Goal: Task Accomplishment & Management: Use online tool/utility

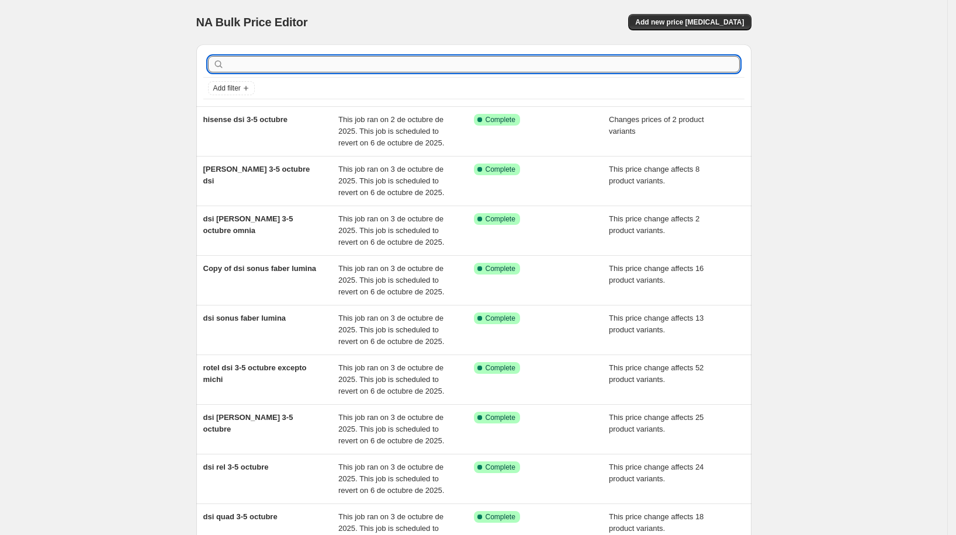
click at [663, 67] on input "text" at bounding box center [483, 64] width 513 height 16
type input "audio pro"
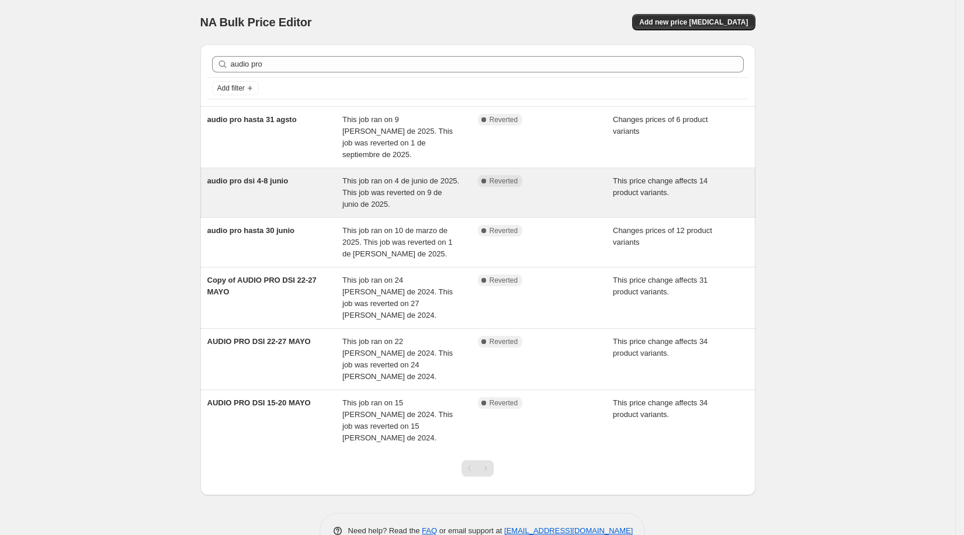
click at [288, 168] on div "audio pro dsi 4-8 junio This job ran on 4 de junio de 2025. This job was revert…" at bounding box center [477, 192] width 555 height 49
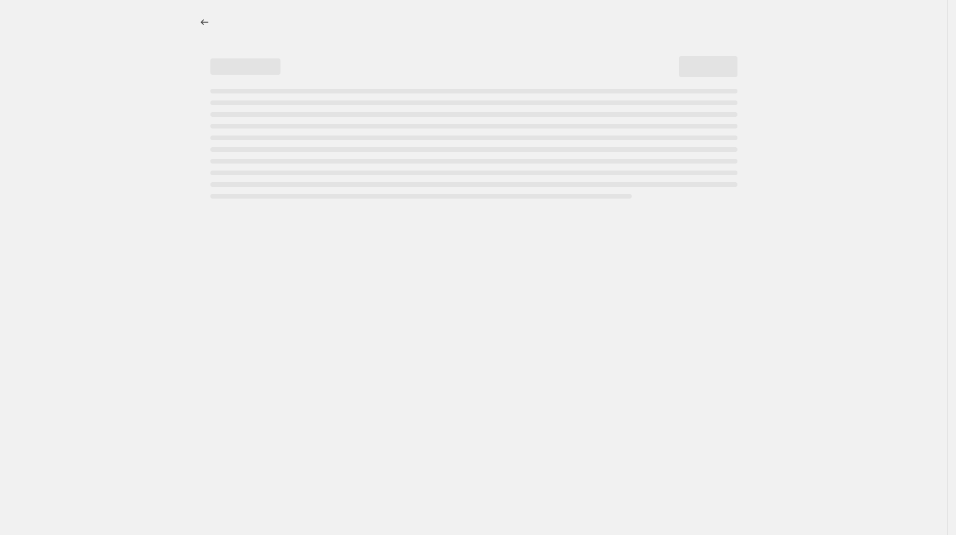
select select "pcap"
select select "no_change"
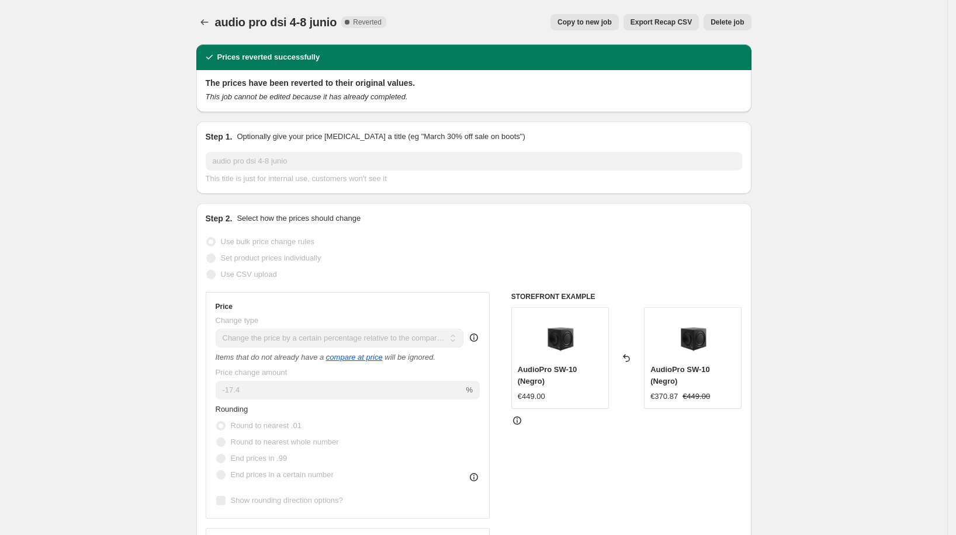
click at [586, 15] on button "Copy to new job" at bounding box center [584, 22] width 68 height 16
select select "pcap"
select select "no_change"
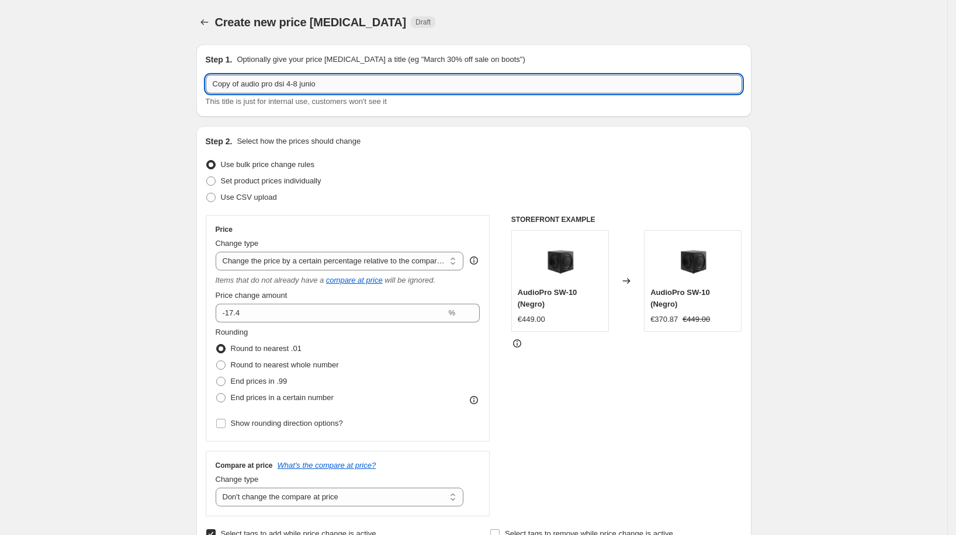
click at [337, 86] on input "Copy of audio pro dsi 4-8 junio" at bounding box center [474, 84] width 536 height 19
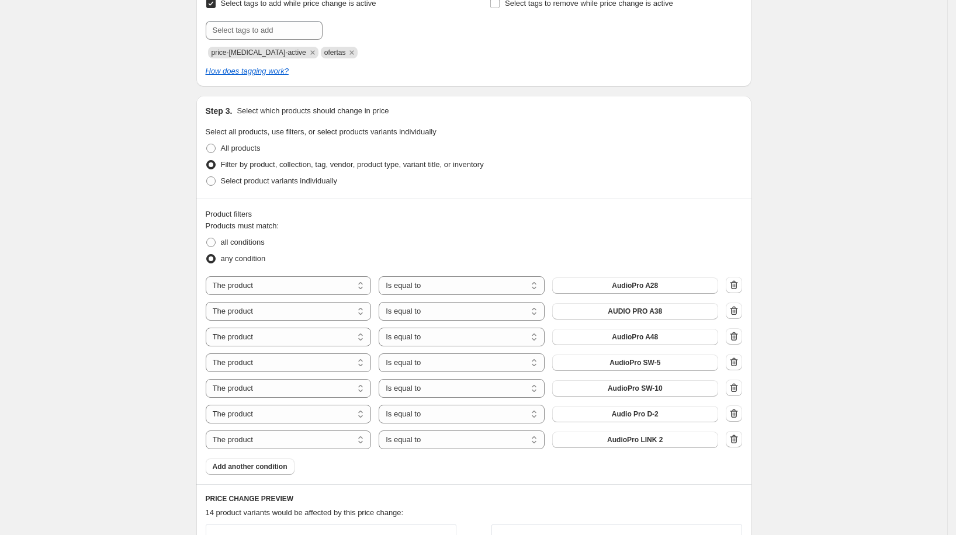
scroll to position [541, 0]
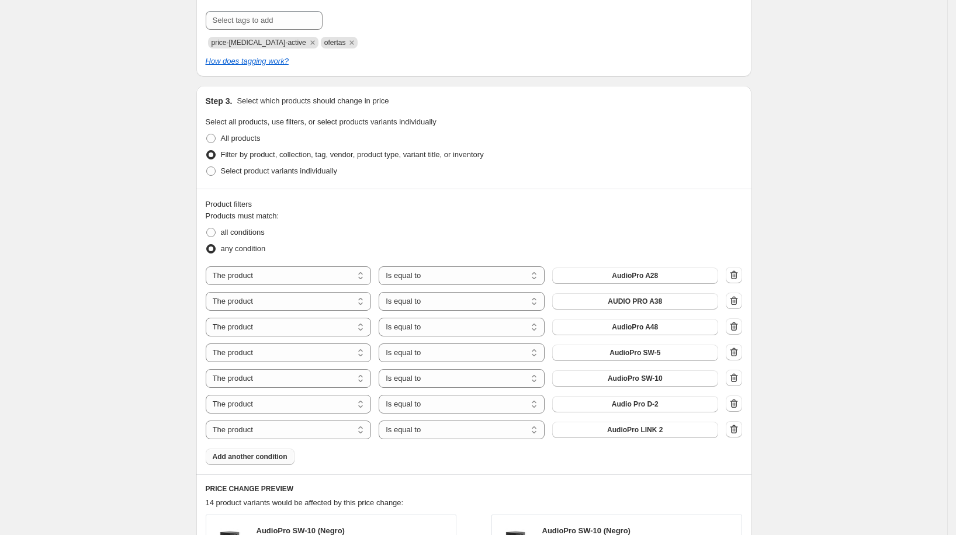
type input "audio pro dsi 3-5 octubre"
click at [288, 452] on span "Add another condition" at bounding box center [250, 456] width 75 height 9
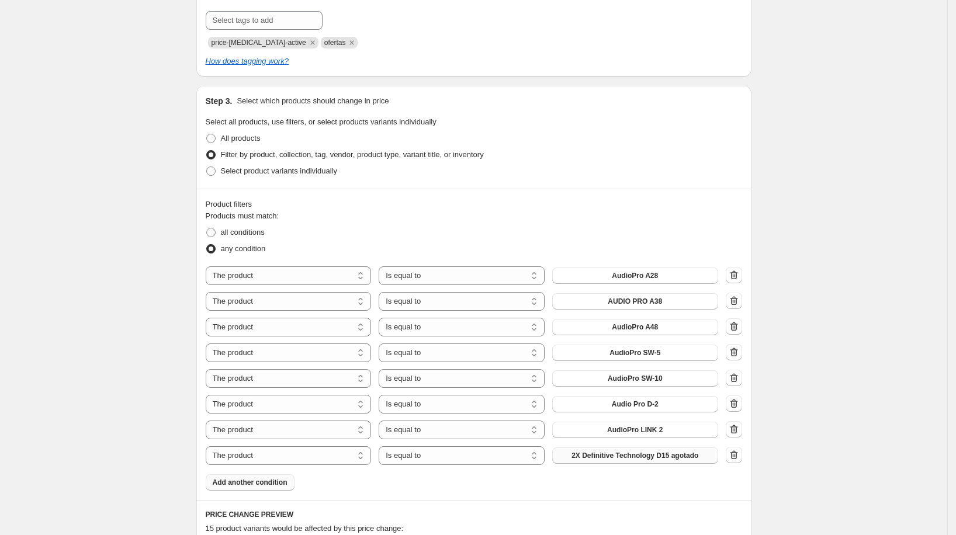
click at [653, 459] on button "2X Definitive Technology D15 agotado" at bounding box center [635, 456] width 166 height 16
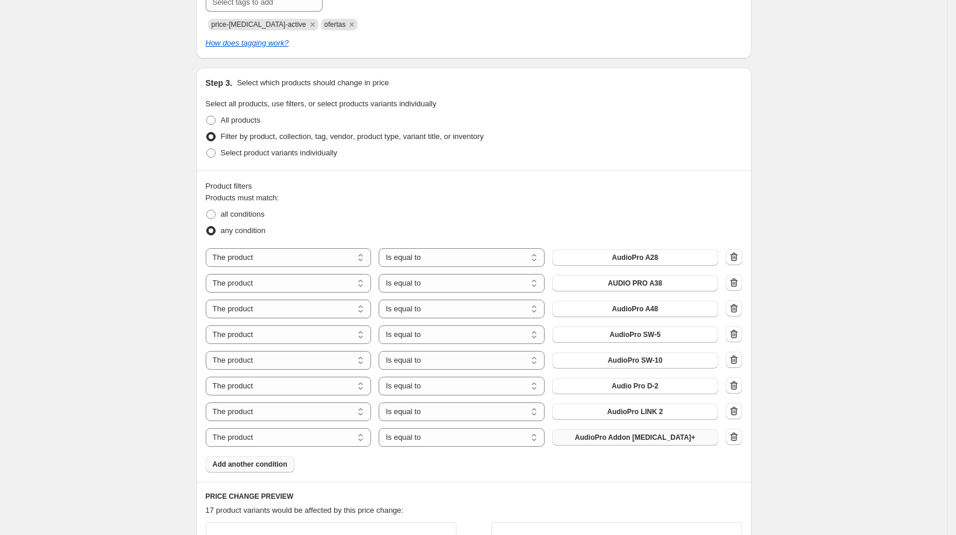
scroll to position [568, 0]
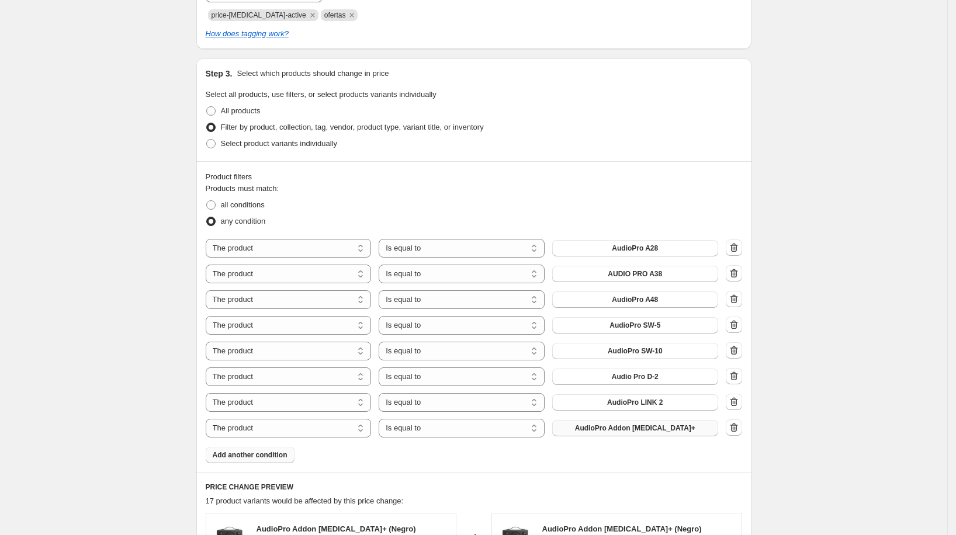
click at [285, 454] on span "Add another condition" at bounding box center [250, 455] width 75 height 9
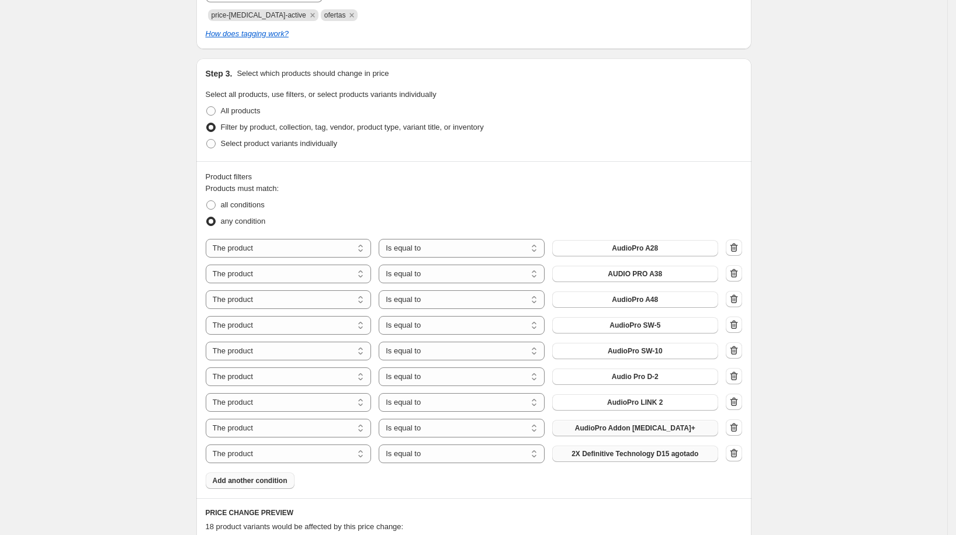
click at [690, 451] on span "2X Definitive Technology D15 agotado" at bounding box center [635, 453] width 127 height 9
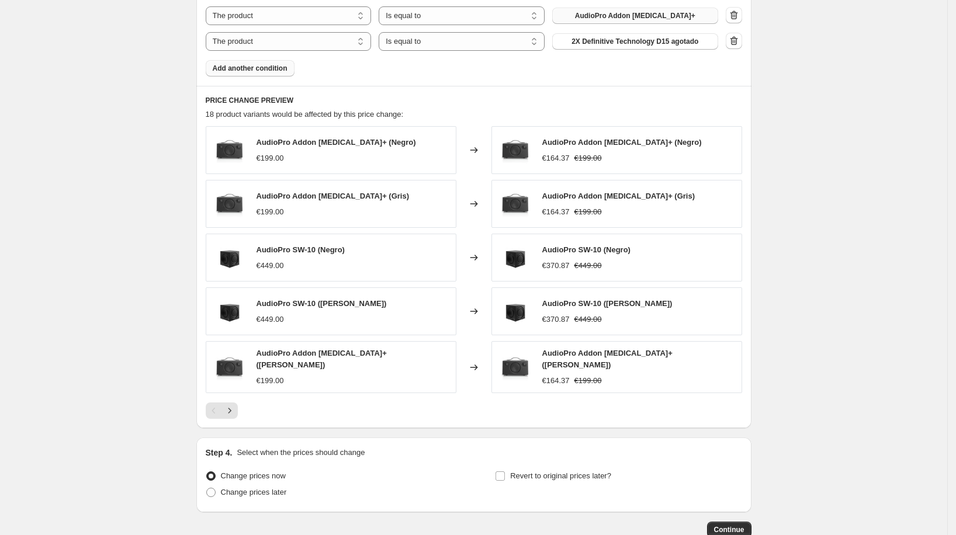
scroll to position [1046, 0]
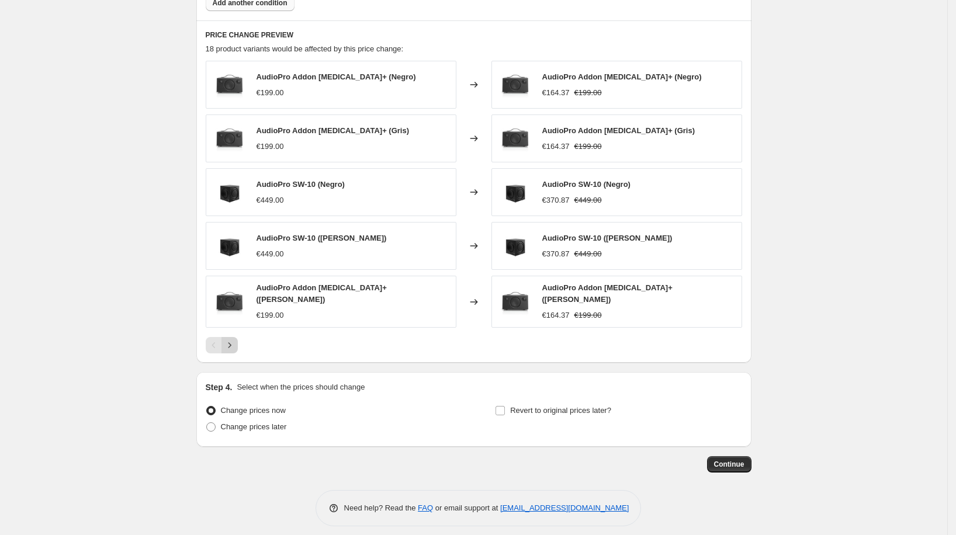
click at [236, 340] on icon "Next" at bounding box center [230, 346] width 12 height 12
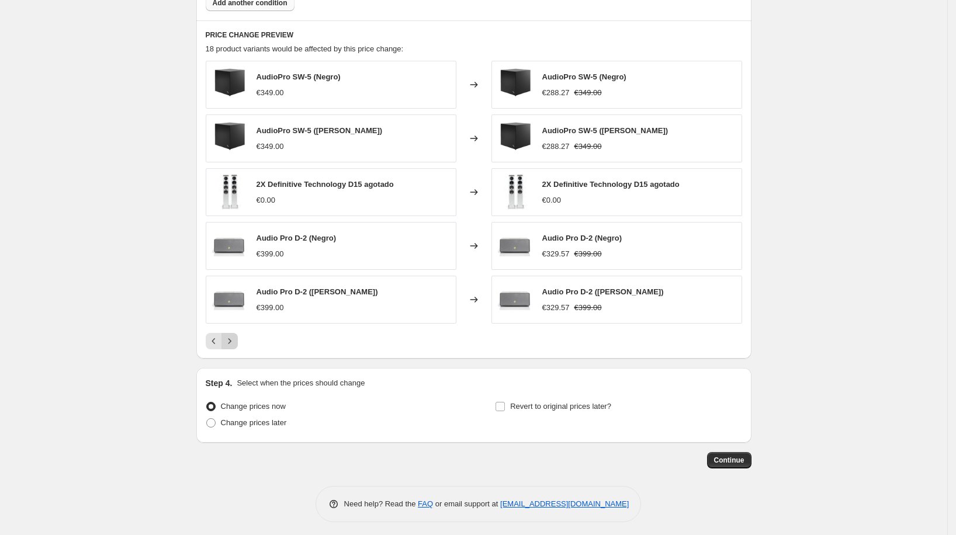
click at [236, 338] on icon "Next" at bounding box center [230, 341] width 12 height 12
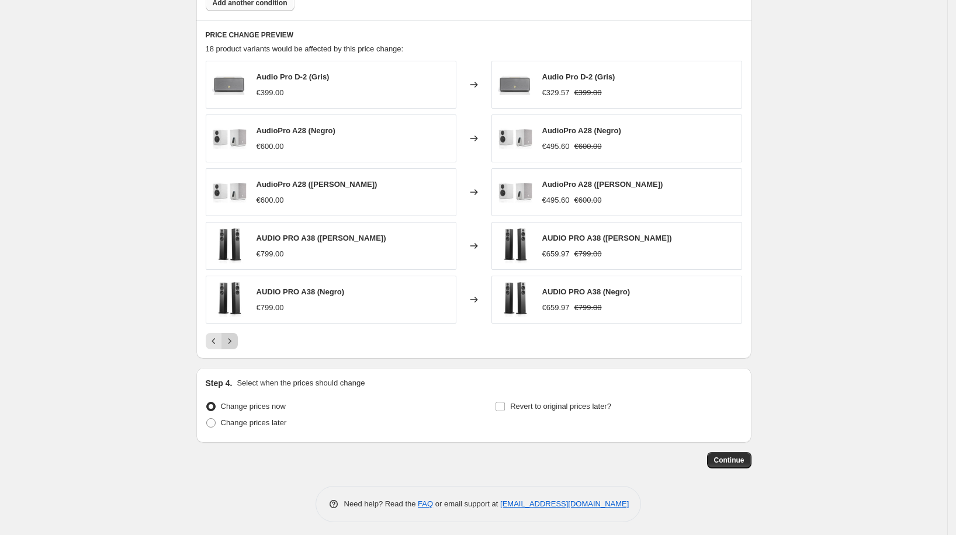
click at [236, 338] on icon "Next" at bounding box center [230, 341] width 12 height 12
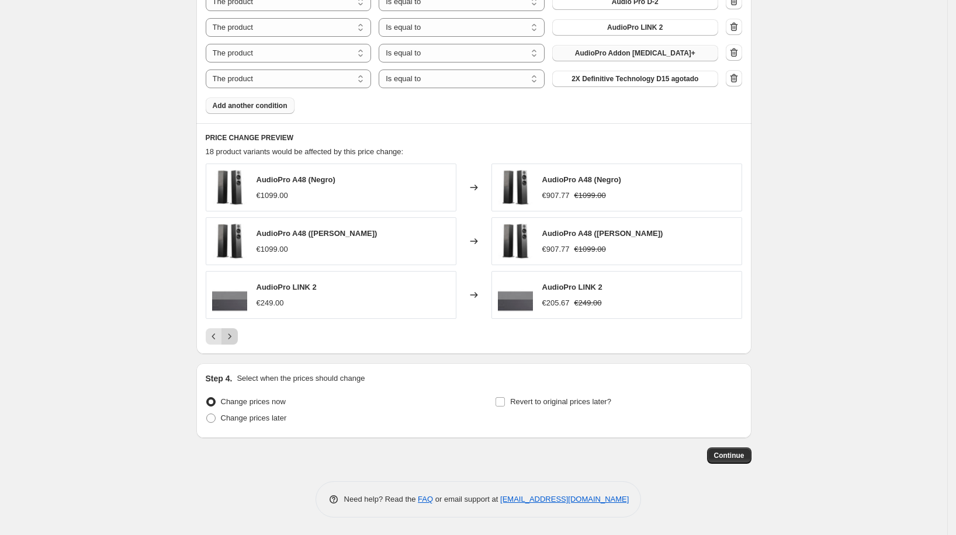
scroll to position [940, 0]
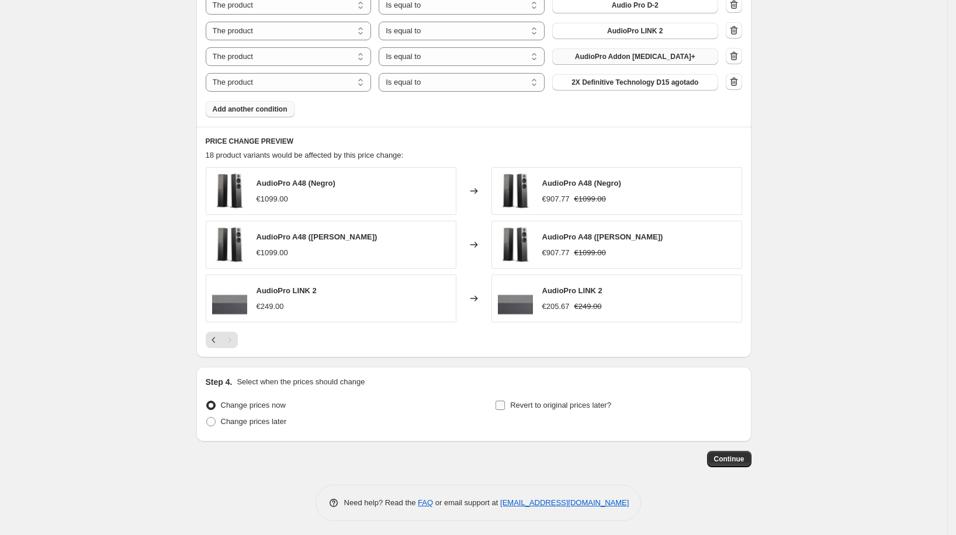
click at [530, 403] on span "Revert to original prices later?" at bounding box center [560, 405] width 101 height 9
click at [505, 403] on input "Revert to original prices later?" at bounding box center [500, 405] width 9 height 9
checkbox input "true"
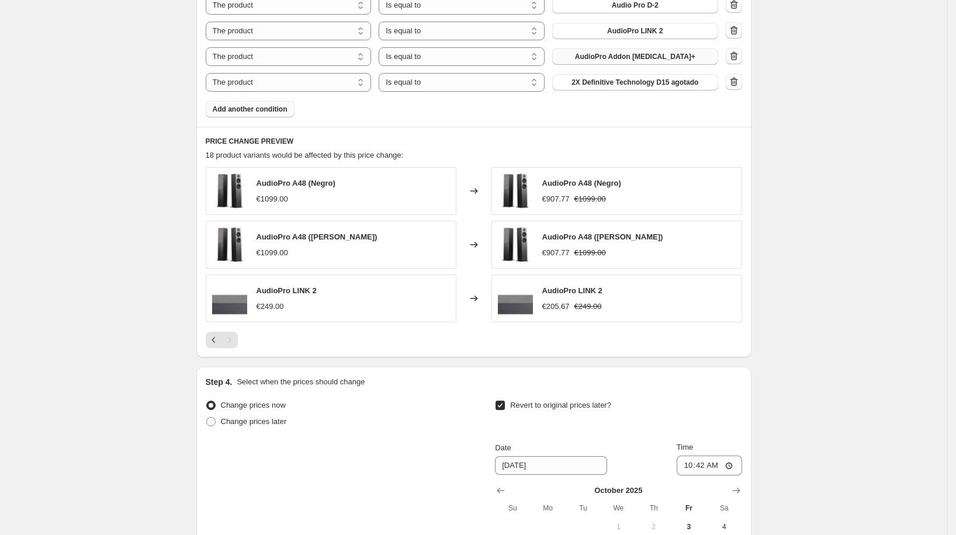
scroll to position [1140, 0]
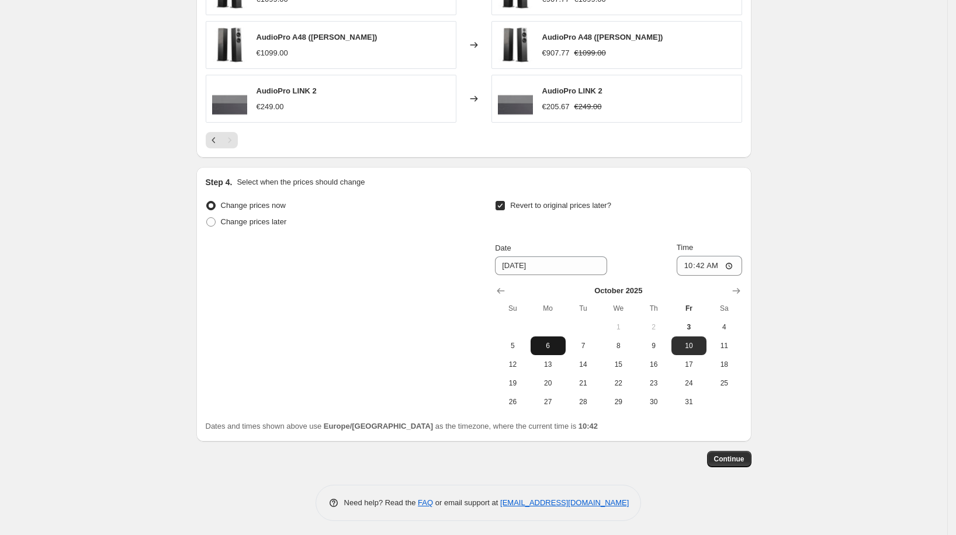
click at [553, 349] on button "6" at bounding box center [548, 346] width 35 height 19
type input "[DATE]"
click at [708, 265] on input "10:42" at bounding box center [709, 266] width 65 height 20
type input "00:00"
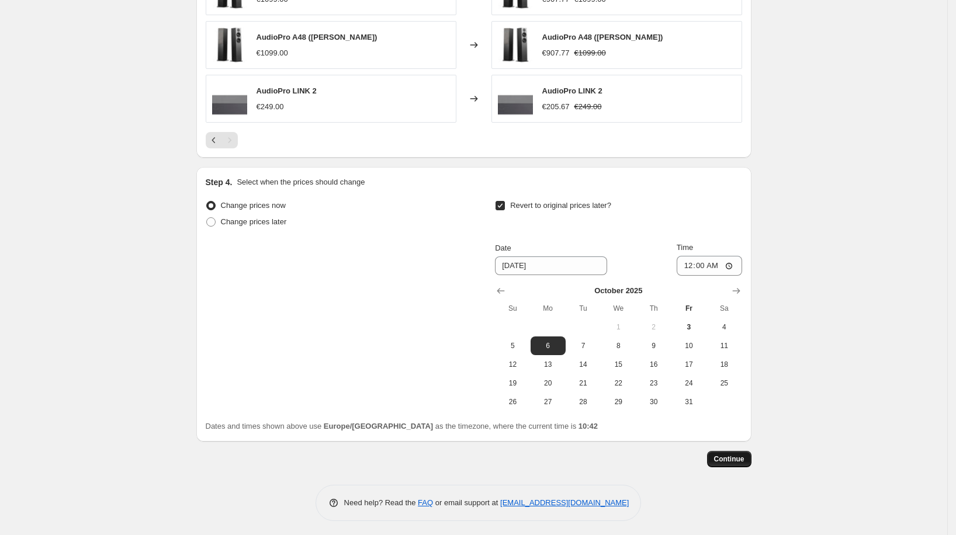
click at [727, 452] on button "Continue" at bounding box center [729, 459] width 44 height 16
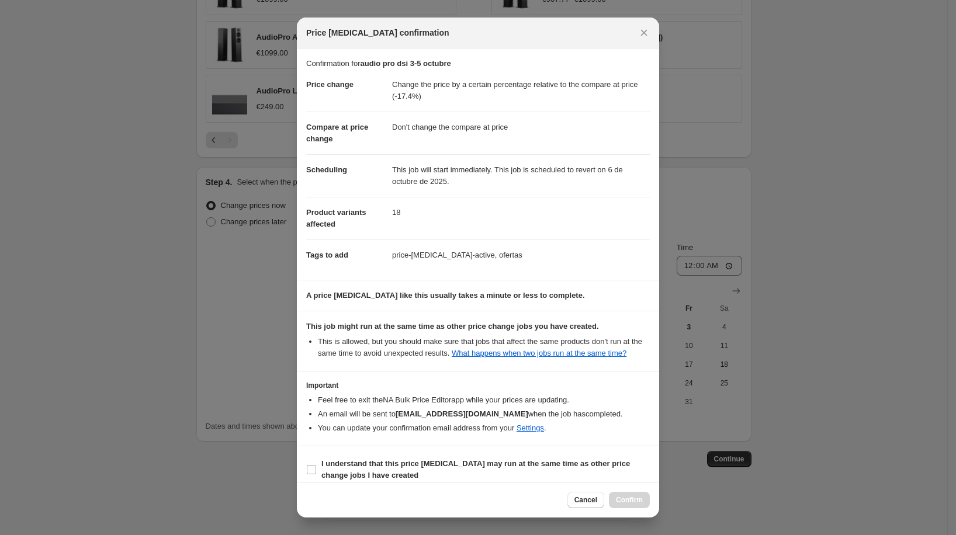
scroll to position [20, 0]
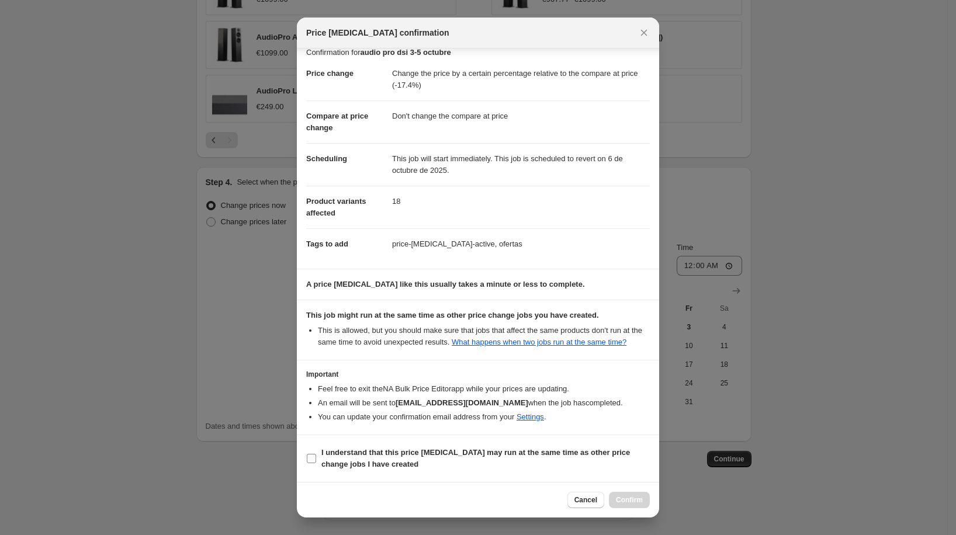
click at [401, 452] on b "I understand that this price [MEDICAL_DATA] may run at the same time as other p…" at bounding box center [475, 458] width 309 height 20
click at [316, 454] on input "I understand that this price [MEDICAL_DATA] may run at the same time as other p…" at bounding box center [311, 458] width 9 height 9
checkbox input "true"
click at [622, 498] on span "Confirm" at bounding box center [629, 500] width 27 height 9
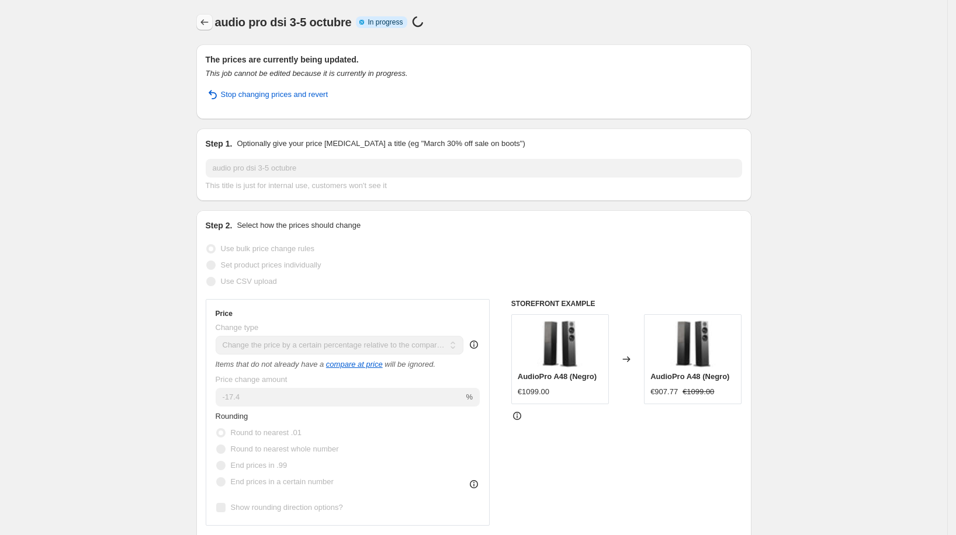
click at [204, 16] on icon "Price change jobs" at bounding box center [205, 22] width 12 height 12
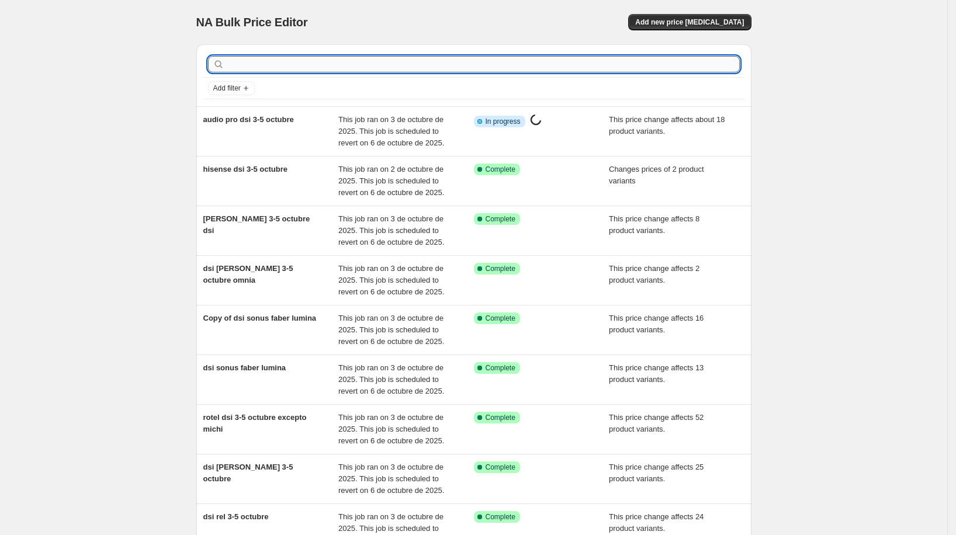
click at [306, 66] on input "text" at bounding box center [483, 64] width 513 height 16
type input "focal"
click at [262, 64] on input "text" at bounding box center [483, 64] width 513 height 16
type input "focal"
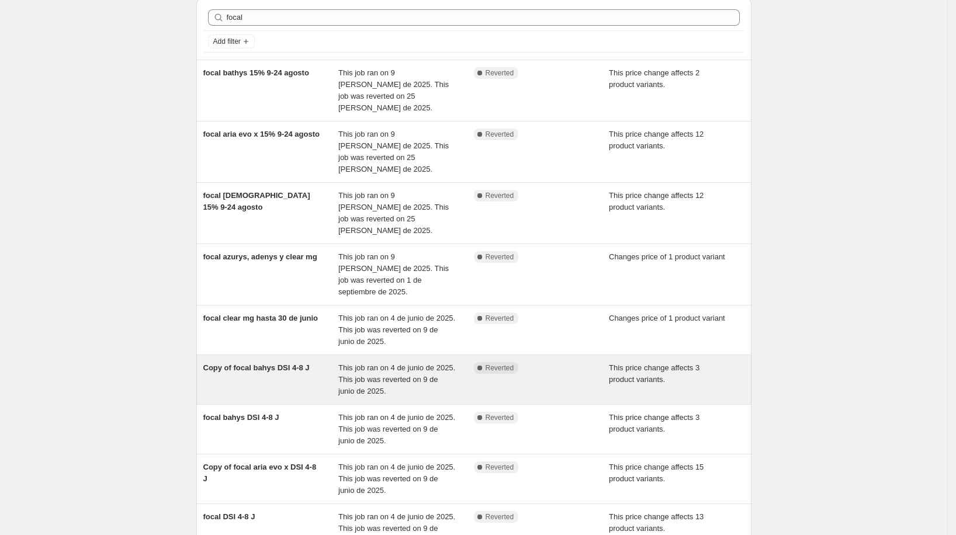
scroll to position [56, 0]
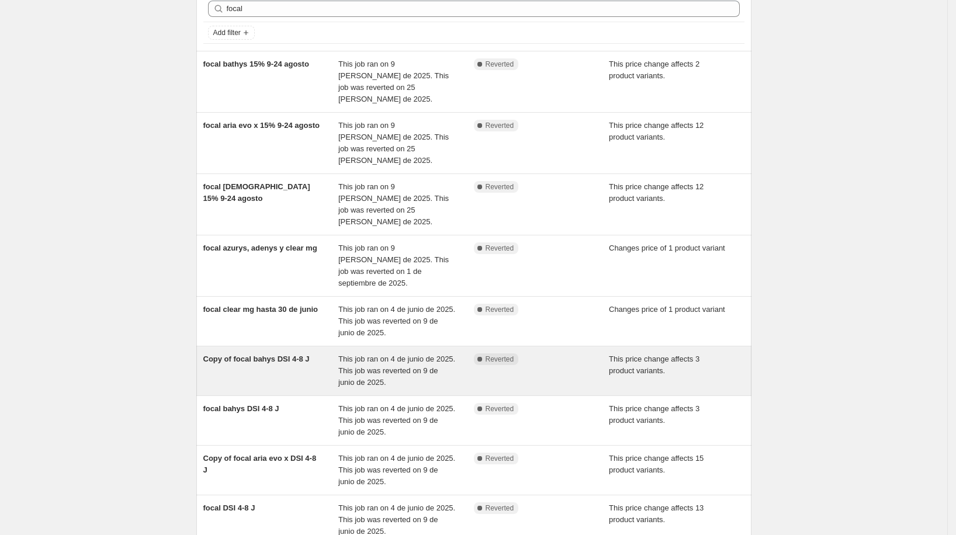
click at [295, 354] on div "Copy of focal bahys DSI 4-8 J" at bounding box center [271, 371] width 136 height 35
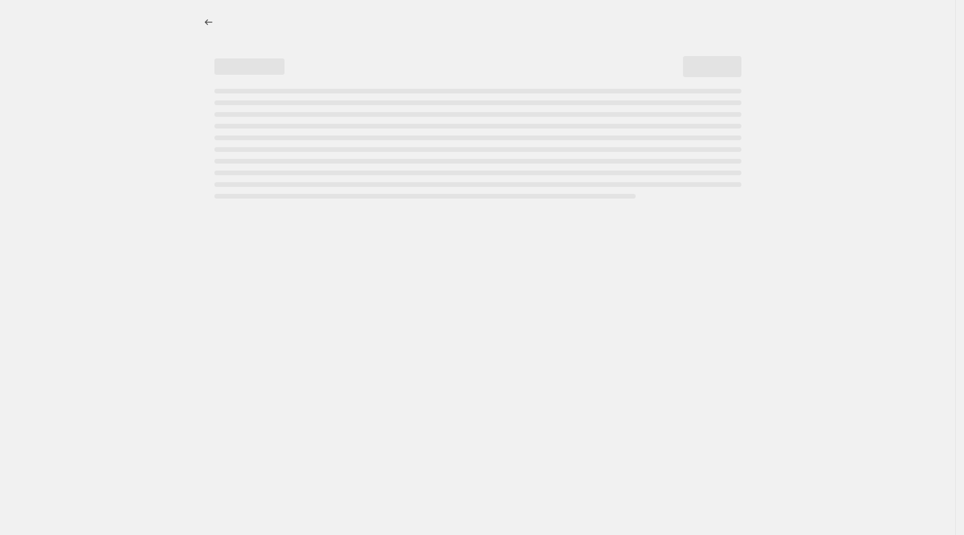
select select "pcap"
select select "no_change"
select select "vendor"
select select "tag"
select select "not_equal"
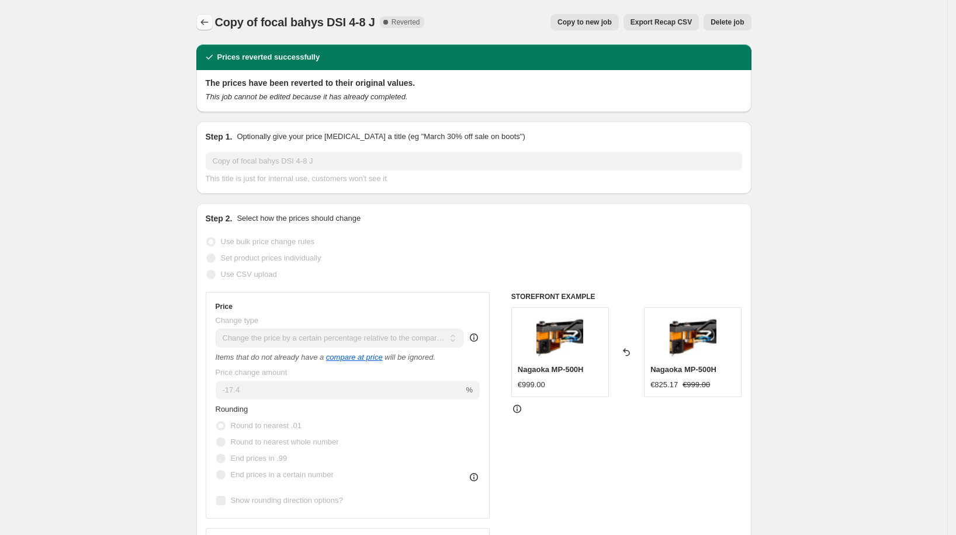
click at [207, 14] on button "Price change jobs" at bounding box center [204, 22] width 16 height 16
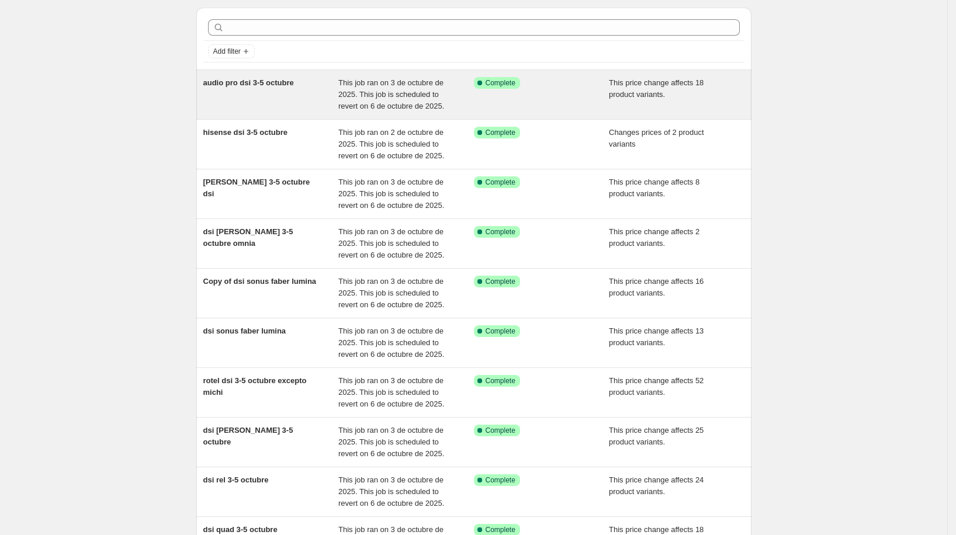
scroll to position [47, 0]
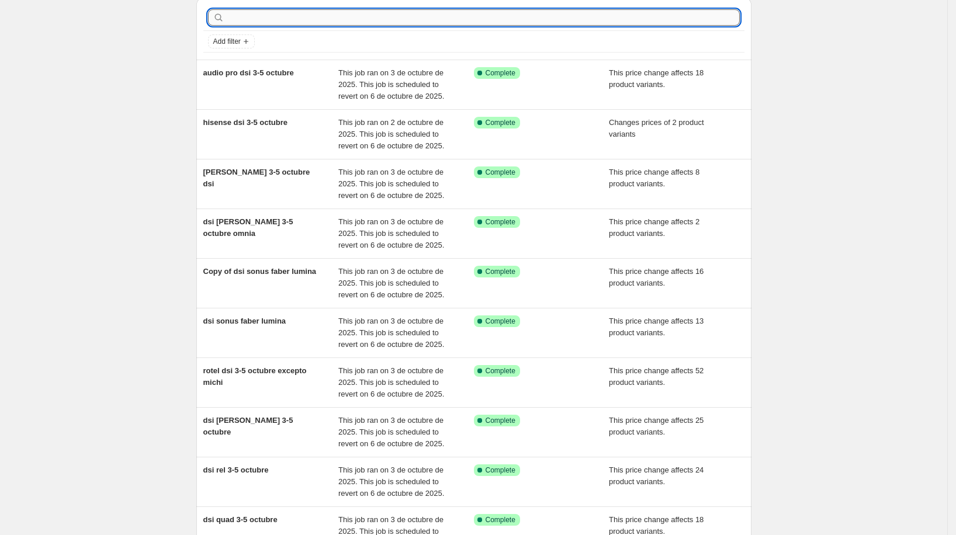
click at [279, 16] on input "text" at bounding box center [483, 17] width 513 height 16
type input "focal"
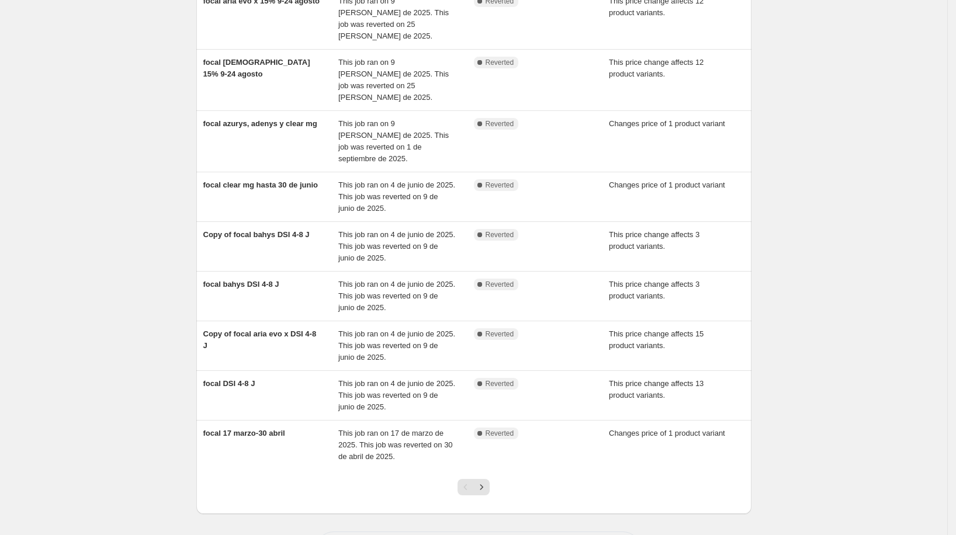
scroll to position [0, 0]
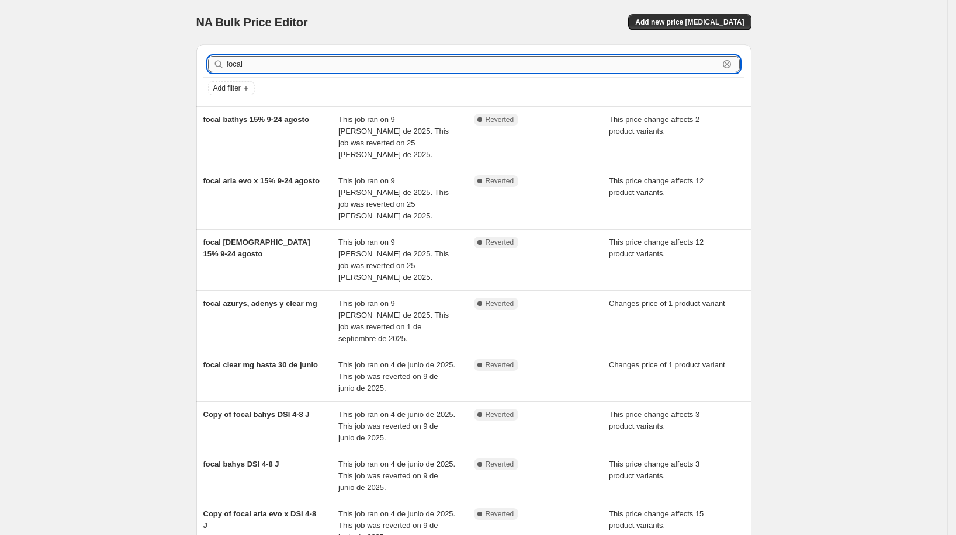
click at [292, 65] on input "focal" at bounding box center [473, 64] width 492 height 16
type input "focal bathys"
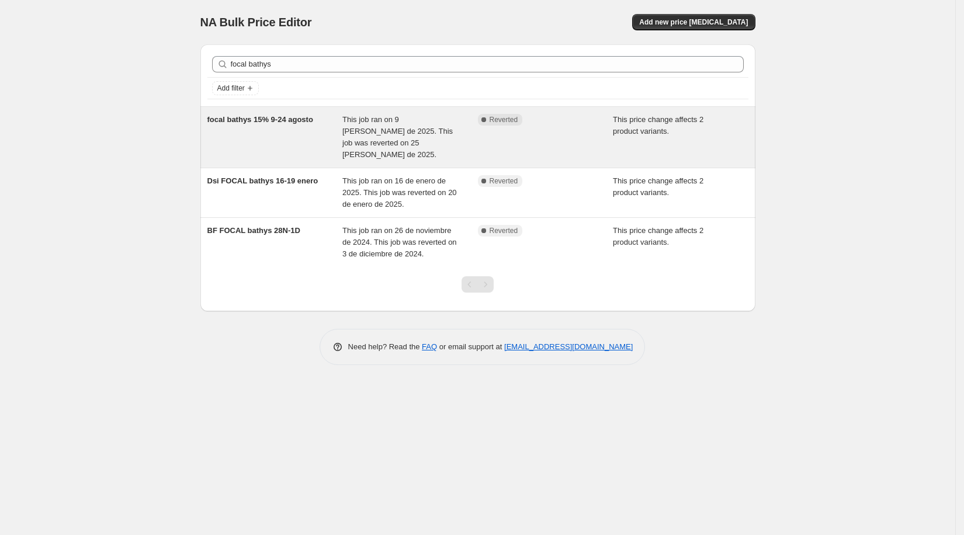
click at [291, 126] on div "focal bathys 15% 9-24 agosto" at bounding box center [275, 137] width 136 height 47
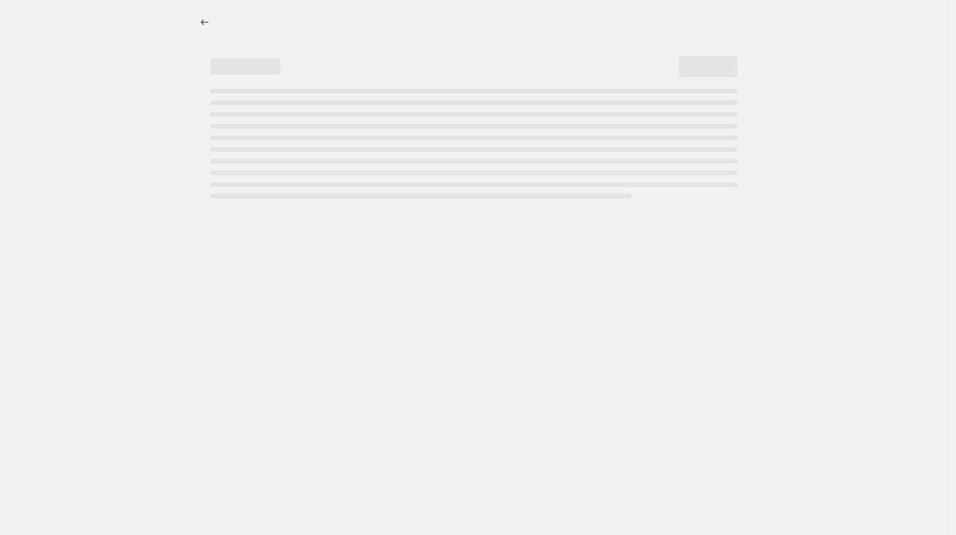
select select "pcap"
select select "no_change"
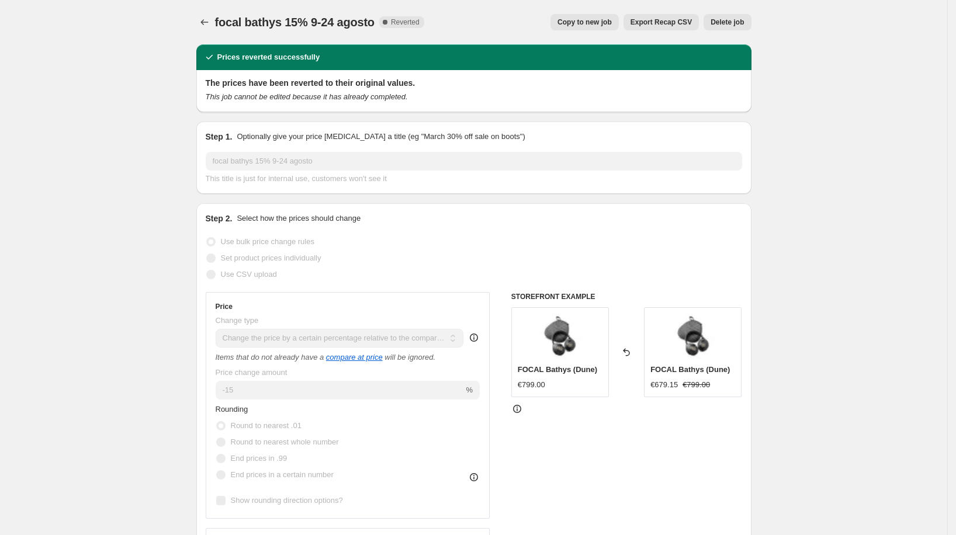
click at [569, 27] on button "Copy to new job" at bounding box center [584, 22] width 68 height 16
select select "pcap"
select select "no_change"
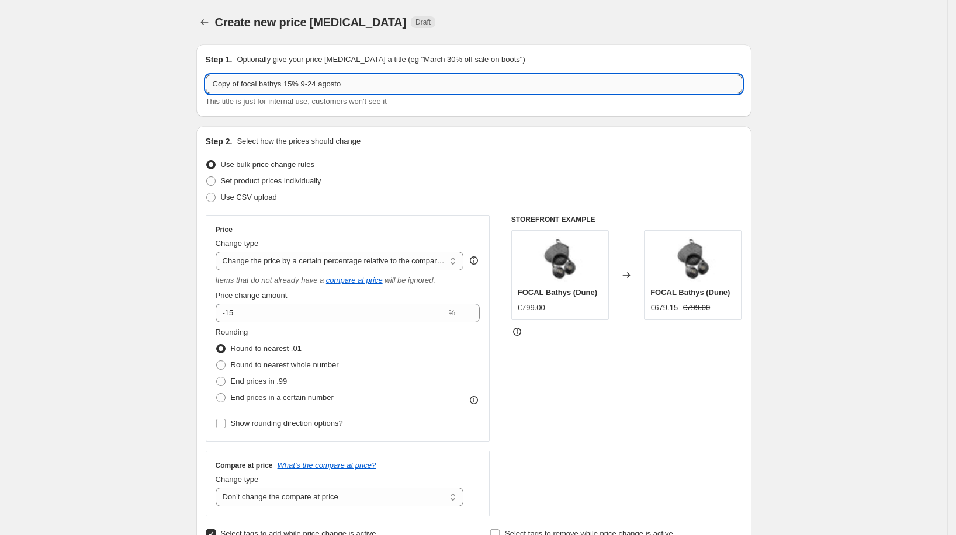
click at [346, 84] on input "Copy of focal bathys 15% 9-24 agosto" at bounding box center [474, 84] width 536 height 19
click at [346, 85] on input "Copy of focal bathys 15% 9-24 agosto" at bounding box center [474, 84] width 536 height 19
click at [346, 84] on input "Copy of focal bathys 15% 9-24 agosto" at bounding box center [474, 84] width 536 height 19
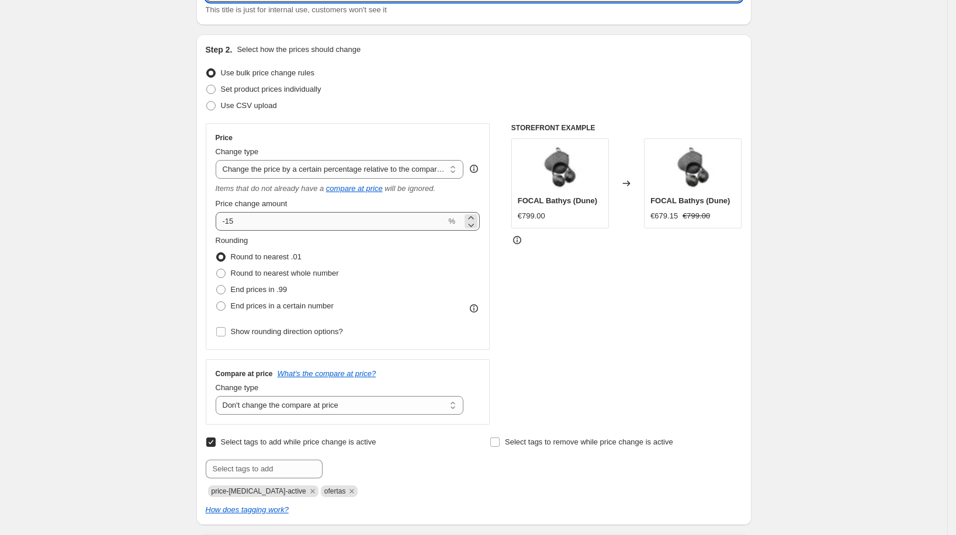
scroll to position [101, 0]
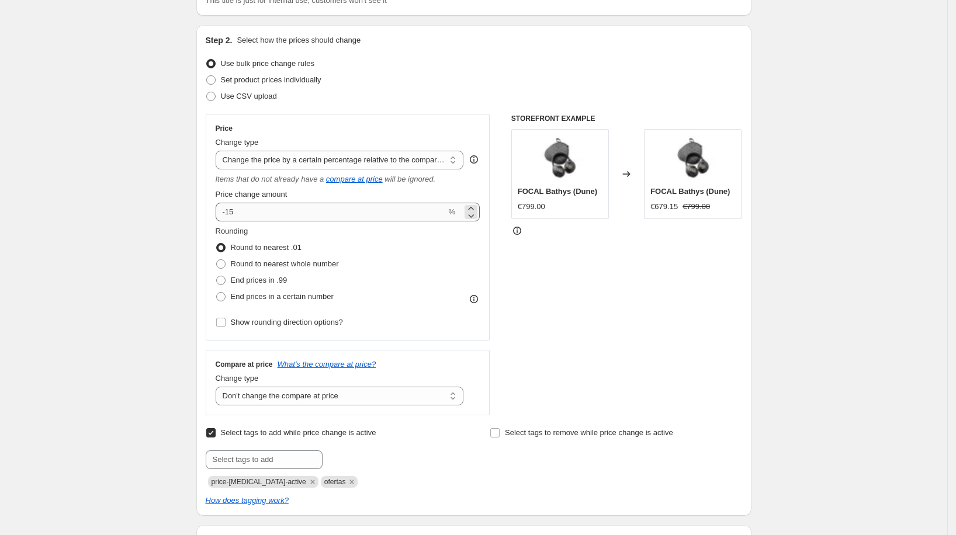
type input "focal bathys 3-5 octubre"
click at [251, 218] on input "-15" at bounding box center [331, 212] width 231 height 19
type input "-17"
type input "-17.4"
click at [189, 216] on div "Create new price change job. This page is ready Create new price change job Dra…" at bounding box center [473, 508] width 583 height 1219
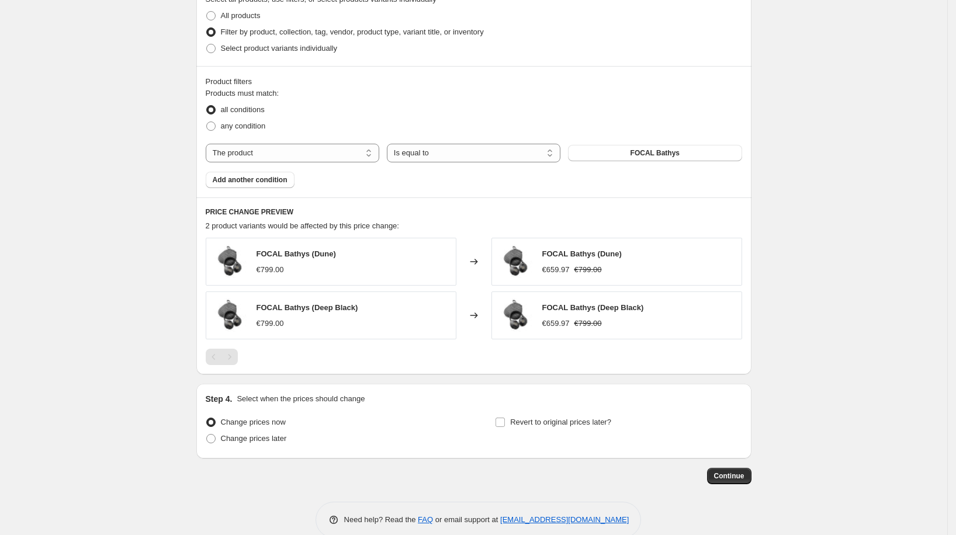
scroll to position [653, 0]
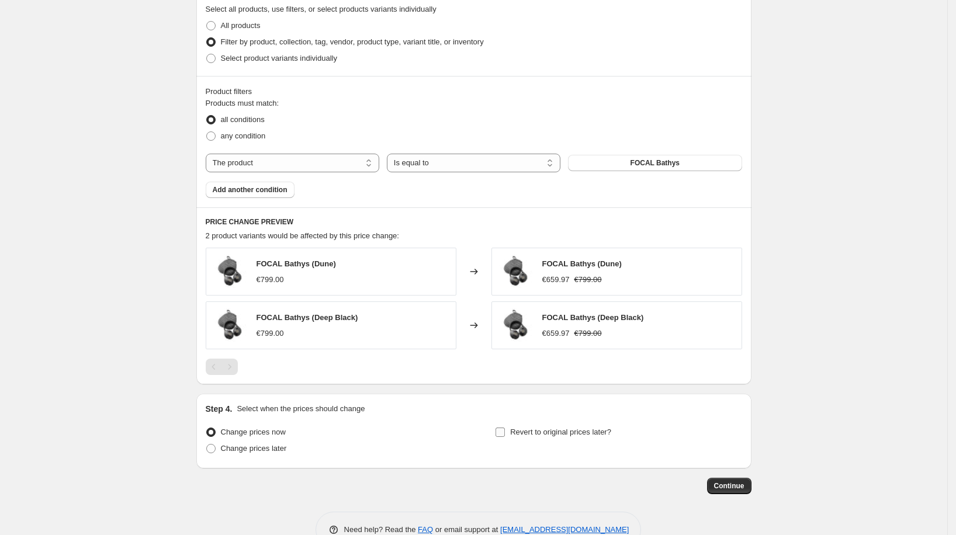
click at [520, 428] on span "Revert to original prices later?" at bounding box center [560, 432] width 101 height 9
click at [505, 428] on input "Revert to original prices later?" at bounding box center [500, 432] width 9 height 9
checkbox input "true"
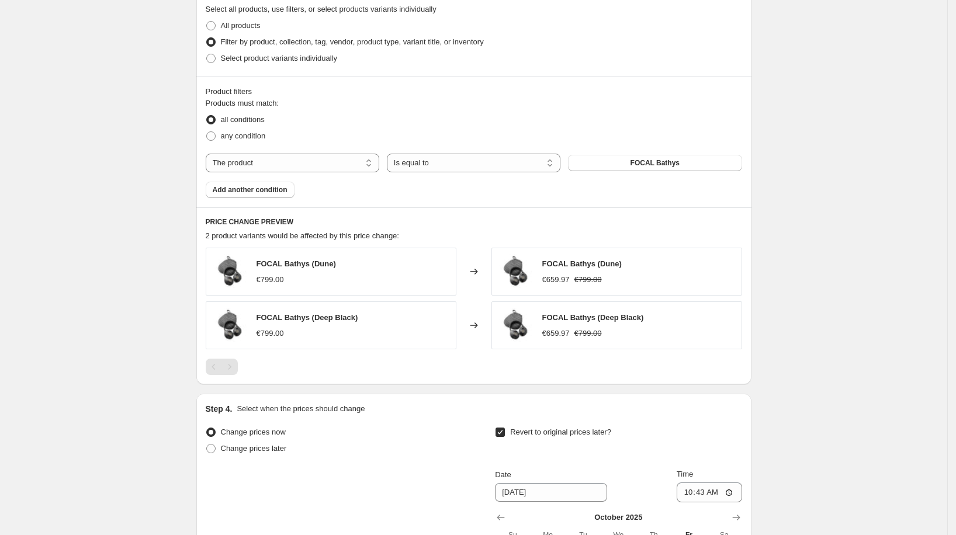
scroll to position [880, 0]
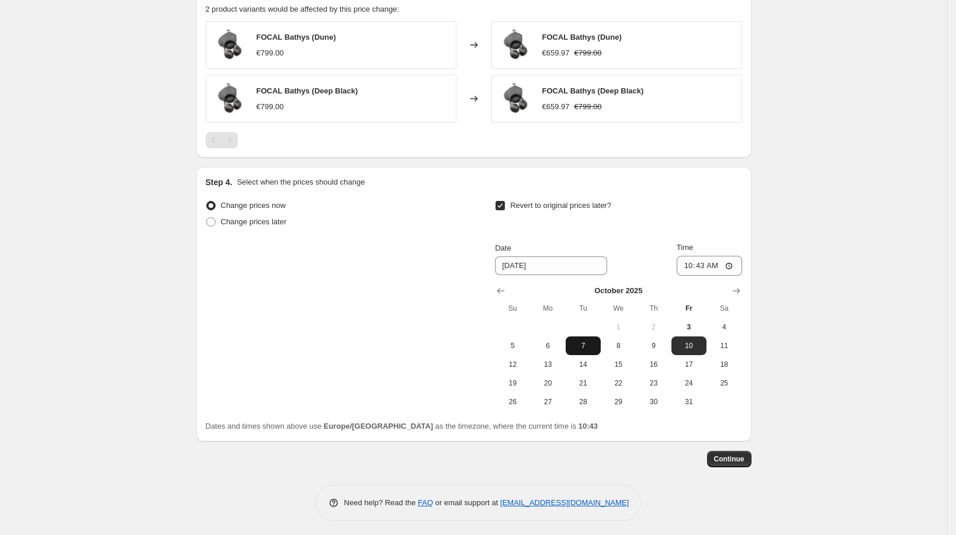
click at [579, 343] on span "7" at bounding box center [583, 345] width 26 height 9
type input "10/7/2025"
click at [703, 264] on input "10:43" at bounding box center [709, 266] width 65 height 20
type input "00:00"
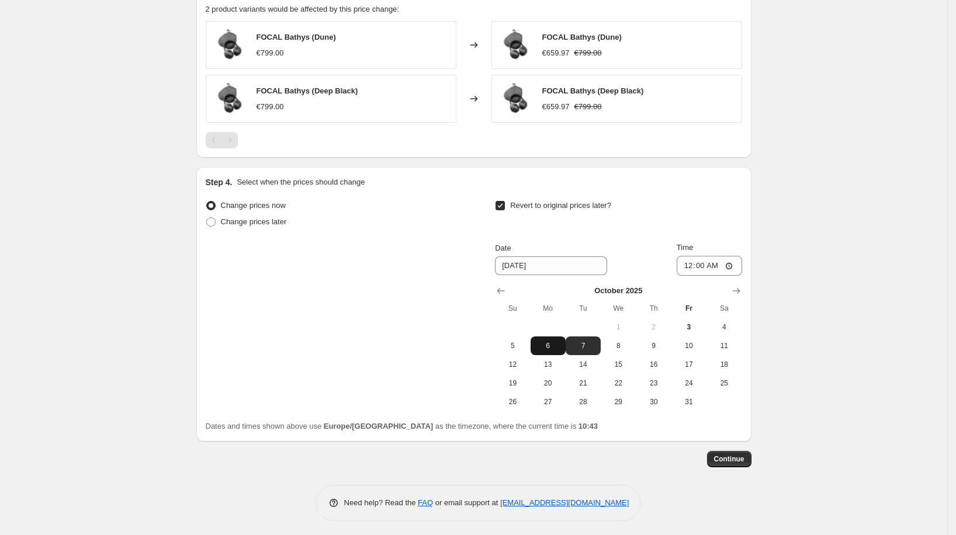
click at [559, 342] on span "6" at bounding box center [548, 345] width 26 height 9
type input "[DATE]"
click at [745, 459] on span "Continue" at bounding box center [729, 459] width 30 height 9
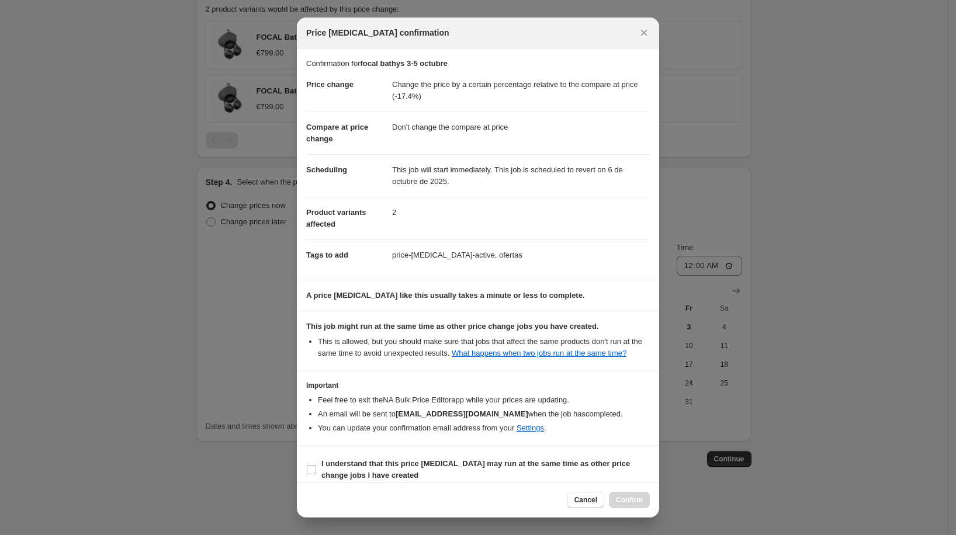
scroll to position [20, 0]
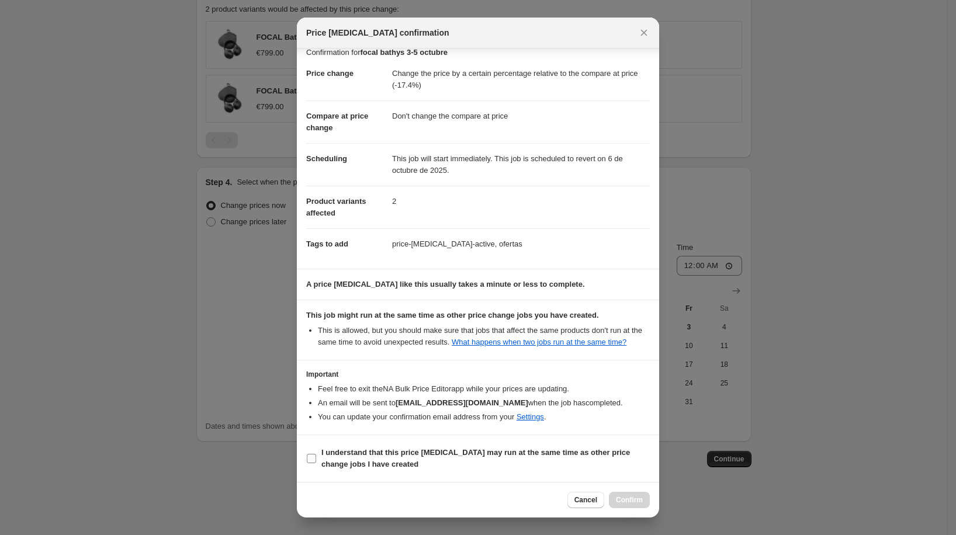
click at [545, 459] on span "I understand that this price [MEDICAL_DATA] may run at the same time as other p…" at bounding box center [485, 458] width 328 height 23
click at [316, 459] on input "I understand that this price [MEDICAL_DATA] may run at the same time as other p…" at bounding box center [311, 458] width 9 height 9
checkbox input "true"
click at [626, 496] on span "Confirm" at bounding box center [629, 500] width 27 height 9
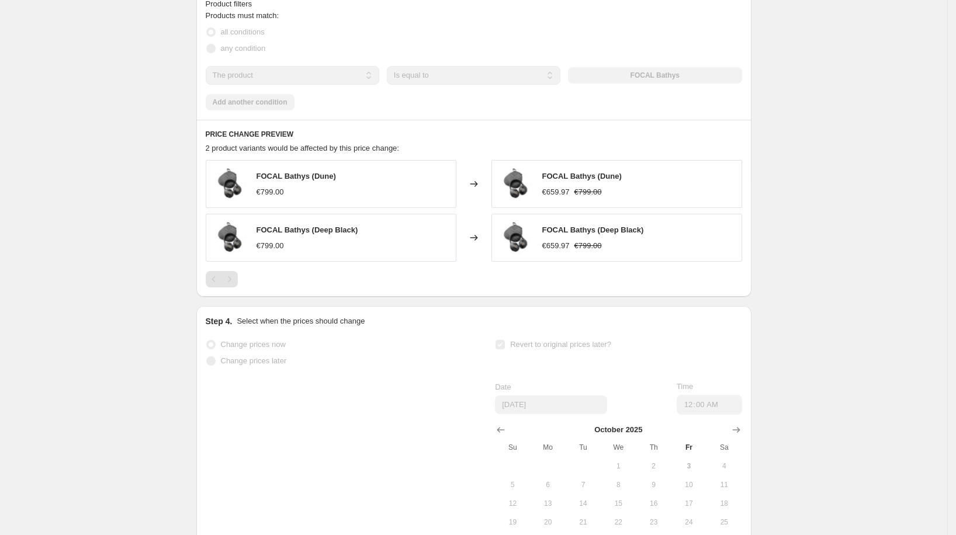
scroll to position [909, 0]
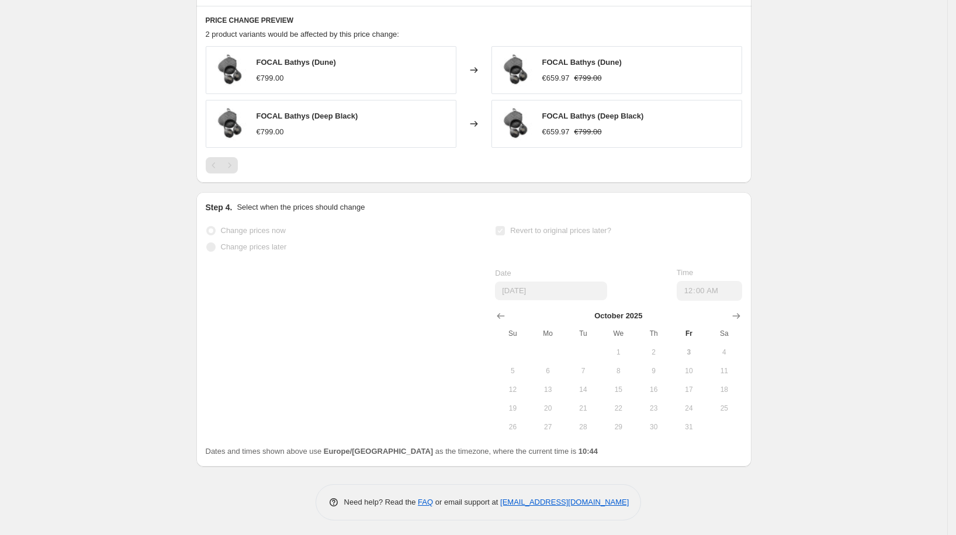
click at [402, 176] on div "PRICE CHANGE PREVIEW 2 product variants would be affected by this price change:…" at bounding box center [473, 94] width 555 height 177
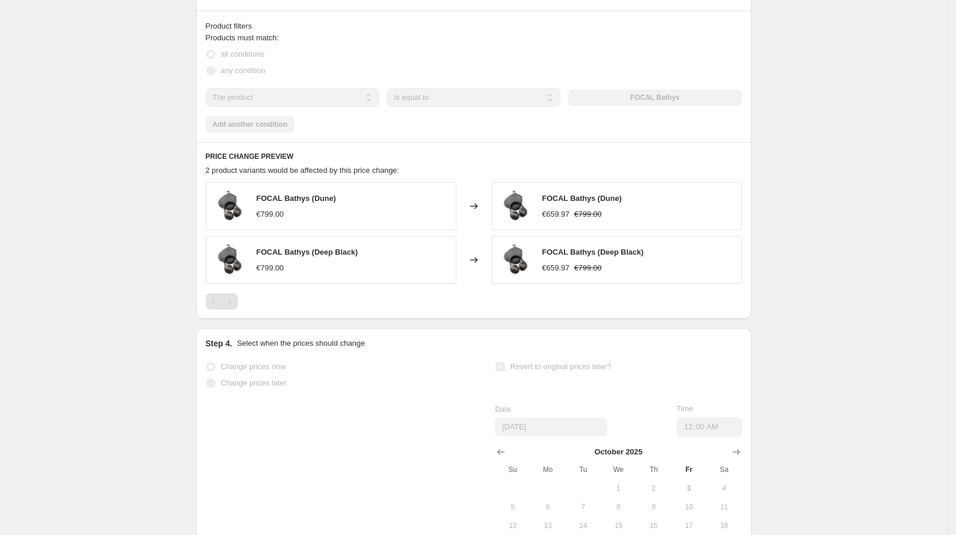
scroll to position [863, 0]
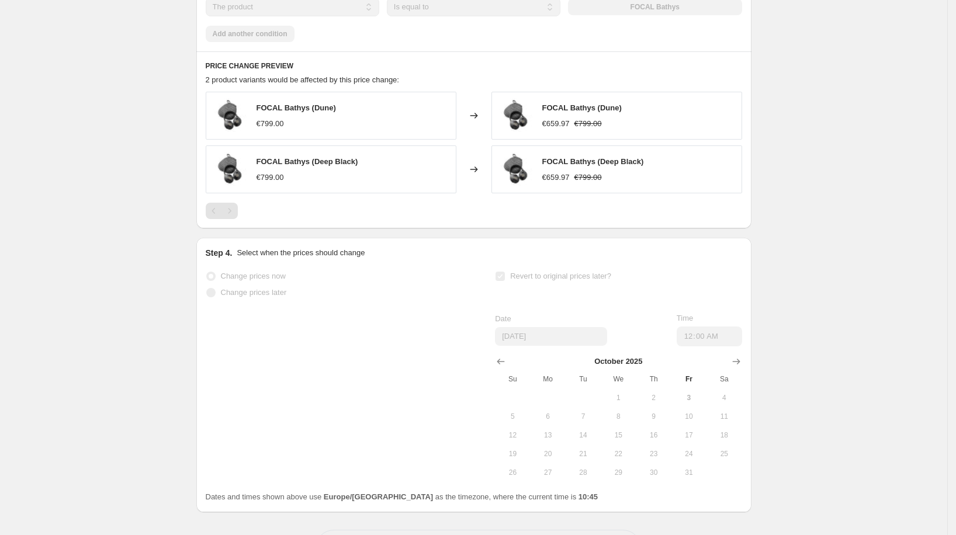
click at [483, 205] on div at bounding box center [474, 211] width 536 height 16
click at [477, 139] on div "FOCAL Bathys (Dune) €799.00 Changed to FOCAL Bathys (Dune) €659.97 €799.00 FOCA…" at bounding box center [474, 143] width 536 height 102
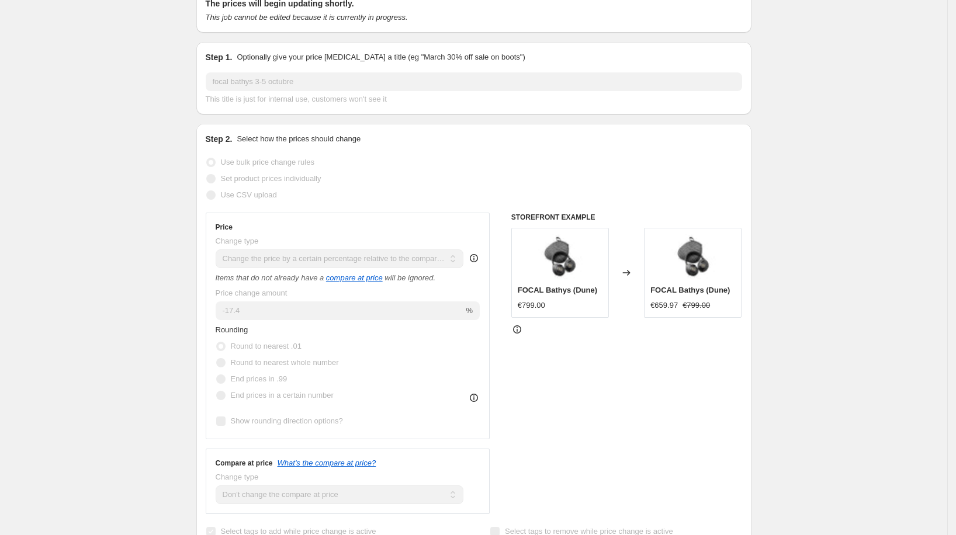
scroll to position [0, 0]
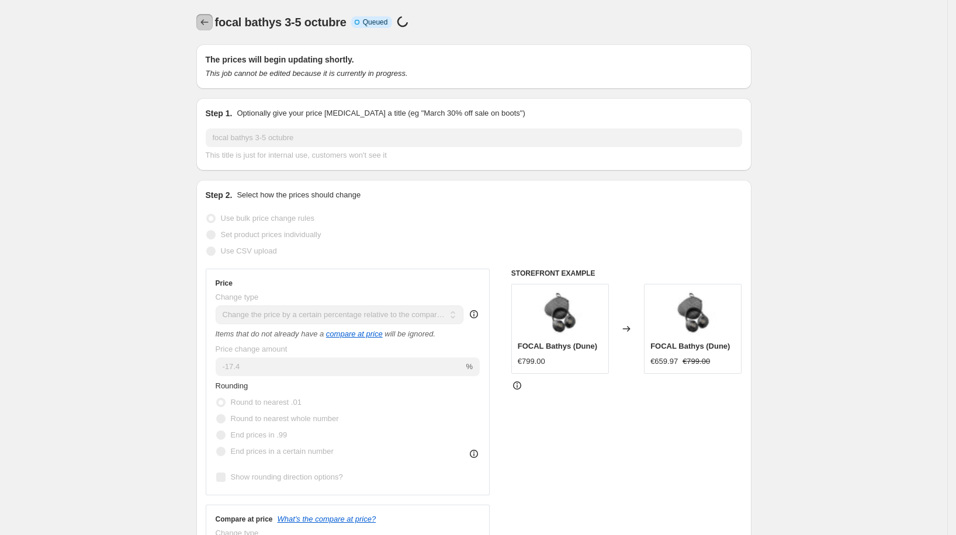
click at [202, 23] on icon "Price change jobs" at bounding box center [205, 22] width 12 height 12
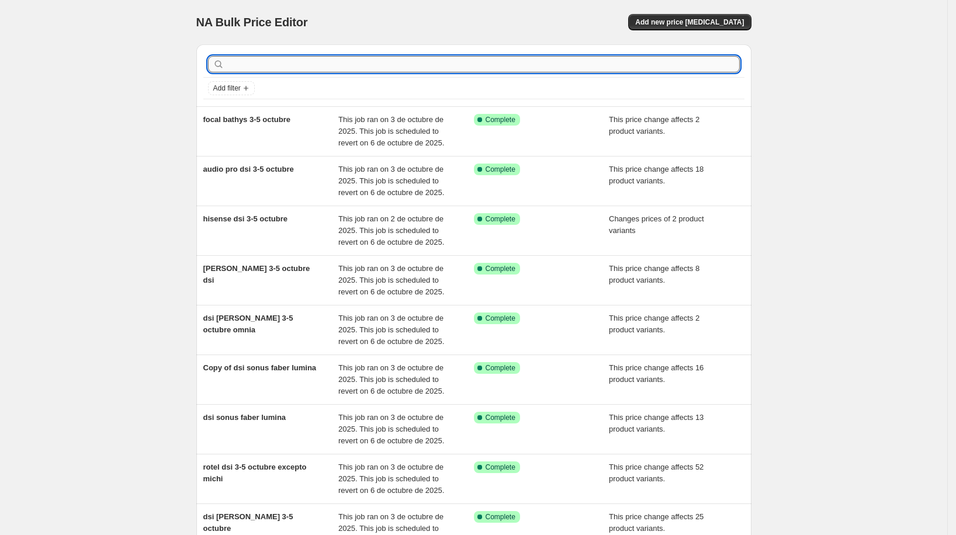
click at [252, 56] on input "text" at bounding box center [483, 64] width 513 height 16
type input "focal theva"
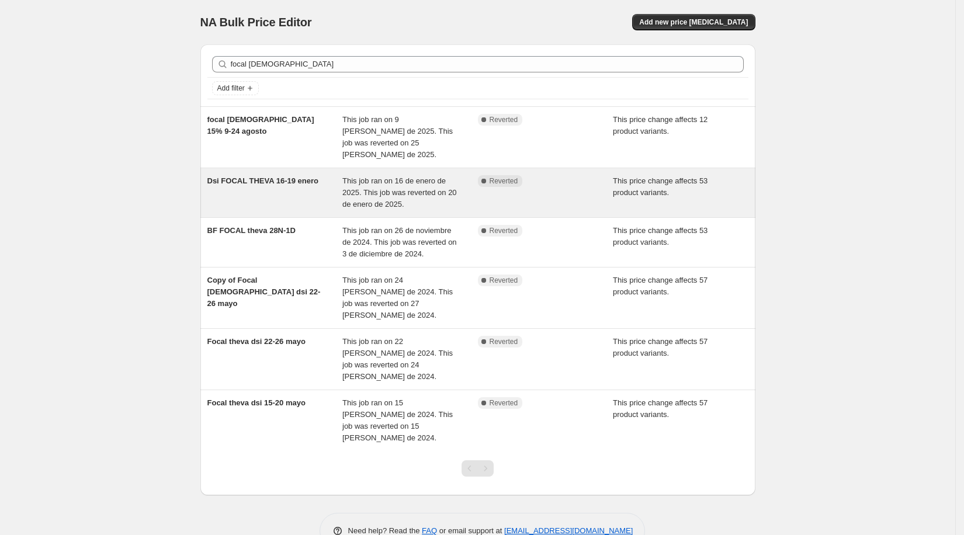
click at [280, 175] on div "Dsi FOCAL THEVA 16-19 enero" at bounding box center [275, 192] width 136 height 35
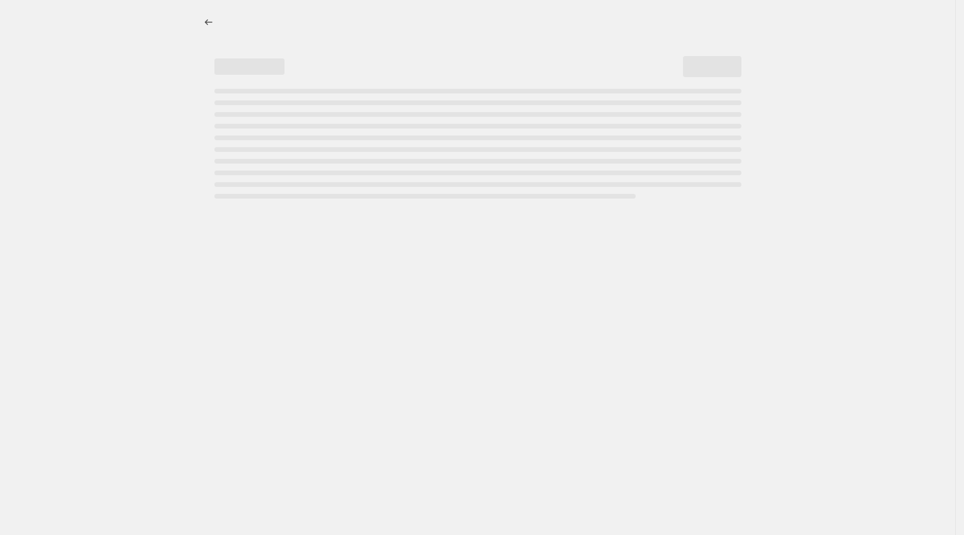
select select "pcap"
select select "no_change"
select select "tag"
select select "not_equal"
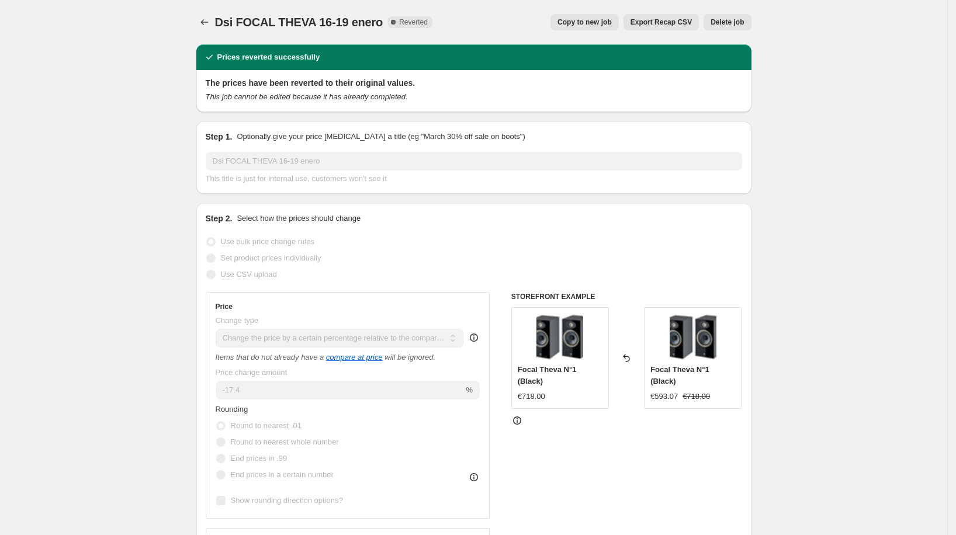
click at [566, 22] on span "Copy to new job" at bounding box center [585, 22] width 54 height 9
select select "pcap"
select select "no_change"
select select "tag"
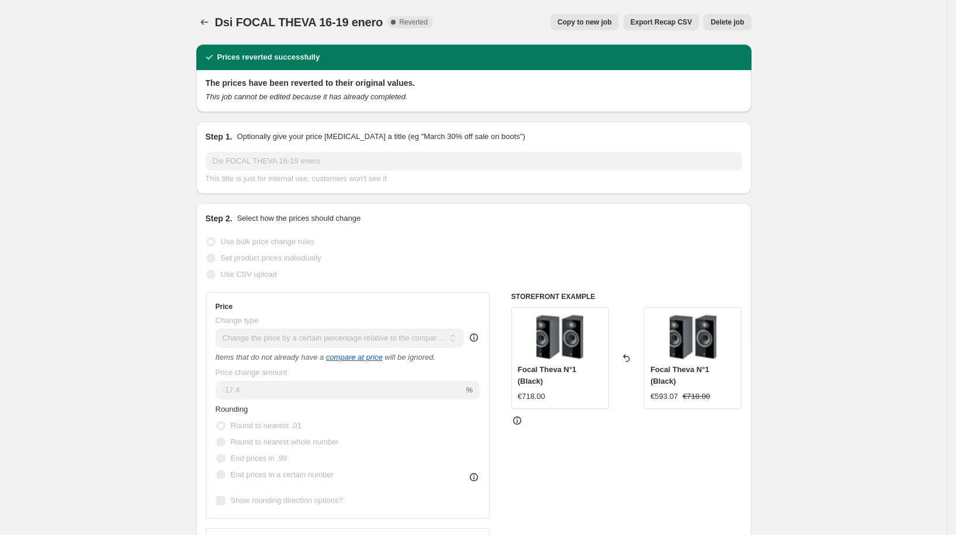
select select "not_equal"
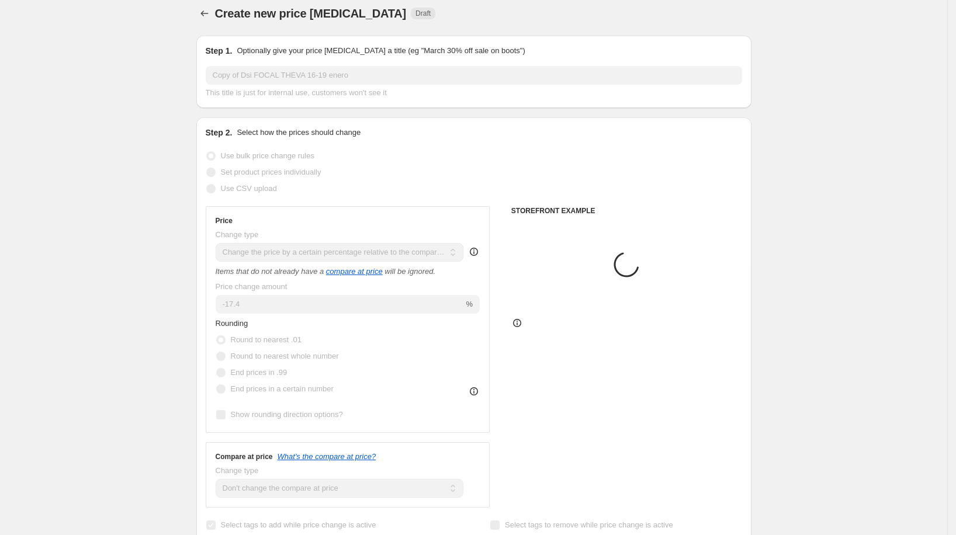
scroll to position [18, 0]
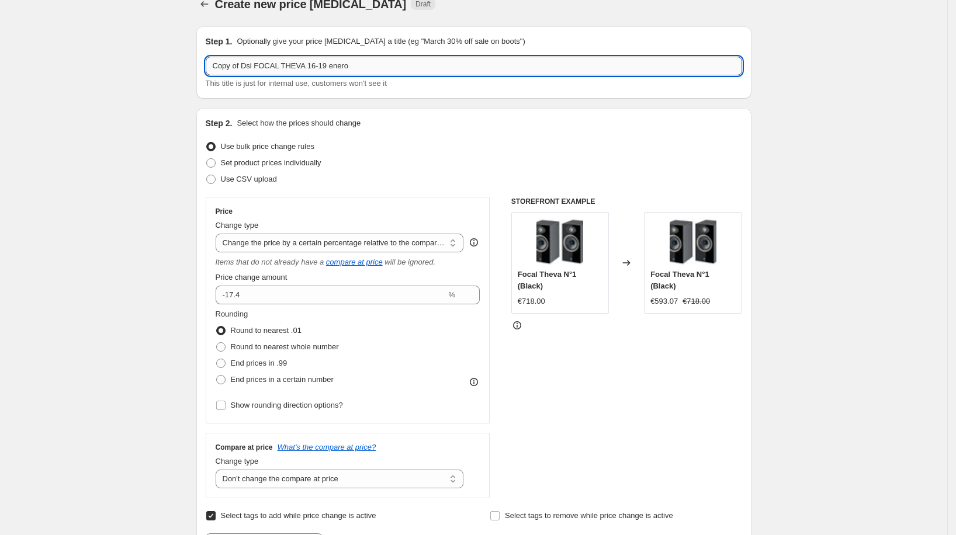
click at [338, 61] on input "Copy of Dsi FOCAL THEVA 16-19 enero" at bounding box center [474, 66] width 536 height 19
type input "dsi focal [DEMOGRAPHIC_DATA] 3-5 octubre"
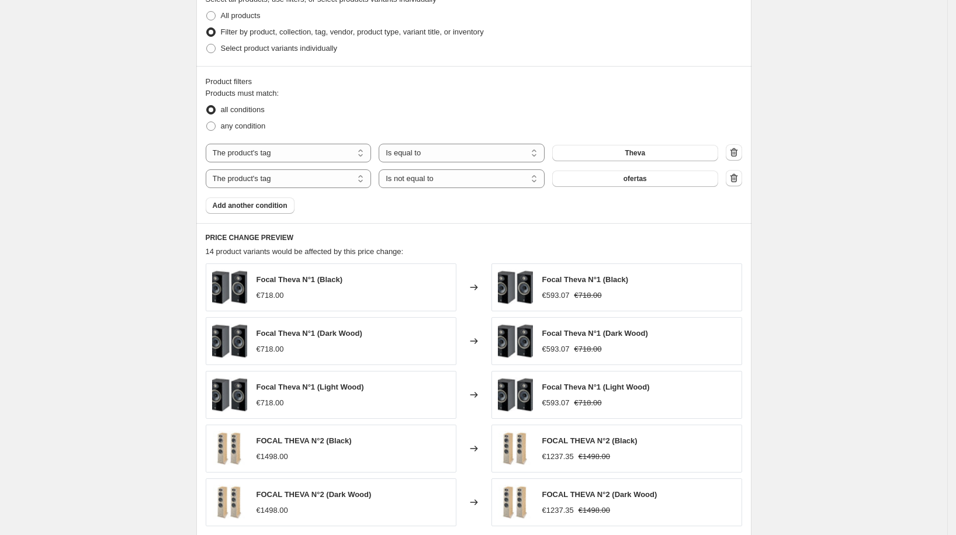
scroll to position [736, 0]
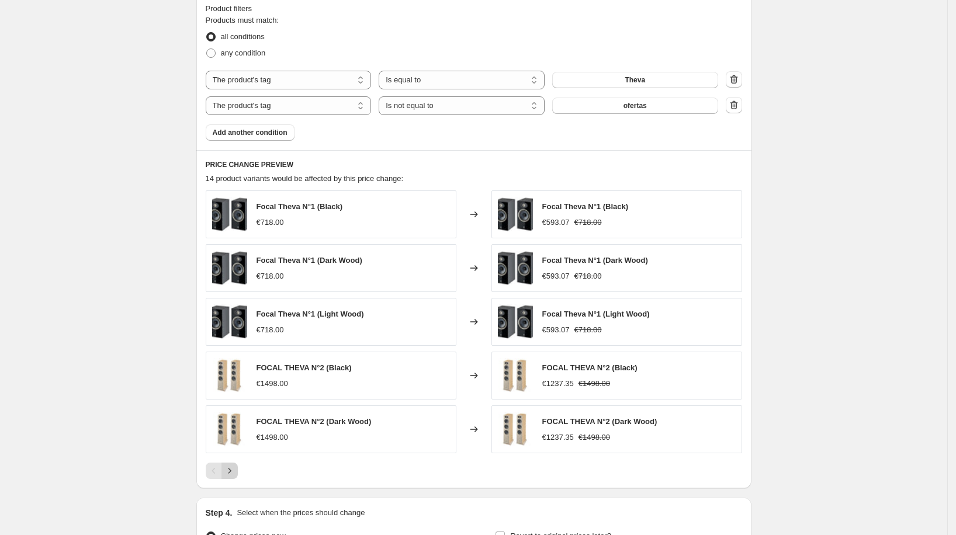
click at [234, 466] on icon "Next" at bounding box center [230, 471] width 12 height 12
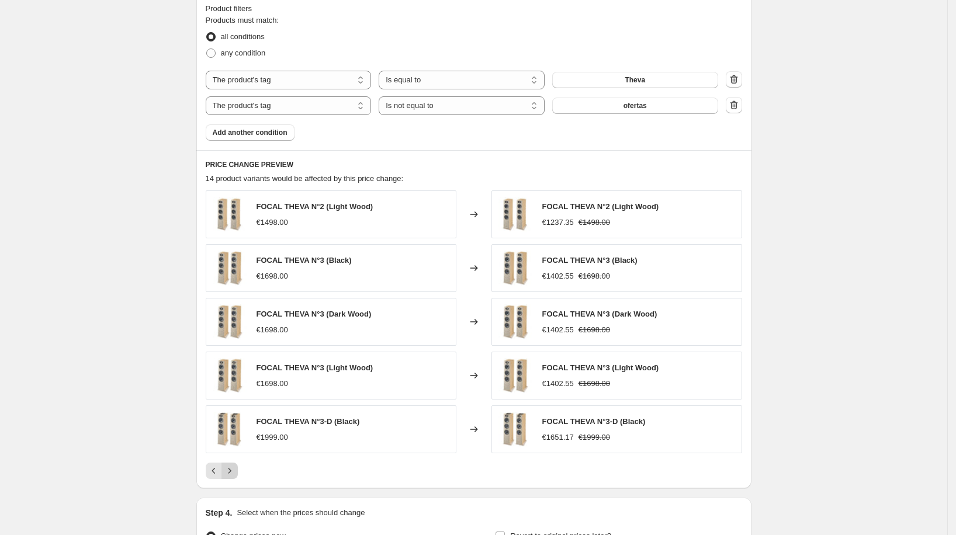
click at [236, 468] on icon "Next" at bounding box center [230, 471] width 12 height 12
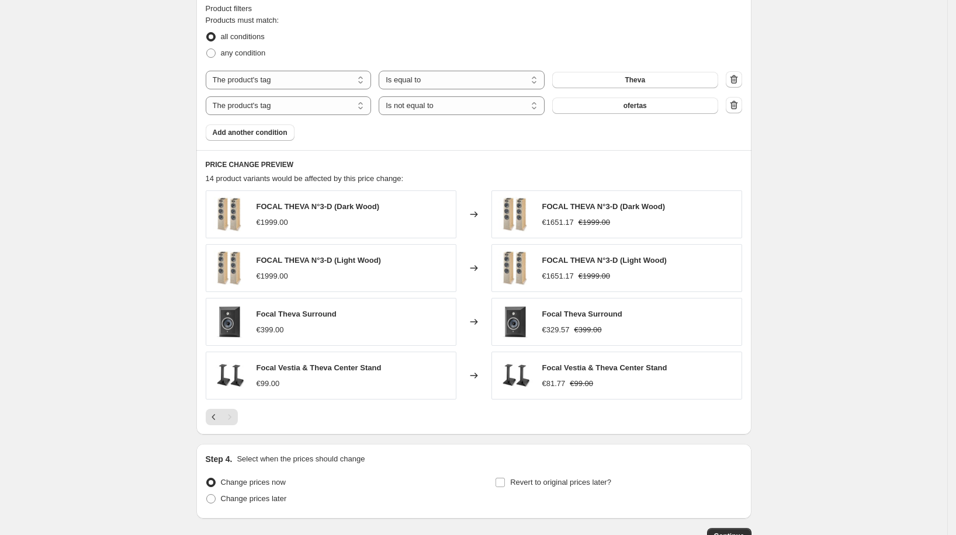
click at [234, 413] on div "Pagination" at bounding box center [229, 417] width 16 height 16
click at [230, 415] on div "Pagination" at bounding box center [229, 417] width 16 height 16
click at [215, 414] on icon "Previous" at bounding box center [214, 417] width 4 height 6
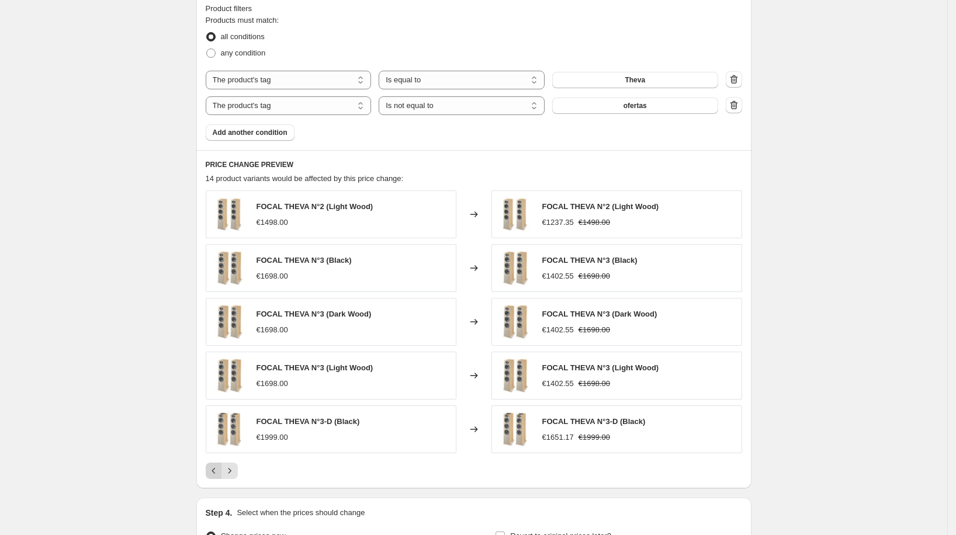
click at [220, 466] on icon "Previous" at bounding box center [214, 471] width 12 height 12
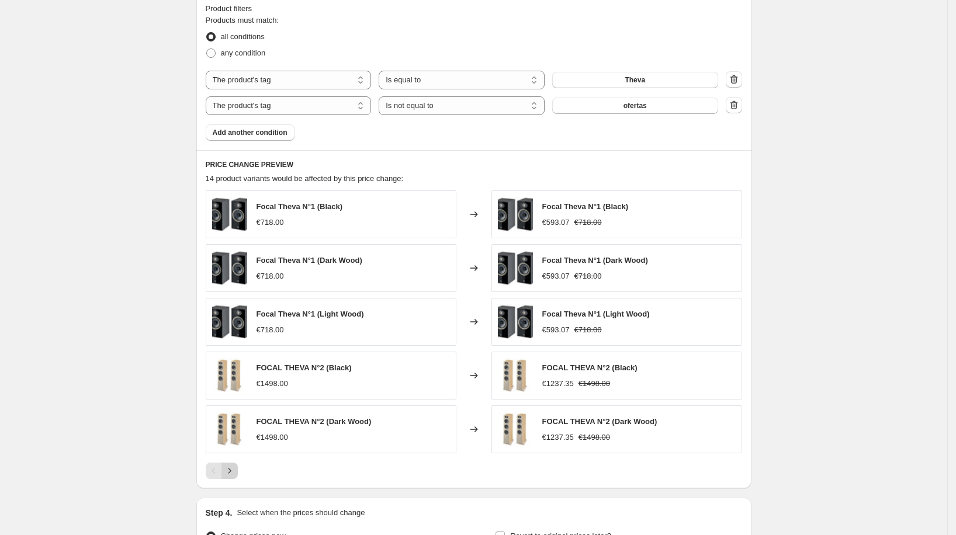
click at [233, 465] on icon "Next" at bounding box center [230, 471] width 12 height 12
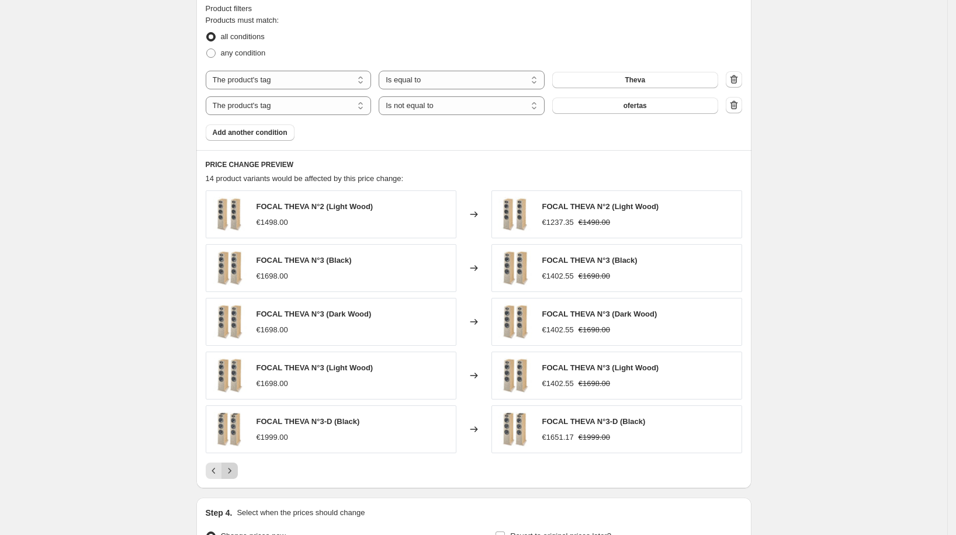
click at [233, 465] on icon "Next" at bounding box center [230, 471] width 12 height 12
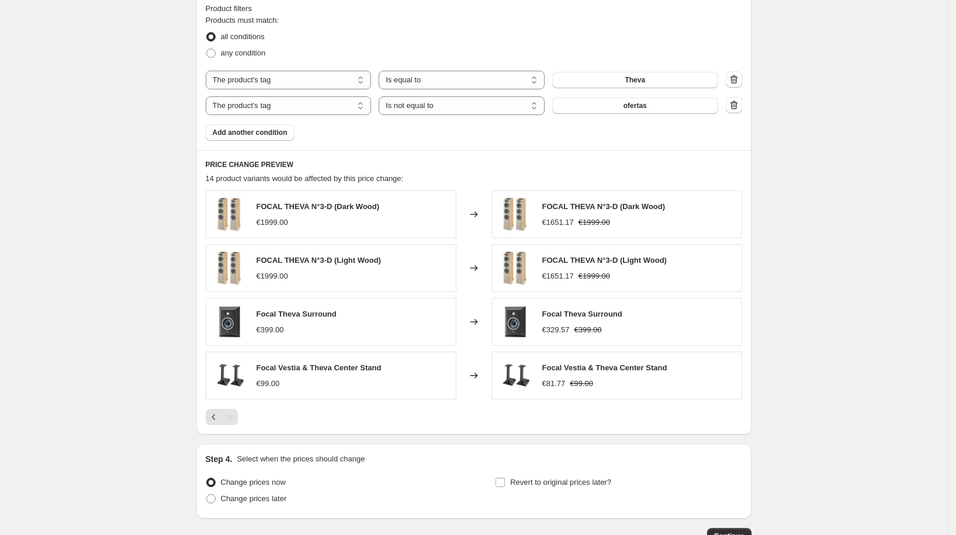
click at [326, 367] on span "Focal Vestia & Theva Center Stand" at bounding box center [319, 367] width 125 height 9
click at [326, 366] on span "Focal Vestia & Theva Center Stand" at bounding box center [319, 367] width 125 height 9
copy span "Focal Vestia & Theva Center Stand"
click at [280, 126] on button "Add another condition" at bounding box center [250, 132] width 89 height 16
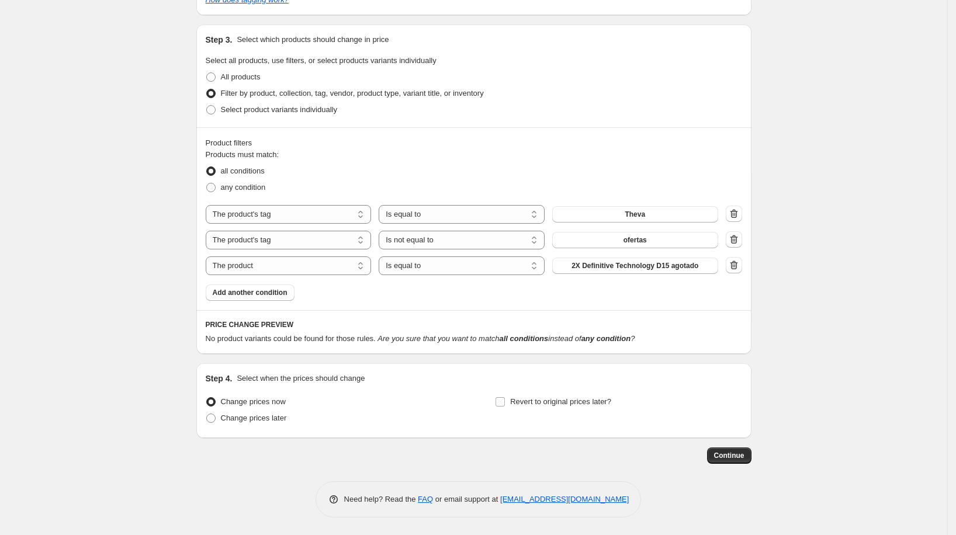
scroll to position [600, 0]
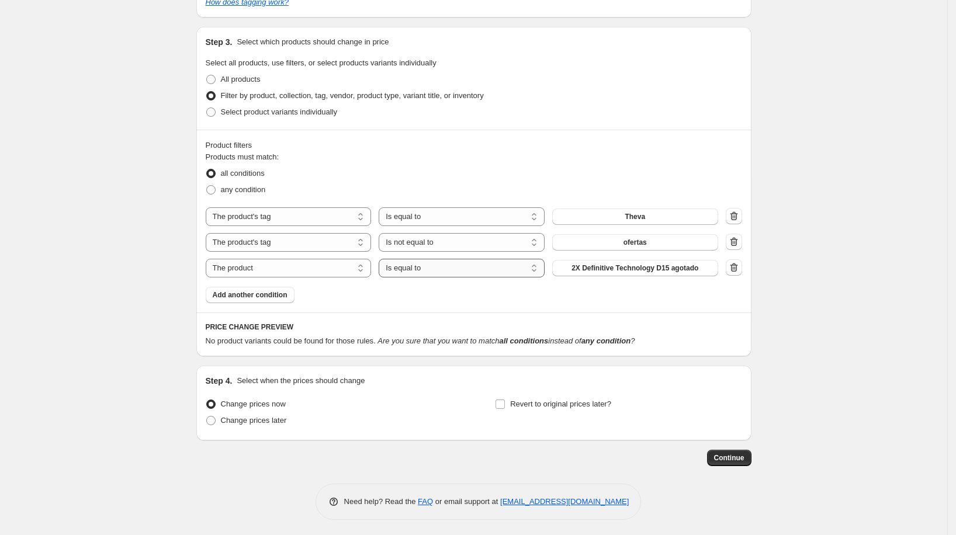
click at [441, 269] on select "Is equal to Is not equal to" at bounding box center [462, 268] width 166 height 19
select select "not_equal"
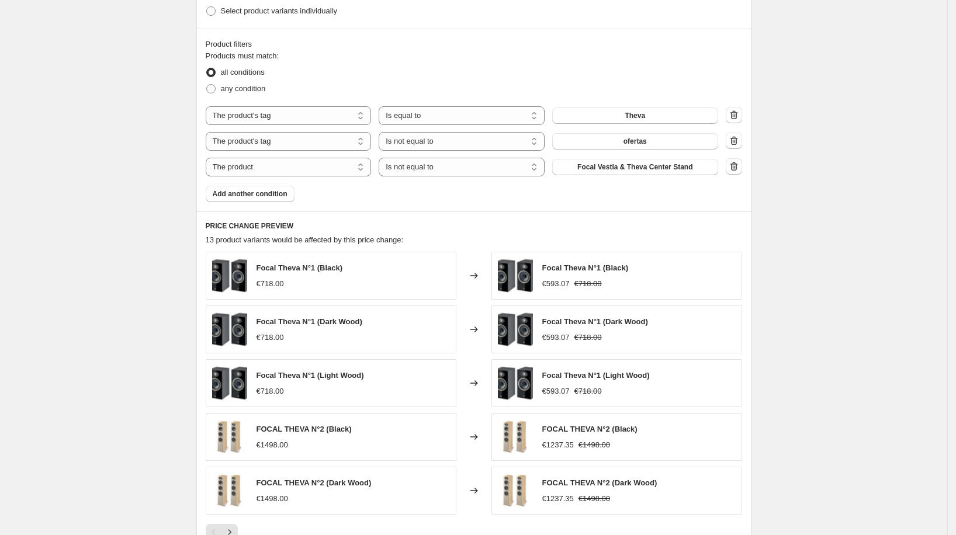
scroll to position [782, 0]
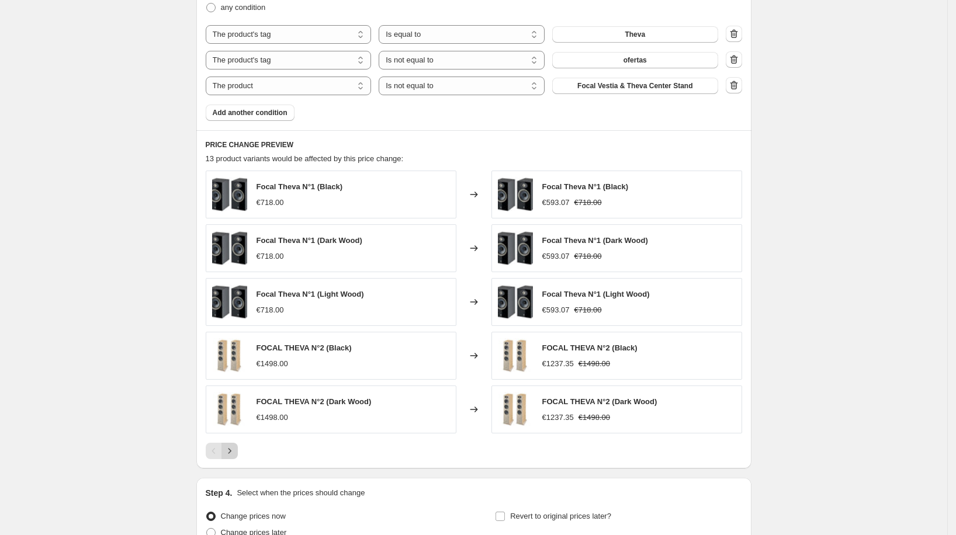
click at [236, 445] on icon "Next" at bounding box center [230, 451] width 12 height 12
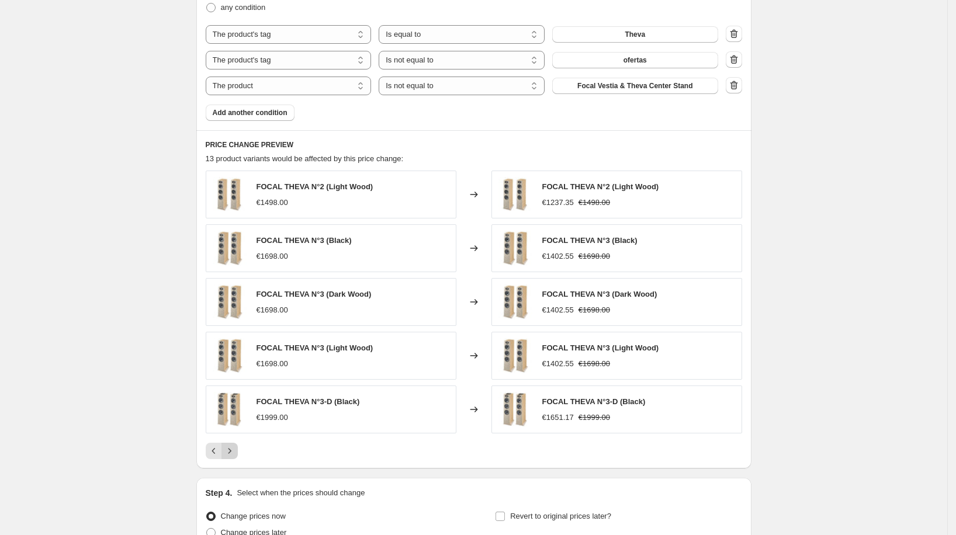
click at [238, 443] on button "Next" at bounding box center [229, 451] width 16 height 16
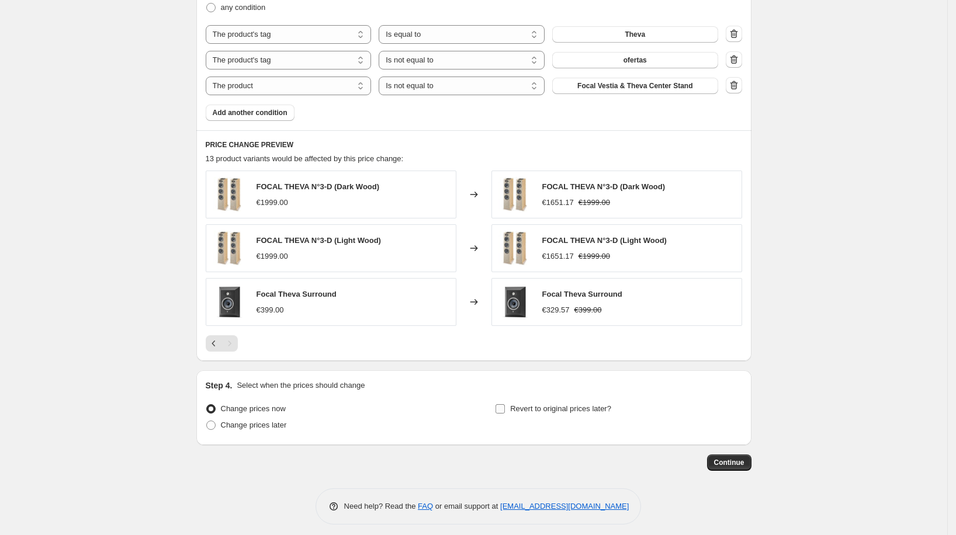
click at [538, 404] on span "Revert to original prices later?" at bounding box center [560, 408] width 101 height 9
click at [505, 404] on input "Revert to original prices later?" at bounding box center [500, 408] width 9 height 9
checkbox input "true"
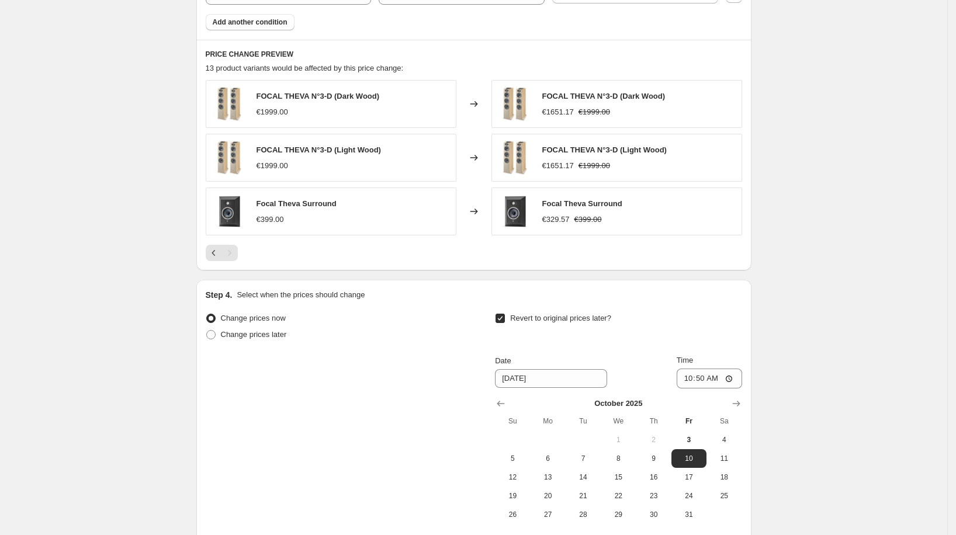
scroll to position [882, 0]
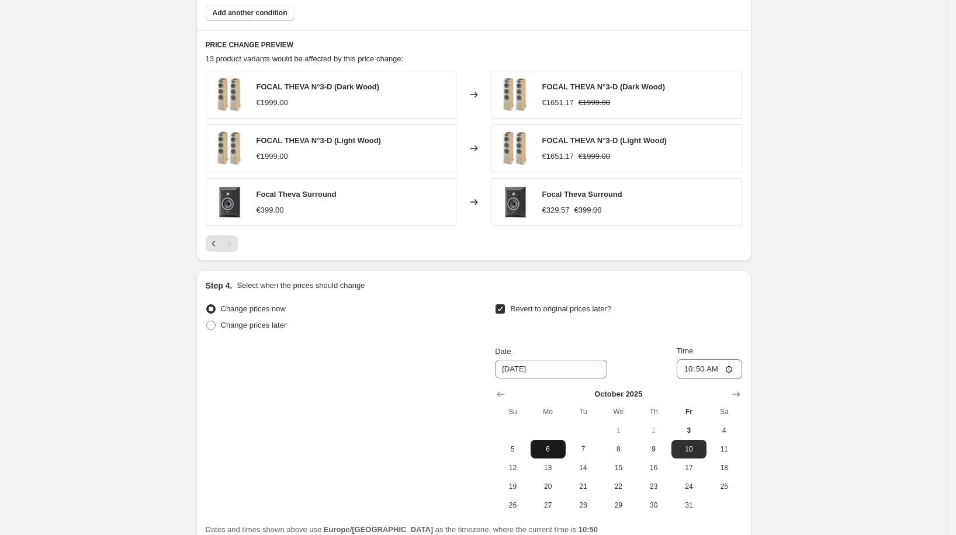
click at [558, 445] on span "6" at bounding box center [548, 449] width 26 height 9
type input "[DATE]"
click at [699, 362] on input "10:50" at bounding box center [709, 369] width 65 height 20
type input "00:00"
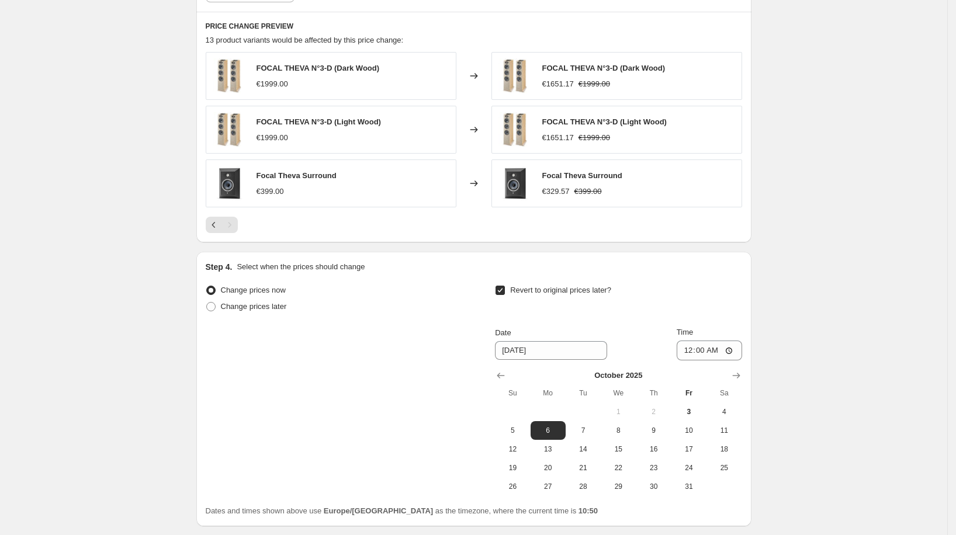
scroll to position [985, 0]
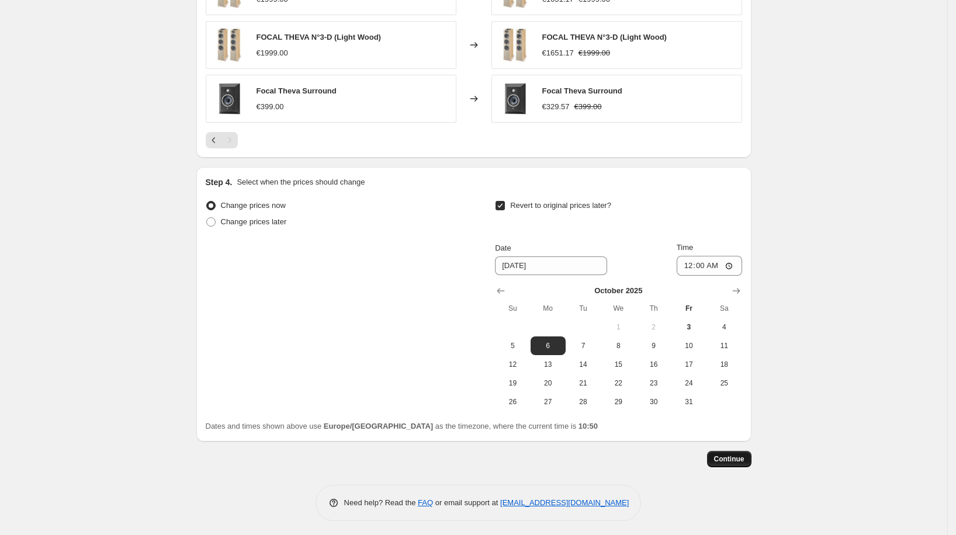
click at [727, 452] on button "Continue" at bounding box center [729, 459] width 44 height 16
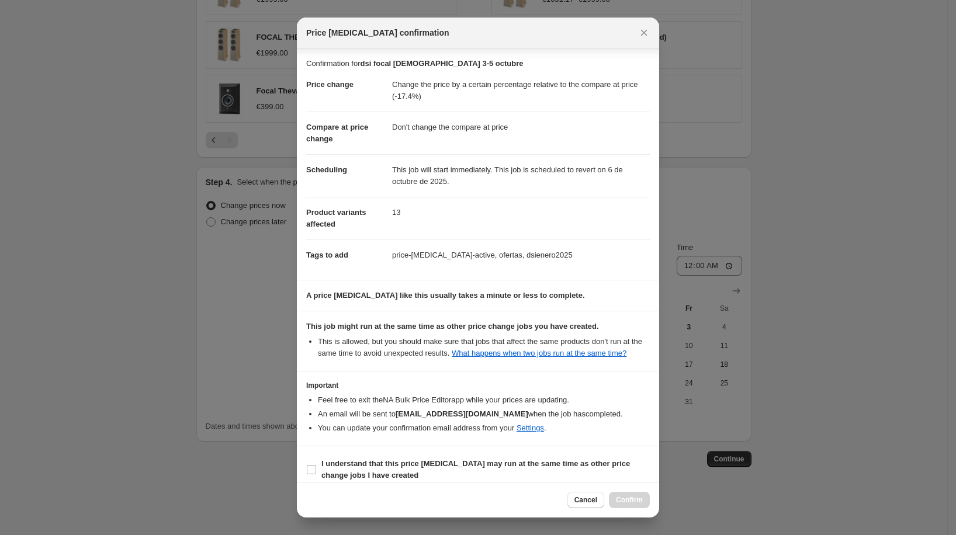
scroll to position [20, 0]
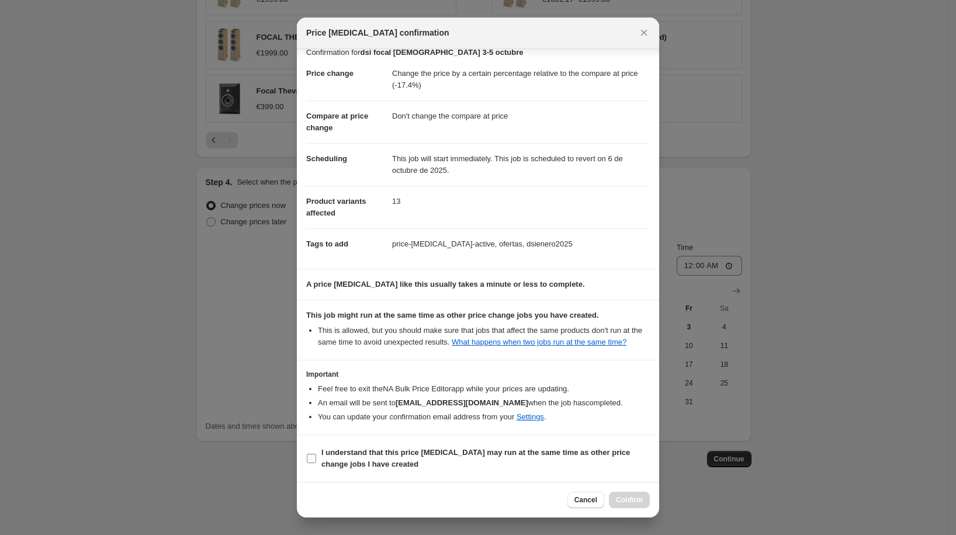
click at [568, 458] on span "I understand that this price [MEDICAL_DATA] may run at the same time as other p…" at bounding box center [485, 458] width 328 height 23
click at [316, 458] on input "I understand that this price [MEDICAL_DATA] may run at the same time as other p…" at bounding box center [311, 458] width 9 height 9
checkbox input "true"
click at [633, 491] on div "Cancel Confirm" at bounding box center [478, 500] width 362 height 36
click at [632, 496] on button "Confirm" at bounding box center [629, 500] width 41 height 16
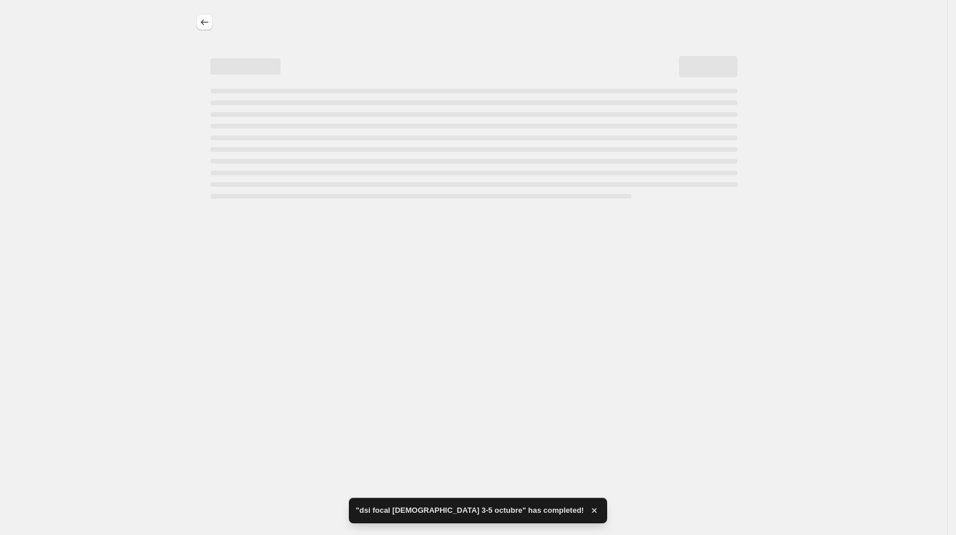
select select "pcap"
select select "no_change"
select select "tag"
select select "not_equal"
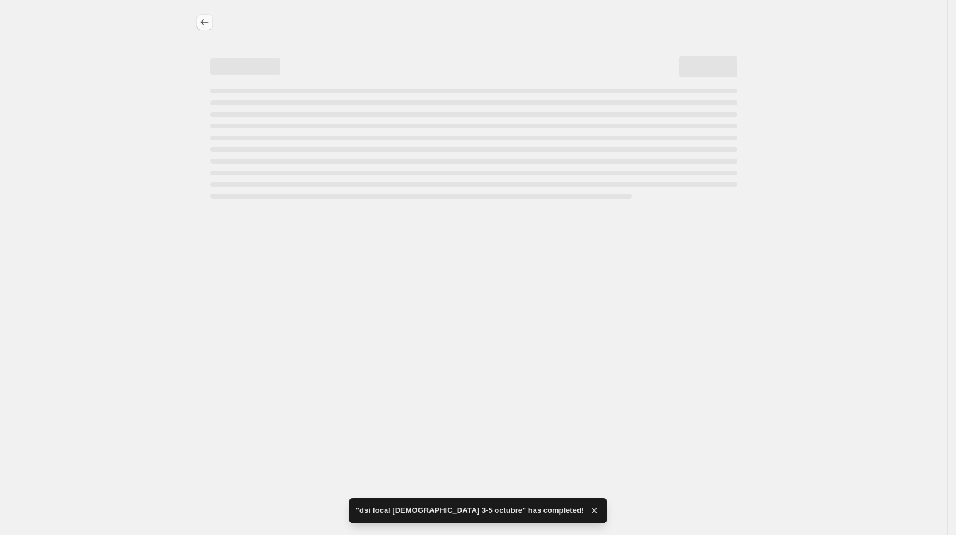
select select "not_equal"
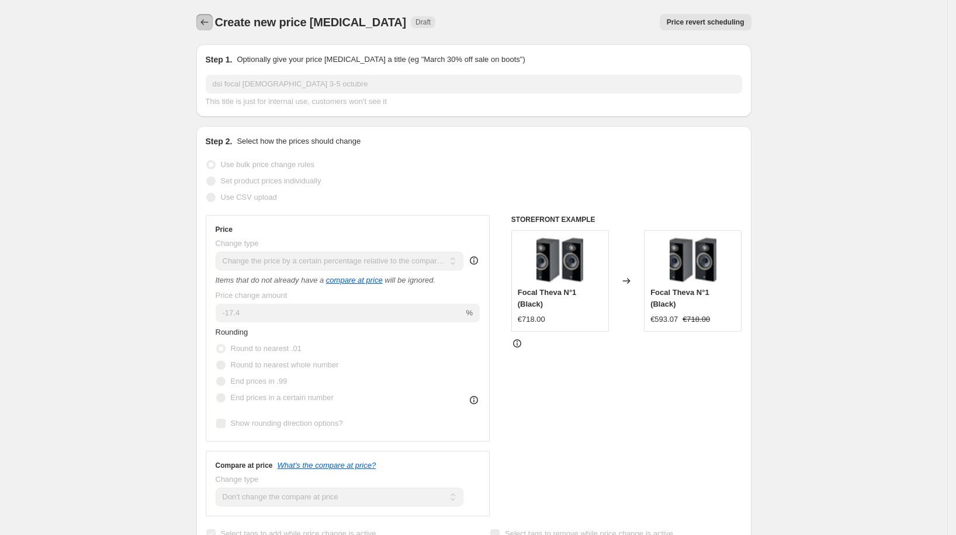
click at [209, 23] on icon "Price change jobs" at bounding box center [205, 22] width 12 height 12
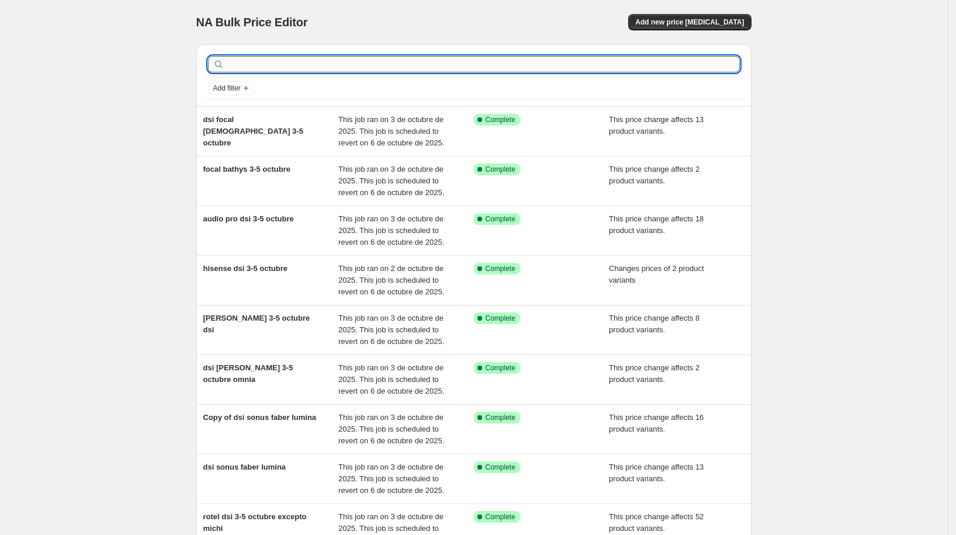
click at [585, 68] on input "text" at bounding box center [483, 64] width 513 height 16
type input "focal aria"
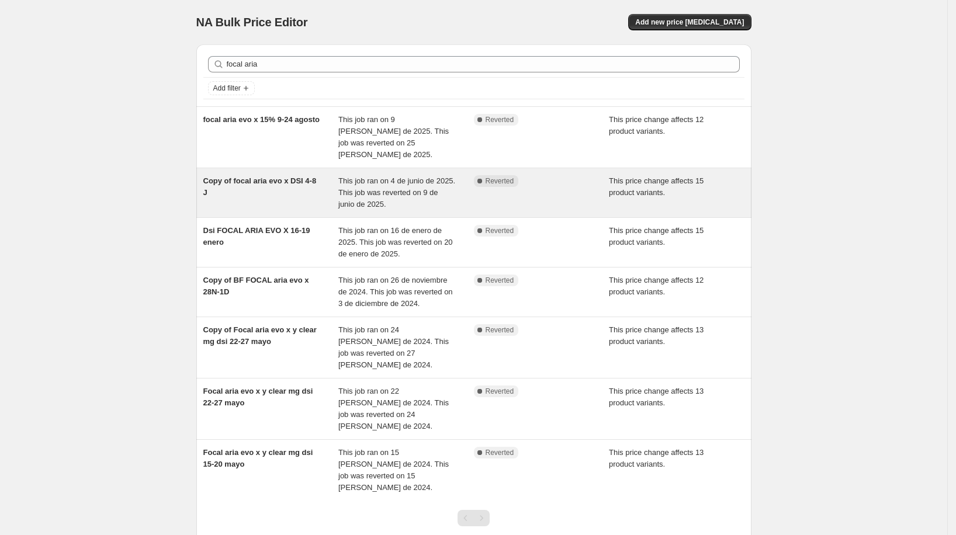
click at [281, 181] on div "Copy of focal aria evo x DSI 4-8 J" at bounding box center [271, 192] width 136 height 35
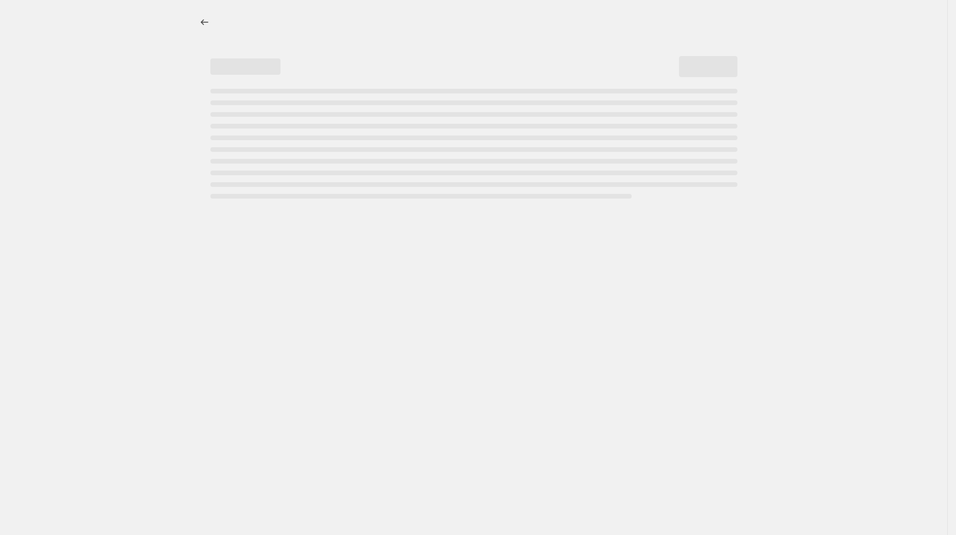
select select "pcap"
select select "no_change"
select select "tag"
select select "not_equal"
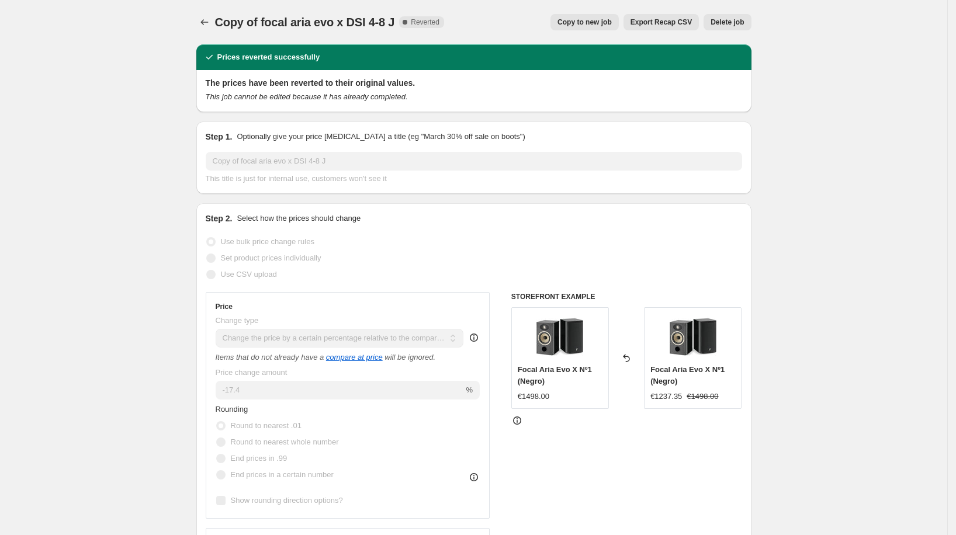
click at [584, 14] on button "Copy to new job" at bounding box center [584, 22] width 68 height 16
select select "pcap"
select select "no_change"
select select "tag"
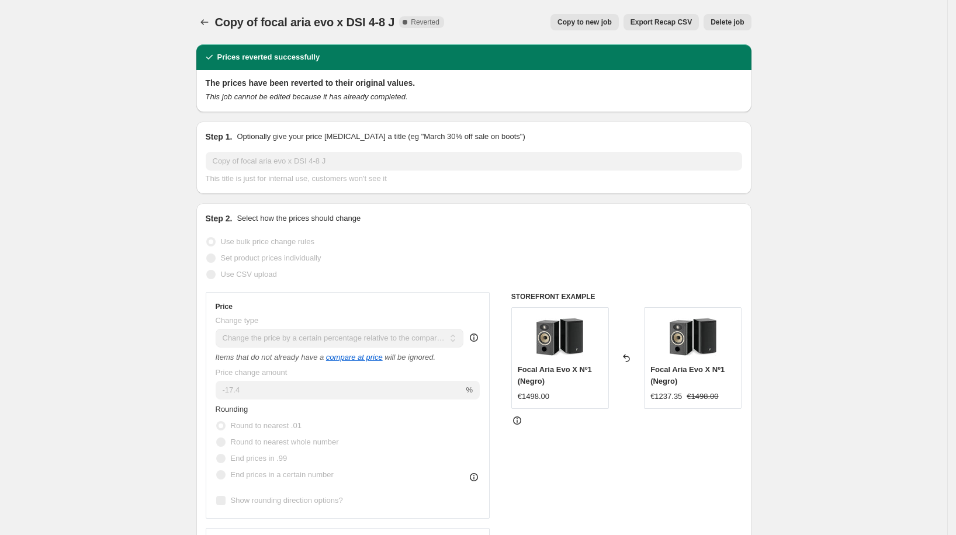
select select "not_equal"
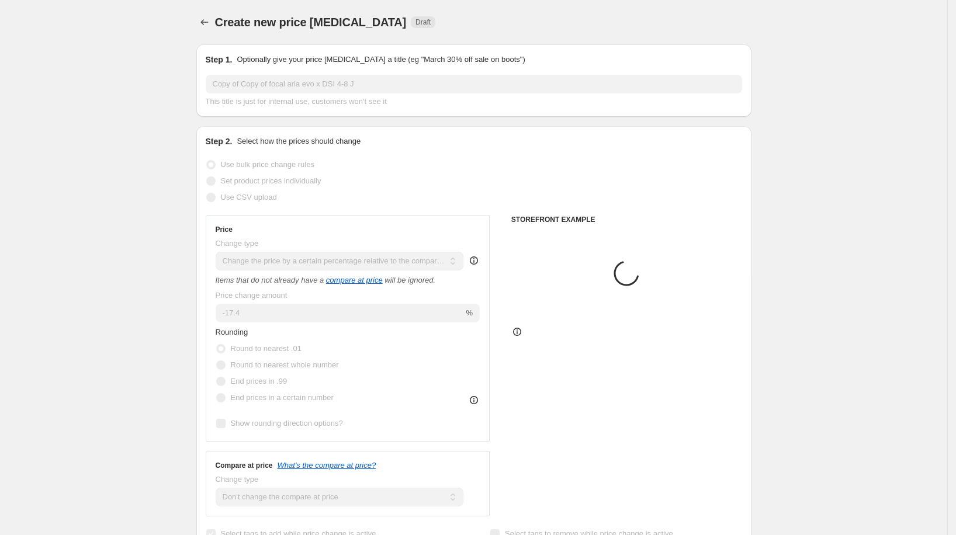
click at [334, 86] on input "Copy of Copy of focal aria evo x DSI 4-8 J" at bounding box center [474, 84] width 536 height 19
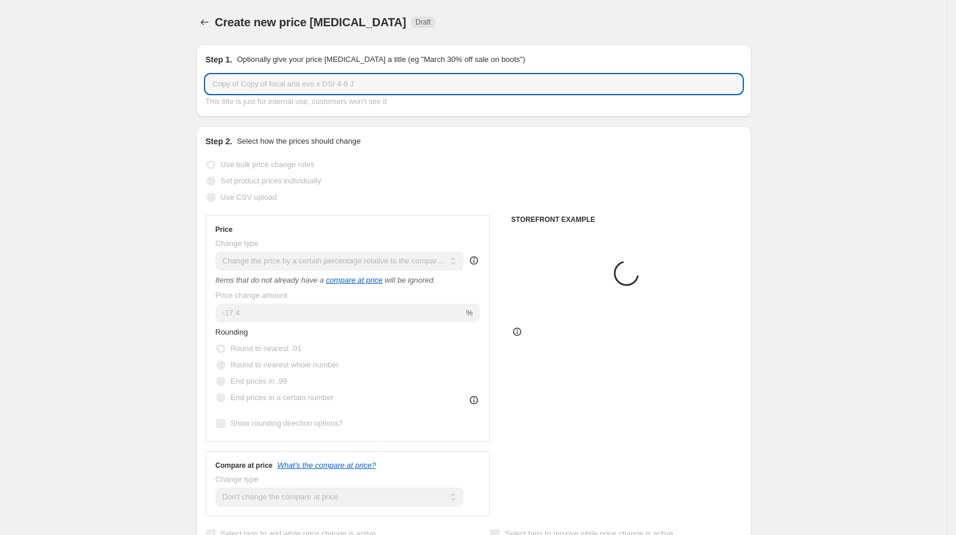
click at [334, 86] on input "Copy of Copy of focal aria evo x DSI 4-8 J" at bounding box center [474, 84] width 536 height 19
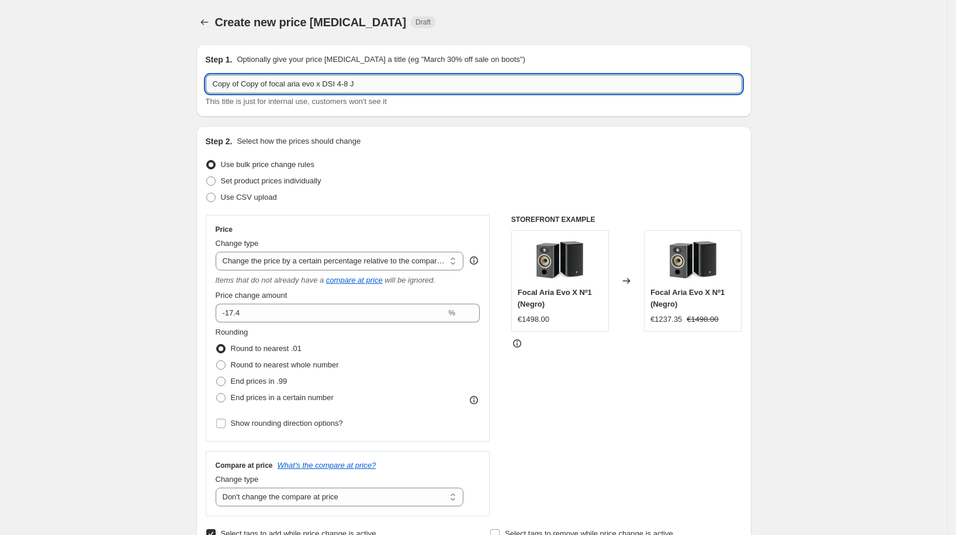
click at [334, 86] on input "Copy of Copy of focal aria evo x DSI 4-8 J" at bounding box center [474, 84] width 536 height 19
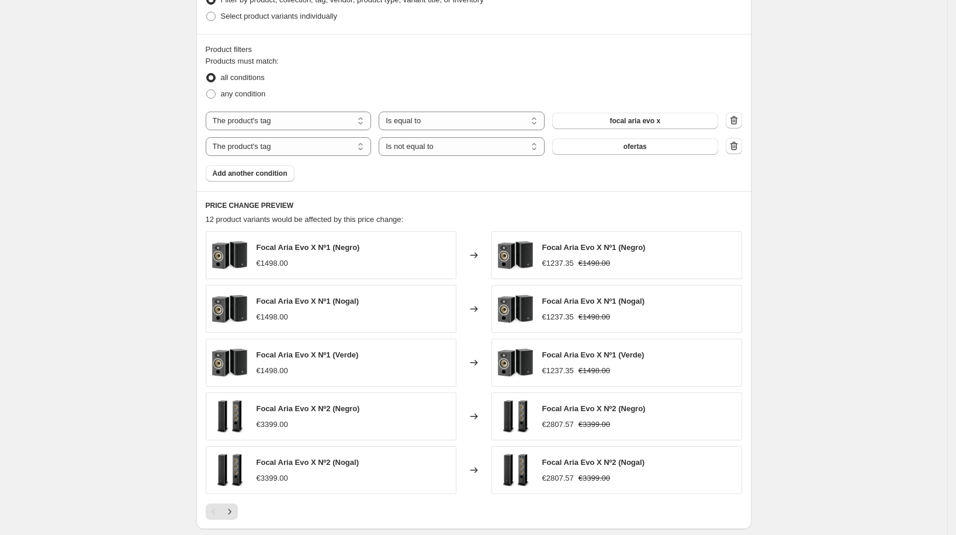
scroll to position [776, 0]
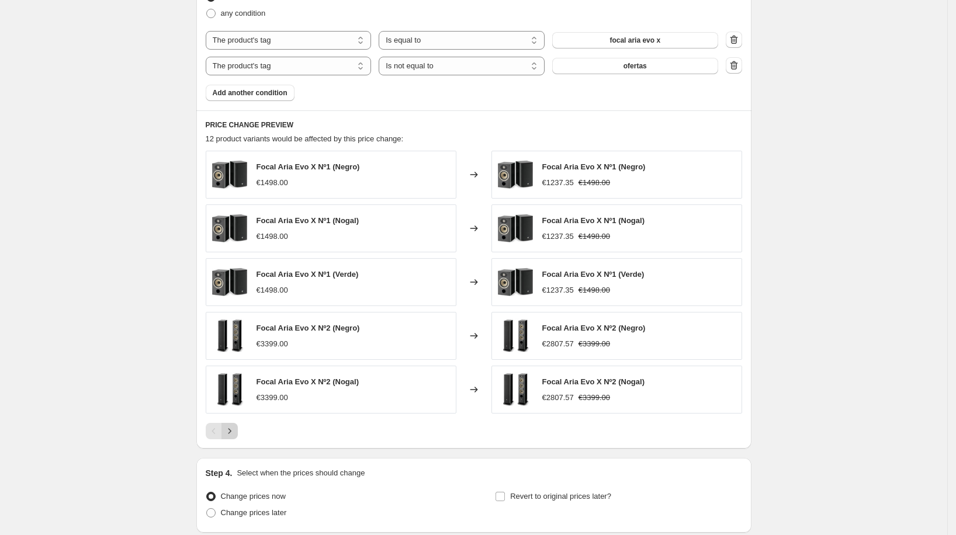
type input "focal aria evo x dsi 3-5 octubre"
click at [230, 428] on icon "Next" at bounding box center [230, 431] width 12 height 12
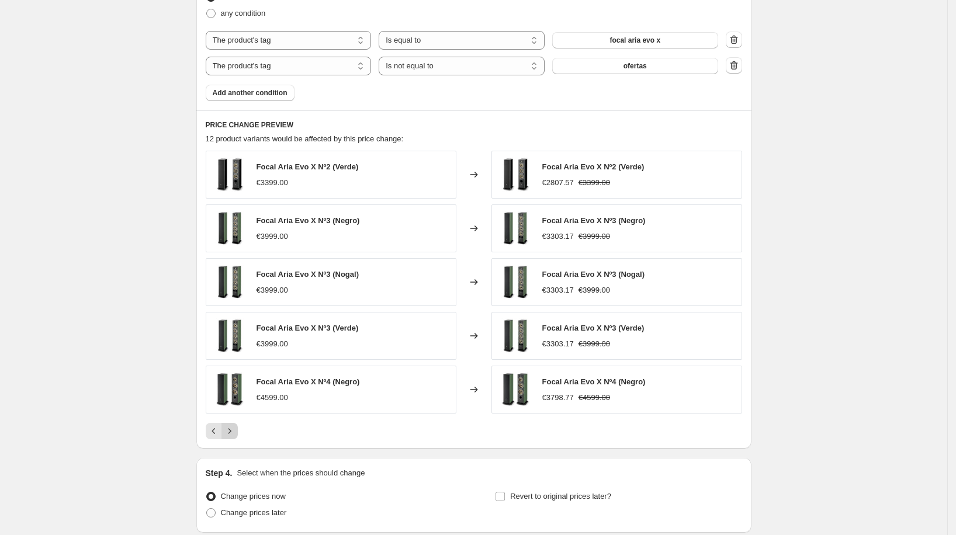
click at [229, 425] on icon "Next" at bounding box center [230, 431] width 12 height 12
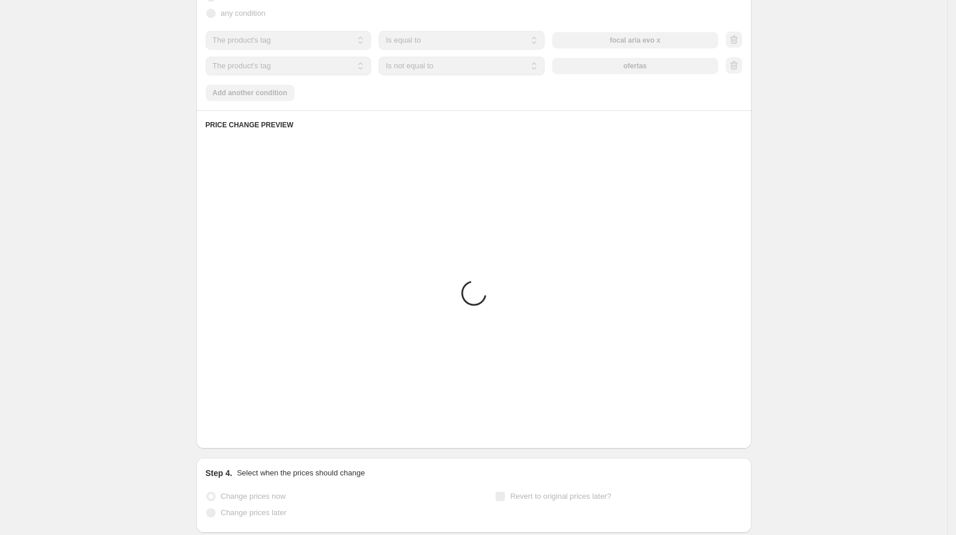
scroll to position [707, 0]
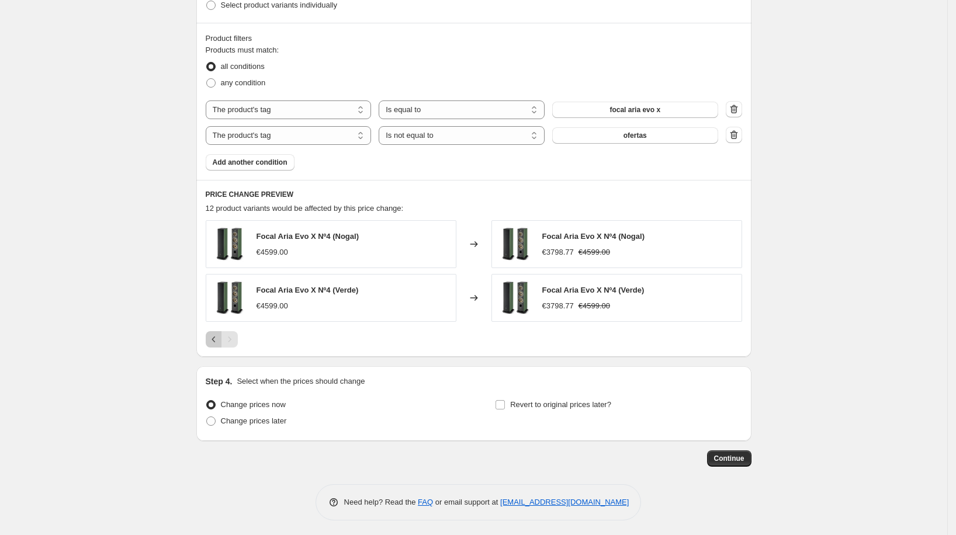
click at [219, 334] on icon "Previous" at bounding box center [214, 340] width 12 height 12
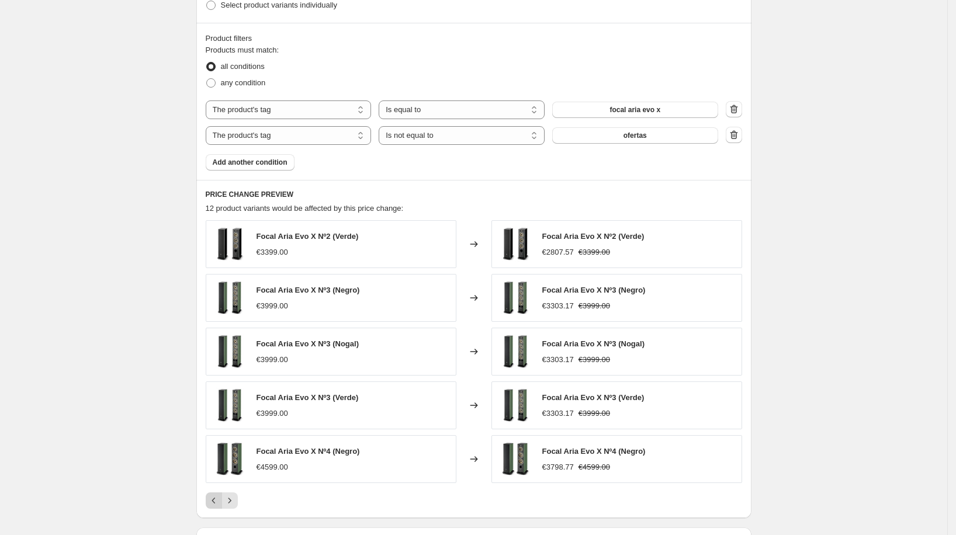
click at [219, 500] on icon "Previous" at bounding box center [214, 501] width 12 height 12
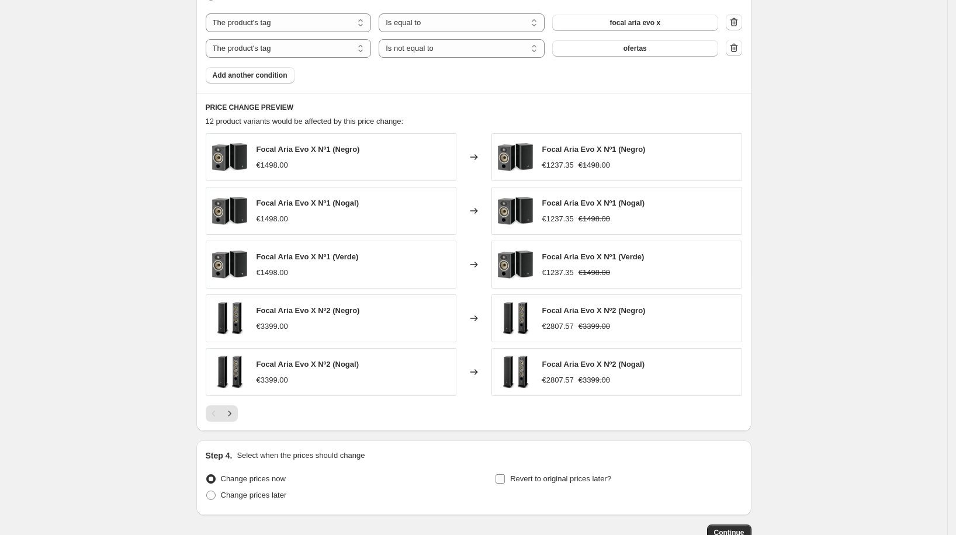
click at [517, 475] on span "Revert to original prices later?" at bounding box center [560, 479] width 101 height 9
click at [505, 475] on input "Revert to original prices later?" at bounding box center [500, 479] width 9 height 9
checkbox input "true"
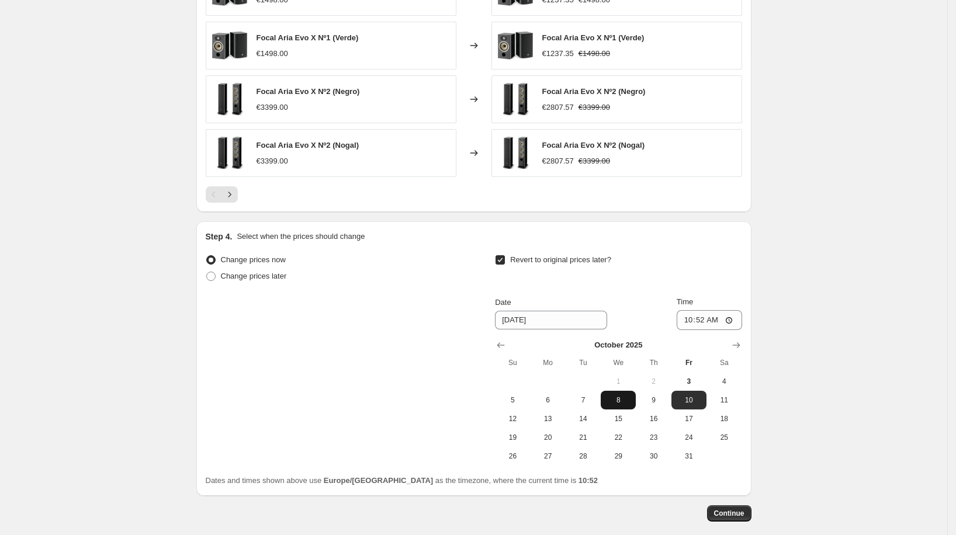
scroll to position [1022, 0]
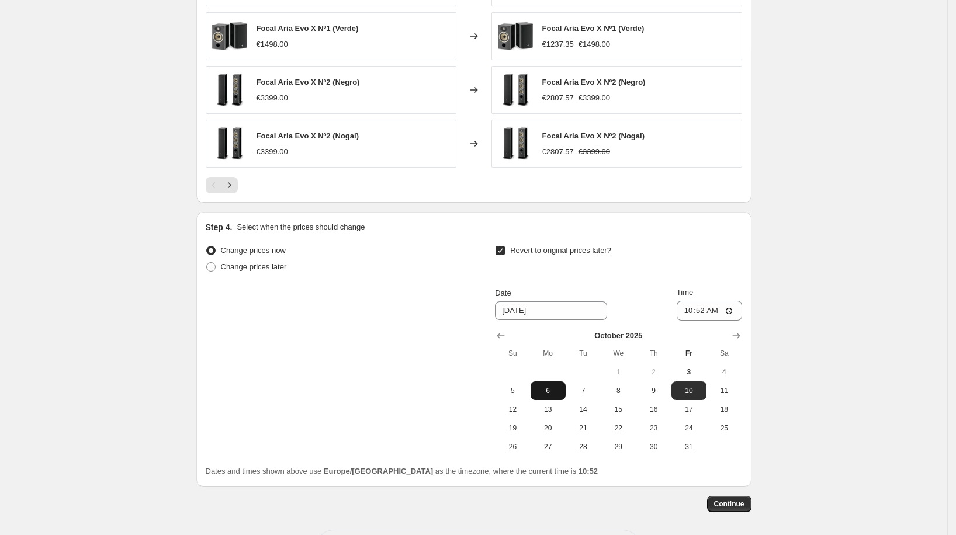
click at [561, 389] on span "6" at bounding box center [548, 390] width 26 height 9
type input "[DATE]"
click at [703, 311] on input "10:52" at bounding box center [709, 311] width 65 height 20
type input "00:00"
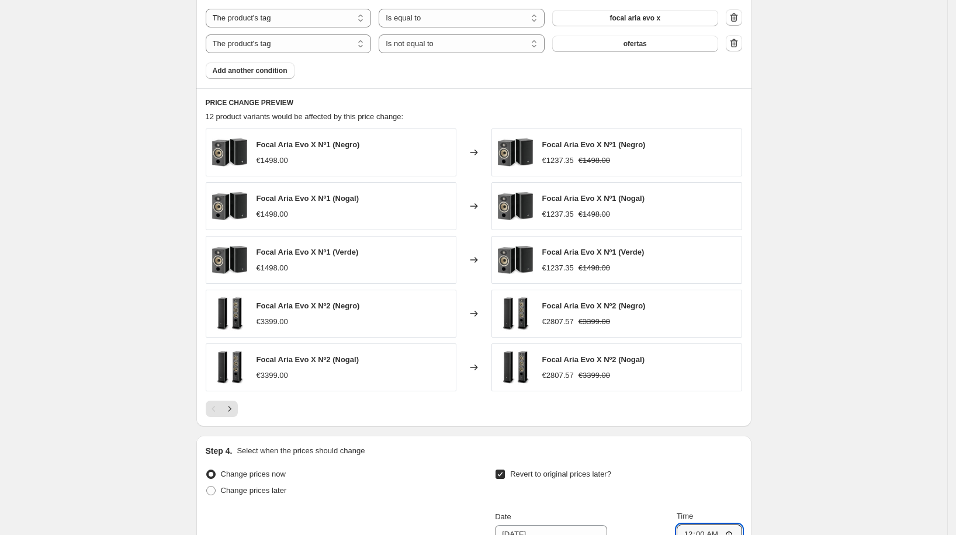
scroll to position [1067, 0]
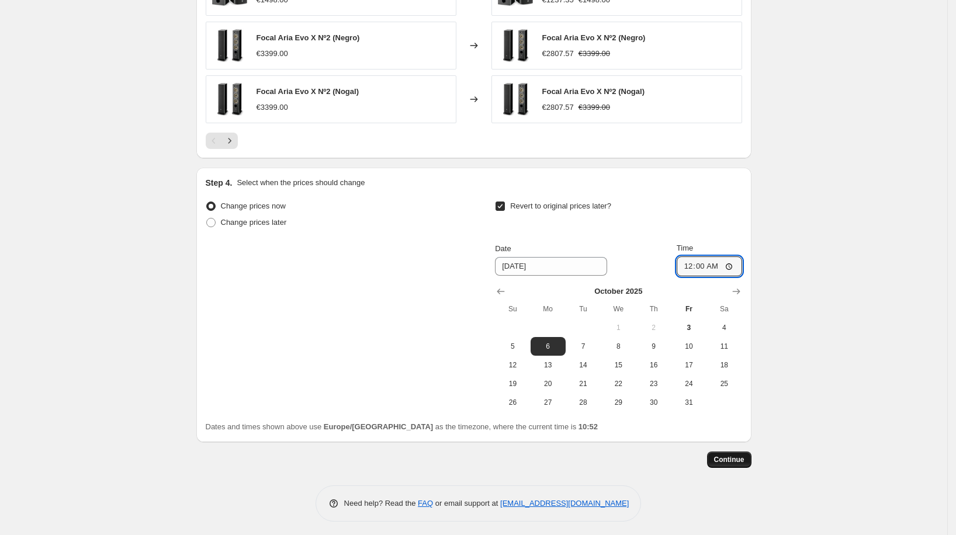
click at [722, 455] on span "Continue" at bounding box center [729, 459] width 30 height 9
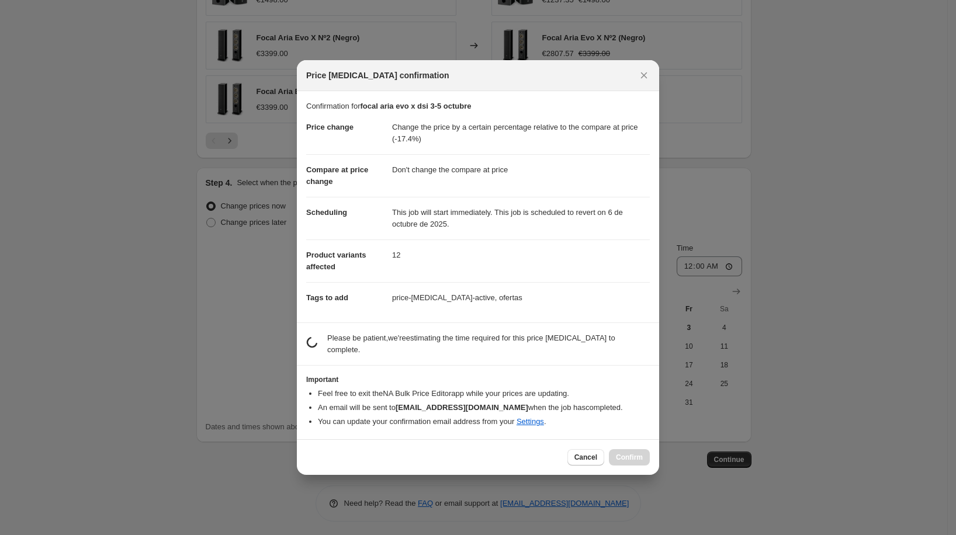
scroll to position [20, 0]
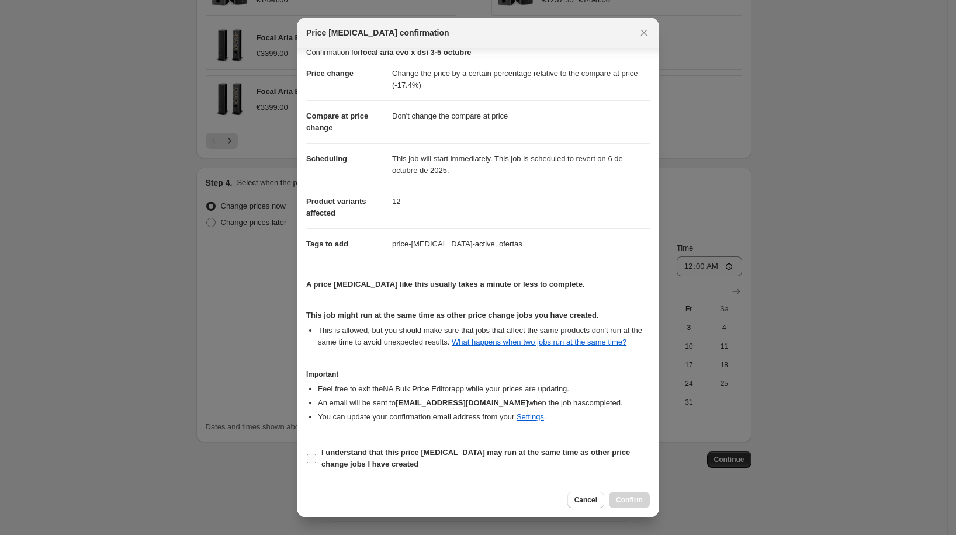
click at [533, 447] on span "I understand that this price [MEDICAL_DATA] may run at the same time as other p…" at bounding box center [485, 458] width 328 height 23
click at [316, 454] on input "I understand that this price [MEDICAL_DATA] may run at the same time as other p…" at bounding box center [311, 458] width 9 height 9
checkbox input "true"
click at [629, 498] on span "Confirm" at bounding box center [629, 500] width 27 height 9
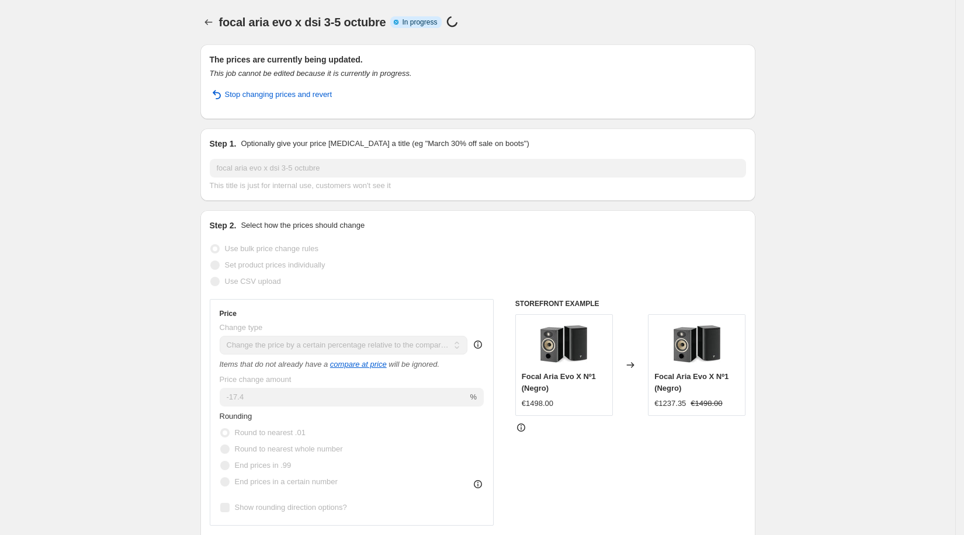
select select "pcap"
select select "no_change"
select select "tag"
select select "not_equal"
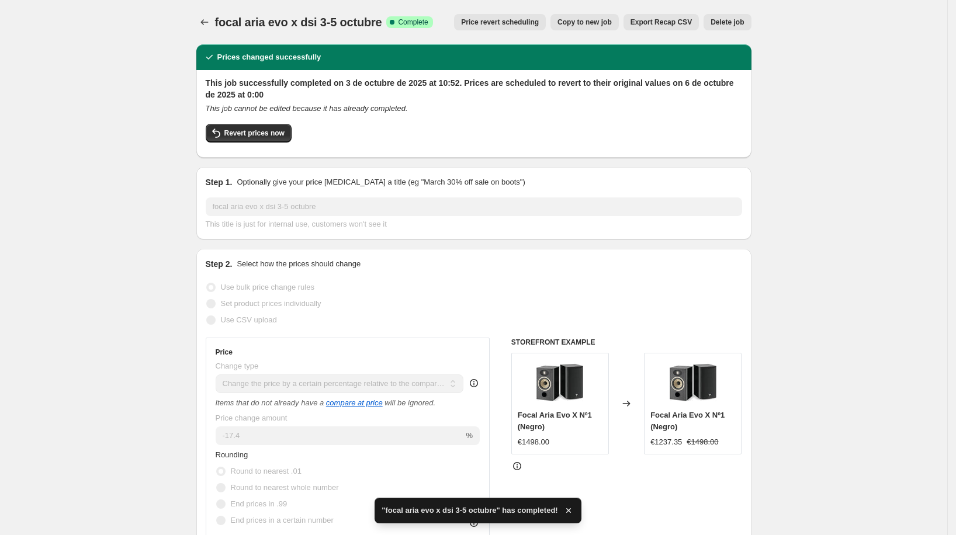
click at [204, 19] on icon "Price change jobs" at bounding box center [205, 22] width 12 height 12
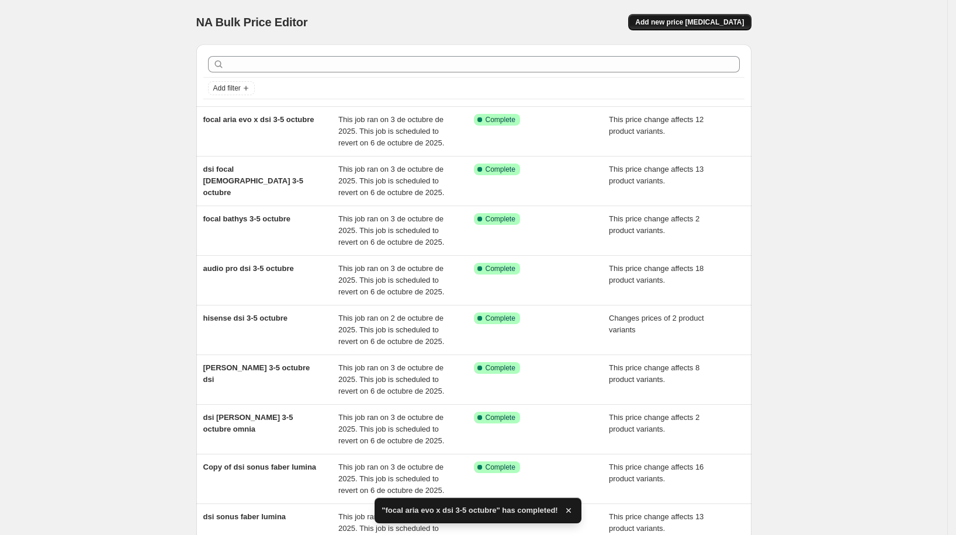
click at [692, 25] on span "Add new price [MEDICAL_DATA]" at bounding box center [689, 22] width 109 height 9
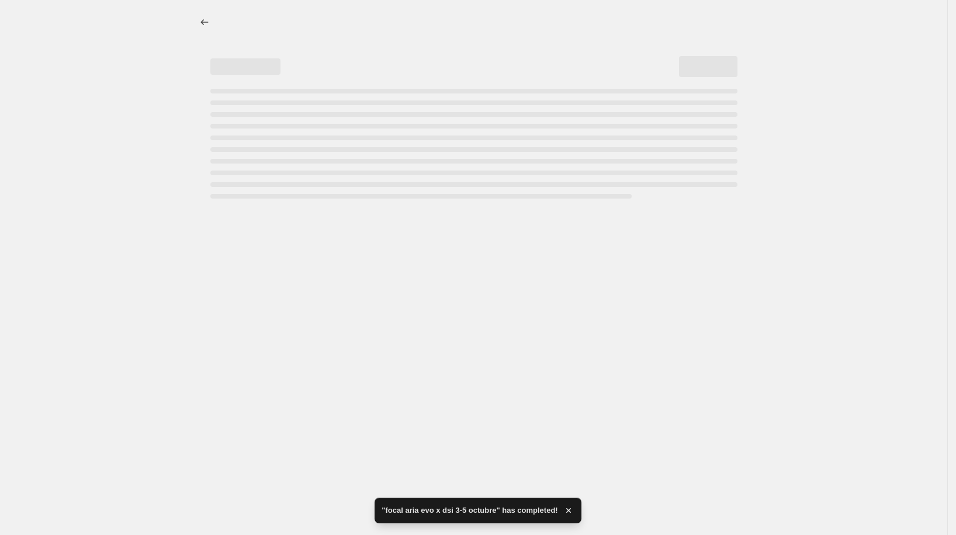
select select "percentage"
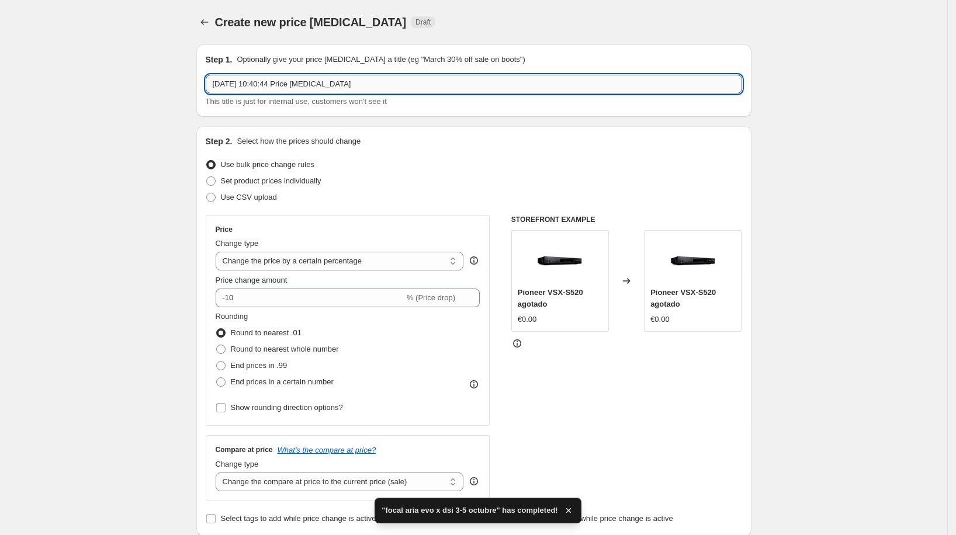
click at [344, 89] on input "3 oct 2025, 10:40:44 Price change job" at bounding box center [474, 84] width 536 height 19
click at [378, 87] on input "3 oct 2025, 10:40:44 Price change job" at bounding box center [474, 84] width 536 height 19
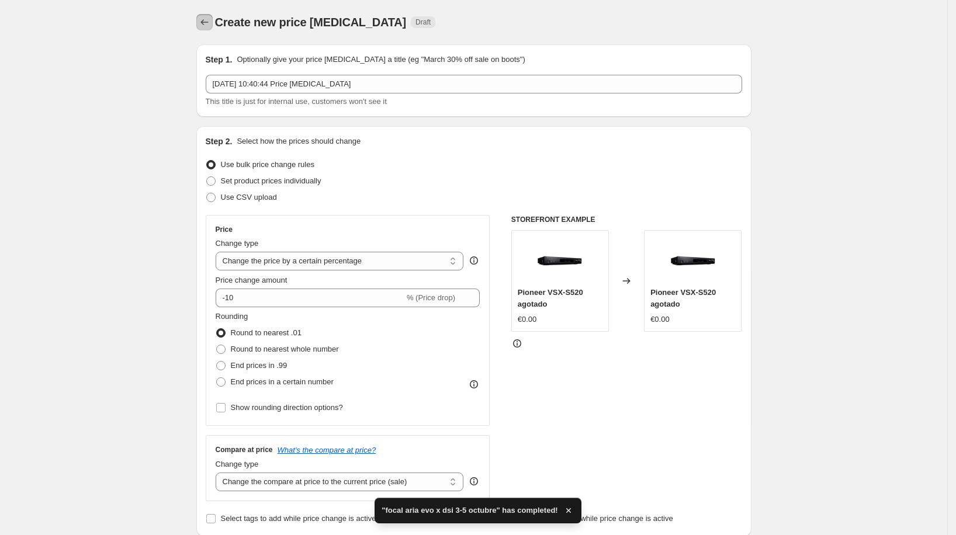
click at [204, 19] on icon "Price change jobs" at bounding box center [205, 22] width 12 height 12
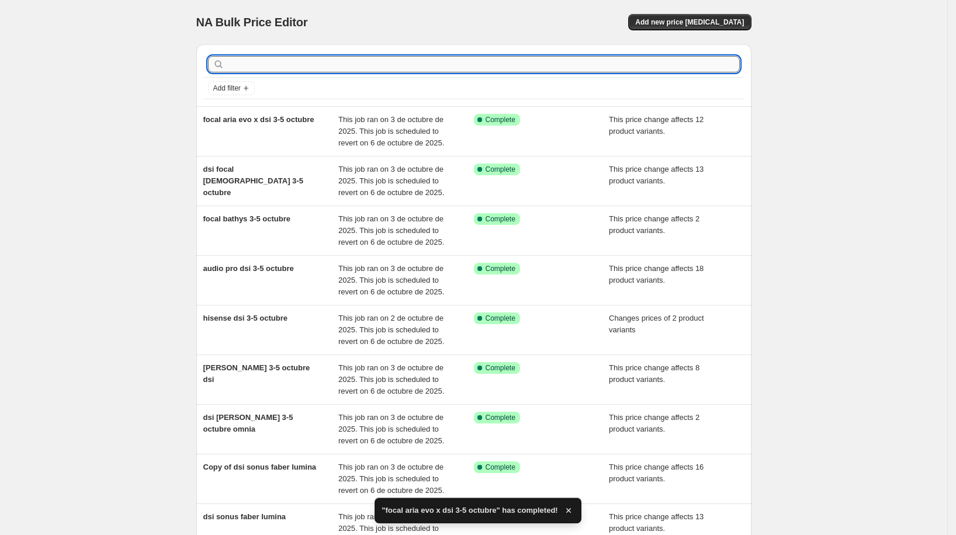
click at [337, 69] on input "text" at bounding box center [483, 64] width 513 height 16
type input "nagaoka"
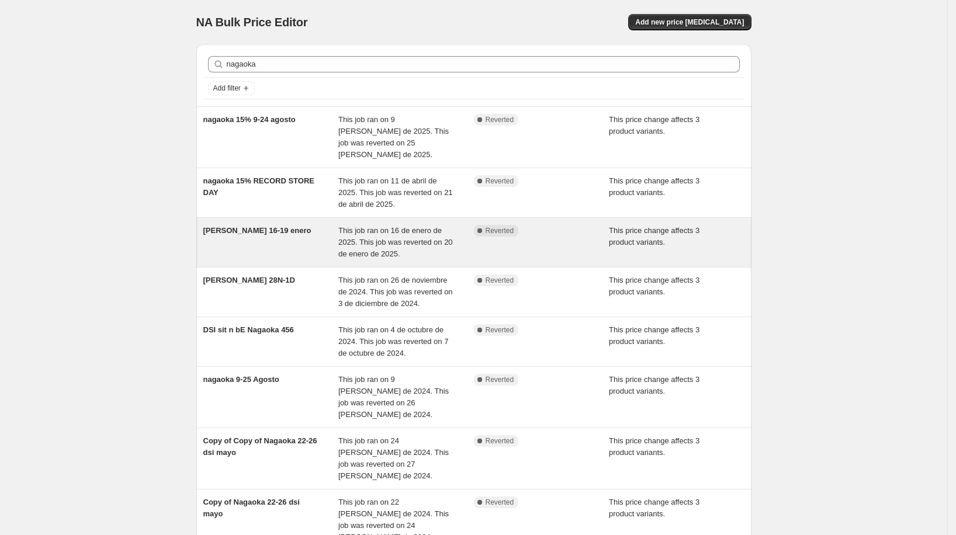
click at [315, 225] on div "Dsi NAGAOKA 16-19 enero" at bounding box center [271, 242] width 136 height 35
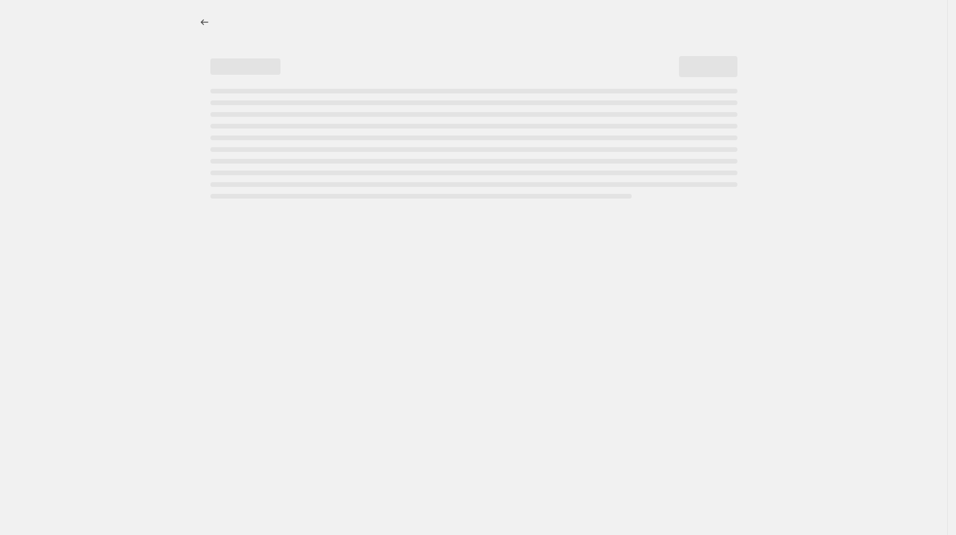
select select "pcap"
select select "no_change"
select select "tag"
select select "not_equal"
select select "vendor"
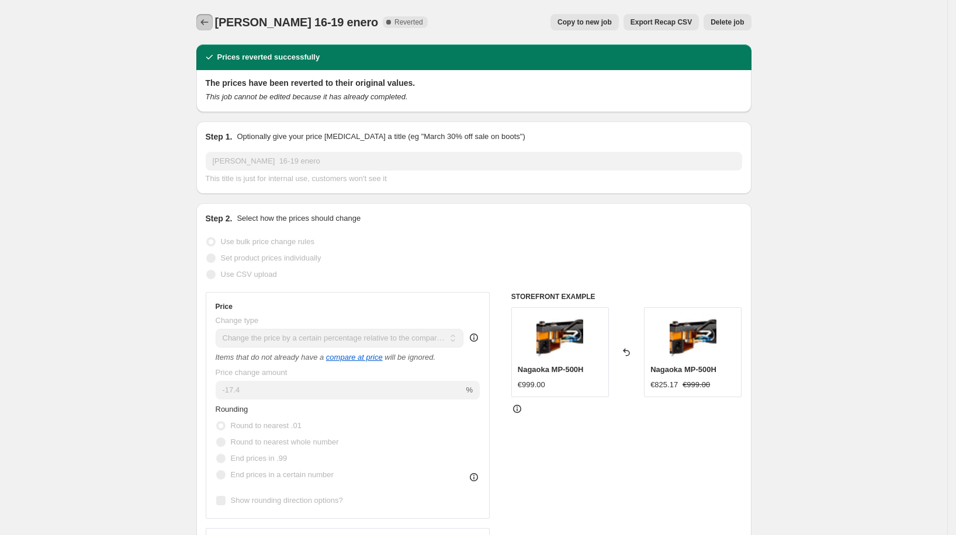
click at [210, 22] on icon "Price change jobs" at bounding box center [205, 22] width 12 height 12
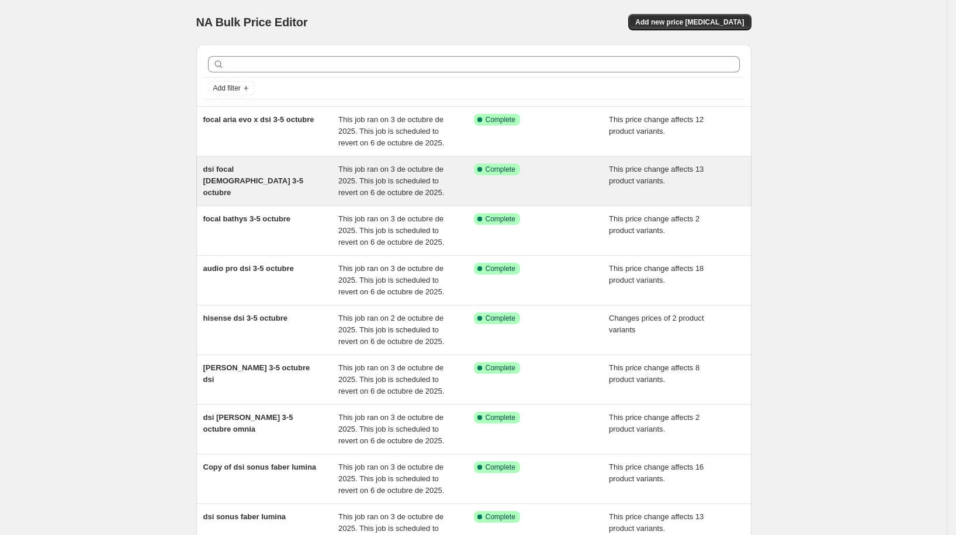
click at [288, 185] on div "dsi focal [DEMOGRAPHIC_DATA] 3-5 octubre" at bounding box center [271, 181] width 136 height 35
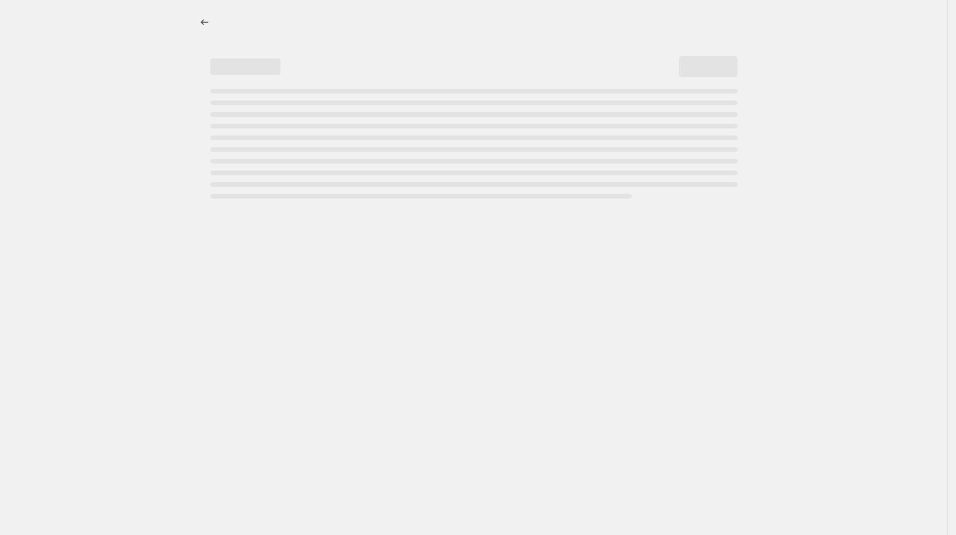
select select "pcap"
select select "no_change"
select select "tag"
select select "not_equal"
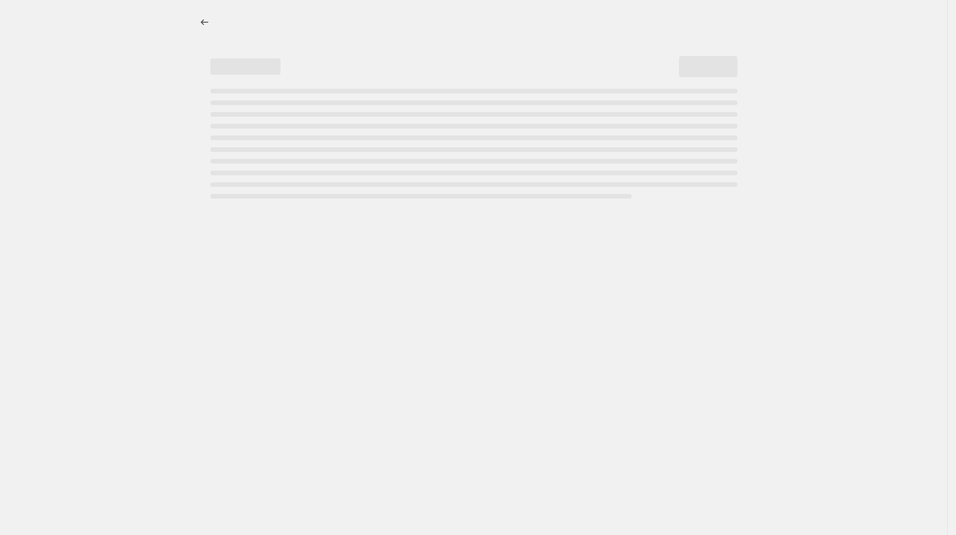
select select "not_equal"
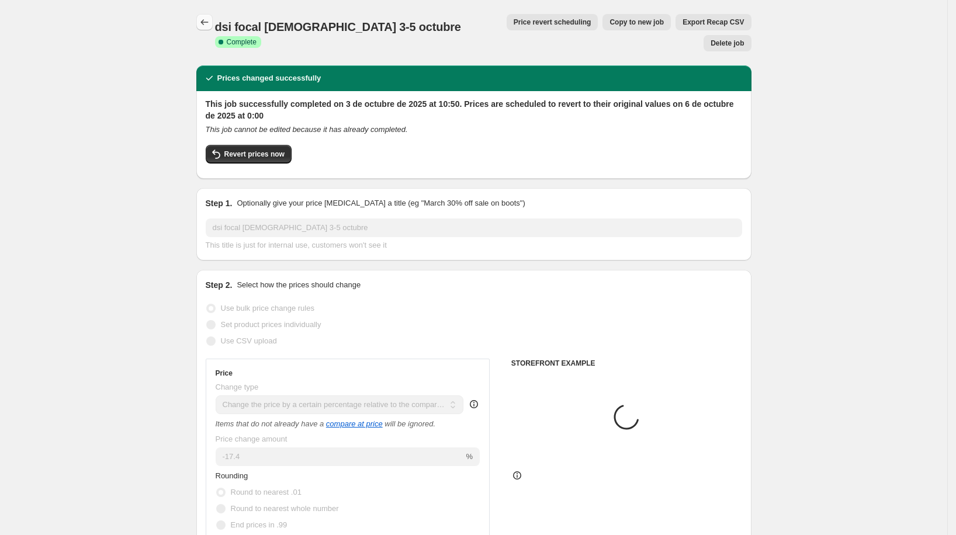
click at [209, 27] on icon "Price change jobs" at bounding box center [205, 22] width 12 height 12
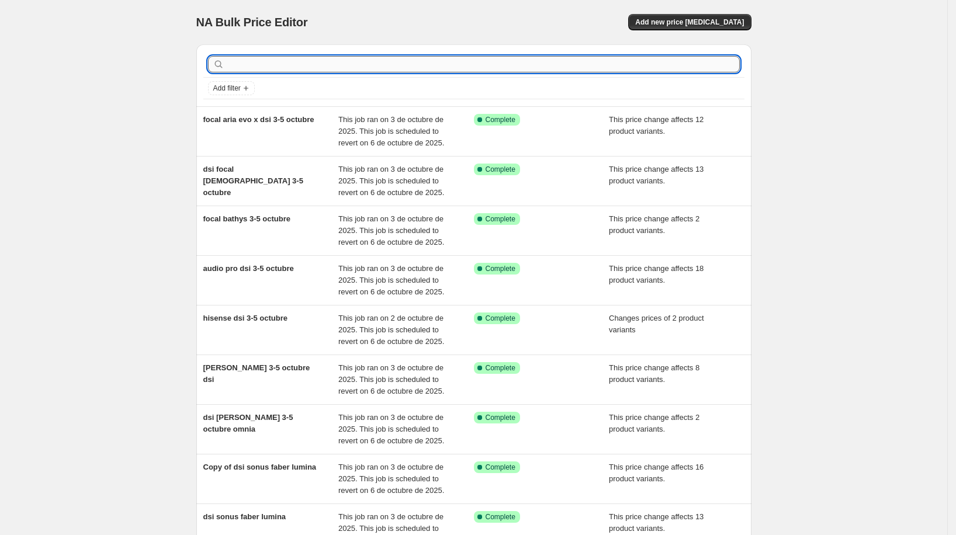
click at [290, 67] on input "text" at bounding box center [483, 64] width 513 height 16
type input "nagaoka"
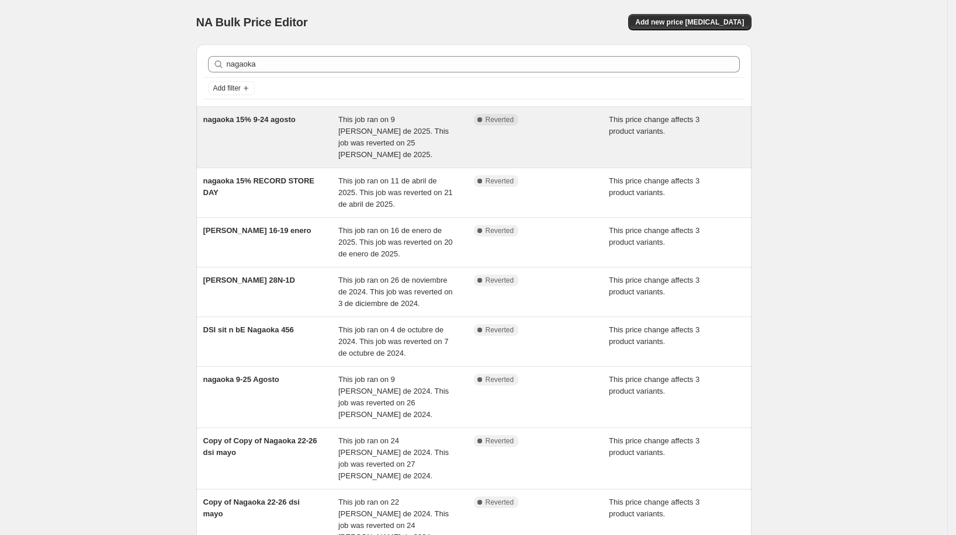
click at [294, 123] on div "nagaoka 15% 9-24 agosto" at bounding box center [271, 137] width 136 height 47
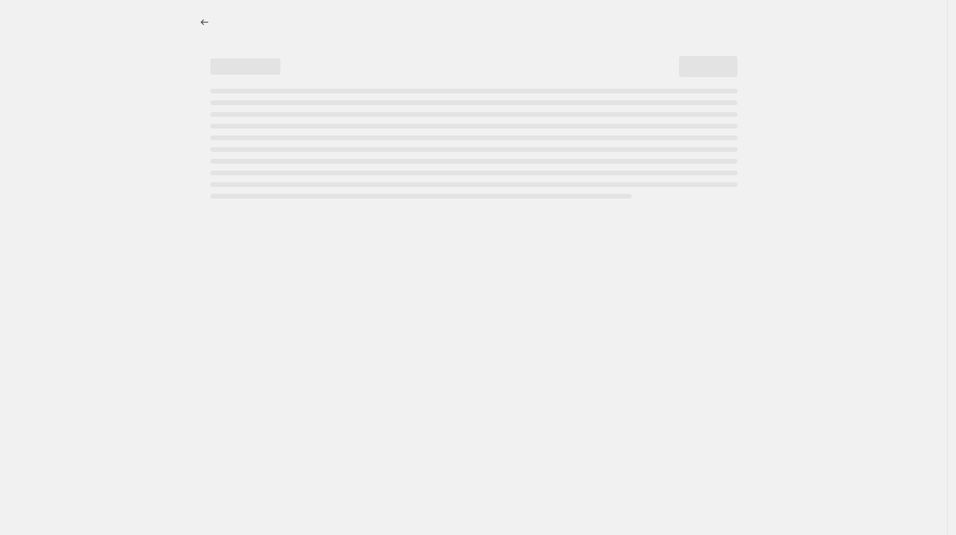
select select "pcap"
select select "no_change"
select select "vendor"
select select "tag"
select select "not_equal"
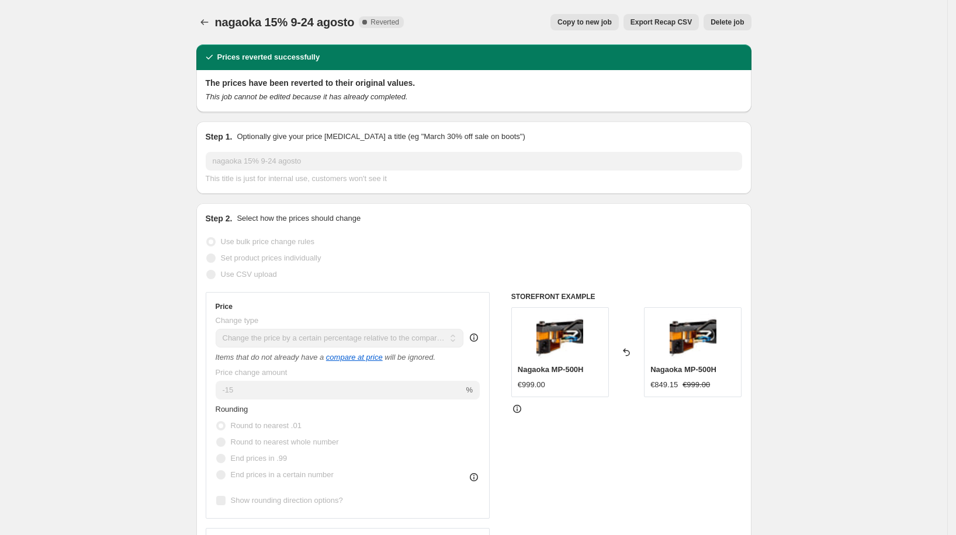
scroll to position [18, 0]
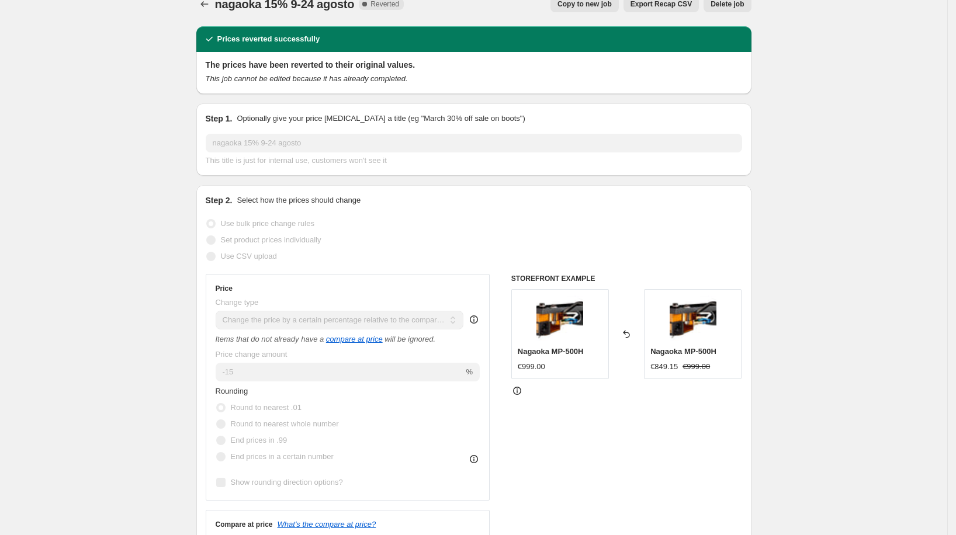
click at [568, 9] on button "Copy to new job" at bounding box center [584, 4] width 68 height 16
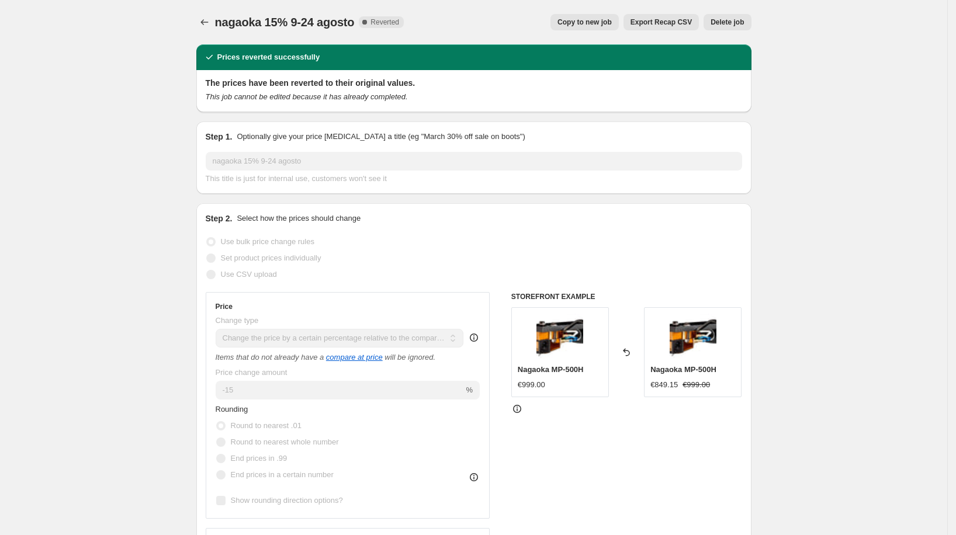
select select "pcap"
select select "no_change"
select select "vendor"
select select "tag"
select select "not_equal"
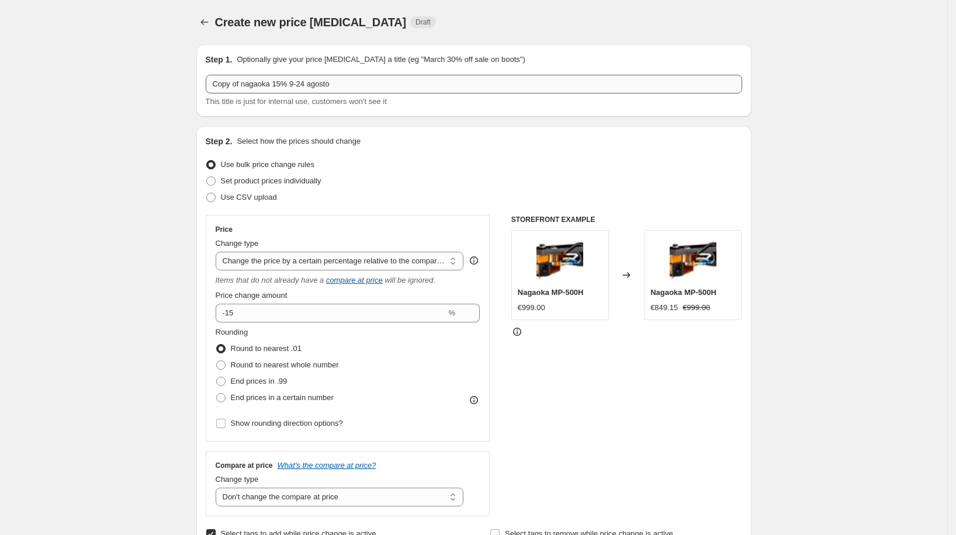
click at [336, 90] on input "Copy of nagaoka 15% 9-24 agosto" at bounding box center [474, 84] width 536 height 19
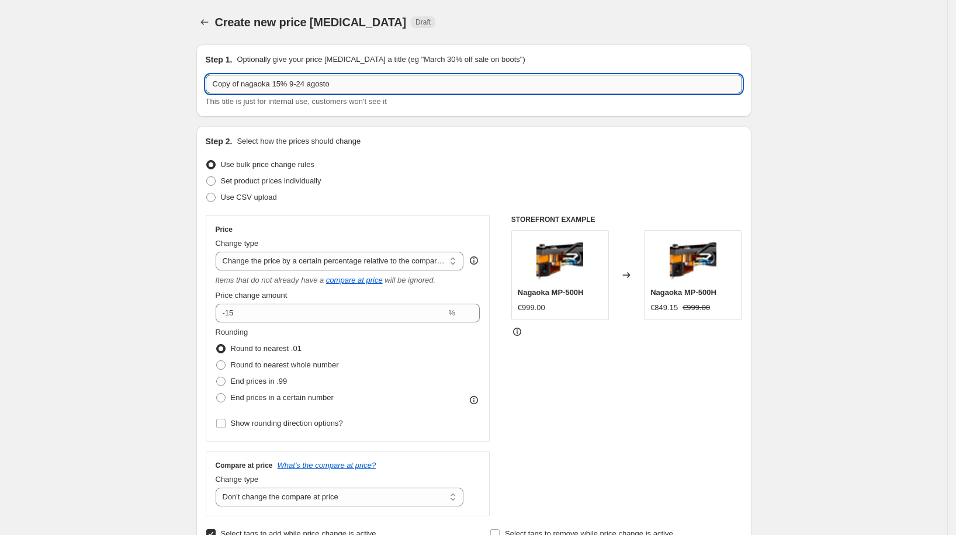
click at [336, 90] on input "Copy of nagaoka 15% 9-24 agosto" at bounding box center [474, 84] width 536 height 19
type input "dsi nagaoka 3-5 octubre"
click at [275, 316] on input "-15" at bounding box center [331, 313] width 231 height 19
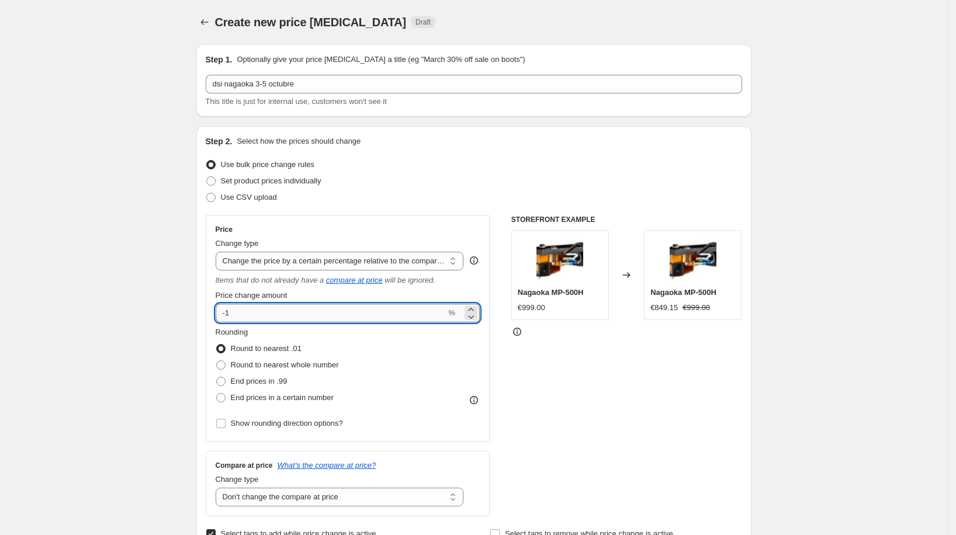
type input "-17"
type input "-17.4"
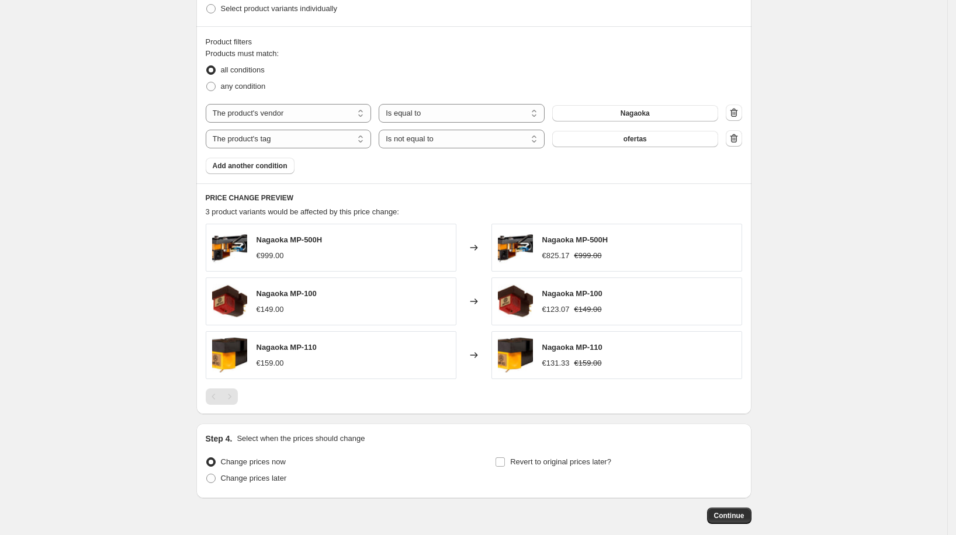
scroll to position [760, 0]
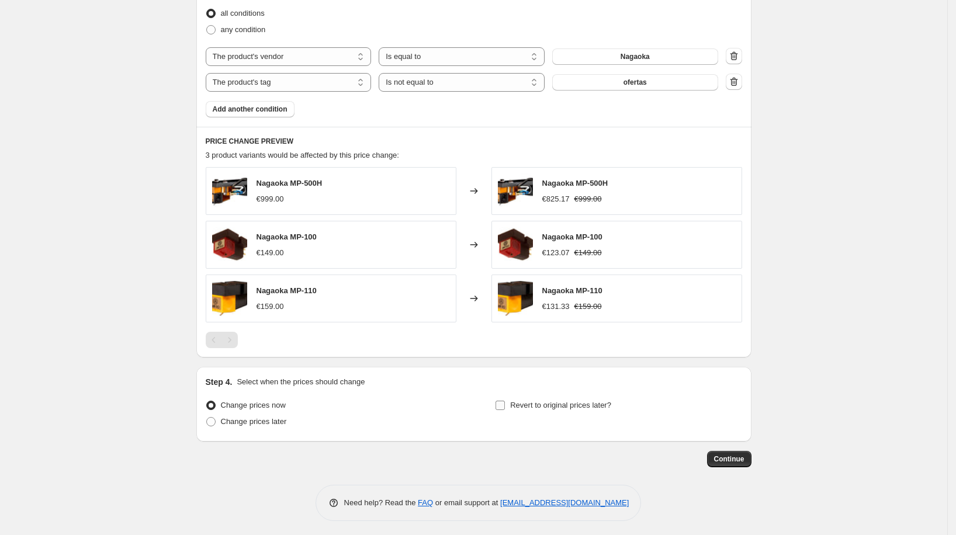
click at [562, 401] on span "Revert to original prices later?" at bounding box center [560, 405] width 101 height 9
click at [505, 401] on input "Revert to original prices later?" at bounding box center [500, 405] width 9 height 9
checkbox input "true"
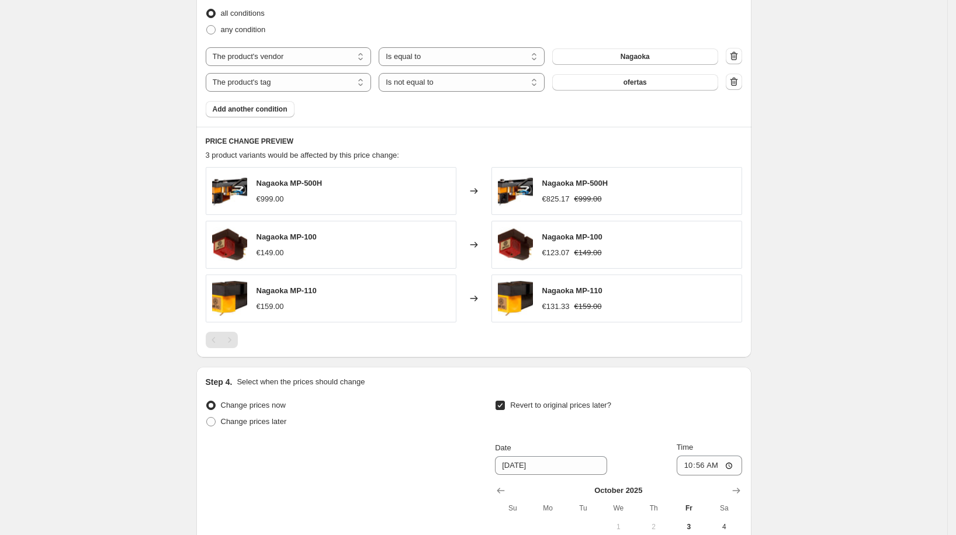
scroll to position [941, 0]
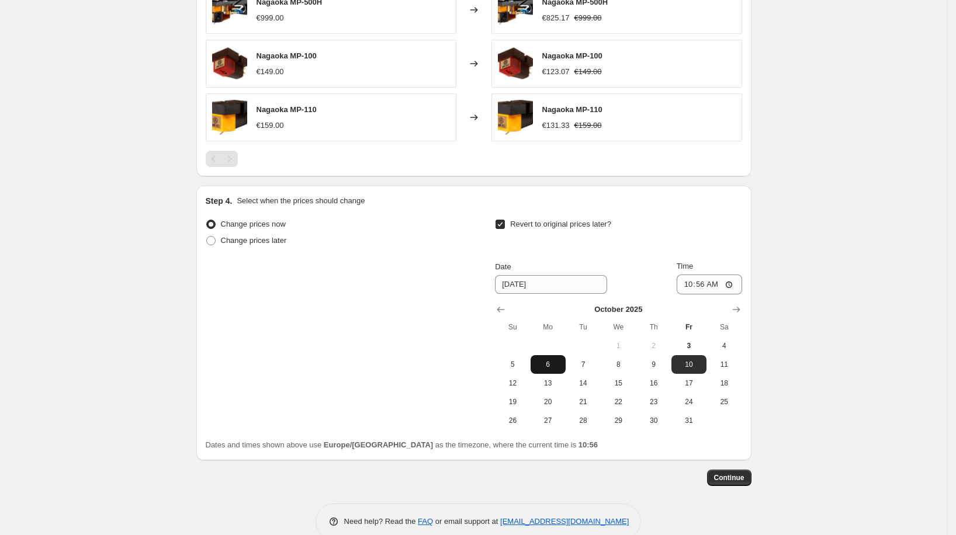
click at [553, 362] on span "6" at bounding box center [548, 364] width 26 height 9
type input "[DATE]"
click at [706, 275] on input "10:56" at bounding box center [709, 285] width 65 height 20
type input "00:00"
click at [739, 473] on span "Continue" at bounding box center [729, 477] width 30 height 9
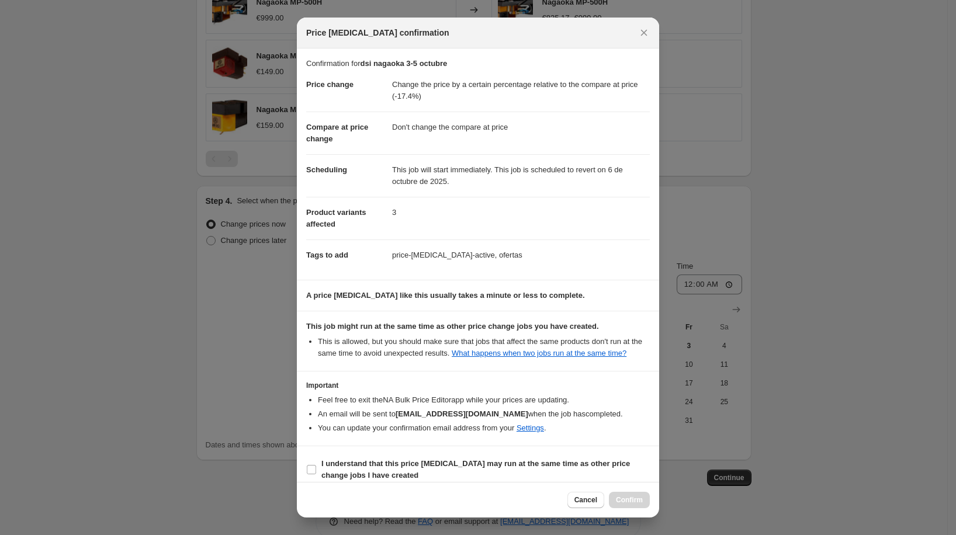
scroll to position [20, 0]
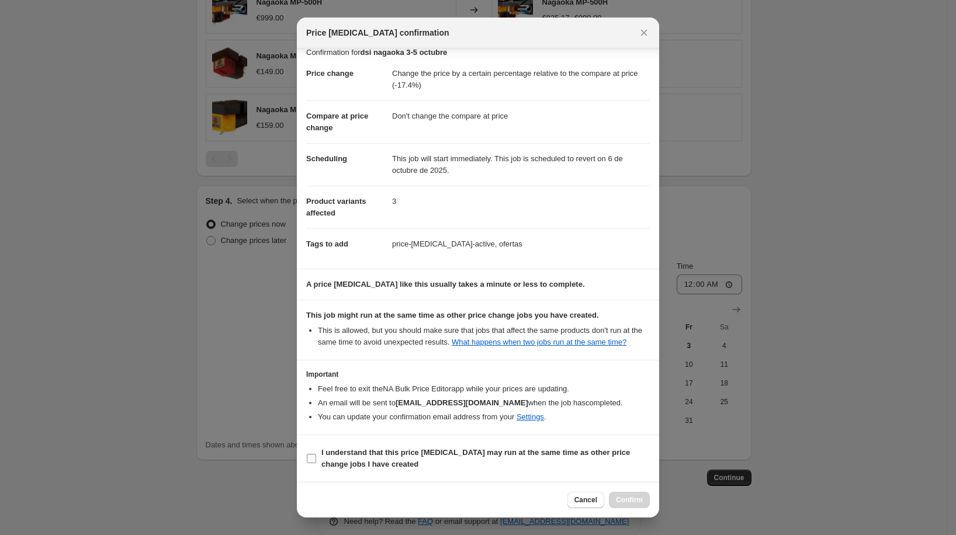
click at [523, 455] on b "I understand that this price [MEDICAL_DATA] may run at the same time as other p…" at bounding box center [475, 458] width 309 height 20
click at [316, 455] on input "I understand that this price [MEDICAL_DATA] may run at the same time as other p…" at bounding box center [311, 458] width 9 height 9
checkbox input "true"
click at [632, 496] on span "Confirm" at bounding box center [629, 500] width 27 height 9
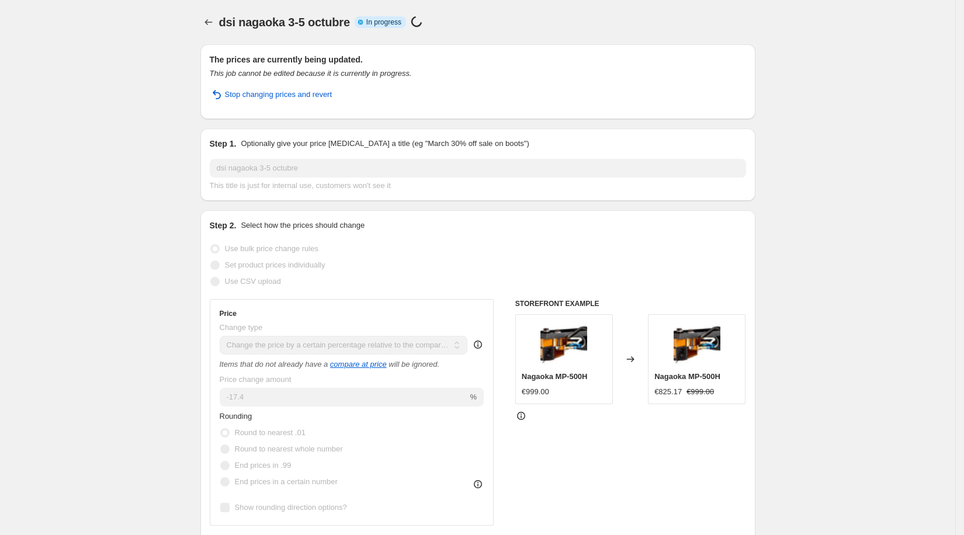
select select "pcap"
select select "no_change"
select select "vendor"
select select "tag"
select select "not_equal"
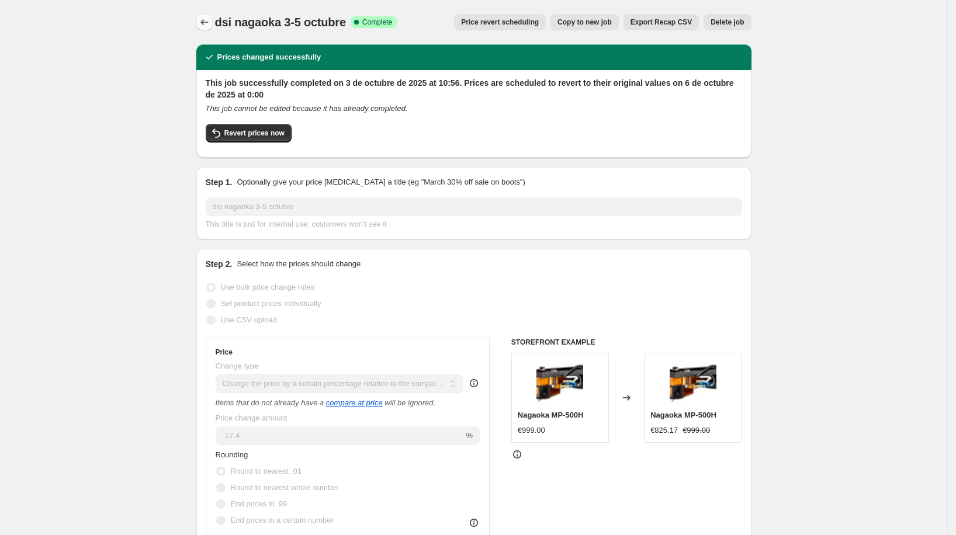
click at [201, 19] on button "Price change jobs" at bounding box center [204, 22] width 16 height 16
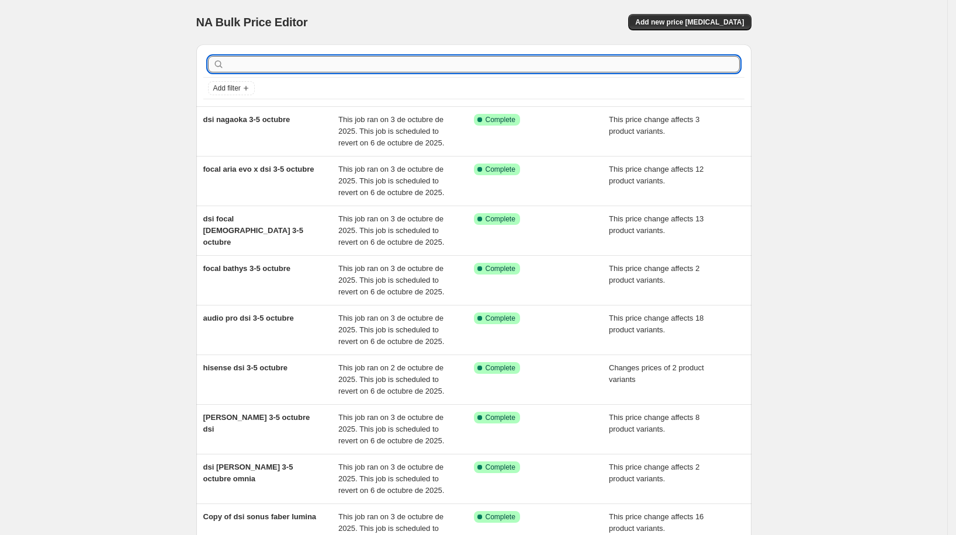
click at [503, 64] on input "text" at bounding box center [483, 64] width 513 height 16
type input "naim"
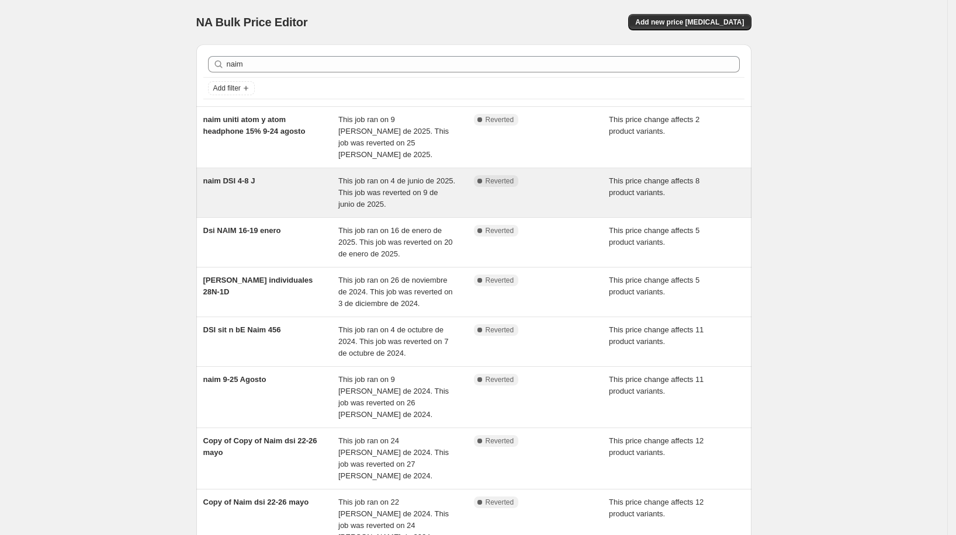
click at [282, 180] on div "naim DSI 4-8 J" at bounding box center [271, 192] width 136 height 35
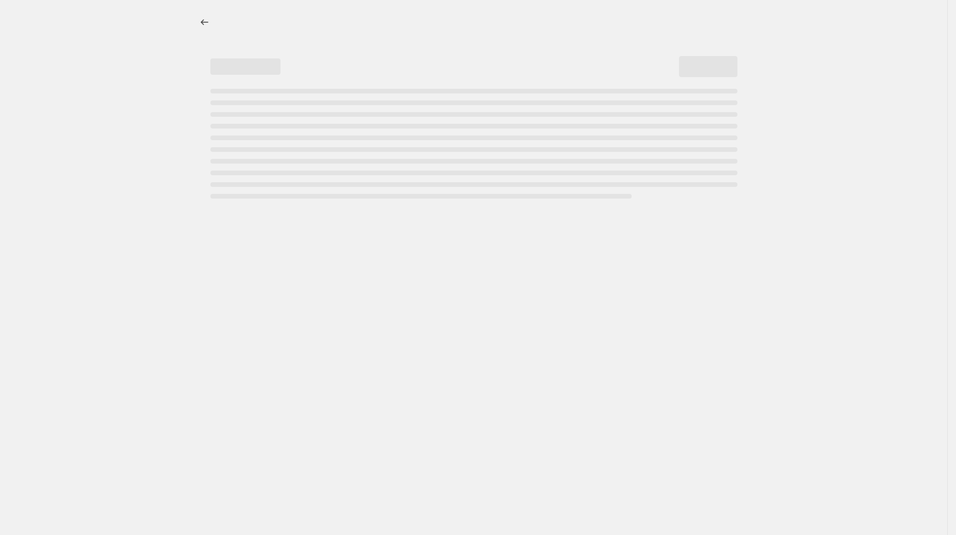
select select "pcap"
select select "no_change"
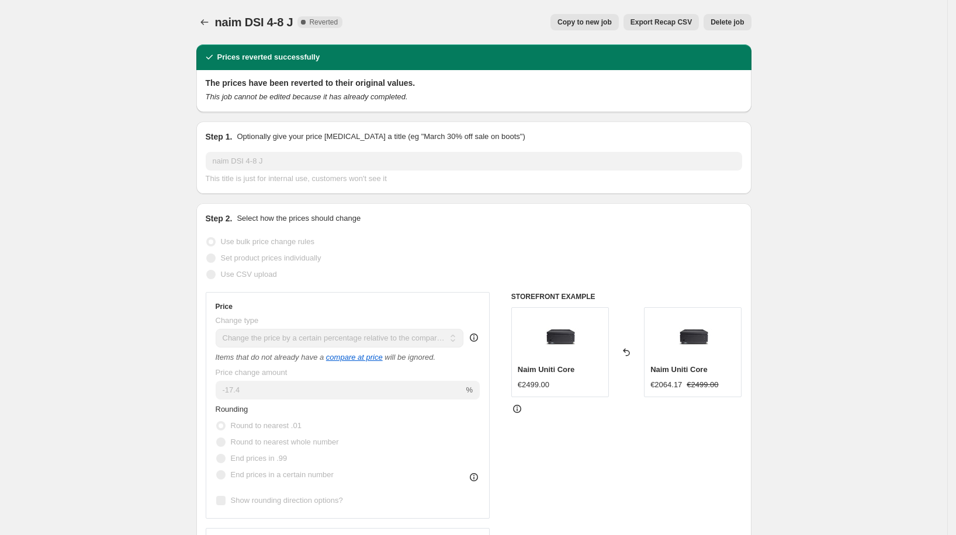
click at [576, 20] on span "Copy to new job" at bounding box center [585, 22] width 54 height 9
select select "pcap"
select select "no_change"
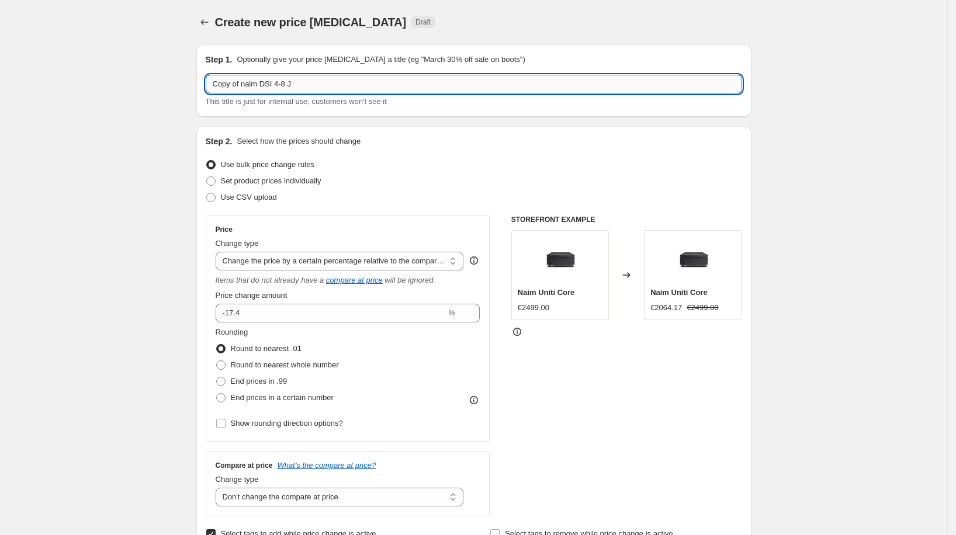
click at [278, 87] on input "Copy of naim DSI 4-8 J" at bounding box center [474, 84] width 536 height 19
click at [278, 86] on input "Copy of naim DSI 4-8 J" at bounding box center [474, 84] width 536 height 19
click at [255, 86] on input "dsi naim 3.5 octubre" at bounding box center [474, 84] width 536 height 19
click at [324, 89] on input "dsi naim 3-5 octubre" at bounding box center [474, 84] width 536 height 19
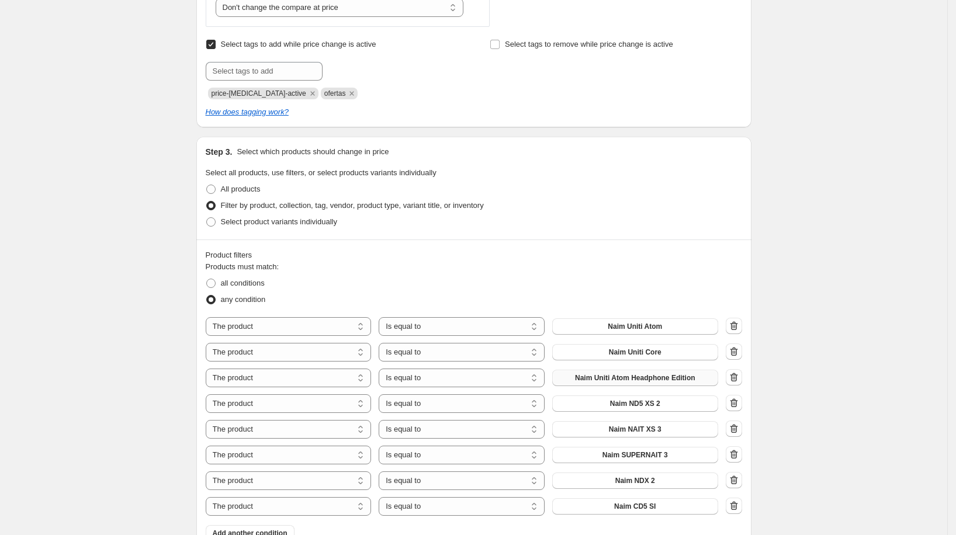
scroll to position [500, 0]
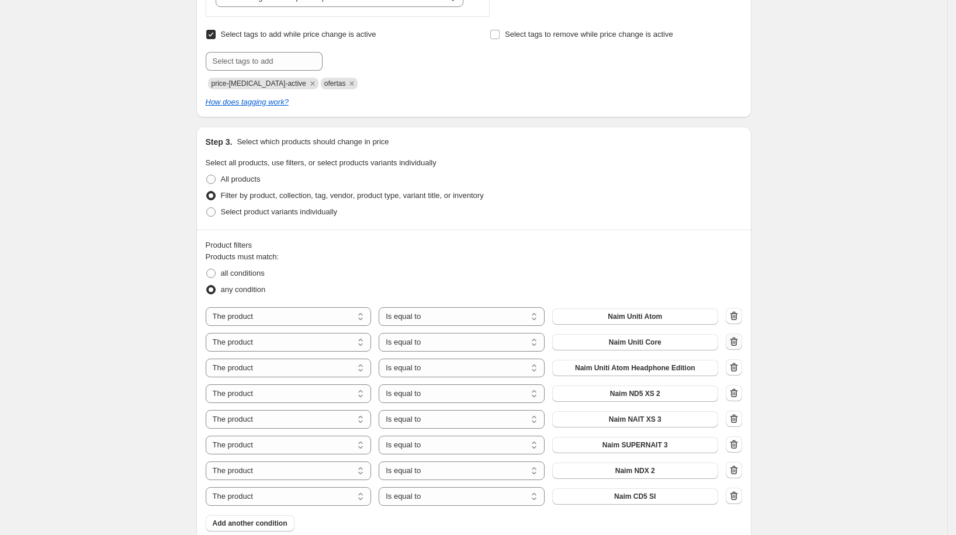
type input "dsi naim 3-5 octubre"
click at [740, 340] on icon "button" at bounding box center [734, 342] width 12 height 12
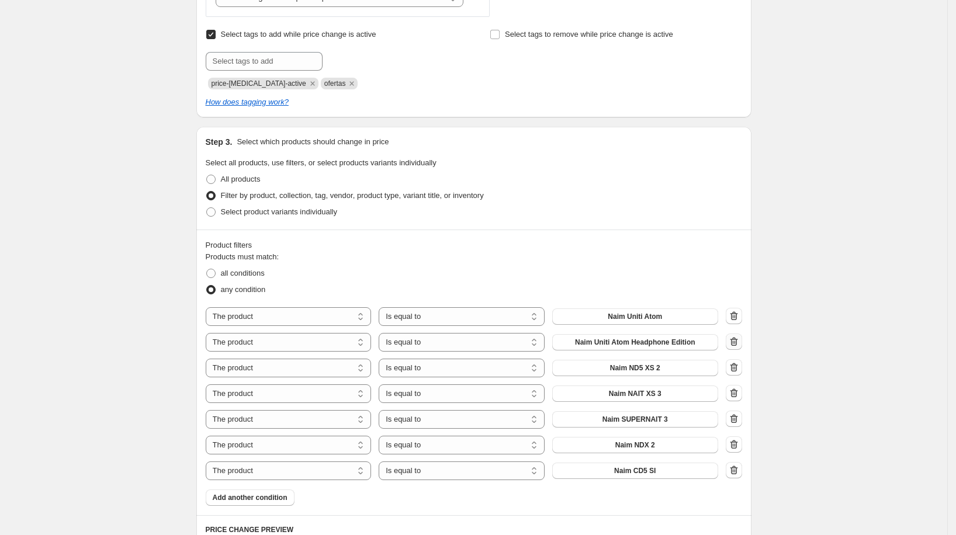
click at [738, 339] on icon "button" at bounding box center [734, 341] width 8 height 9
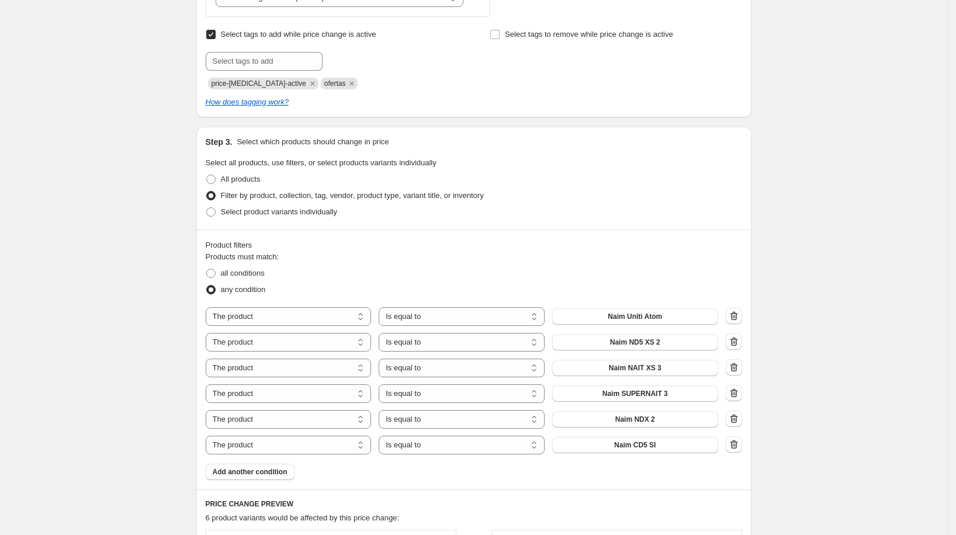
scroll to position [0, 0]
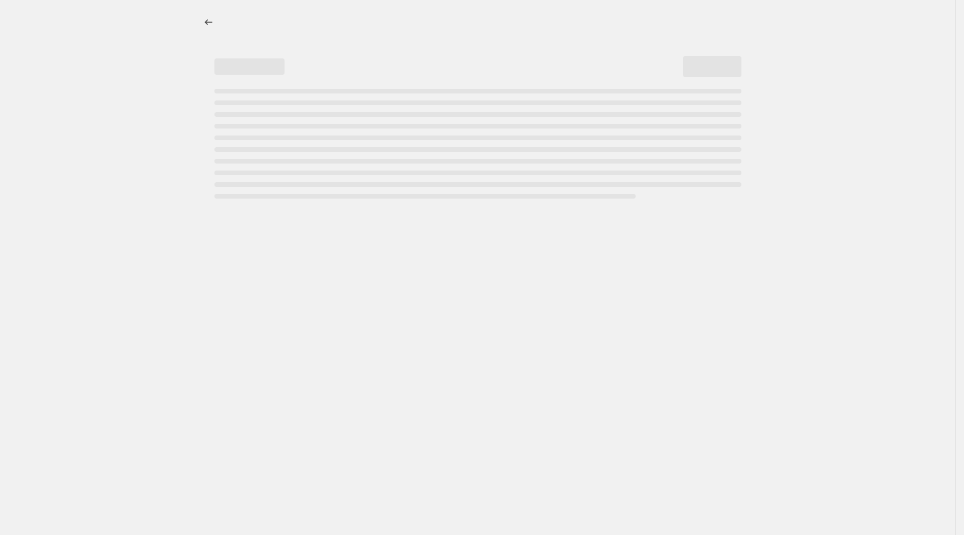
select select "percentage"
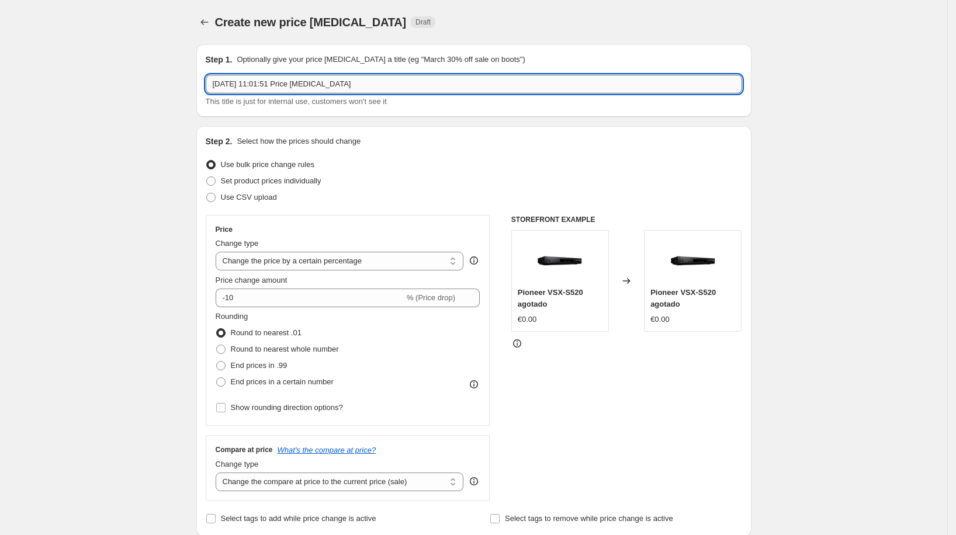
click at [367, 90] on input "[DATE] 11:01:51 Price [MEDICAL_DATA]" at bounding box center [474, 84] width 536 height 19
click at [366, 88] on input "[DATE] 11:01:51 Price [MEDICAL_DATA]" at bounding box center [474, 84] width 536 height 19
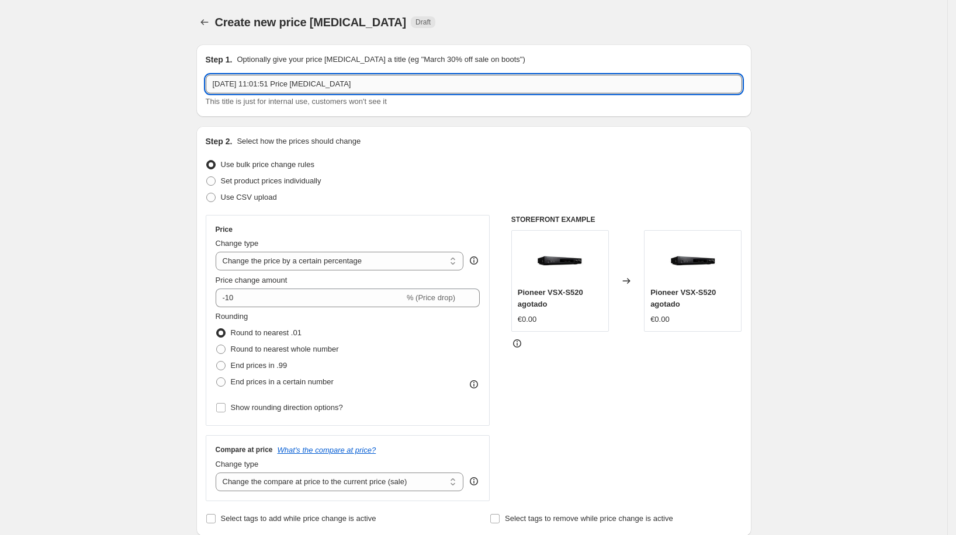
click at [366, 88] on input "[DATE] 11:01:51 Price [MEDICAL_DATA]" at bounding box center [474, 84] width 536 height 19
type input "dsi naim 3-5 octubre"
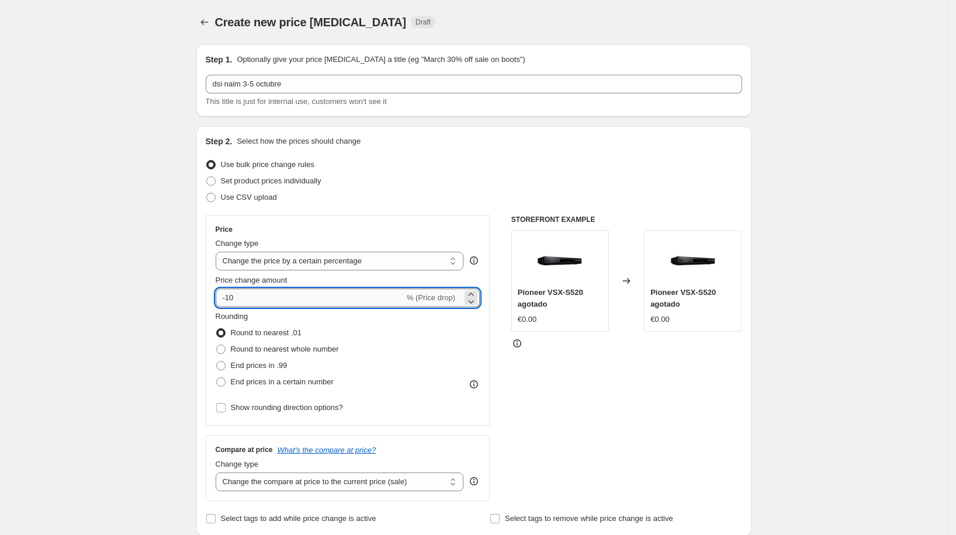
click at [272, 298] on input "-10" at bounding box center [310, 298] width 189 height 19
type input "-17"
type input "-28"
click at [205, 25] on icon "Price change jobs" at bounding box center [205, 22] width 12 height 12
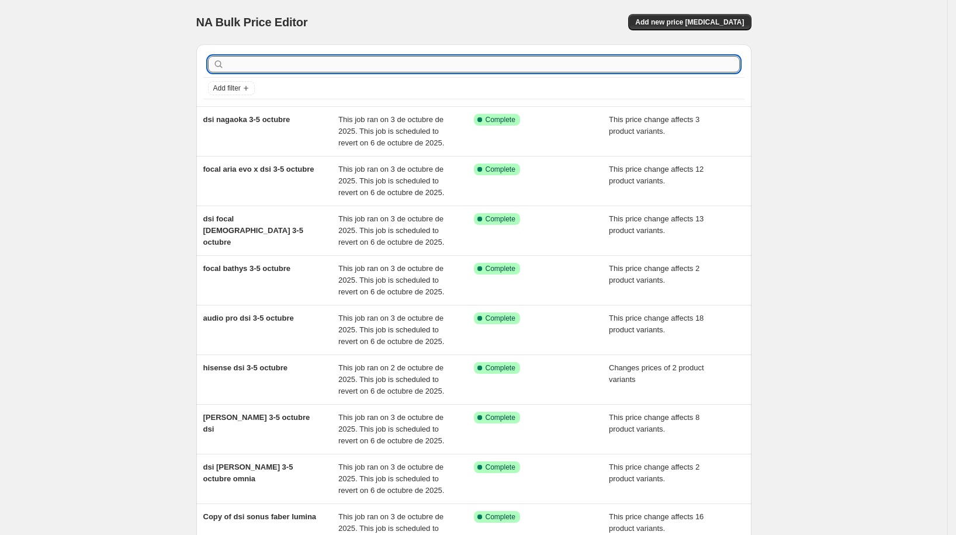
click at [286, 63] on input "text" at bounding box center [483, 64] width 513 height 16
type input "naim"
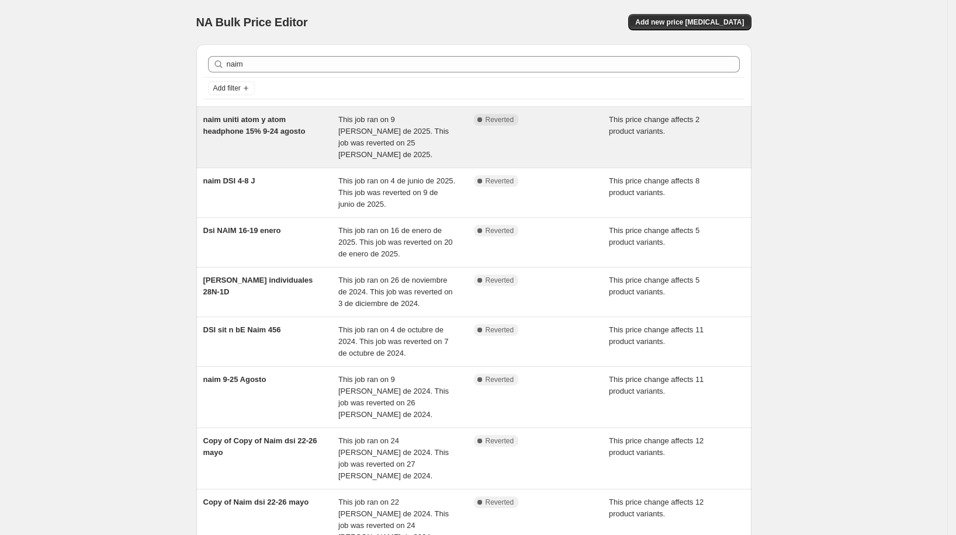
click at [300, 133] on span "naim uniti atom y atom headphone 15% 9-24 agosto" at bounding box center [254, 125] width 102 height 20
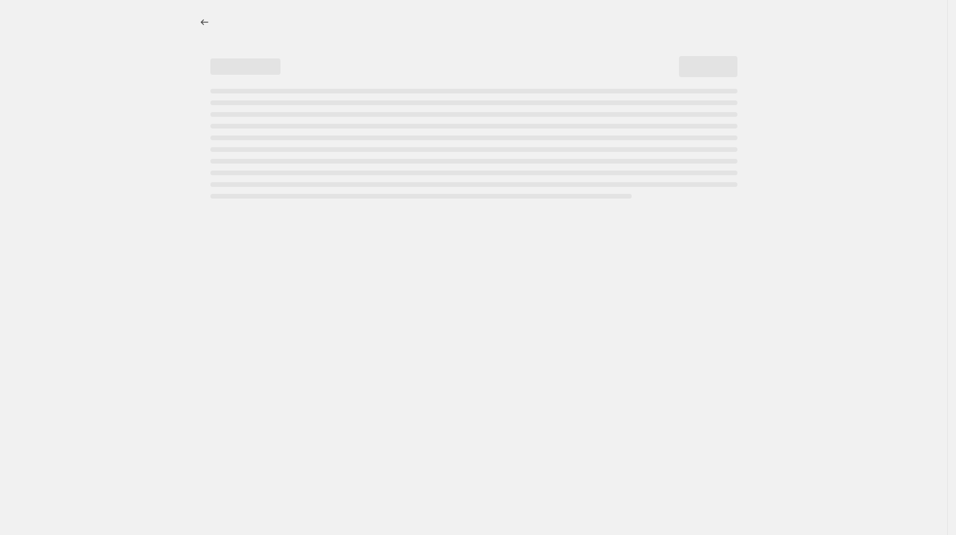
select select "pcap"
select select "no_change"
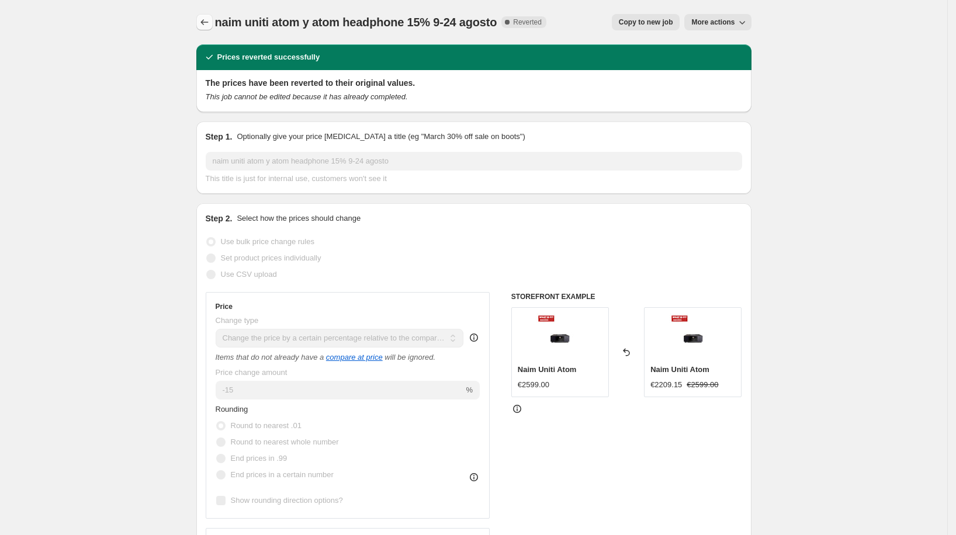
click at [210, 25] on icon "Price change jobs" at bounding box center [205, 22] width 12 height 12
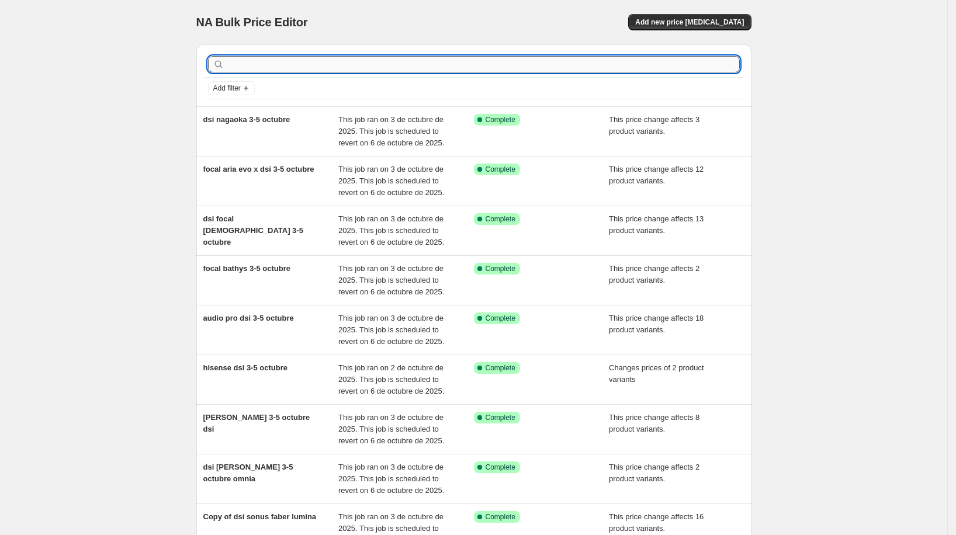
click at [276, 65] on input "text" at bounding box center [483, 64] width 513 height 16
type input "naim"
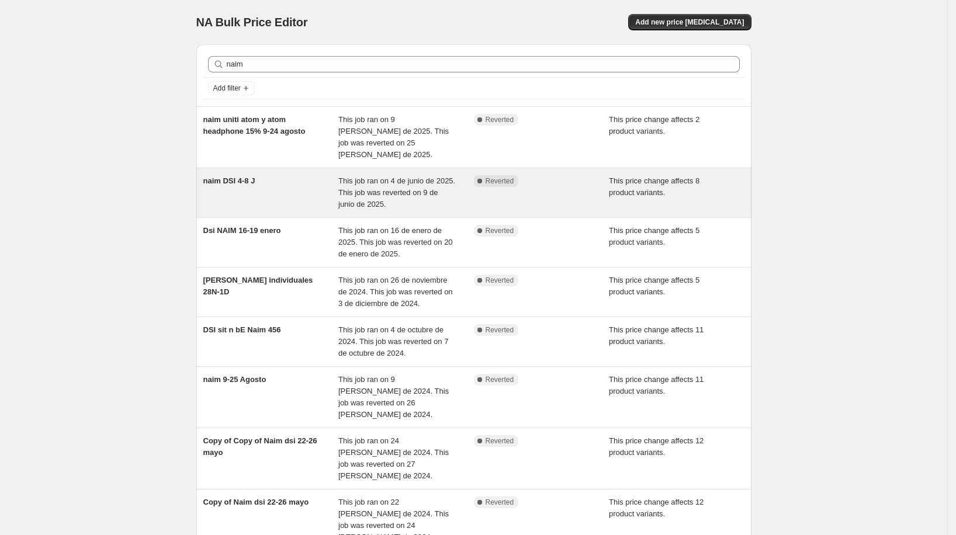
click at [296, 175] on div "naim DSI 4-8 J" at bounding box center [271, 192] width 136 height 35
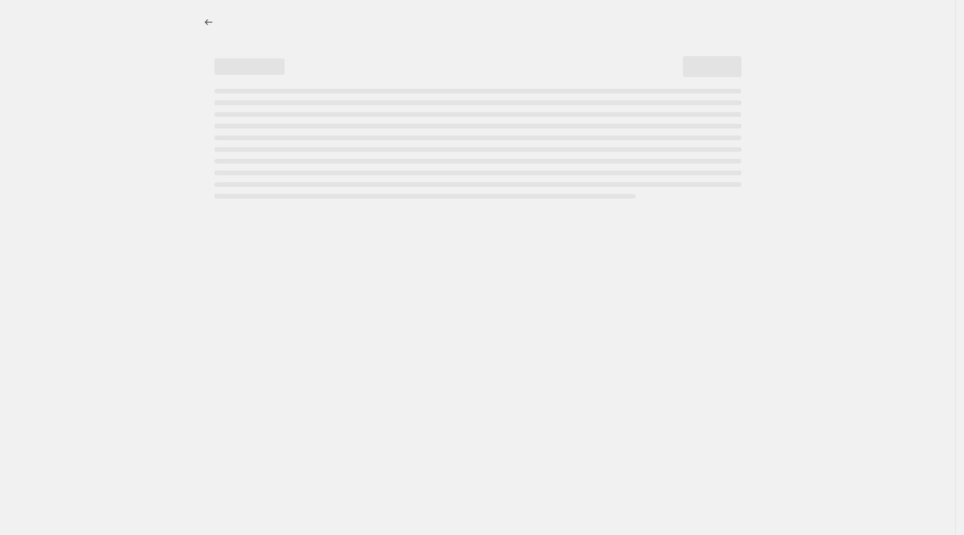
select select "pcap"
select select "no_change"
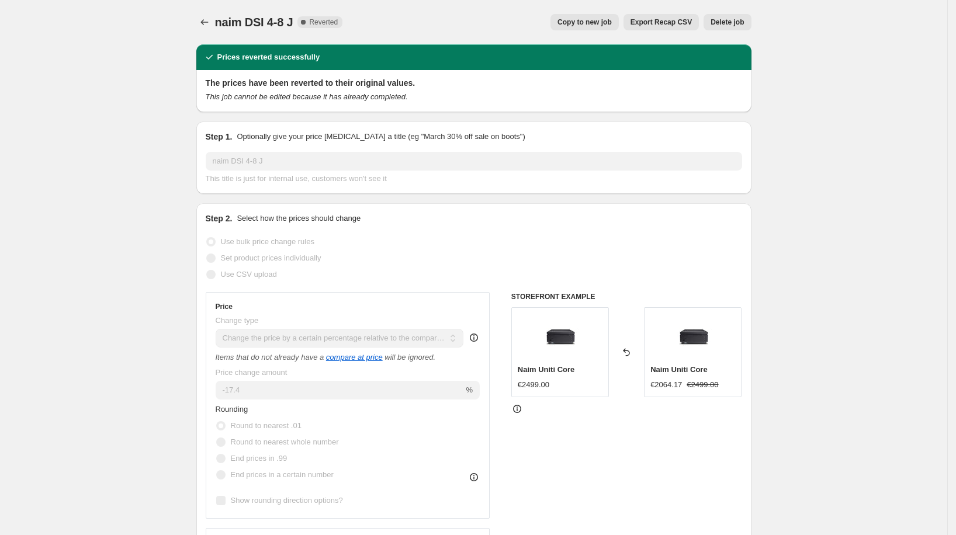
click at [596, 21] on span "Copy to new job" at bounding box center [585, 22] width 54 height 9
select select "pcap"
select select "no_change"
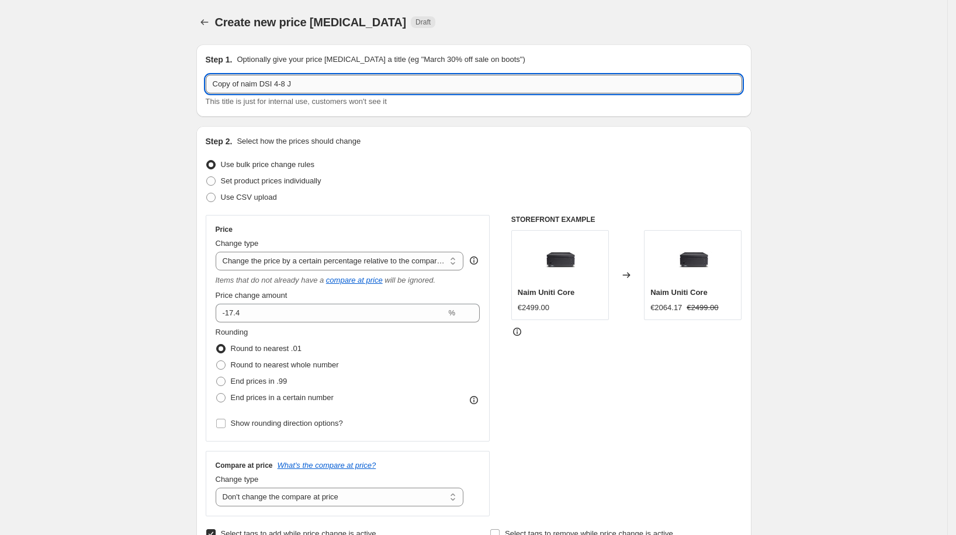
click at [334, 86] on input "Copy of naim DSI 4-8 J" at bounding box center [474, 84] width 536 height 19
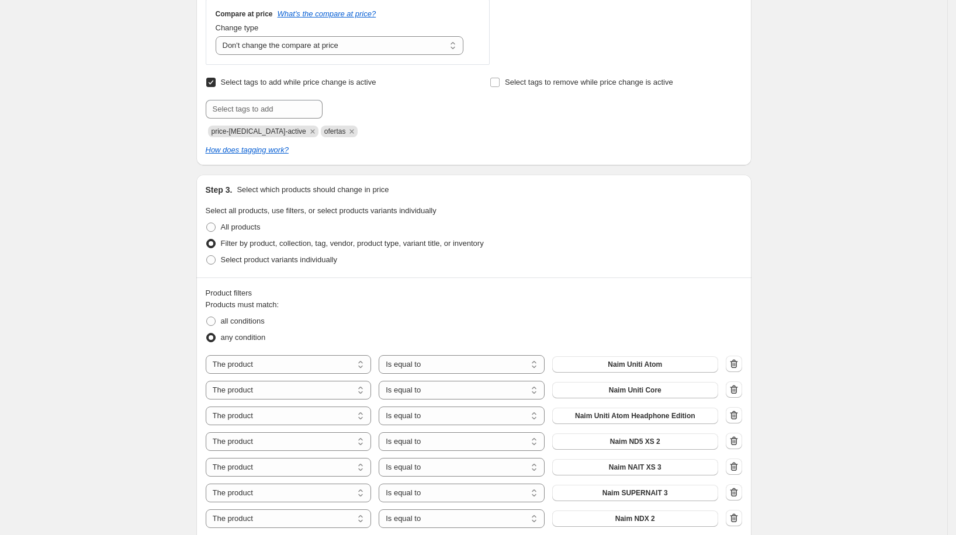
scroll to position [533, 0]
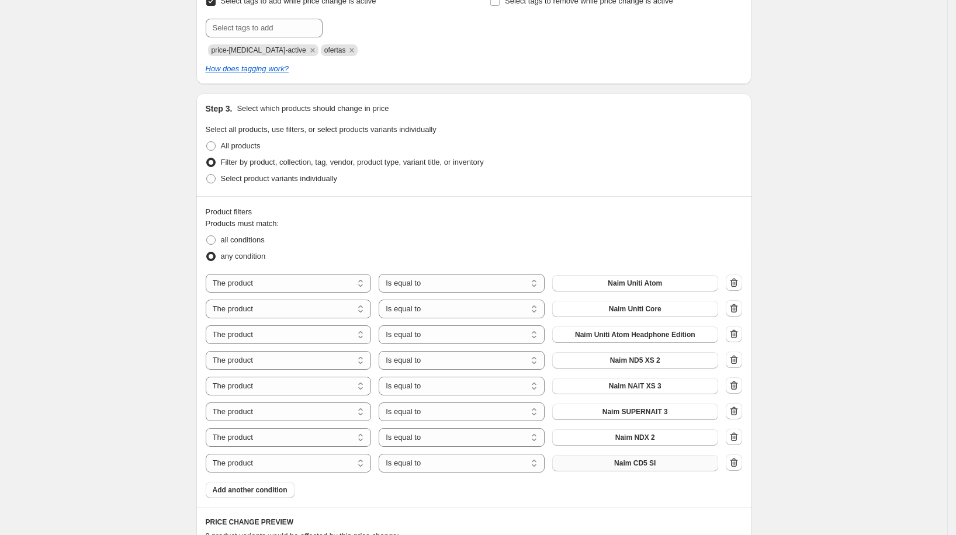
type input "dsi naim 3-5 octubre"
click at [617, 466] on button "Naim CD5 SI" at bounding box center [635, 463] width 166 height 16
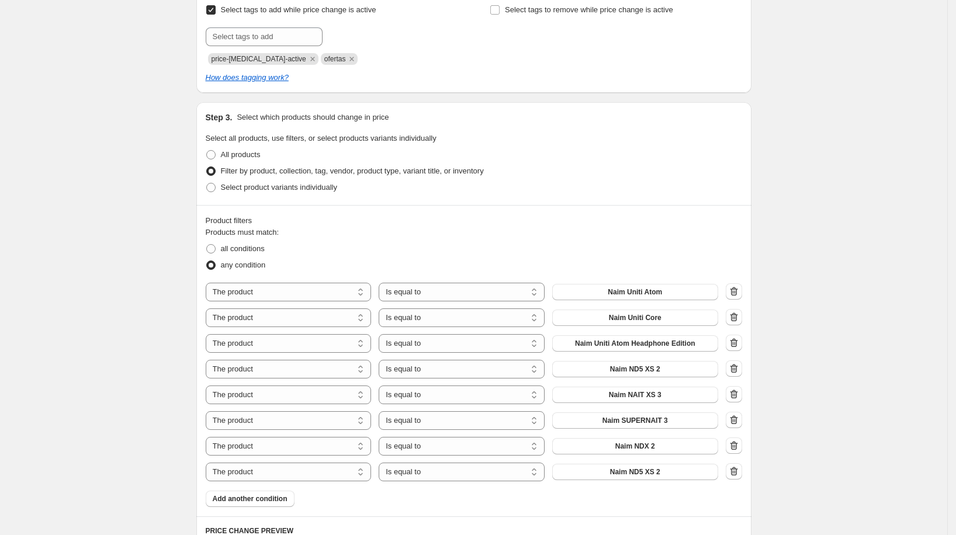
scroll to position [515, 0]
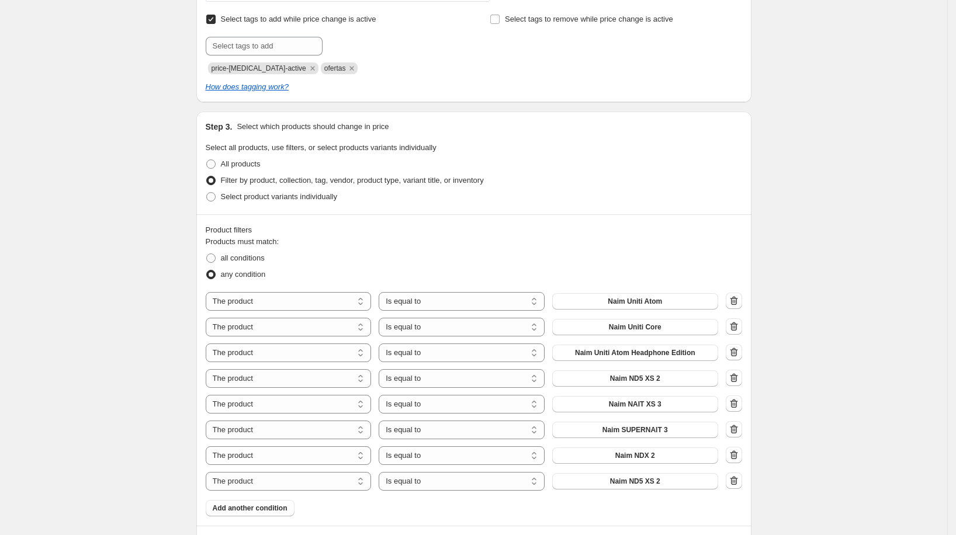
click at [734, 434] on button "button" at bounding box center [734, 429] width 16 height 16
click at [739, 427] on icon "button" at bounding box center [734, 430] width 12 height 12
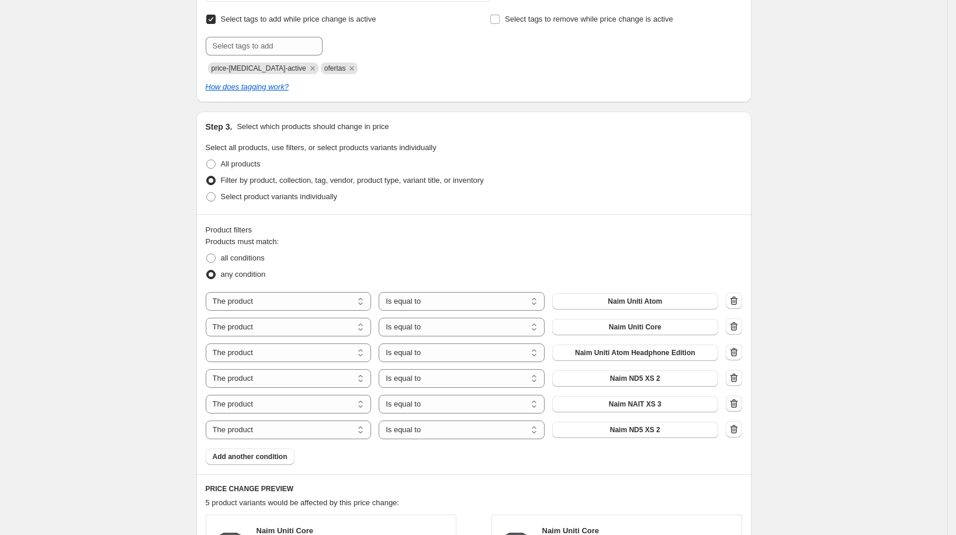
click at [739, 402] on icon "button" at bounding box center [734, 404] width 12 height 12
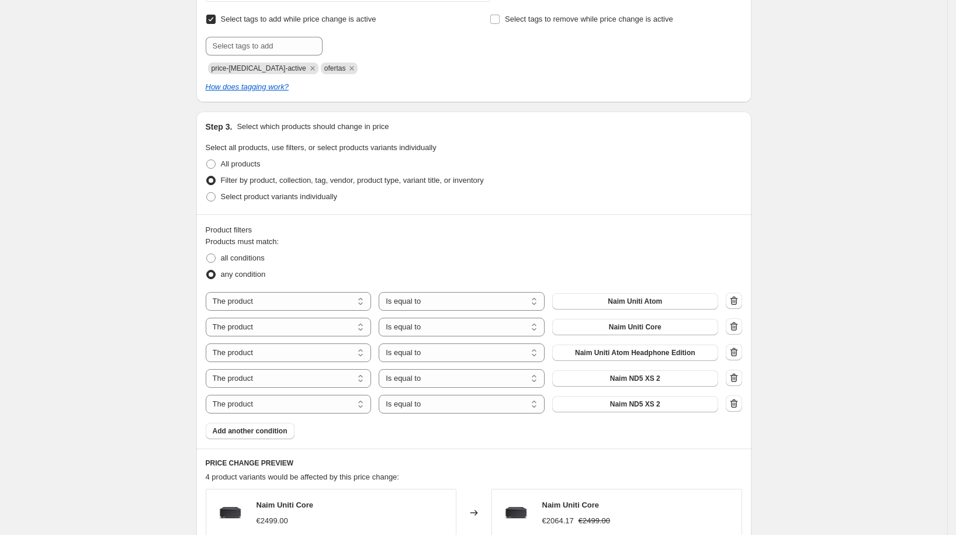
click at [738, 375] on icon "button" at bounding box center [734, 377] width 8 height 9
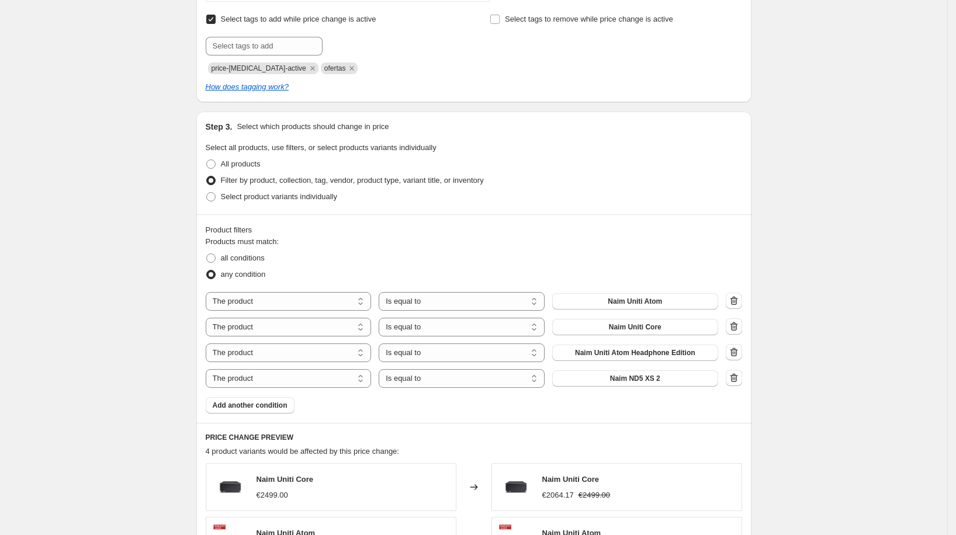
click at [740, 318] on button "button" at bounding box center [734, 326] width 16 height 16
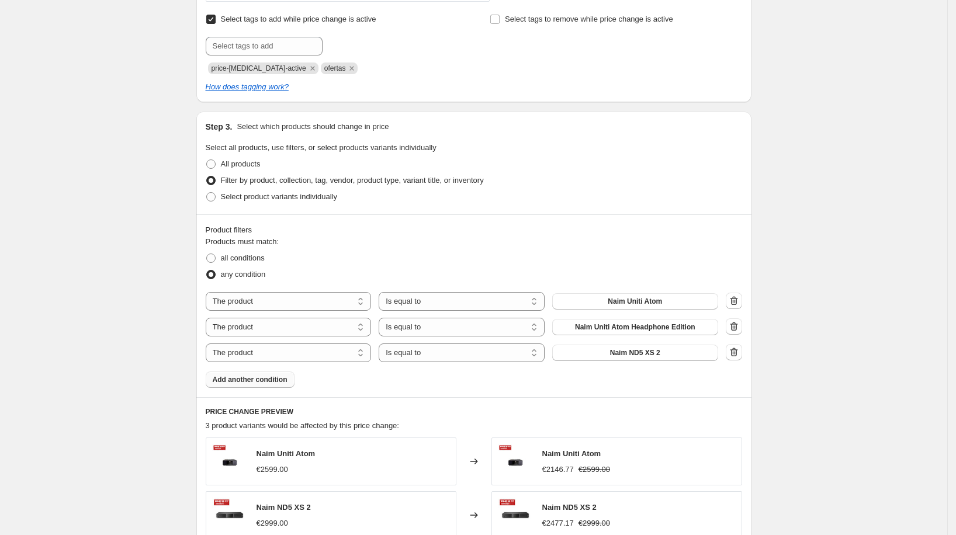
click at [240, 383] on button "Add another condition" at bounding box center [250, 380] width 89 height 16
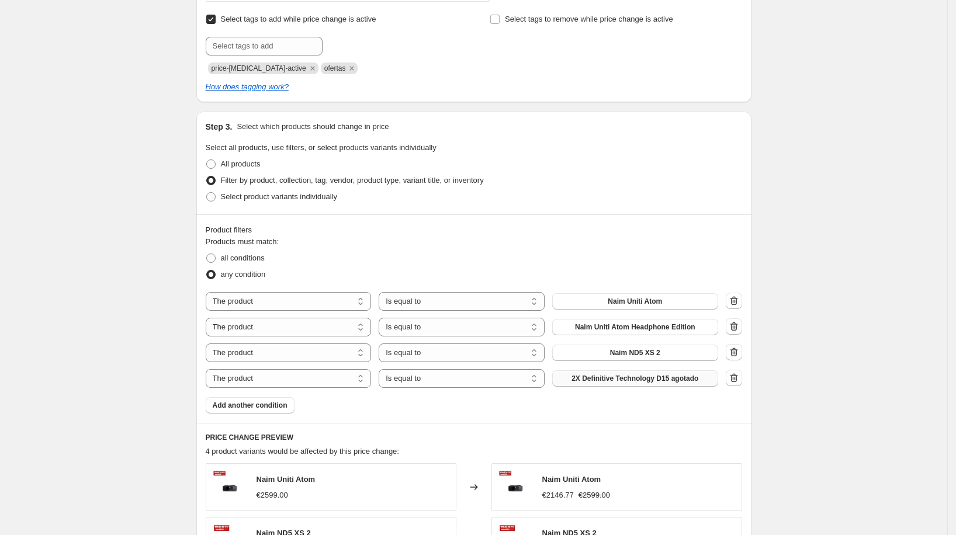
click at [697, 379] on span "2X Definitive Technology D15 agotado" at bounding box center [635, 378] width 127 height 9
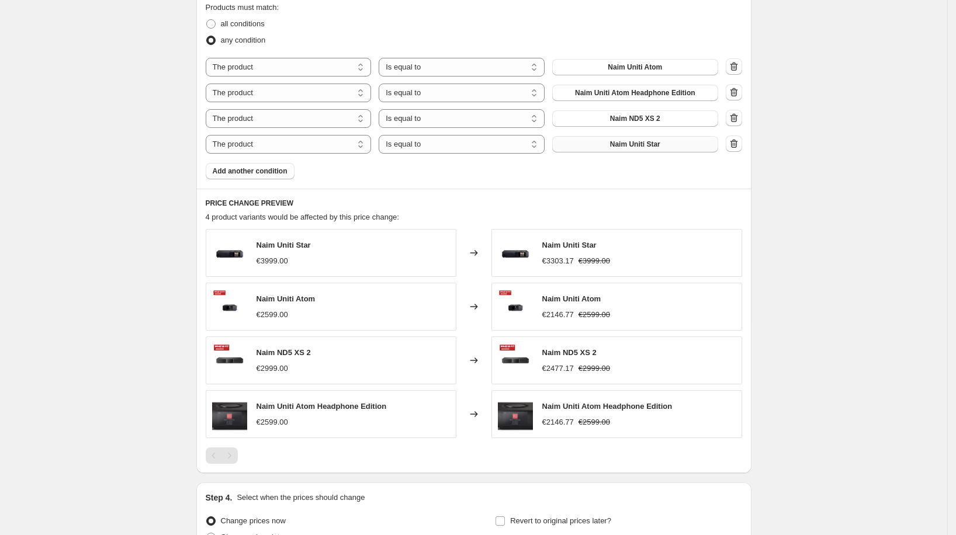
scroll to position [853, 0]
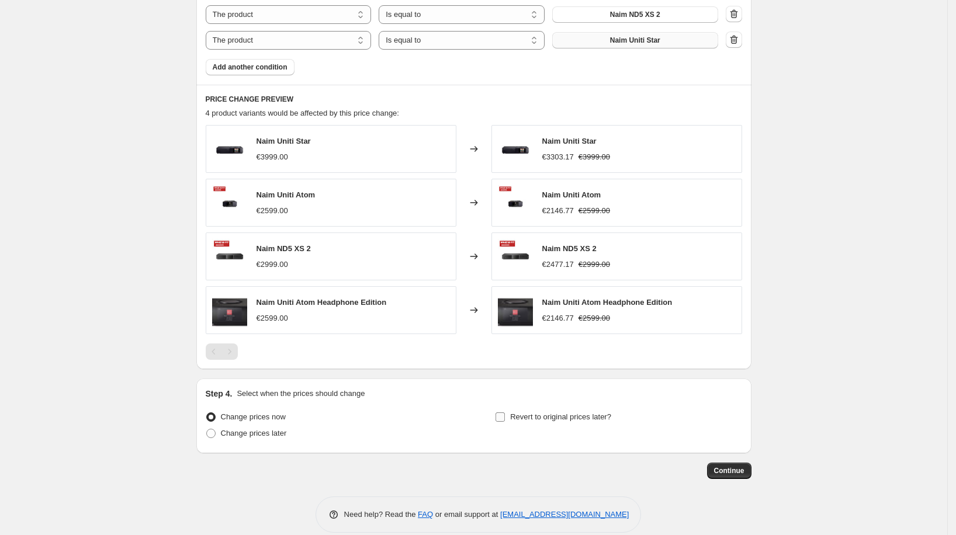
click at [514, 413] on span "Revert to original prices later?" at bounding box center [560, 417] width 101 height 9
click at [505, 413] on input "Revert to original prices later?" at bounding box center [500, 417] width 9 height 9
checkbox input "true"
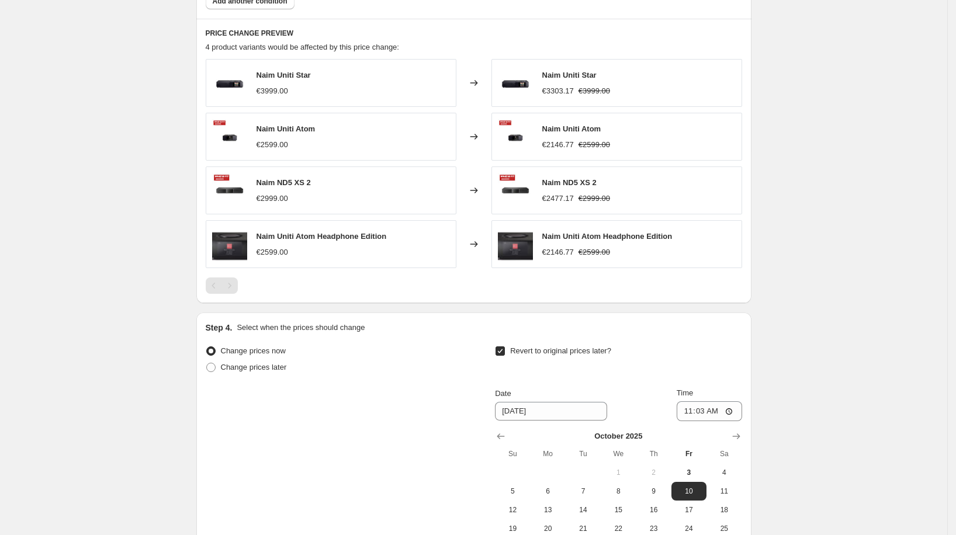
scroll to position [973, 0]
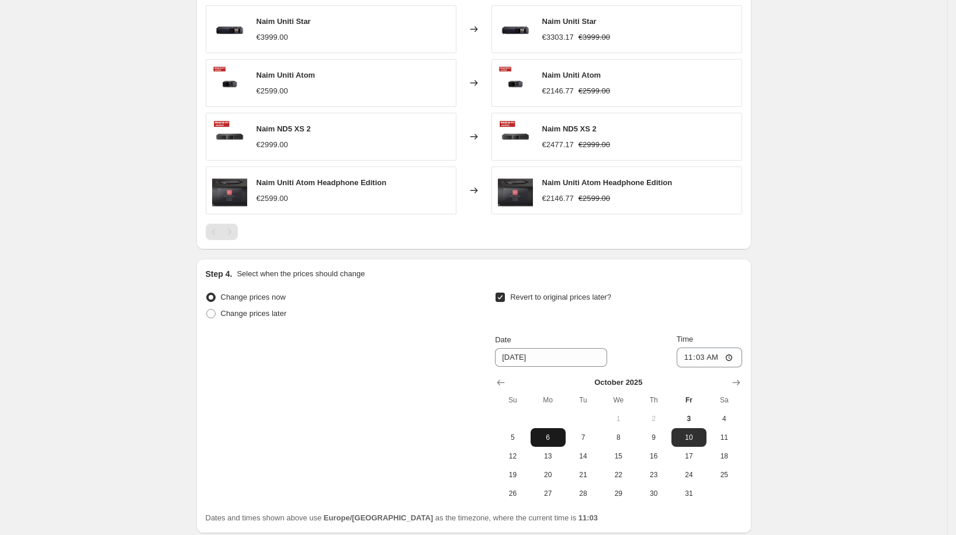
click at [557, 433] on span "6" at bounding box center [548, 437] width 26 height 9
type input "[DATE]"
click at [700, 359] on input "11:03" at bounding box center [709, 358] width 65 height 20
type input "00:00"
drag, startPoint x: 843, startPoint y: 278, endPoint x: 816, endPoint y: 237, distance: 48.9
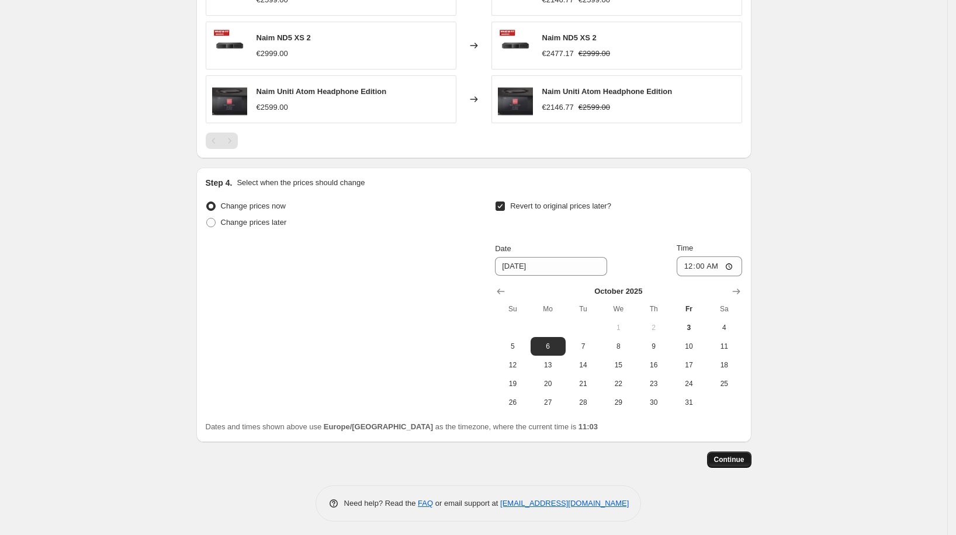
click at [726, 455] on span "Continue" at bounding box center [729, 459] width 30 height 9
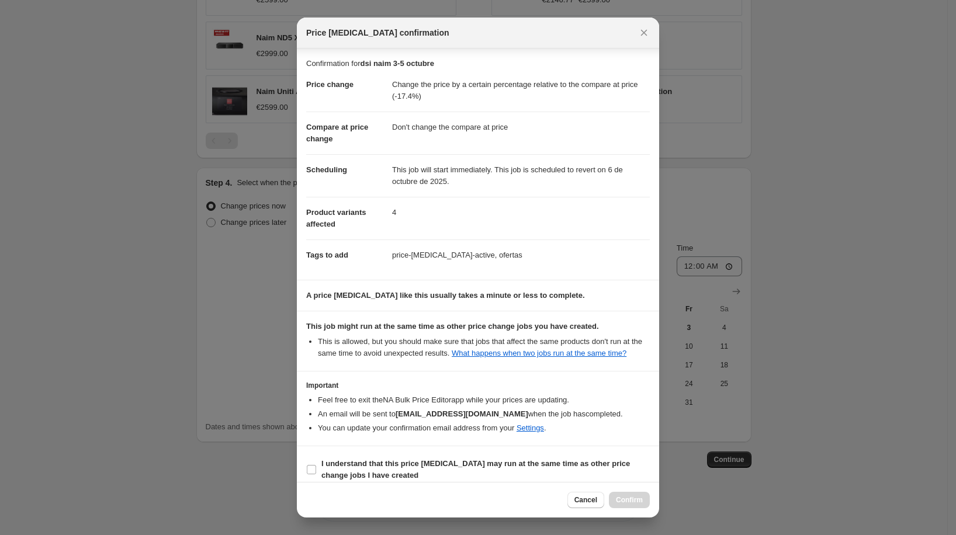
scroll to position [20, 0]
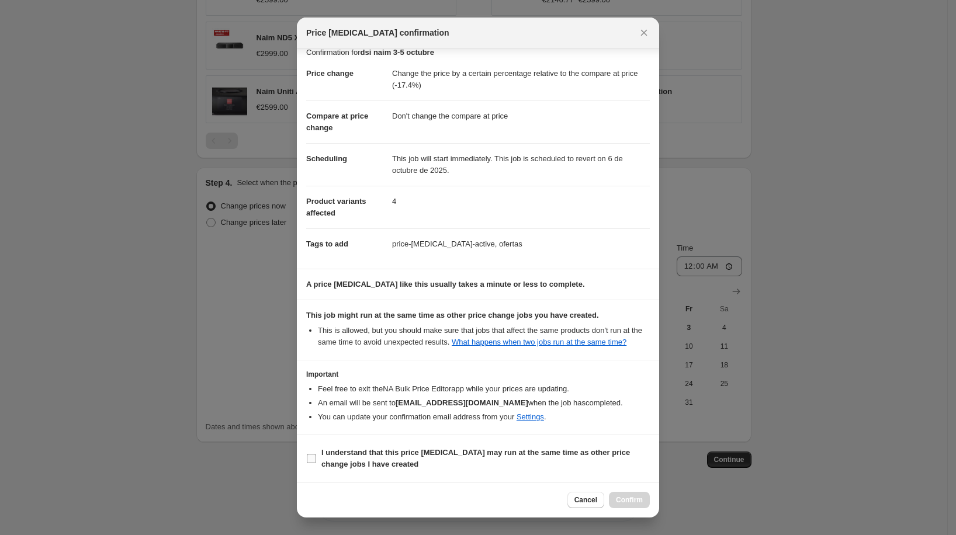
click at [487, 456] on b "I understand that this price [MEDICAL_DATA] may run at the same time as other p…" at bounding box center [475, 458] width 309 height 20
click at [316, 456] on input "I understand that this price [MEDICAL_DATA] may run at the same time as other p…" at bounding box center [311, 458] width 9 height 9
checkbox input "true"
click at [617, 491] on div "Cancel Confirm" at bounding box center [478, 500] width 362 height 36
click at [629, 498] on span "Confirm" at bounding box center [629, 500] width 27 height 9
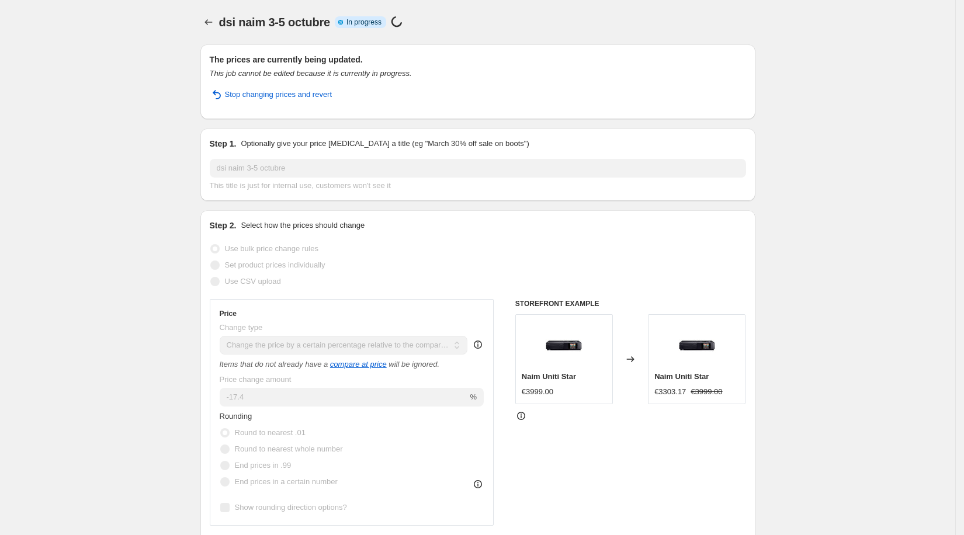
select select "pcap"
select select "no_change"
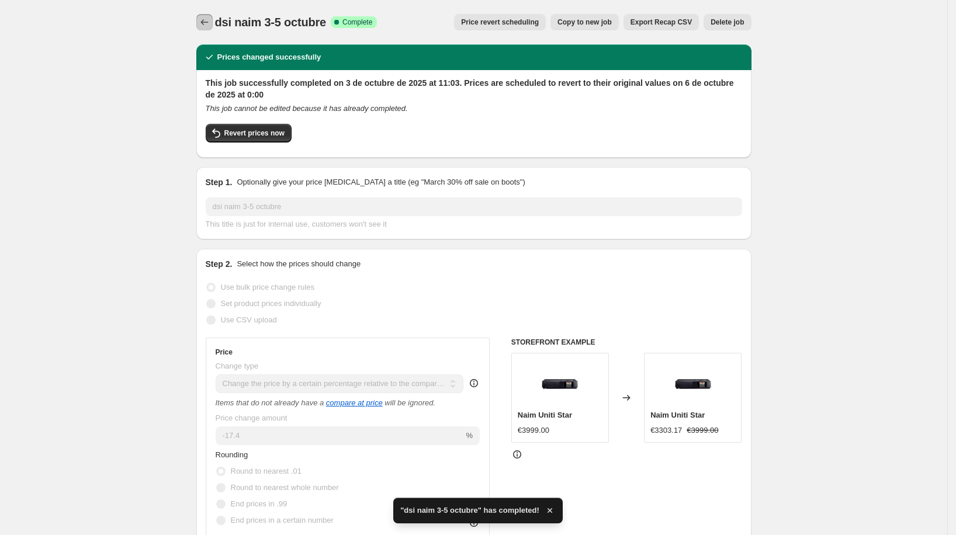
click at [203, 24] on icon "Price change jobs" at bounding box center [205, 22] width 12 height 12
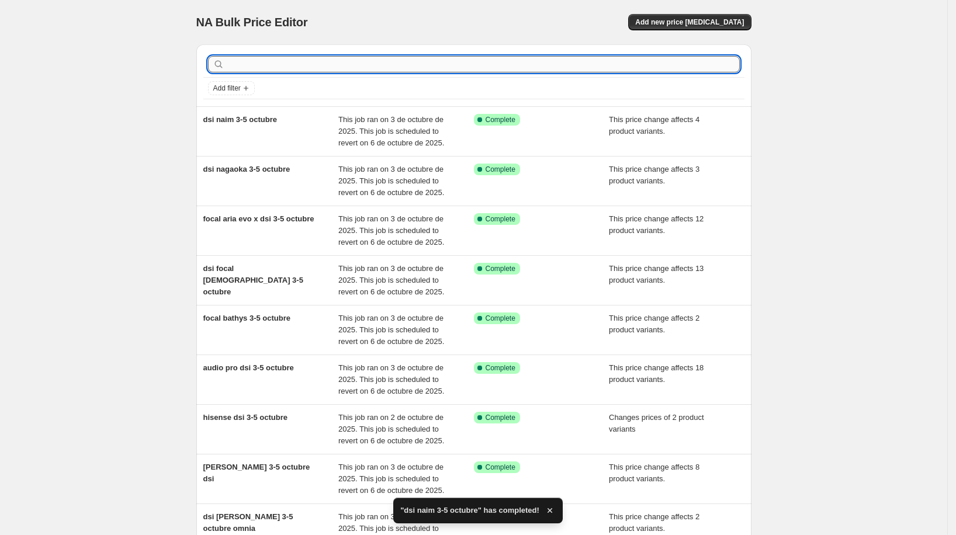
click at [628, 63] on input "text" at bounding box center [483, 64] width 513 height 16
type input "rega"
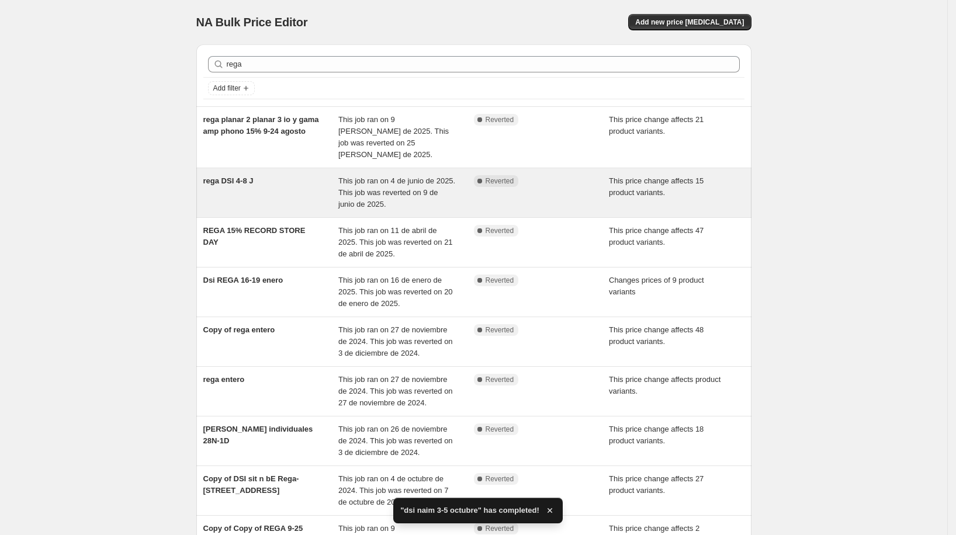
click at [268, 175] on div "rega DSI 4-8 J" at bounding box center [271, 192] width 136 height 35
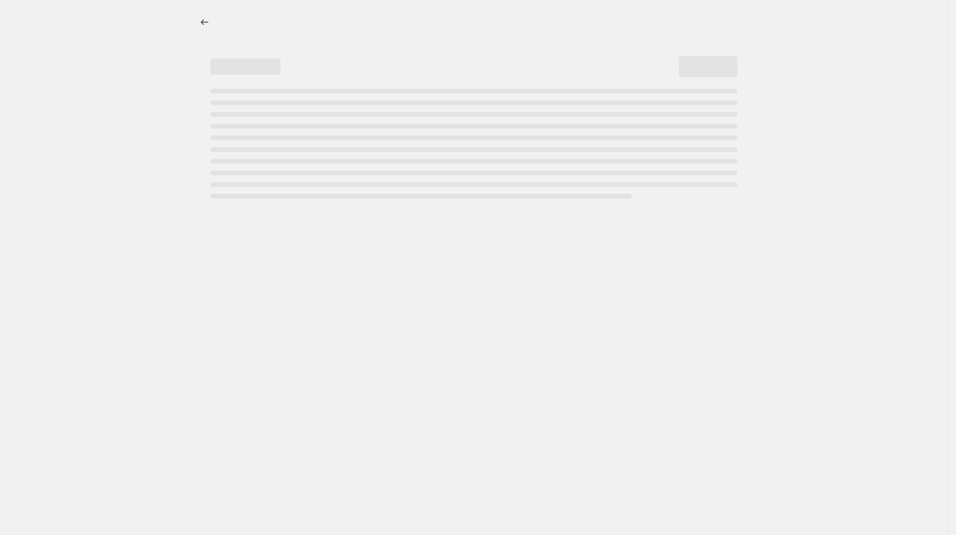
select select "pcap"
select select "no_change"
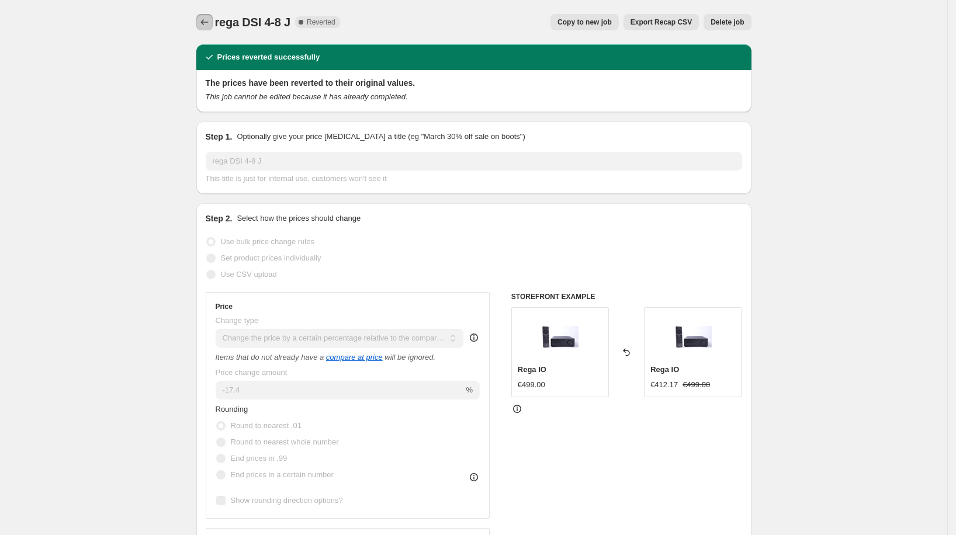
click at [206, 14] on button "Price change jobs" at bounding box center [204, 22] width 16 height 16
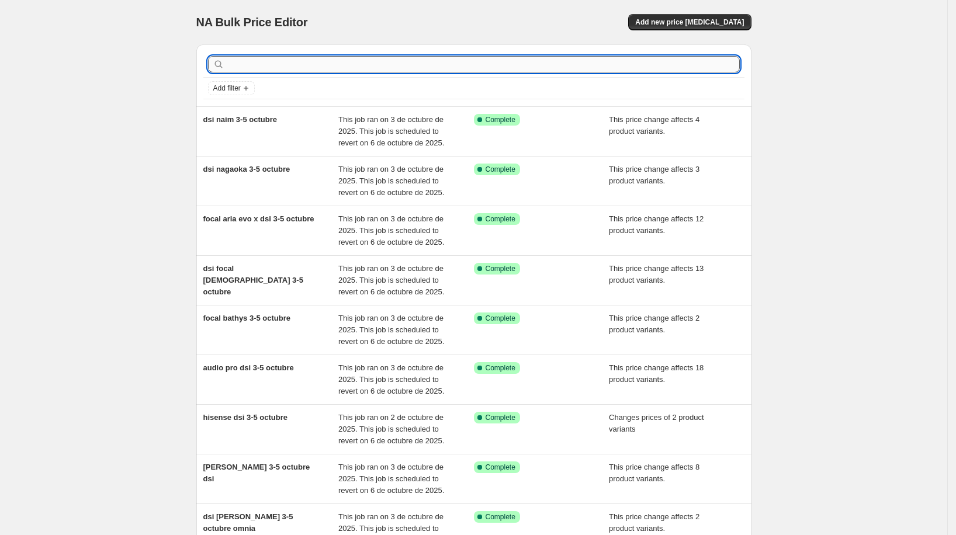
click at [303, 68] on input "text" at bounding box center [483, 64] width 513 height 16
type input "rega"
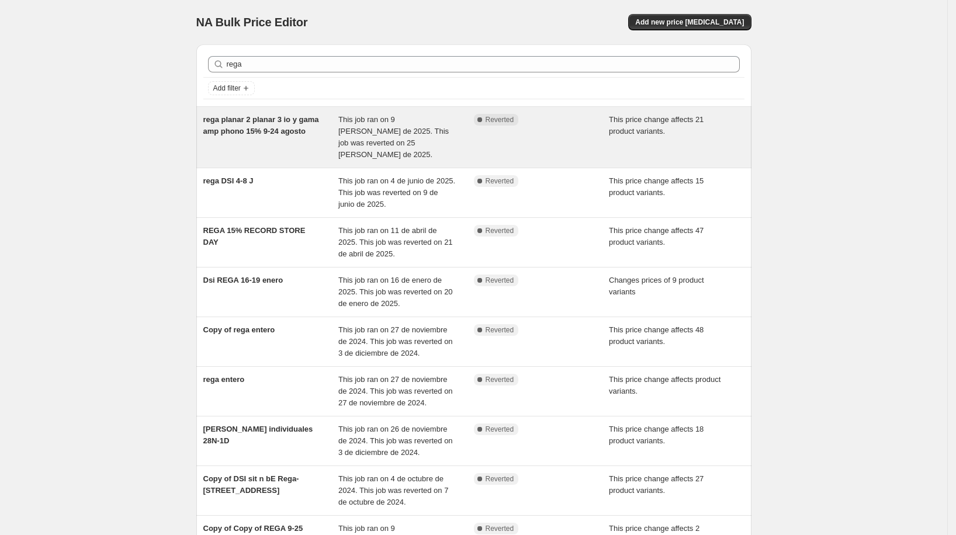
click at [320, 116] on div "rega planar 2 planar 3 io y gama amp phono 15% 9-24 agosto" at bounding box center [271, 137] width 136 height 47
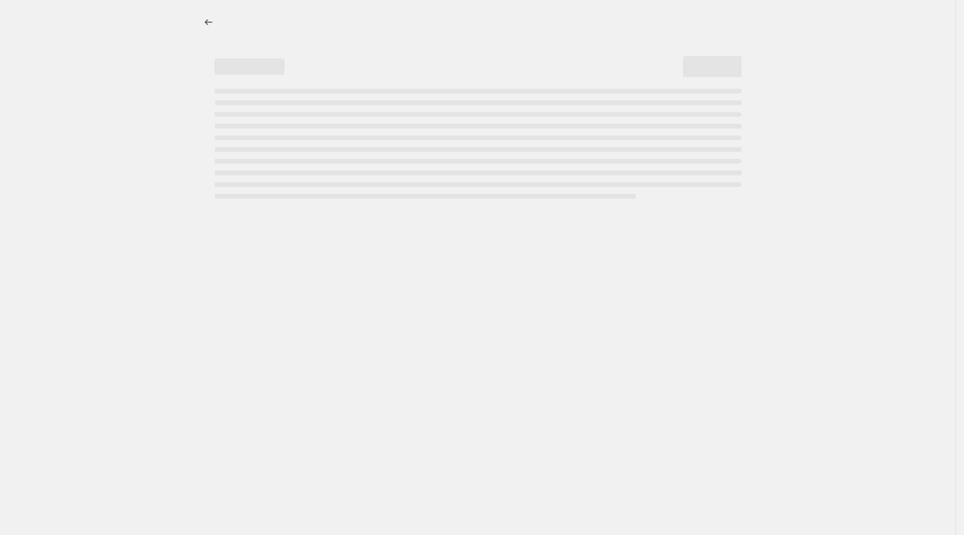
select select "pcap"
select select "no_change"
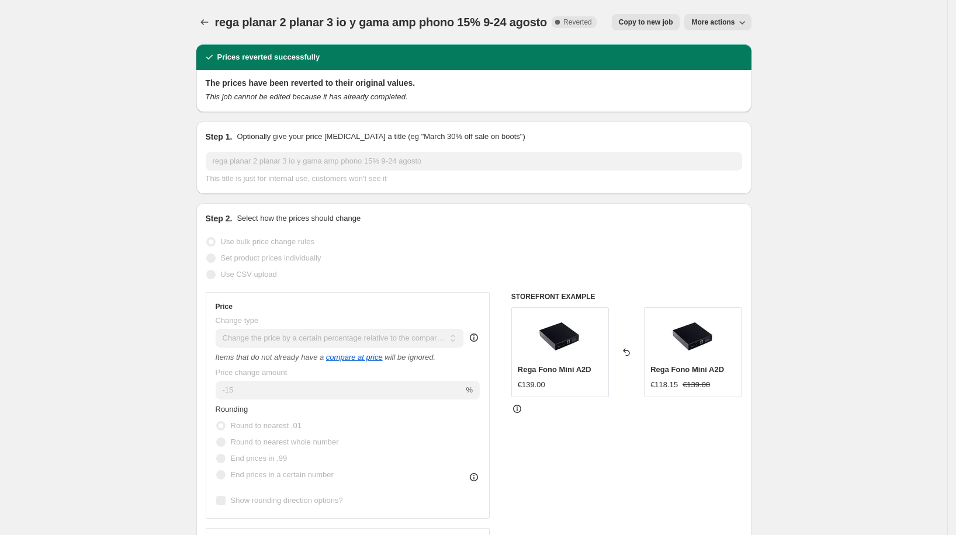
scroll to position [18, 0]
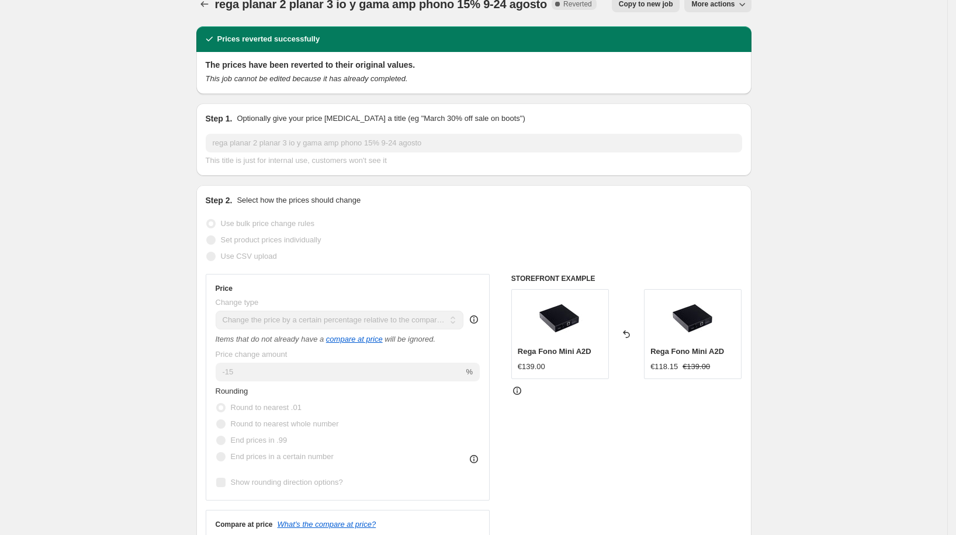
click at [637, 5] on span "Copy to new job" at bounding box center [646, 3] width 54 height 9
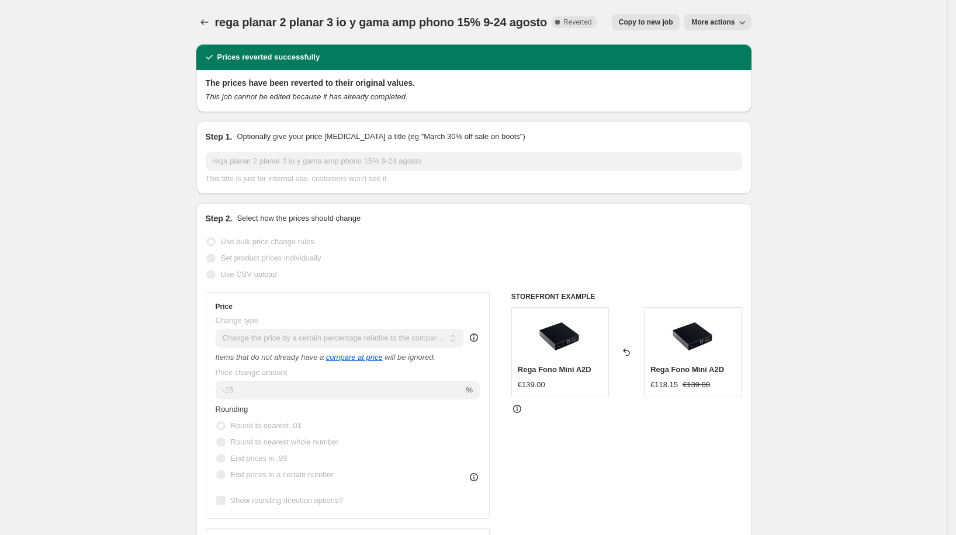
select select "pcap"
select select "no_change"
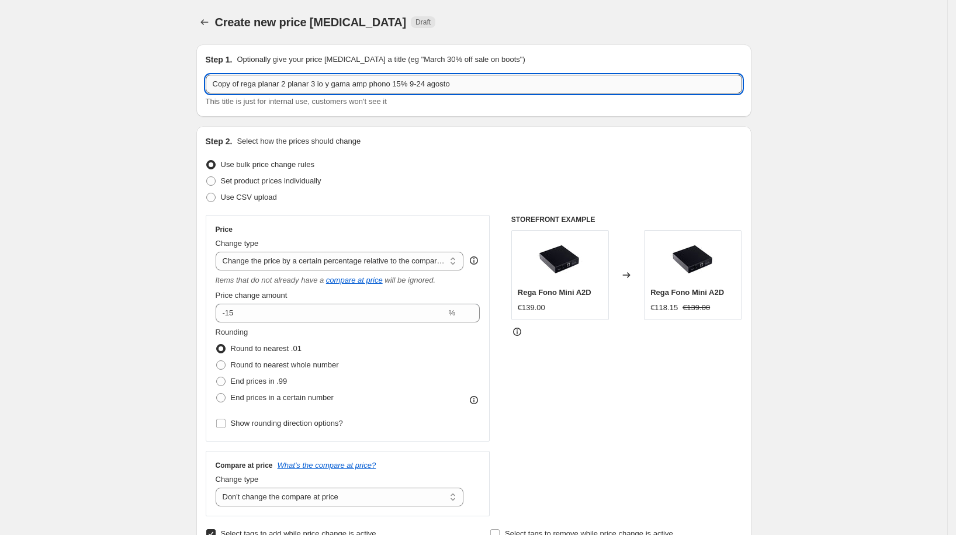
click at [359, 88] on input "Copy of rega planar 2 planar 3 io y gama amp phono 15% 9-24 agosto" at bounding box center [474, 84] width 536 height 19
click at [290, 86] on input "Copy of rega planar 2 planar 3 io y gama amp phono 15% 9-24 agosto" at bounding box center [474, 84] width 536 height 19
drag, startPoint x: 335, startPoint y: 85, endPoint x: 482, endPoint y: 86, distance: 146.7
click at [482, 86] on input "Copy of rega planar 2 planar 3 io y gama amp phono 15% 9-24 agosto" at bounding box center [474, 84] width 536 height 19
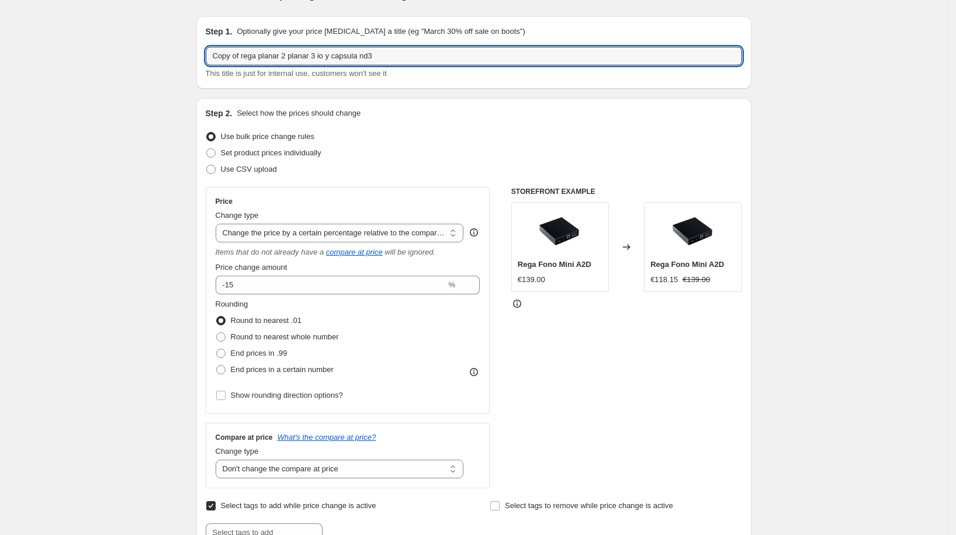
scroll to position [38, 0]
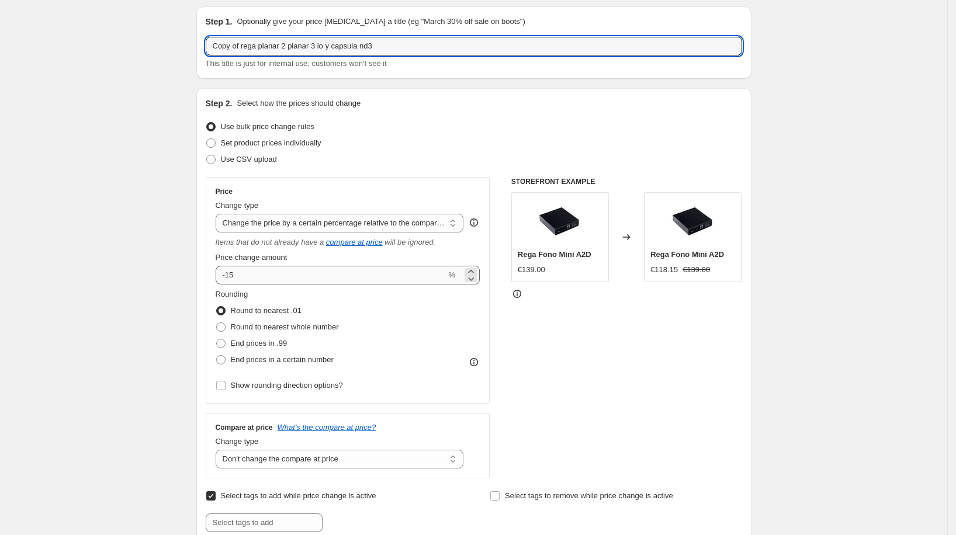
type input "Copy of rega planar 2 planar 3 io y capsula nd3"
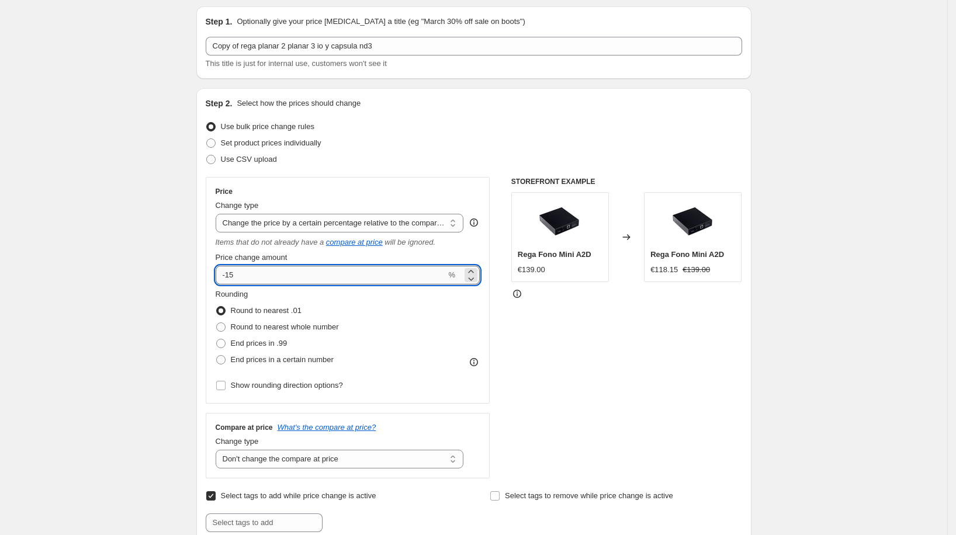
click at [317, 271] on input "-15" at bounding box center [331, 275] width 231 height 19
type input "-17"
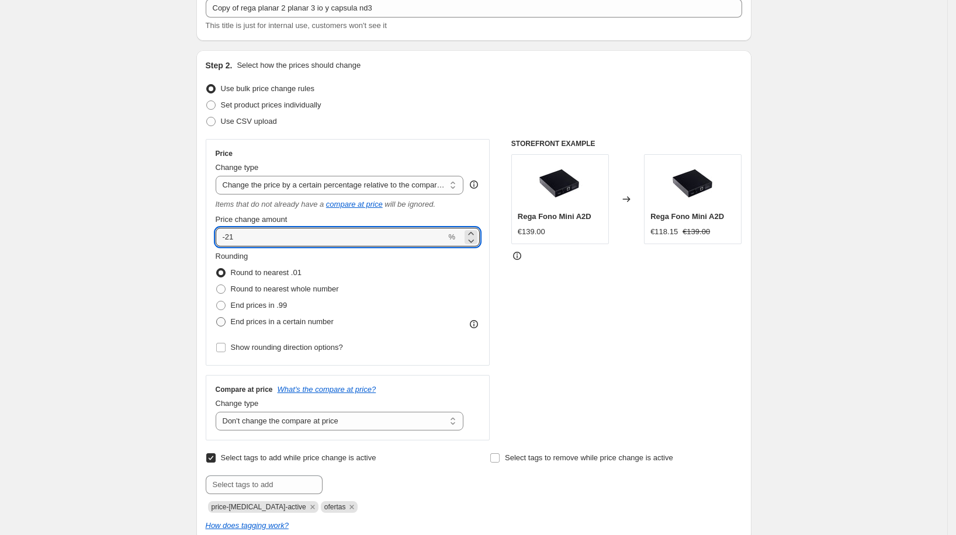
scroll to position [85, 0]
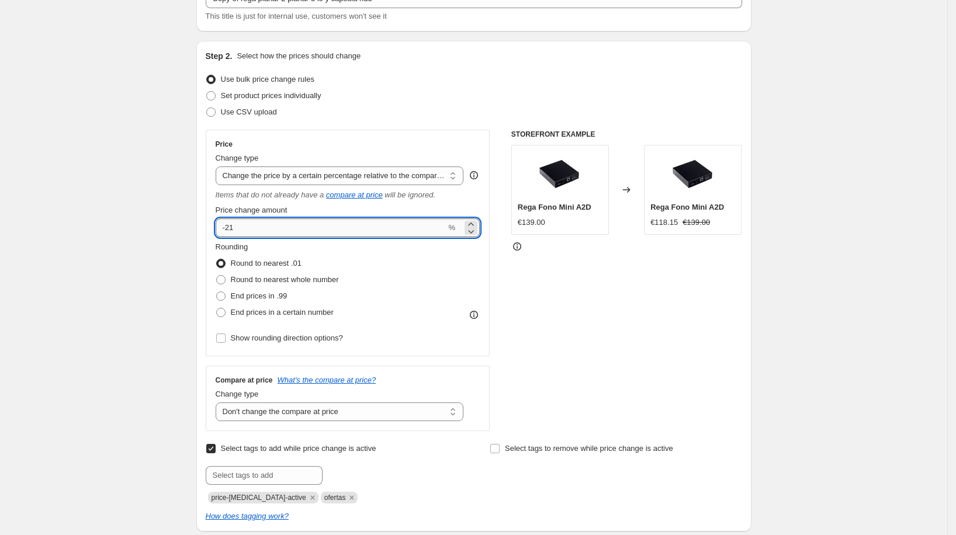
click at [244, 230] on input "-21" at bounding box center [331, 228] width 231 height 19
type input "-2"
type input "-17"
type input "-17.4"
click at [531, 289] on div "STOREFRONT EXAMPLE Rega Fono Mini A2D €139.00 Changed to Rega Fono Mini A2D €11…" at bounding box center [626, 281] width 231 height 302
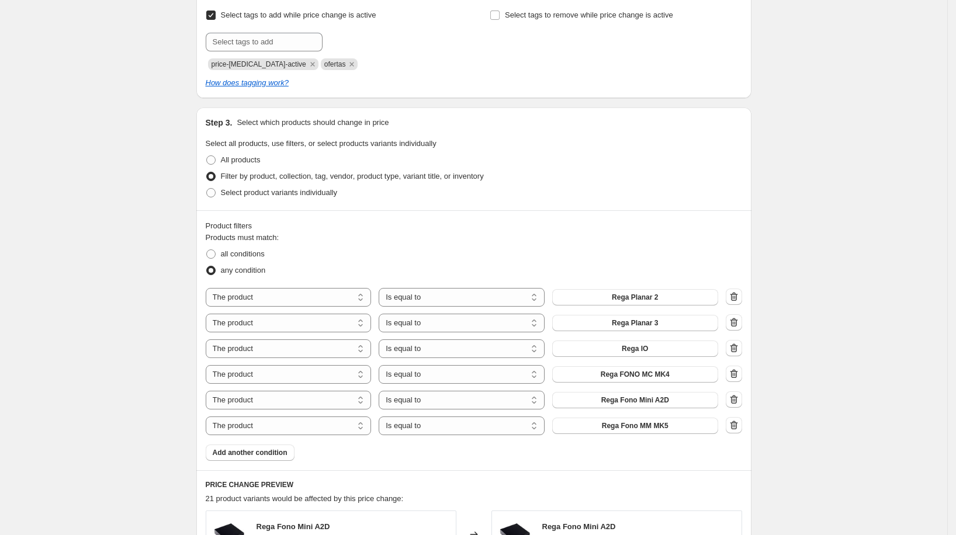
scroll to position [610, 0]
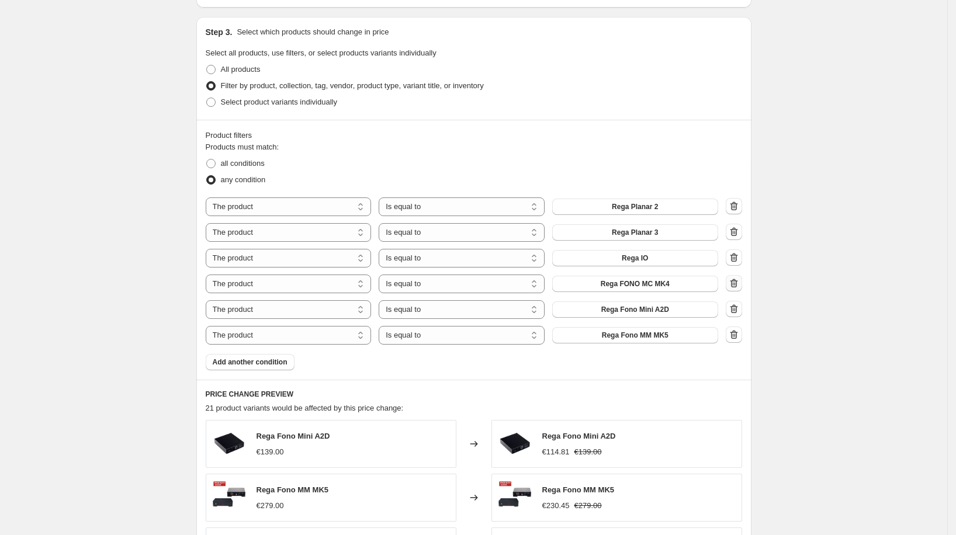
click at [740, 285] on icon "button" at bounding box center [734, 284] width 12 height 12
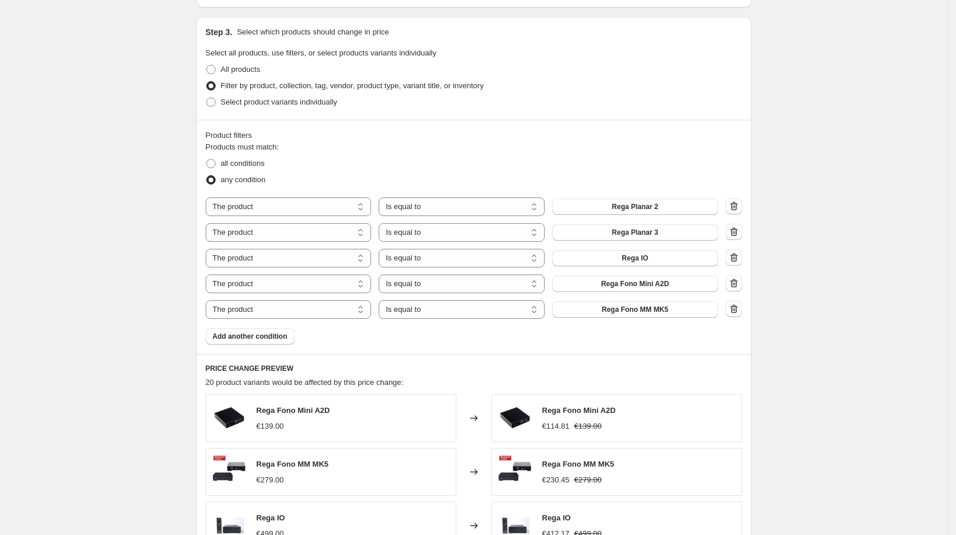
click at [739, 281] on icon "button" at bounding box center [734, 284] width 12 height 12
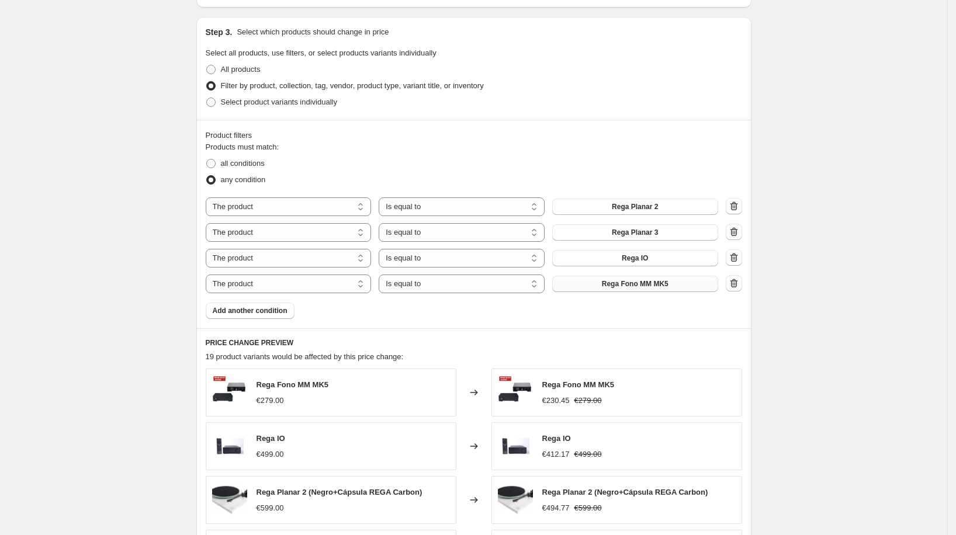
click at [679, 282] on button "Rega Fono MM MK5" at bounding box center [635, 284] width 166 height 16
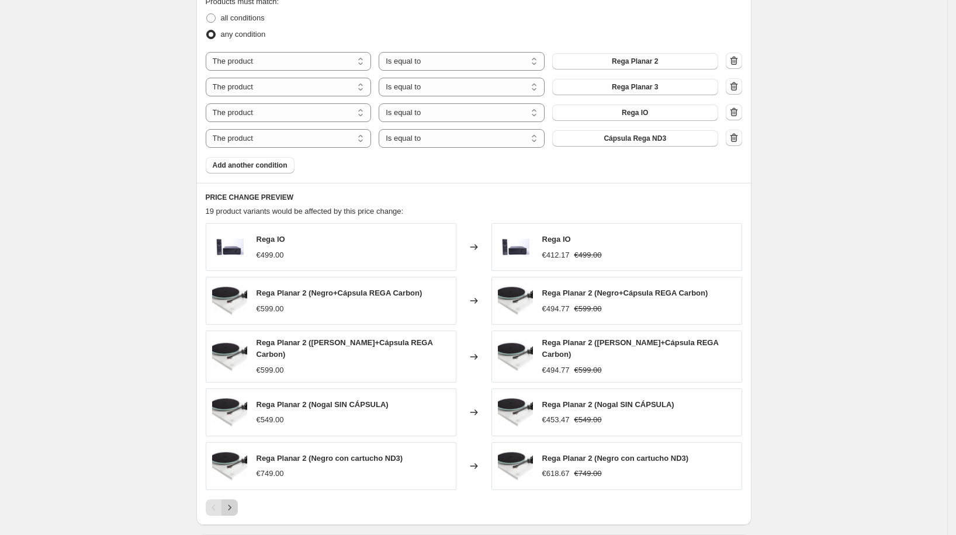
click at [236, 502] on icon "Next" at bounding box center [230, 508] width 12 height 12
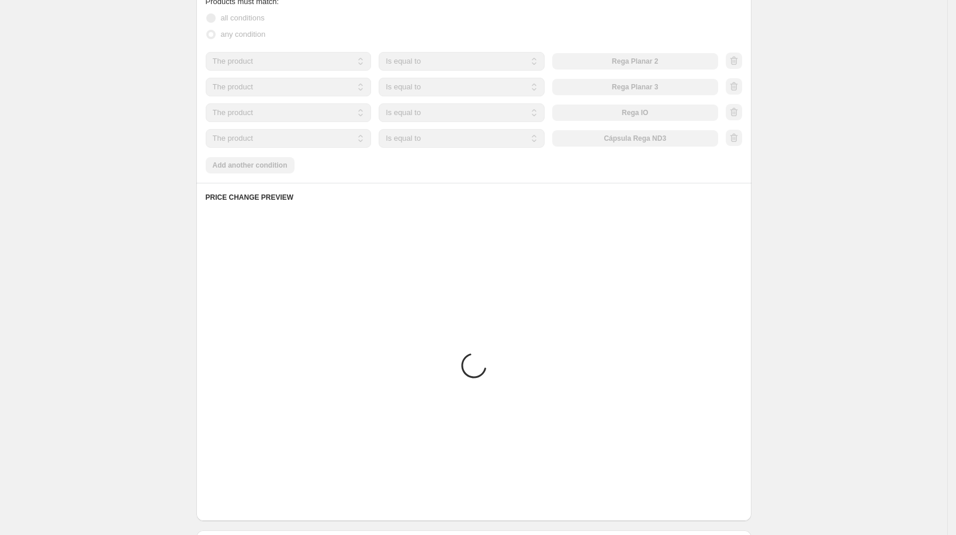
scroll to position [746, 0]
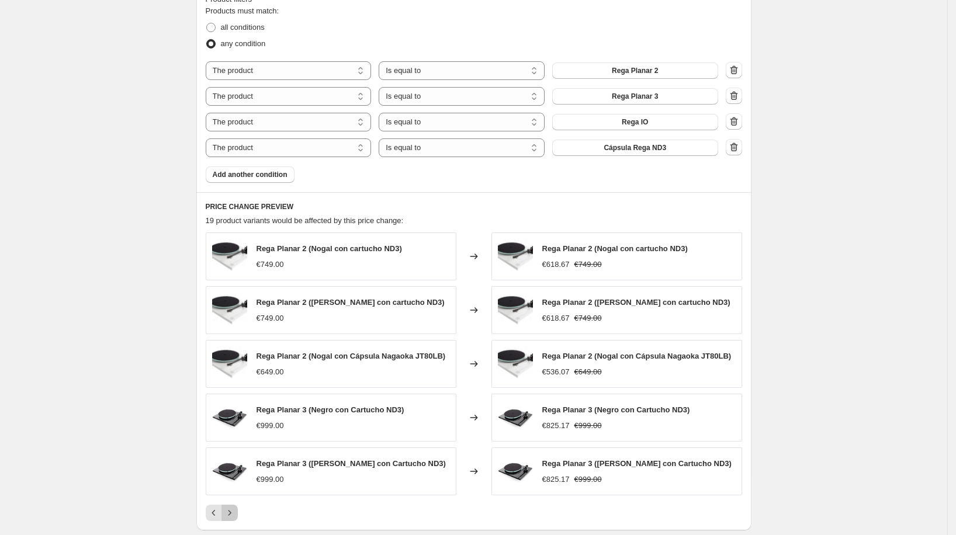
click at [236, 511] on icon "Next" at bounding box center [230, 513] width 12 height 12
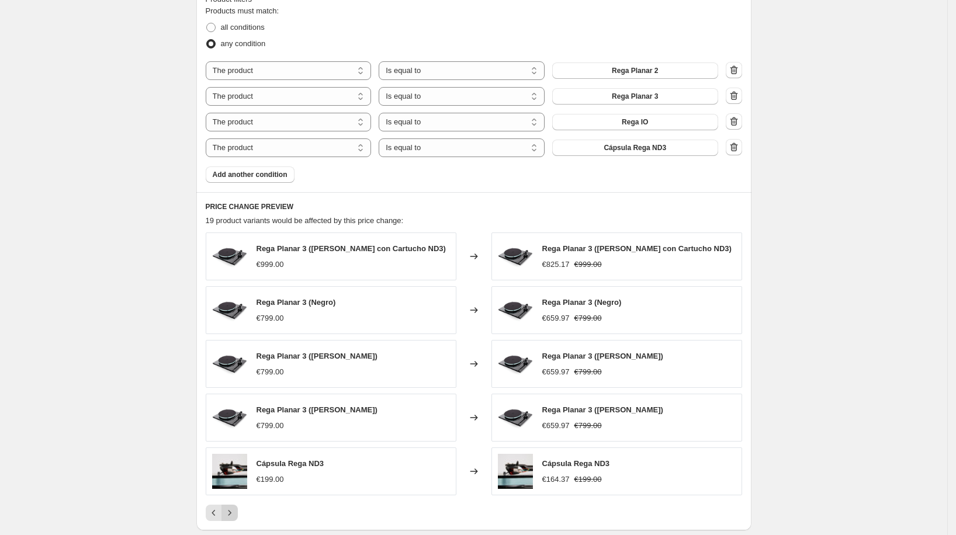
click at [234, 513] on icon "Next" at bounding box center [230, 513] width 12 height 12
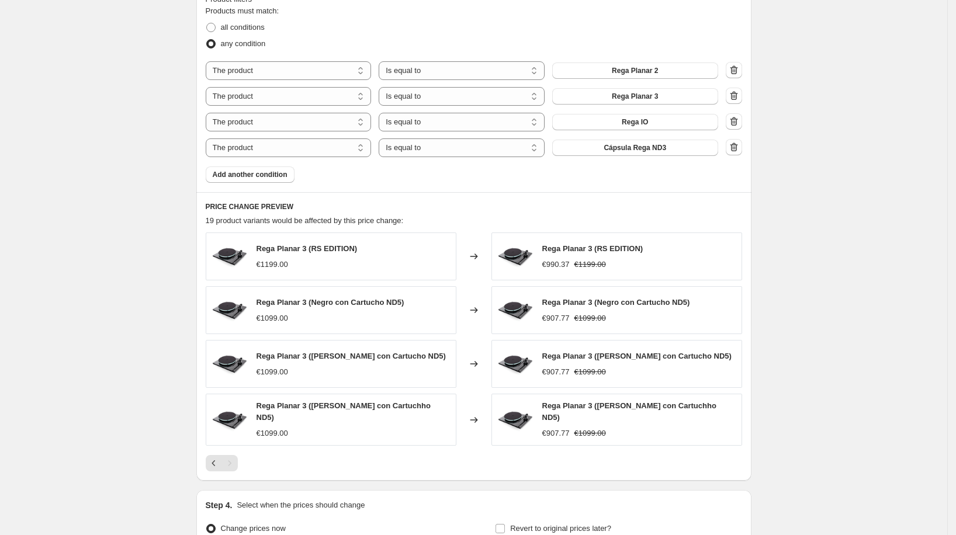
click at [237, 455] on div "Pagination" at bounding box center [229, 463] width 16 height 16
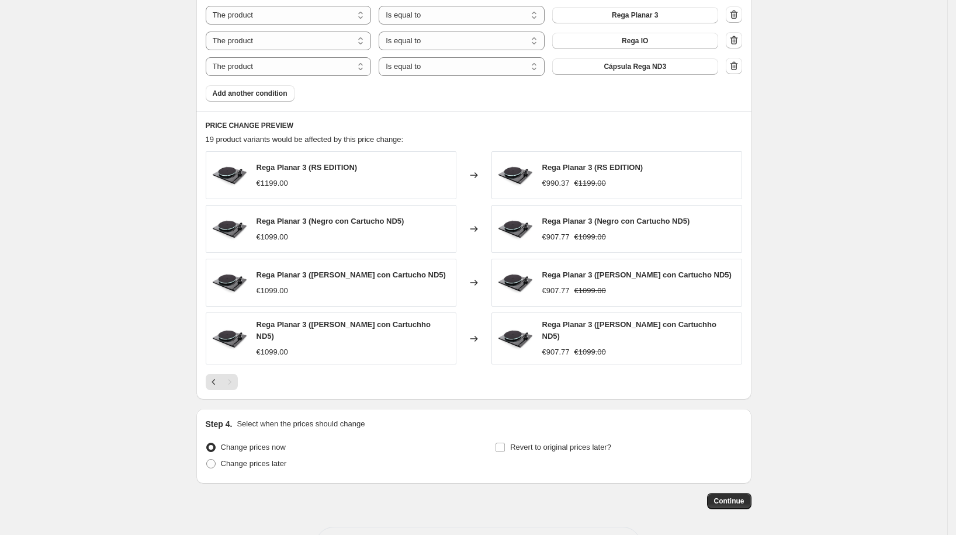
scroll to position [864, 0]
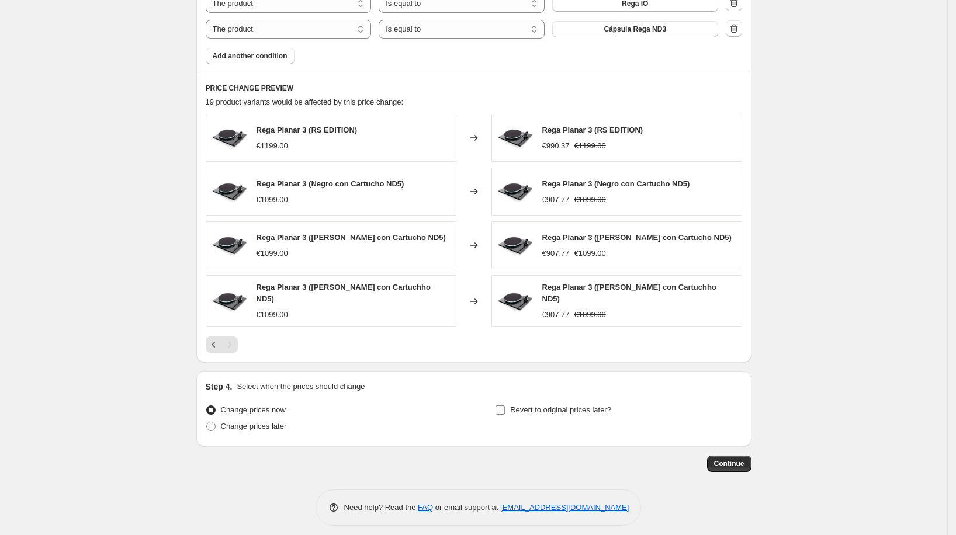
click at [525, 406] on span "Revert to original prices later?" at bounding box center [560, 410] width 101 height 9
click at [505, 406] on input "Revert to original prices later?" at bounding box center [500, 410] width 9 height 9
checkbox input "true"
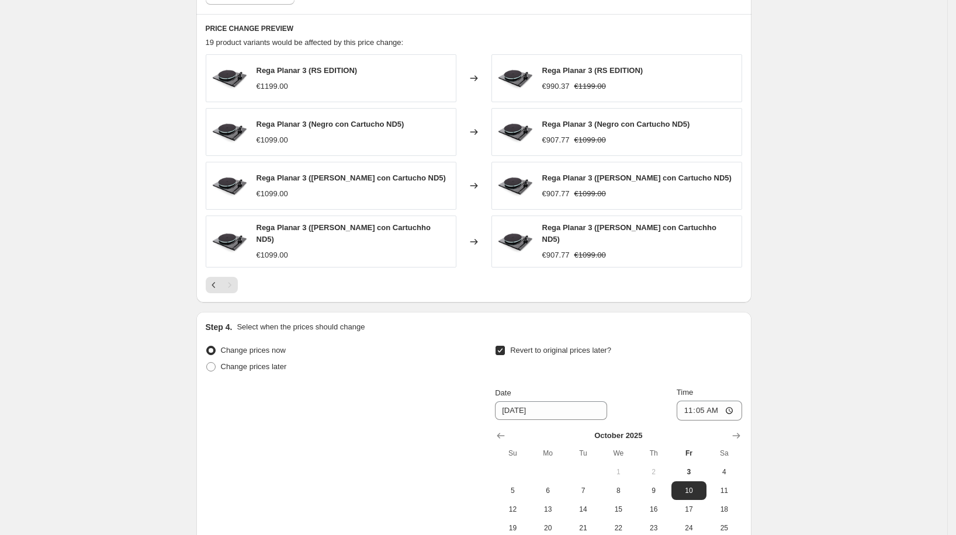
scroll to position [967, 0]
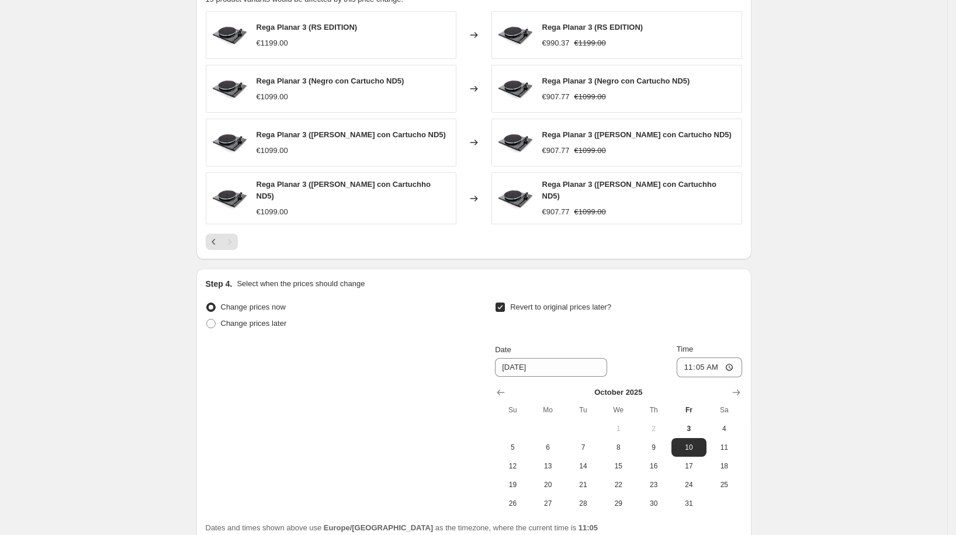
drag, startPoint x: 562, startPoint y: 435, endPoint x: 584, endPoint y: 425, distance: 23.6
click at [561, 443] on span "6" at bounding box center [548, 447] width 26 height 9
type input "[DATE]"
click at [705, 364] on input "11:05" at bounding box center [709, 368] width 65 height 20
type input "00:00"
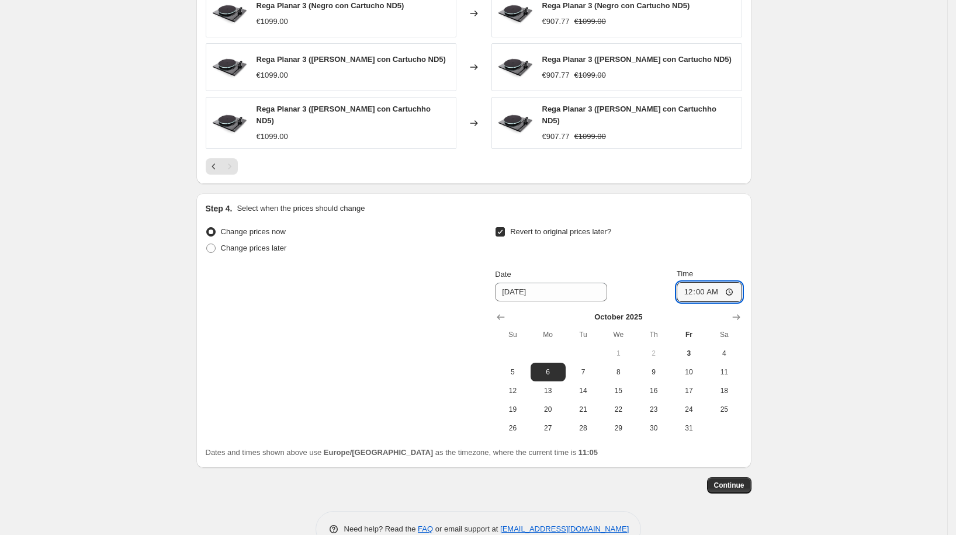
scroll to position [1064, 0]
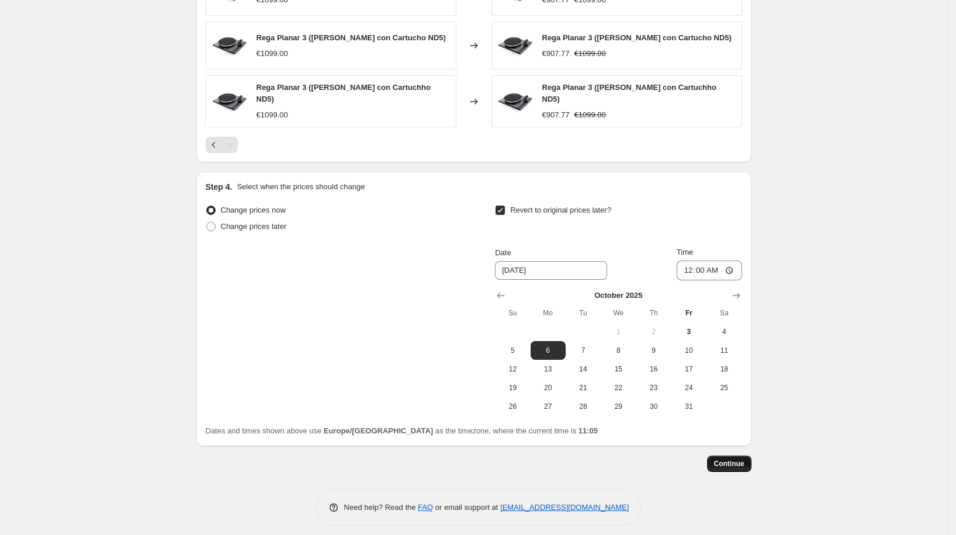
click at [739, 456] on button "Continue" at bounding box center [729, 464] width 44 height 16
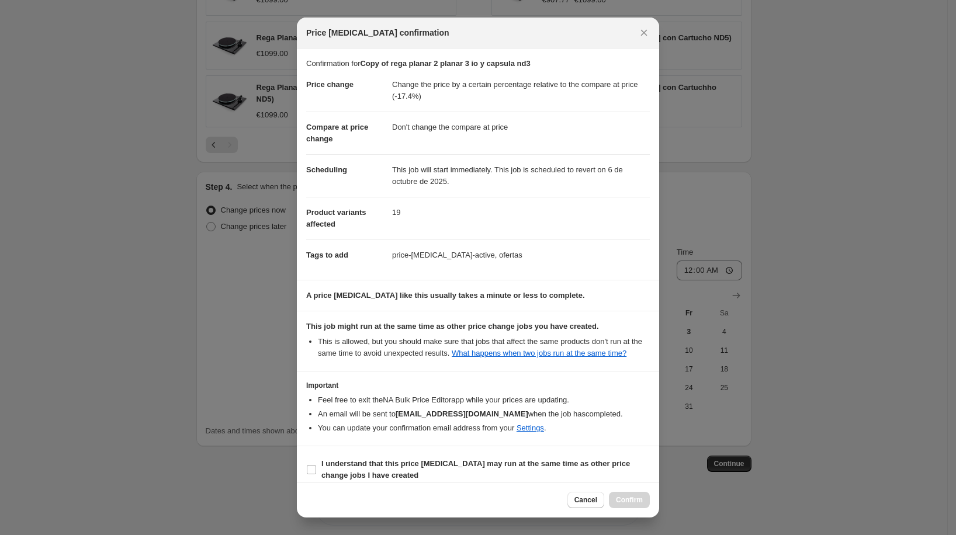
scroll to position [20, 0]
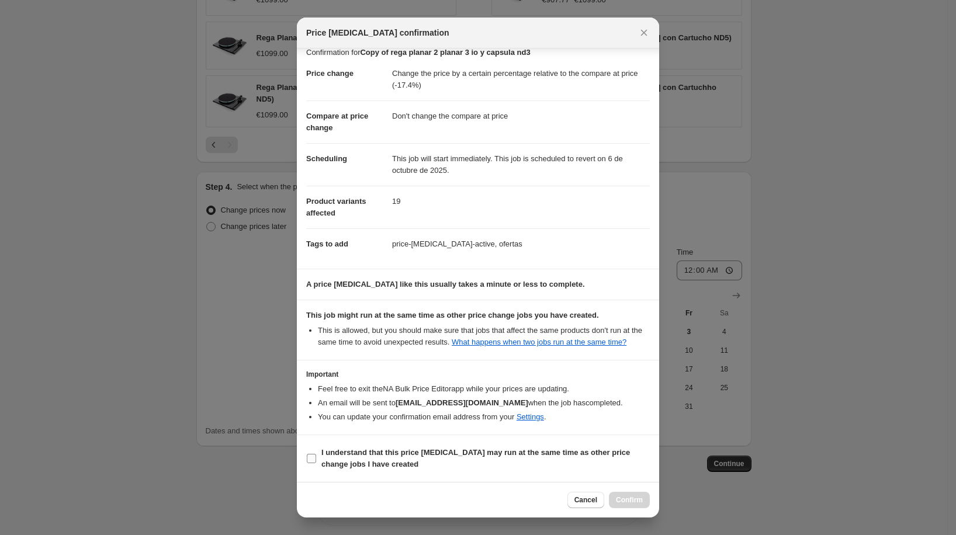
click at [579, 458] on span "I understand that this price [MEDICAL_DATA] may run at the same time as other p…" at bounding box center [485, 458] width 328 height 23
click at [316, 458] on input "I understand that this price [MEDICAL_DATA] may run at the same time as other p…" at bounding box center [311, 458] width 9 height 9
checkbox input "true"
click at [625, 497] on span "Confirm" at bounding box center [629, 500] width 27 height 9
type input "Copy of rega planar 2 planar 3 io y capsula nd3"
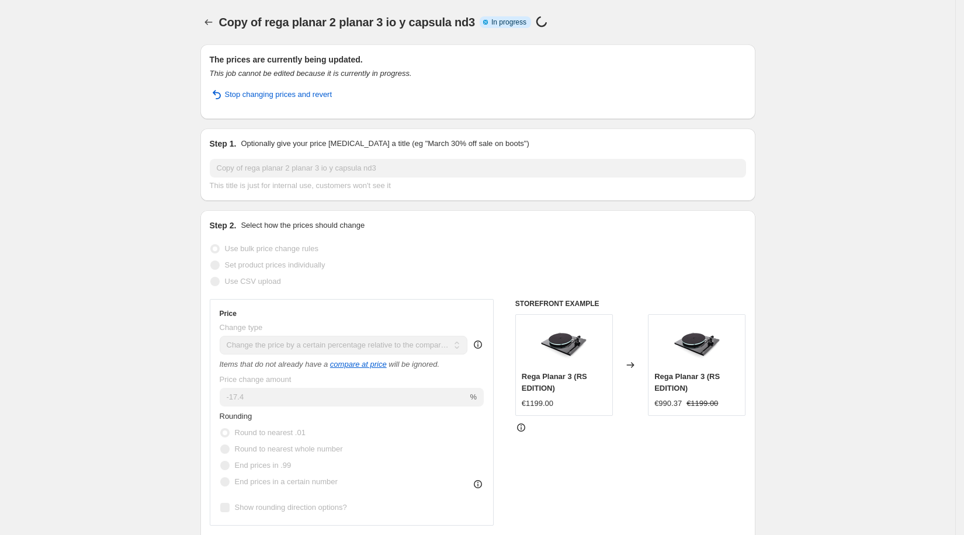
select select "pcap"
select select "no_change"
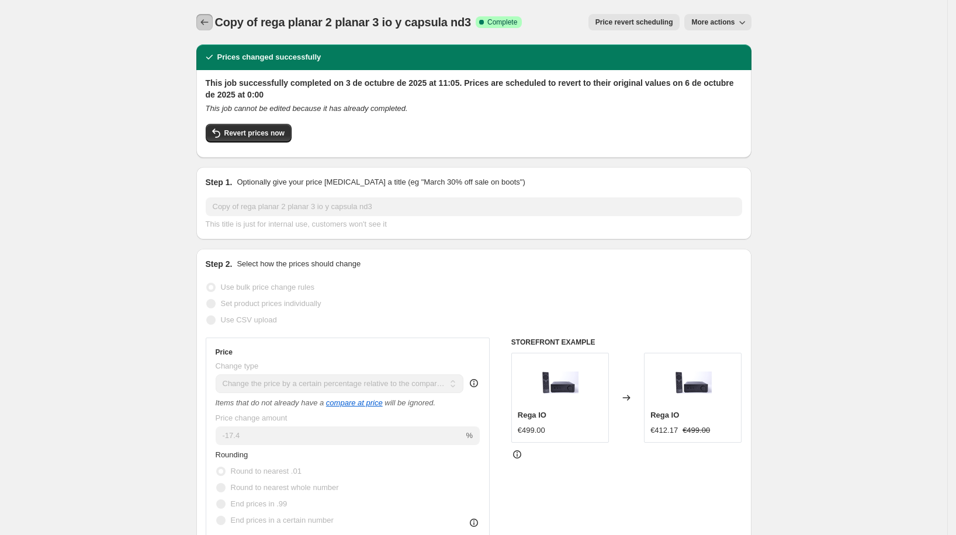
click at [207, 17] on icon "Price change jobs" at bounding box center [205, 22] width 12 height 12
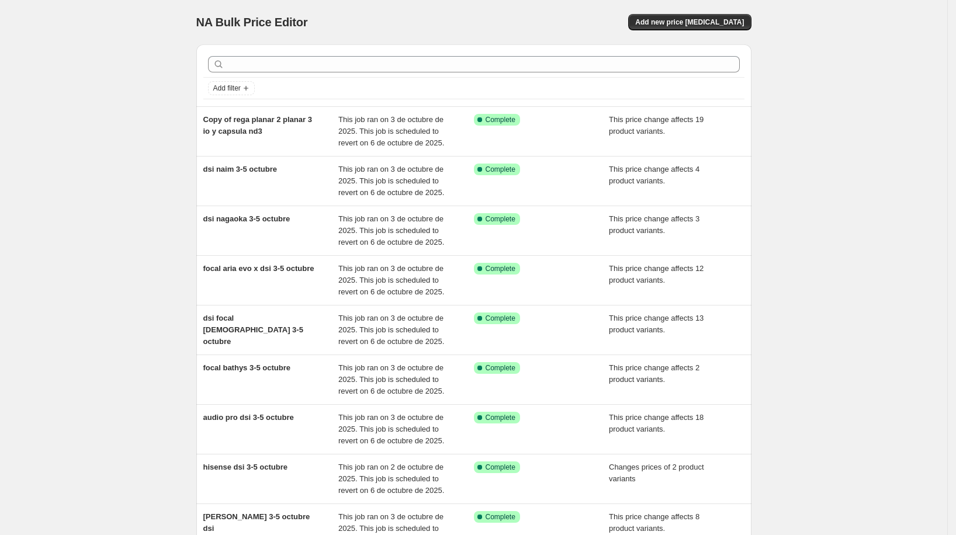
click at [506, 54] on div at bounding box center [473, 64] width 541 height 26
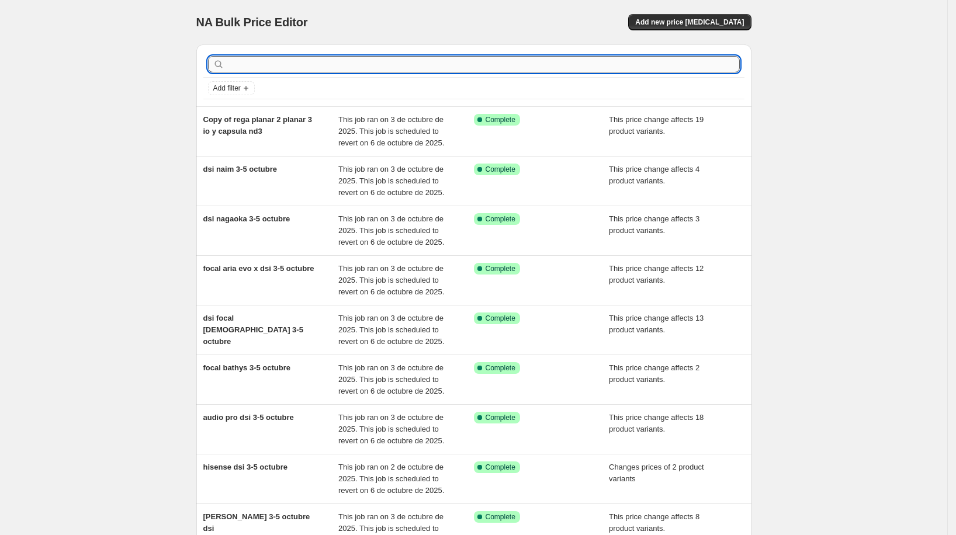
click at [504, 62] on input "text" at bounding box center [483, 64] width 513 height 16
type input "[PERSON_NAME]"
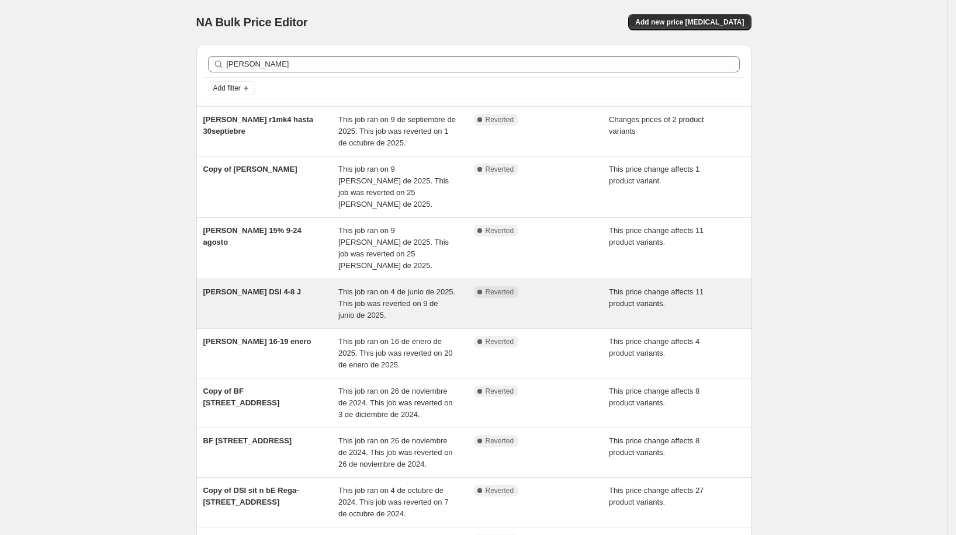
click at [281, 286] on div "[PERSON_NAME] DSI 4-8 J" at bounding box center [271, 303] width 136 height 35
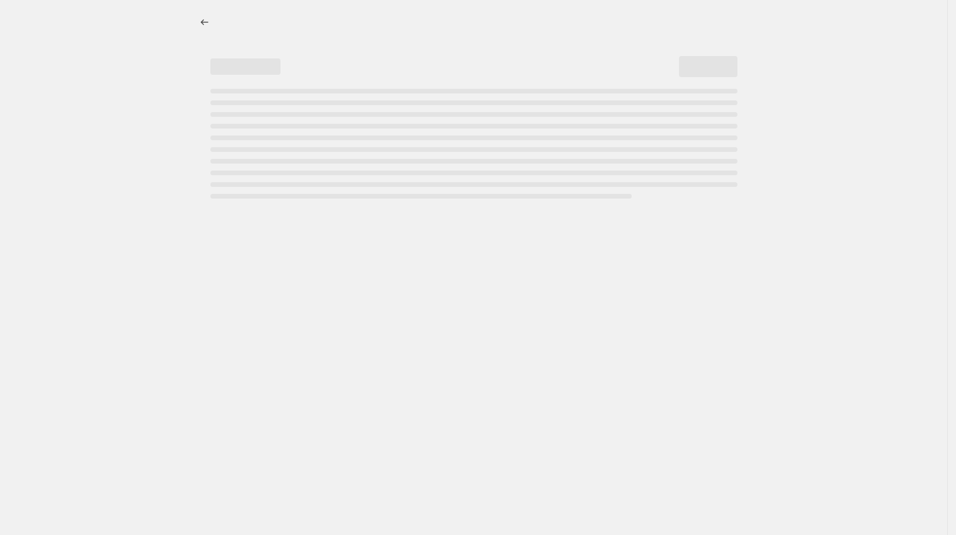
select select "pcap"
select select "no_change"
select select "vendor"
select select "tag"
select select "not_equal"
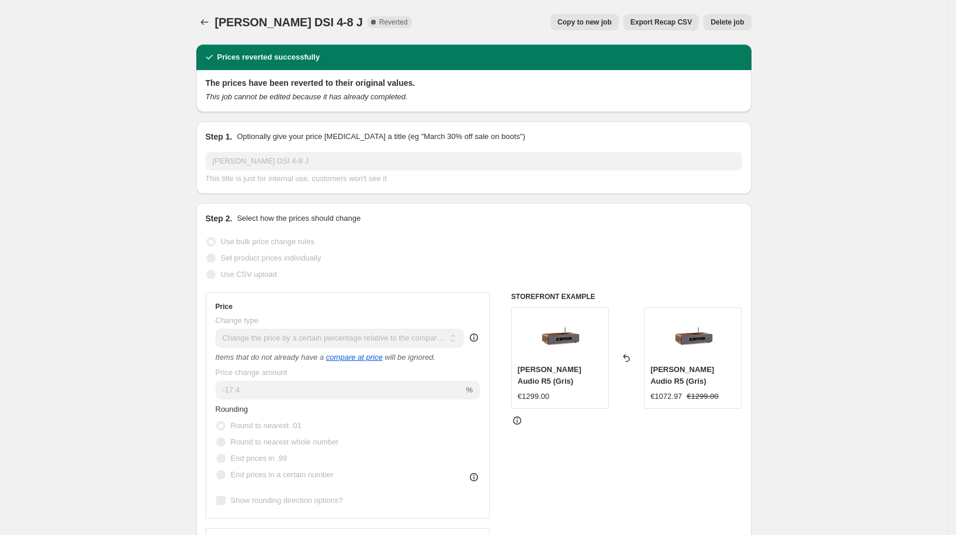
click at [584, 23] on span "Copy to new job" at bounding box center [585, 22] width 54 height 9
select select "pcap"
select select "no_change"
select select "vendor"
select select "tag"
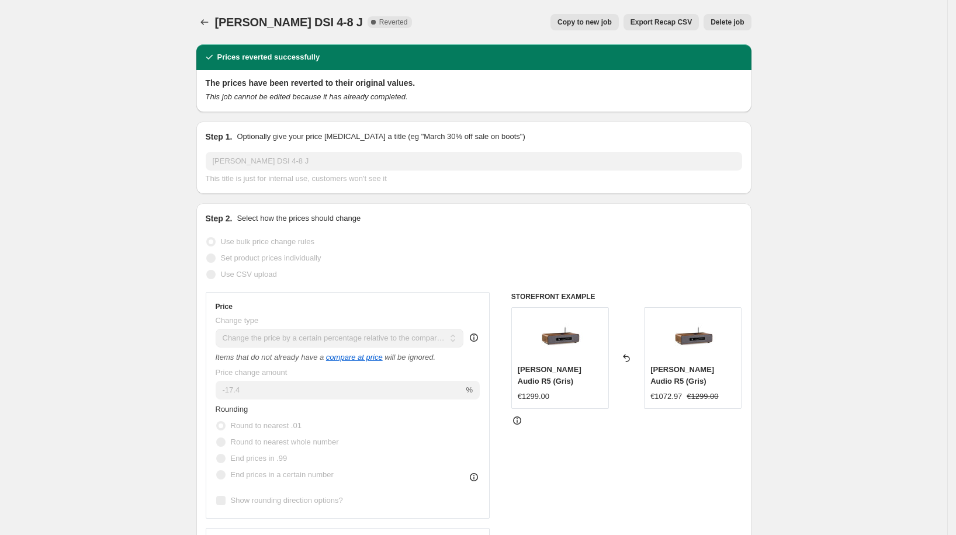
select select "not_equal"
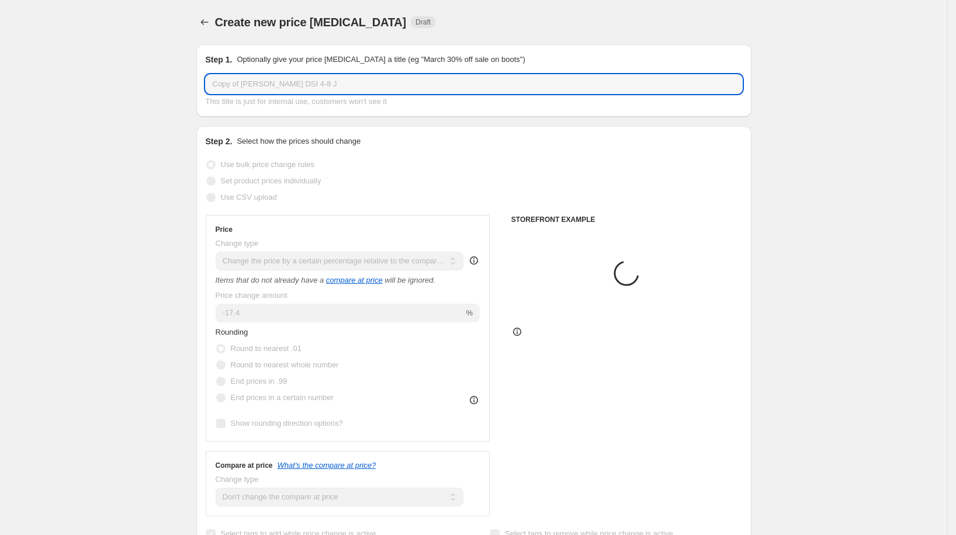
click at [306, 81] on input "Copy of [PERSON_NAME] DSI 4-8 J" at bounding box center [474, 84] width 536 height 19
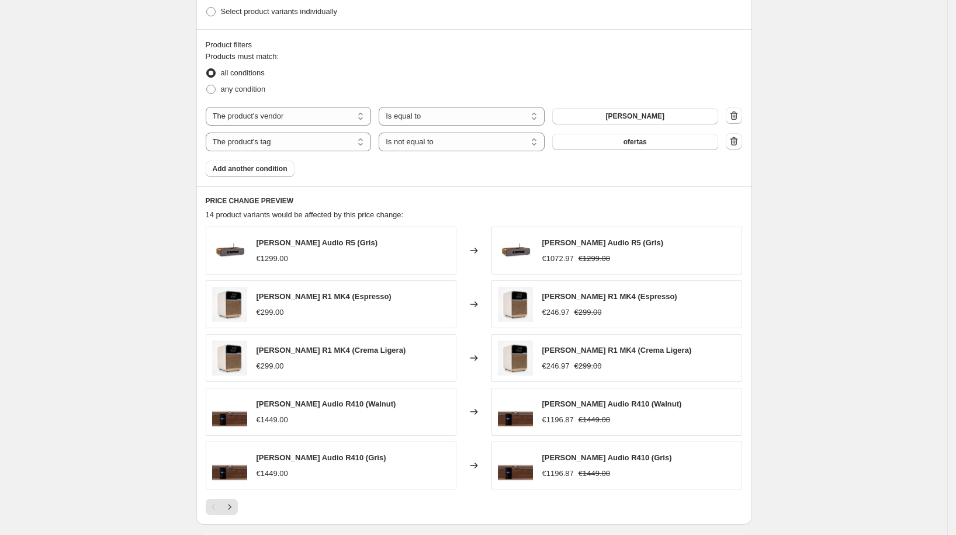
scroll to position [710, 0]
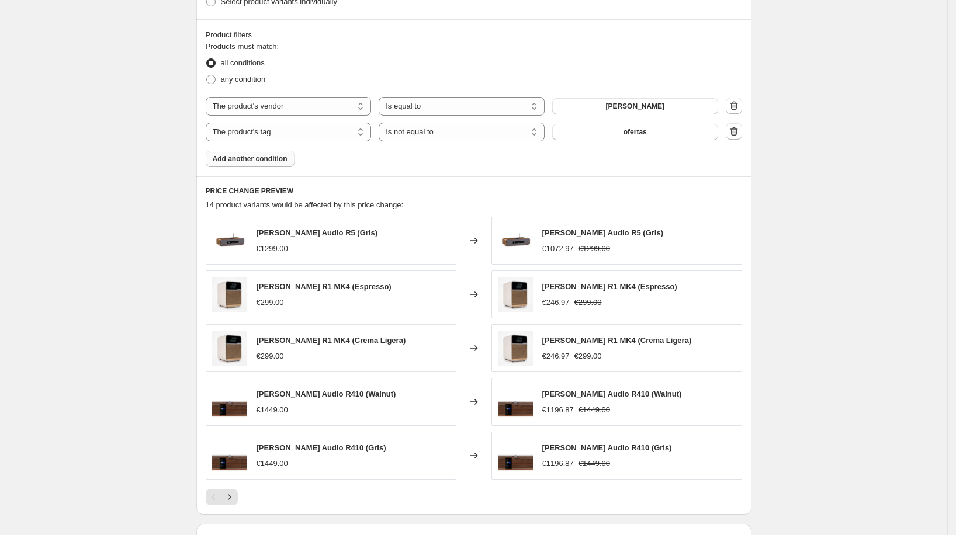
type input "dsi [PERSON_NAME] 3-5 octubre"
click at [281, 152] on button "Add another condition" at bounding box center [250, 159] width 89 height 16
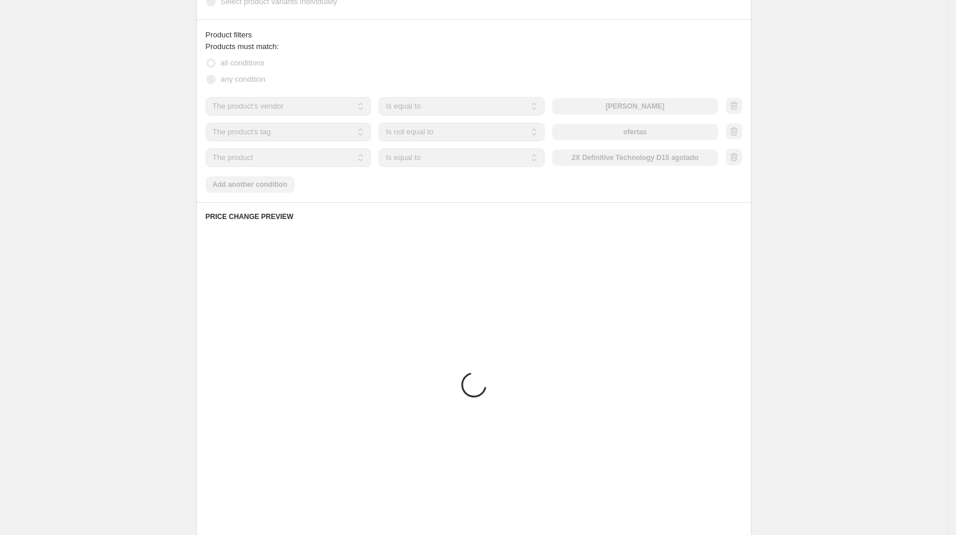
scroll to position [600, 0]
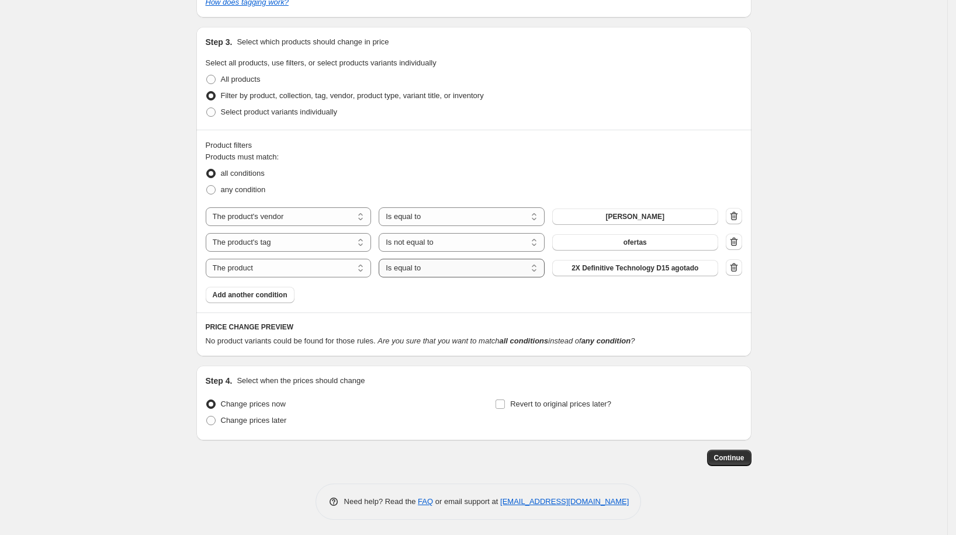
click at [423, 272] on select "Is equal to Is not equal to" at bounding box center [462, 268] width 166 height 19
select select "not_equal"
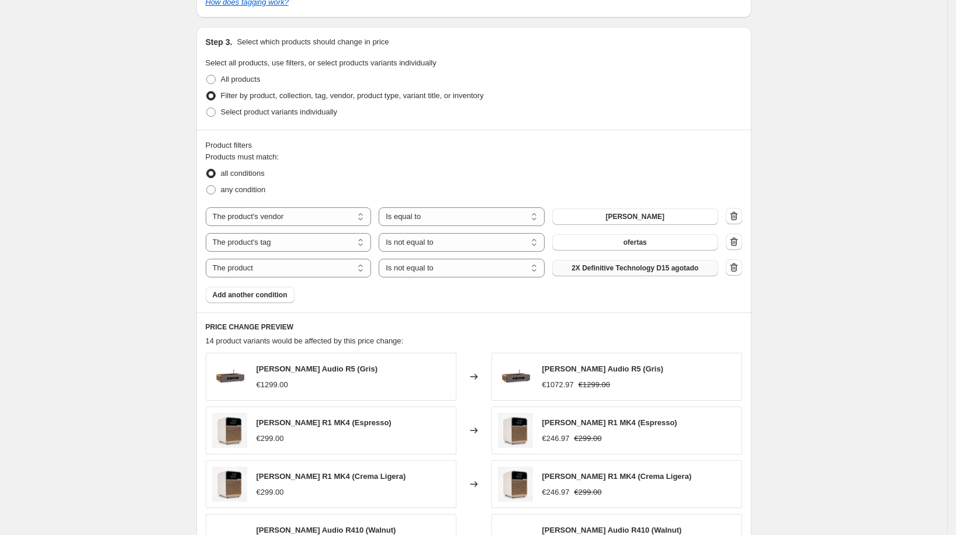
click at [645, 268] on span "2X Definitive Technology D15 agotado" at bounding box center [635, 268] width 127 height 9
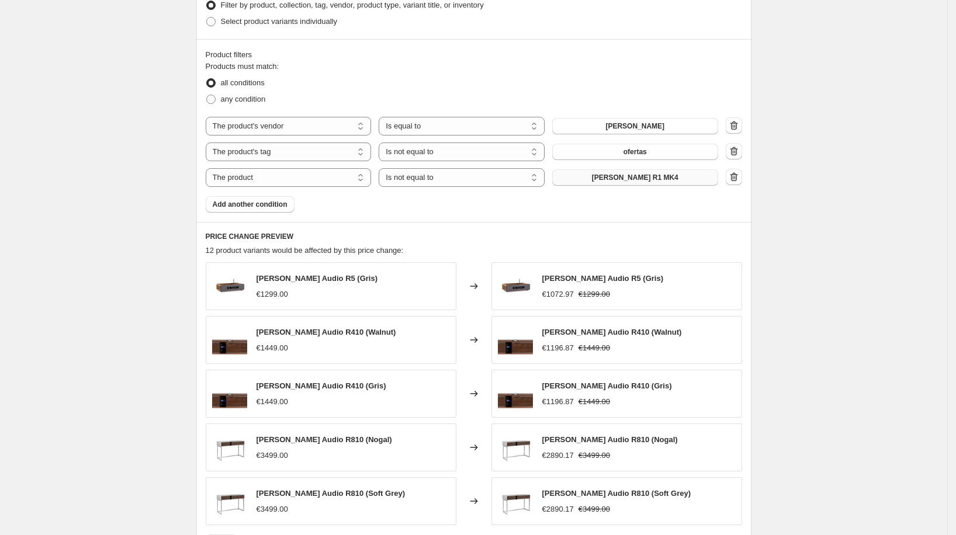
scroll to position [681, 0]
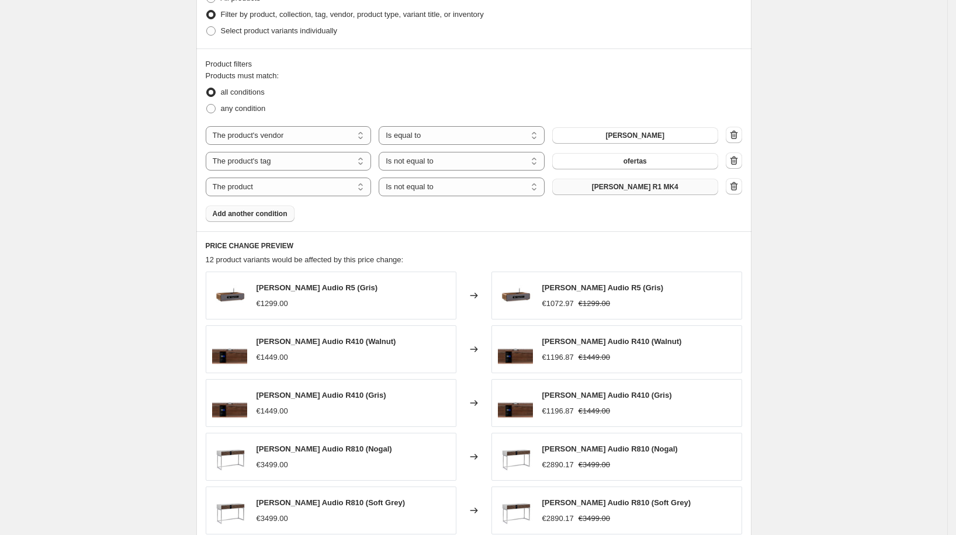
click at [288, 207] on button "Add another condition" at bounding box center [250, 214] width 89 height 16
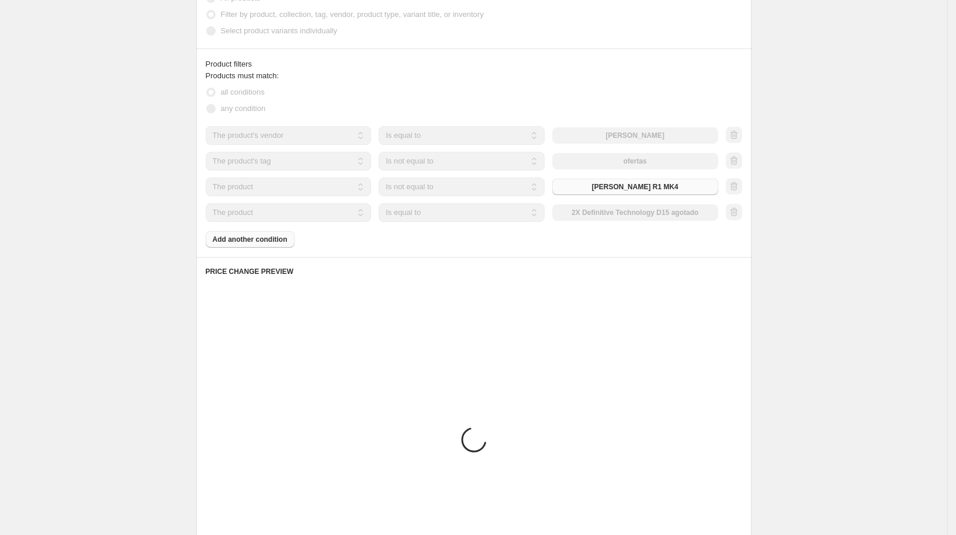
click at [523, 216] on div "The product The product's collection The product's tag The product's vendor The…" at bounding box center [474, 174] width 536 height 96
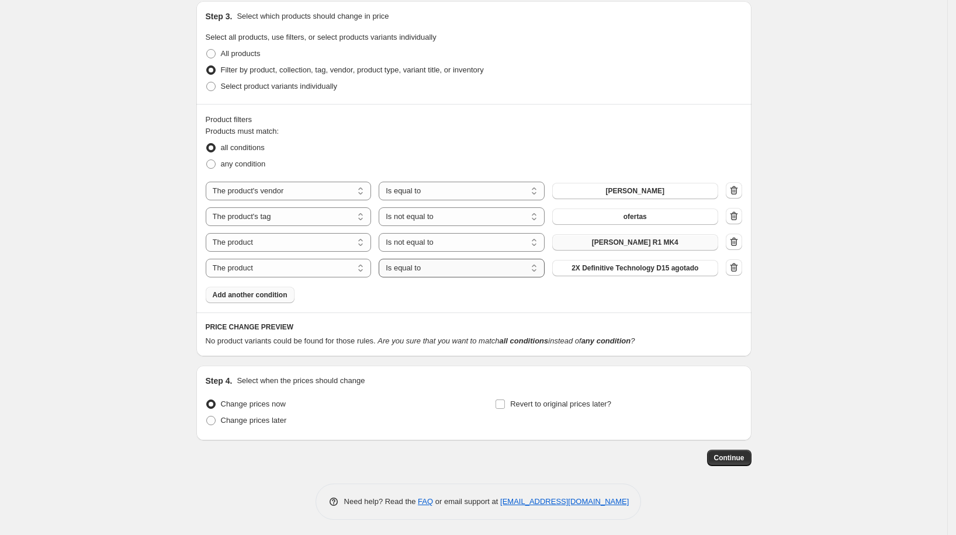
click at [493, 271] on select "Is equal to Is not equal to" at bounding box center [462, 268] width 166 height 19
select select "not_equal"
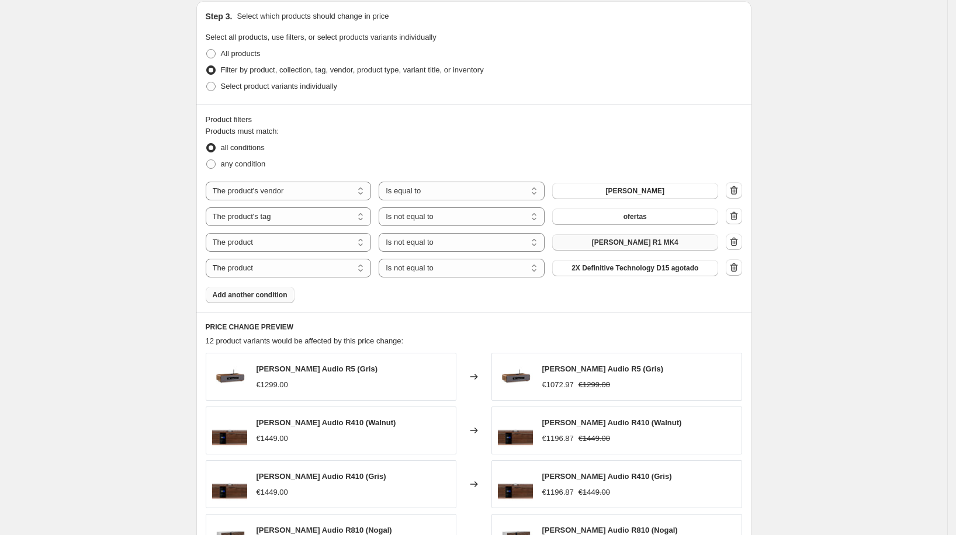
click at [633, 282] on div "Products must match: all conditions any condition The product The product's col…" at bounding box center [474, 215] width 536 height 178
click at [638, 269] on span "2X Definitive Technology D15 agotado" at bounding box center [635, 268] width 127 height 9
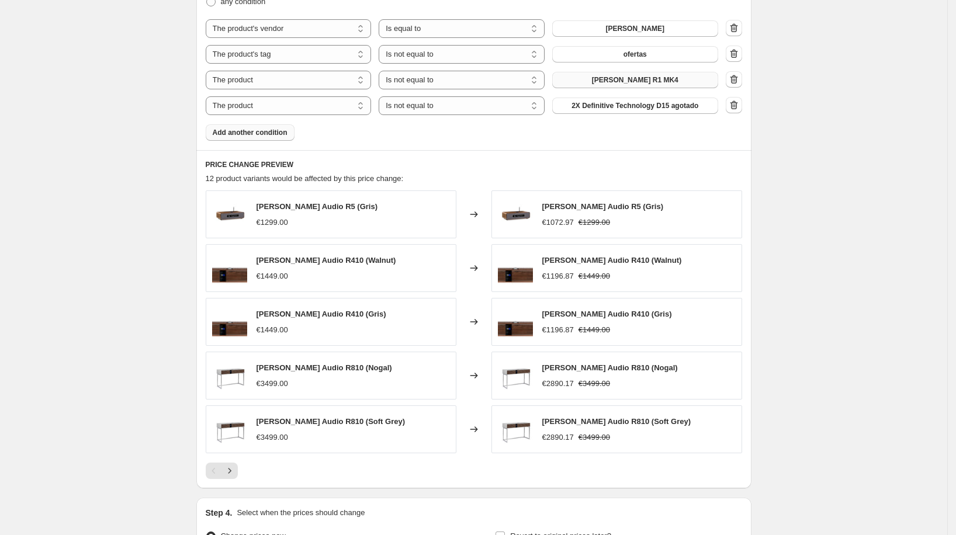
scroll to position [868, 0]
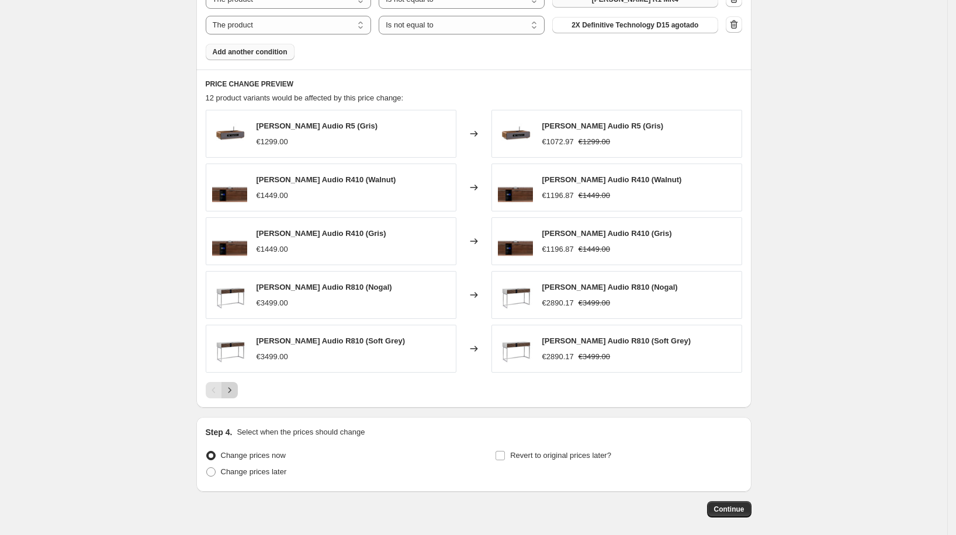
click at [235, 388] on icon "Next" at bounding box center [230, 391] width 12 height 12
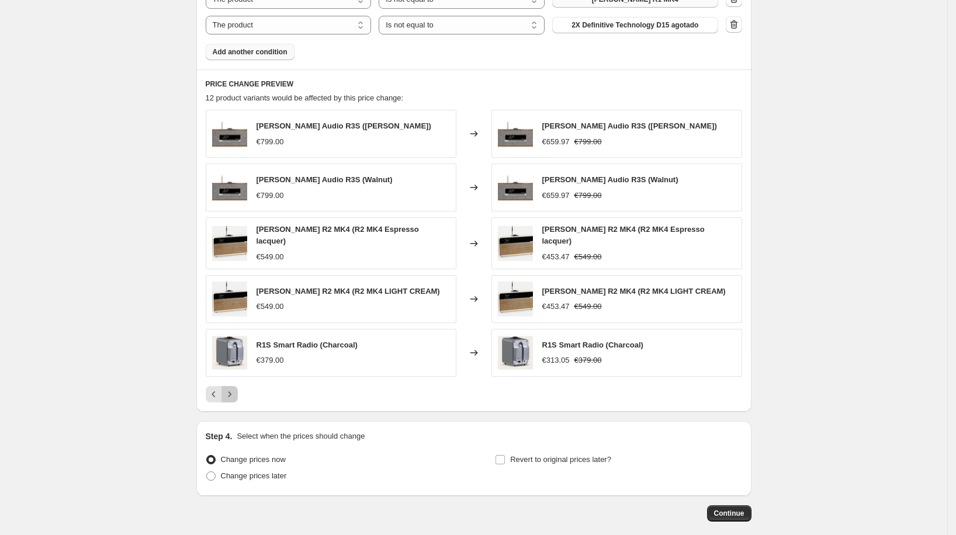
click at [234, 390] on icon "Next" at bounding box center [230, 395] width 12 height 12
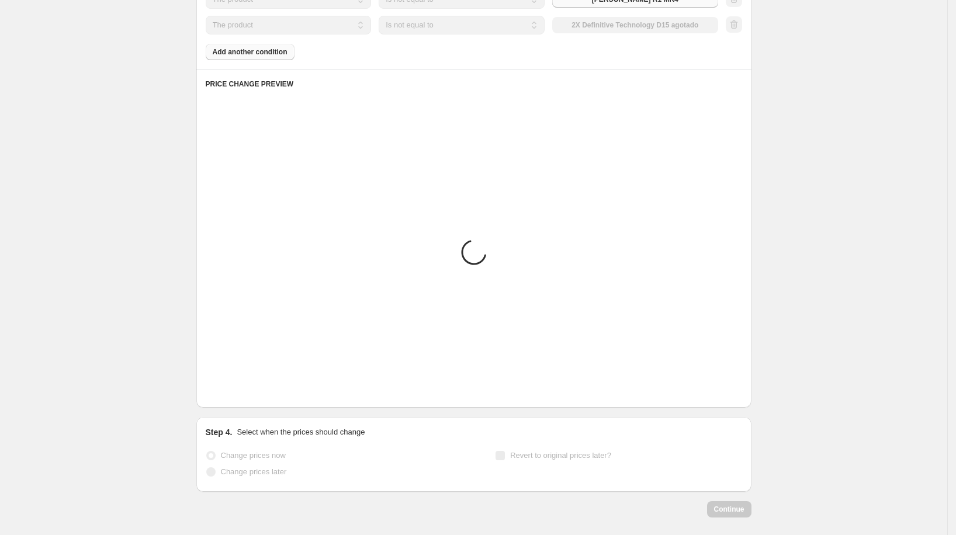
scroll to position [757, 0]
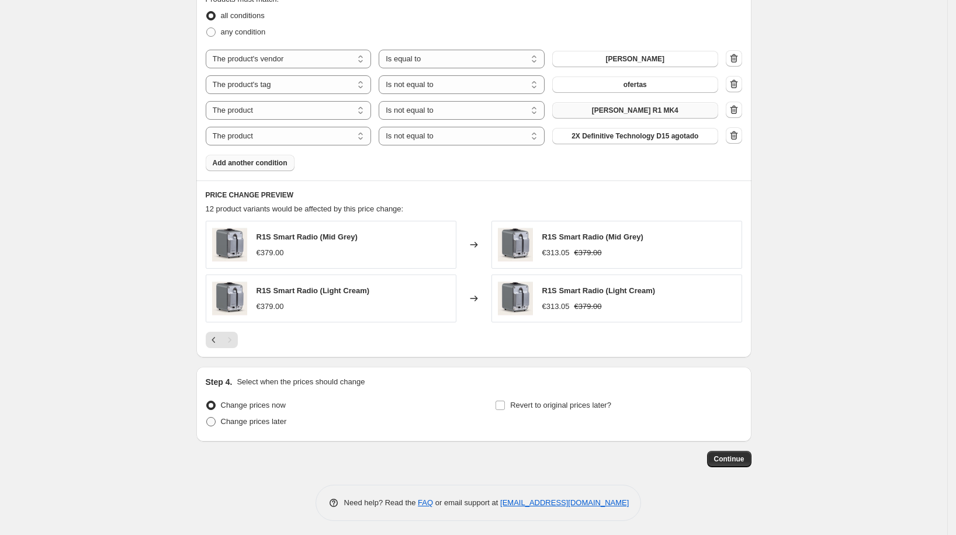
click at [276, 418] on span "Change prices later" at bounding box center [254, 421] width 66 height 9
click at [207, 418] on input "Change prices later" at bounding box center [206, 417] width 1 height 1
radio input "true"
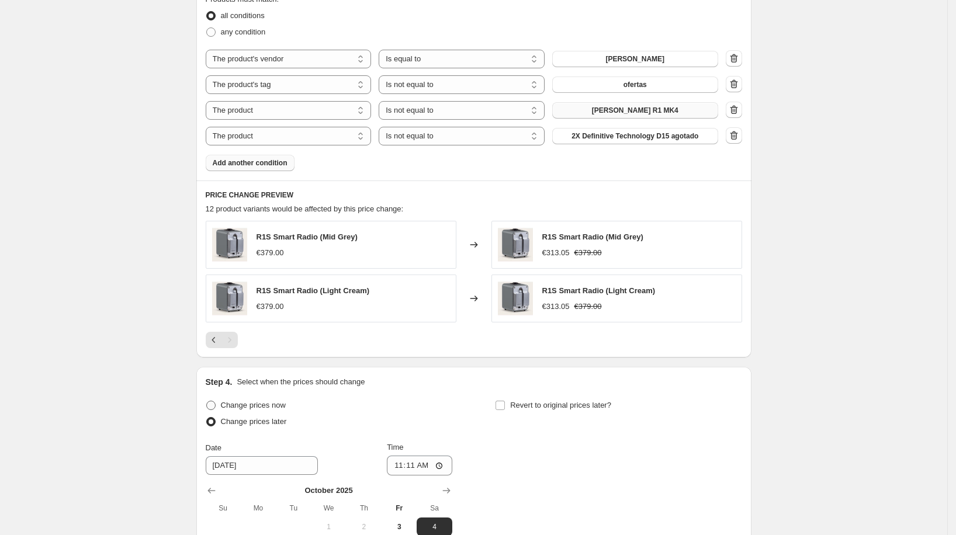
click at [252, 403] on span "Change prices now" at bounding box center [253, 405] width 65 height 9
click at [207, 401] on input "Change prices now" at bounding box center [206, 401] width 1 height 1
radio input "true"
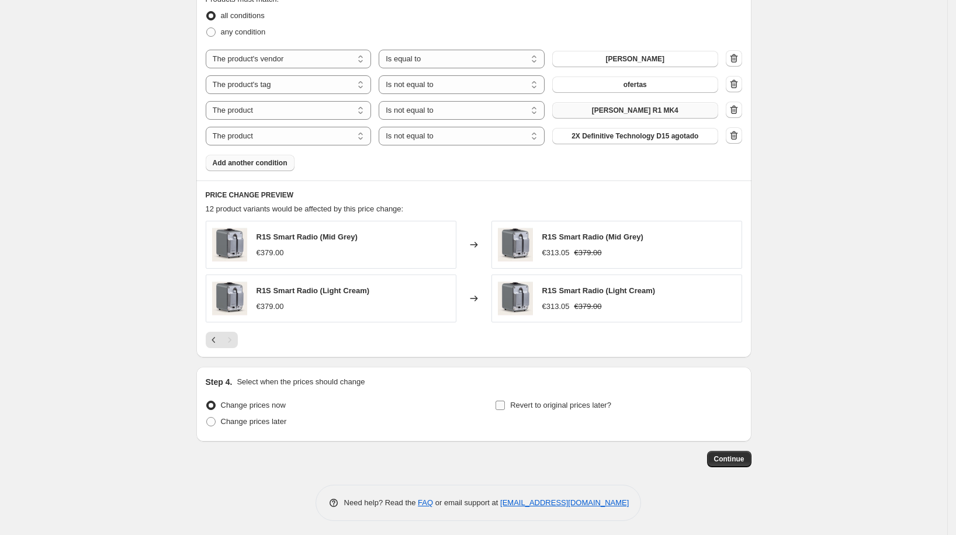
click at [527, 407] on span "Revert to original prices later?" at bounding box center [560, 406] width 101 height 12
click at [505, 407] on input "Revert to original prices later?" at bounding box center [500, 405] width 9 height 9
checkbox input "true"
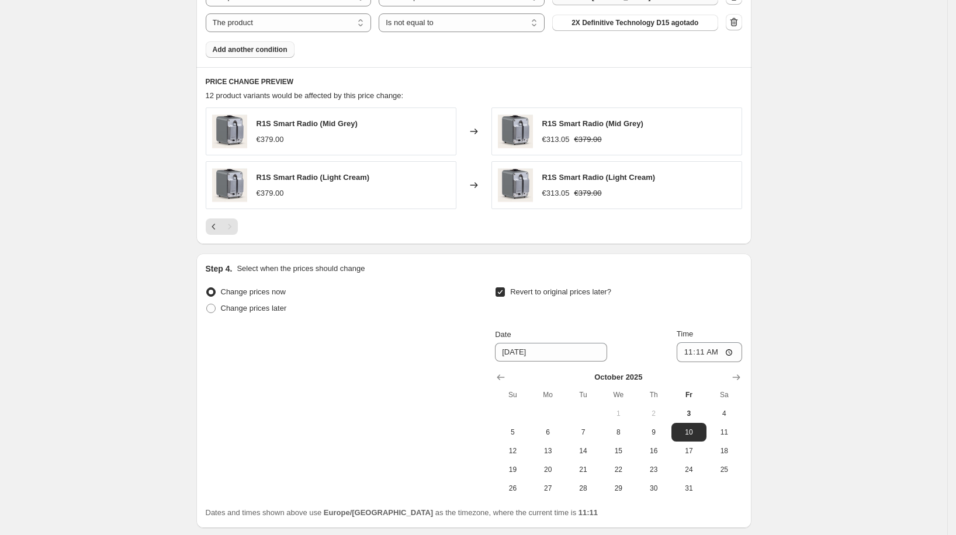
scroll to position [958, 0]
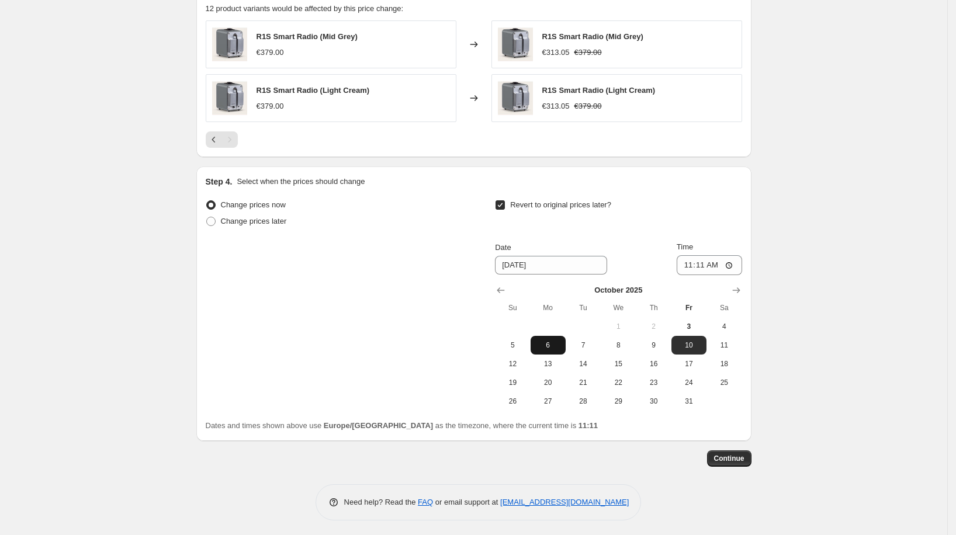
click at [561, 341] on span "6" at bounding box center [548, 345] width 26 height 9
type input "[DATE]"
click at [701, 262] on input "11:11" at bounding box center [709, 265] width 65 height 20
type input "00:00"
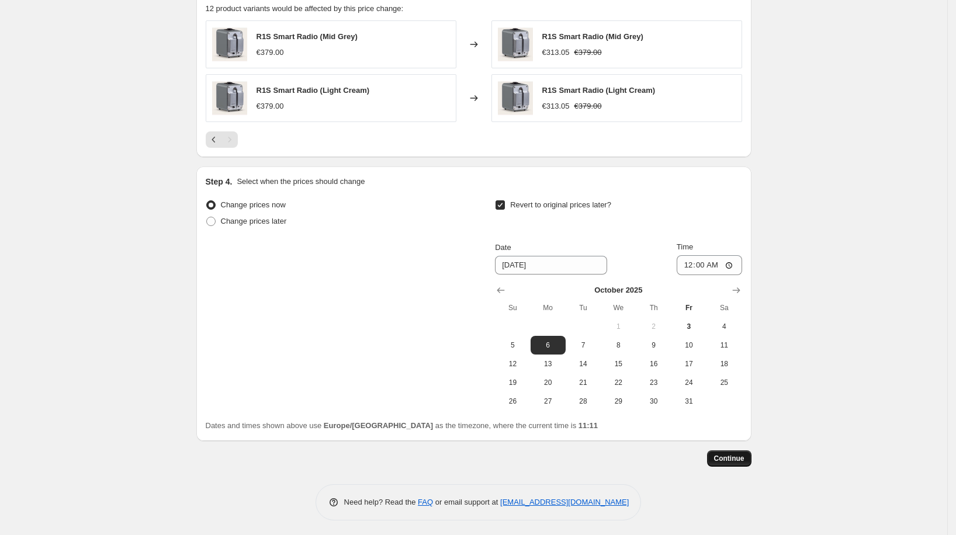
click at [736, 458] on span "Continue" at bounding box center [729, 458] width 30 height 9
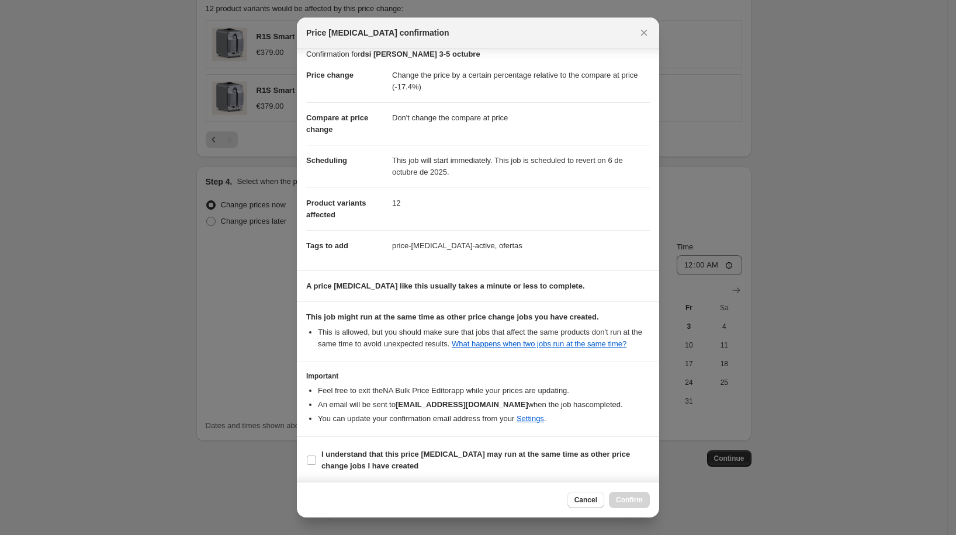
scroll to position [20, 0]
click at [381, 472] on label "I understand that this price [MEDICAL_DATA] may run at the same time as other p…" at bounding box center [478, 459] width 344 height 28
click at [316, 463] on input "I understand that this price [MEDICAL_DATA] may run at the same time as other p…" at bounding box center [311, 458] width 9 height 9
checkbox input "true"
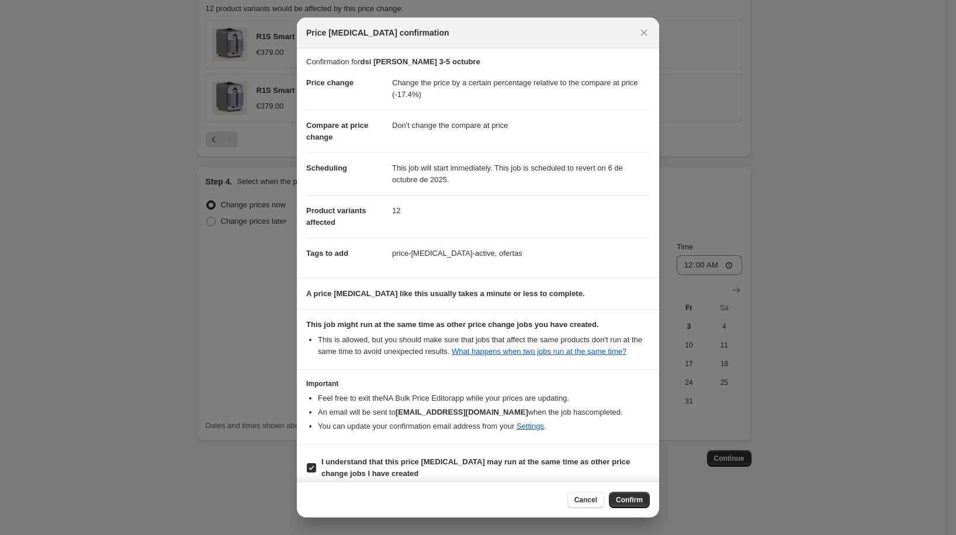
scroll to position [0, 0]
click at [622, 502] on span "Confirm" at bounding box center [629, 500] width 27 height 9
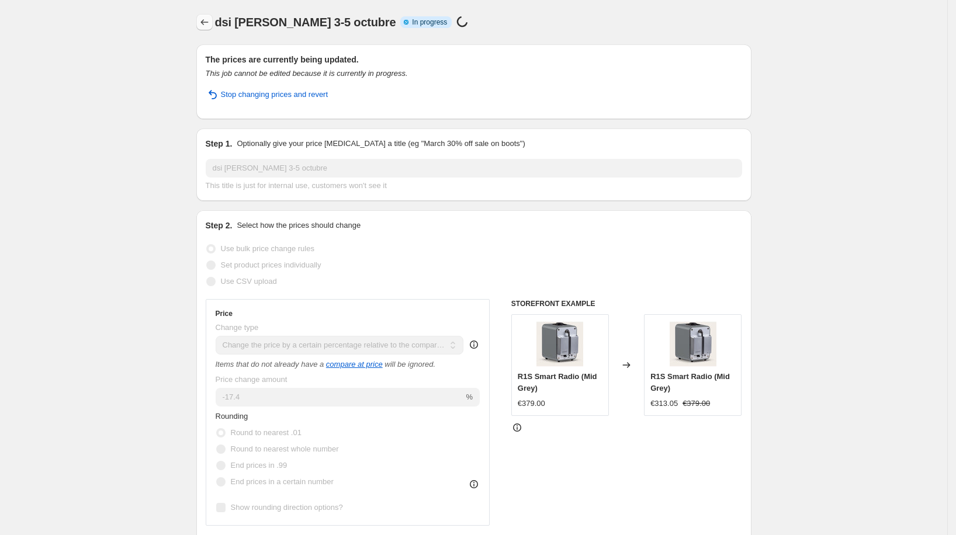
click at [210, 27] on icon "Price change jobs" at bounding box center [205, 22] width 12 height 12
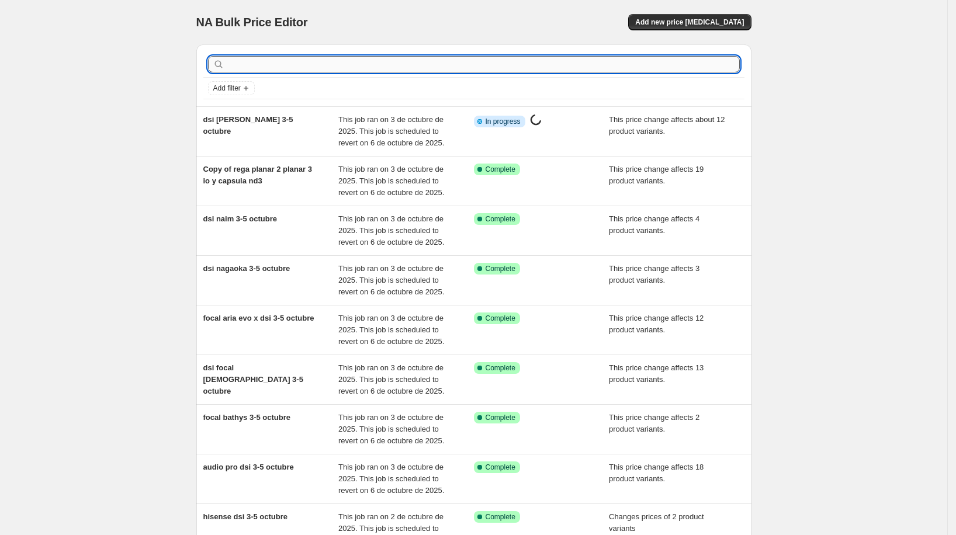
click at [307, 67] on input "text" at bounding box center [483, 64] width 513 height 16
type input "lyngdorf"
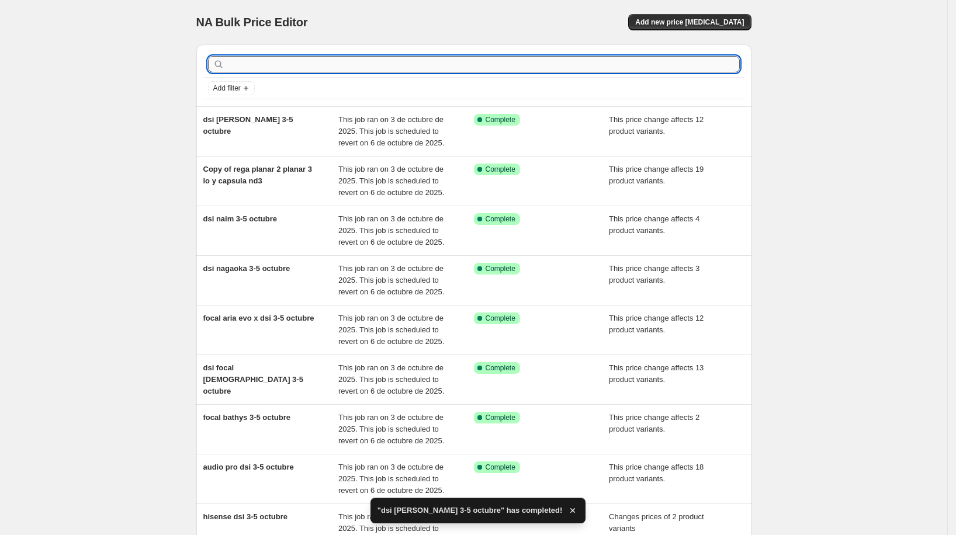
click at [309, 65] on input "text" at bounding box center [483, 64] width 513 height 16
type input "lyngdorf"
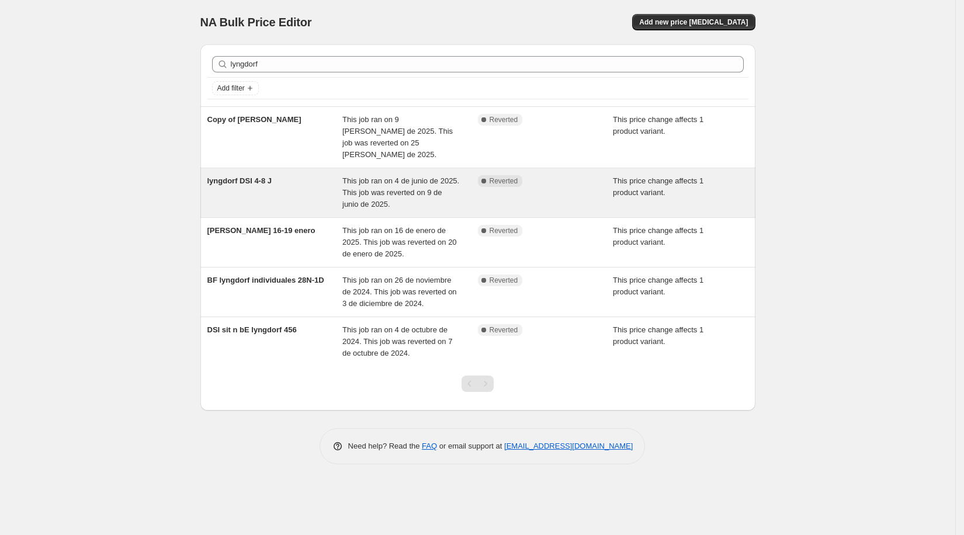
click at [292, 178] on div "lyngdorf DSI 4-8 J" at bounding box center [275, 192] width 136 height 35
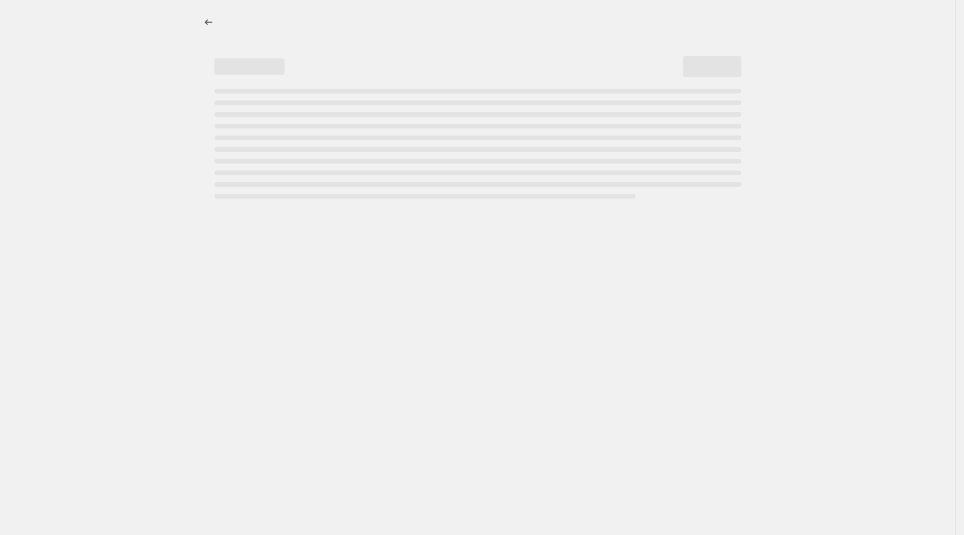
select select "pcap"
select select "no_change"
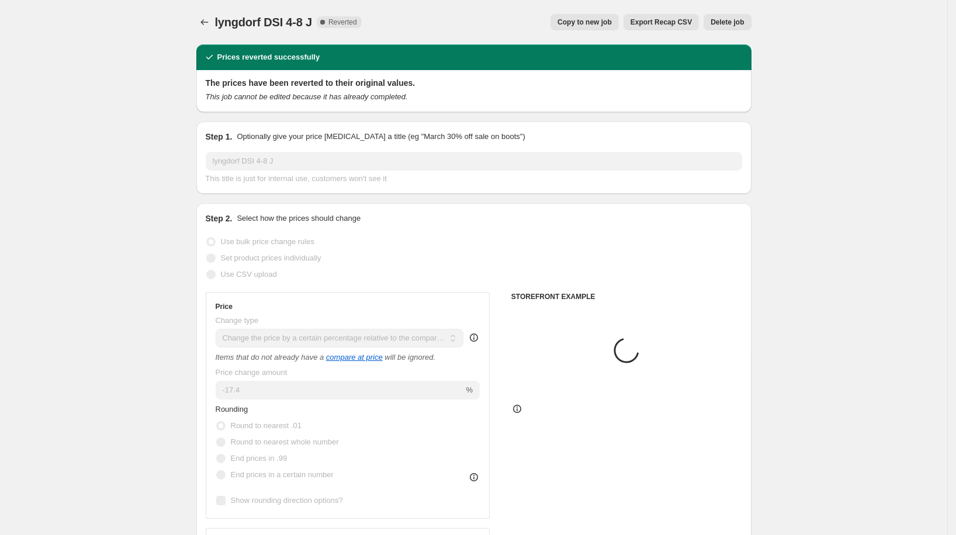
click at [586, 33] on div "lyngdorf DSI 4-8 J. This page is ready lyngdorf DSI 4-8 J Complete Reverted Cop…" at bounding box center [473, 22] width 555 height 44
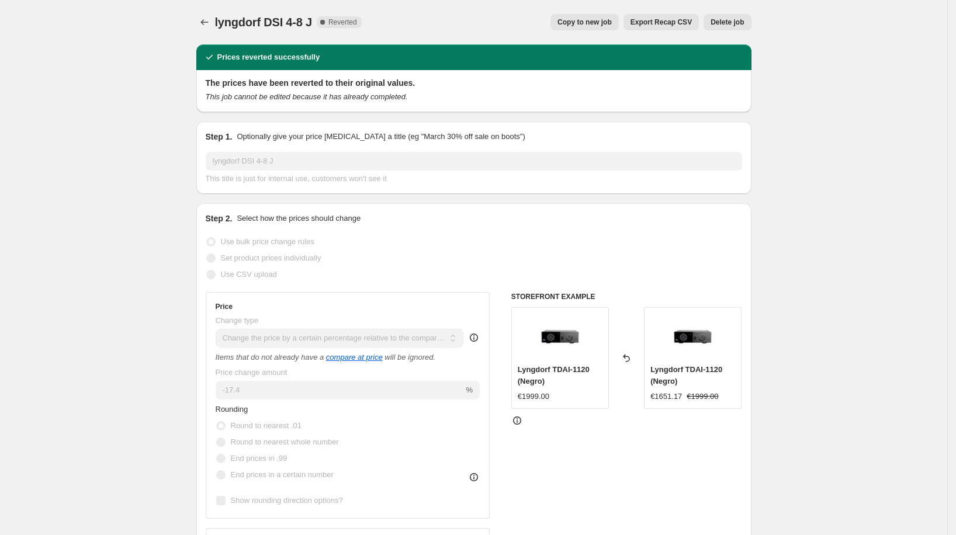
click at [591, 27] on button "Copy to new job" at bounding box center [584, 22] width 68 height 16
select select "pcap"
select select "no_change"
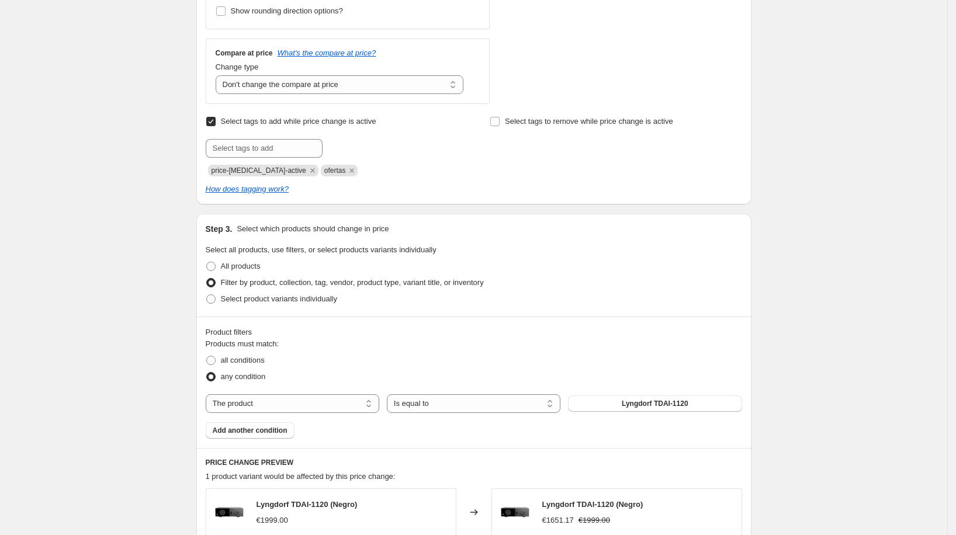
scroll to position [494, 0]
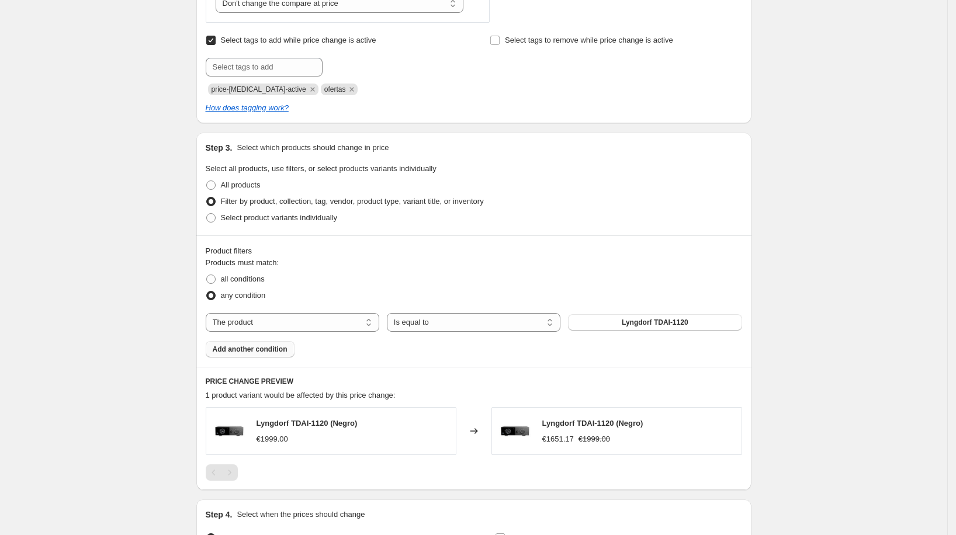
click at [252, 349] on span "Add another condition" at bounding box center [250, 349] width 75 height 9
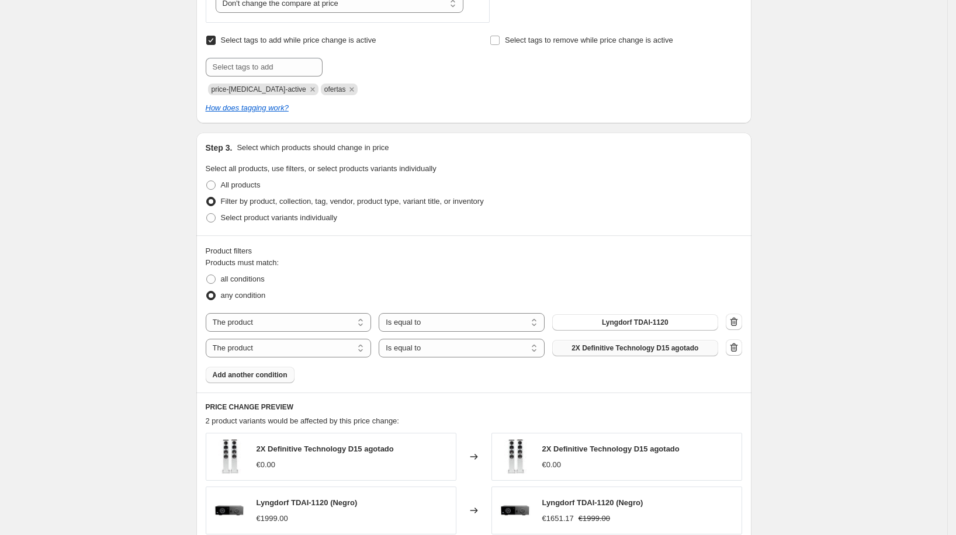
click at [604, 344] on span "2X Definitive Technology D15 agotado" at bounding box center [635, 348] width 127 height 9
click at [742, 342] on button "button" at bounding box center [734, 348] width 16 height 16
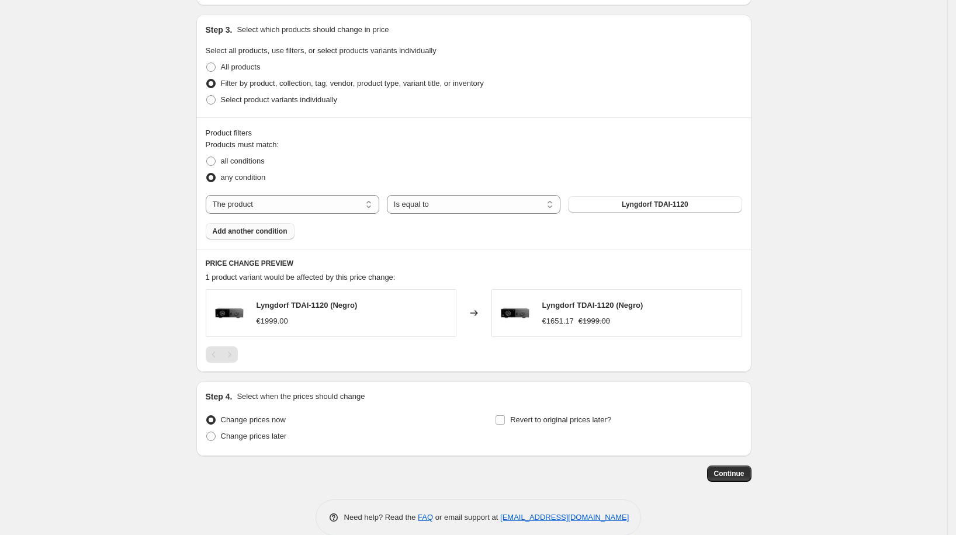
scroll to position [627, 0]
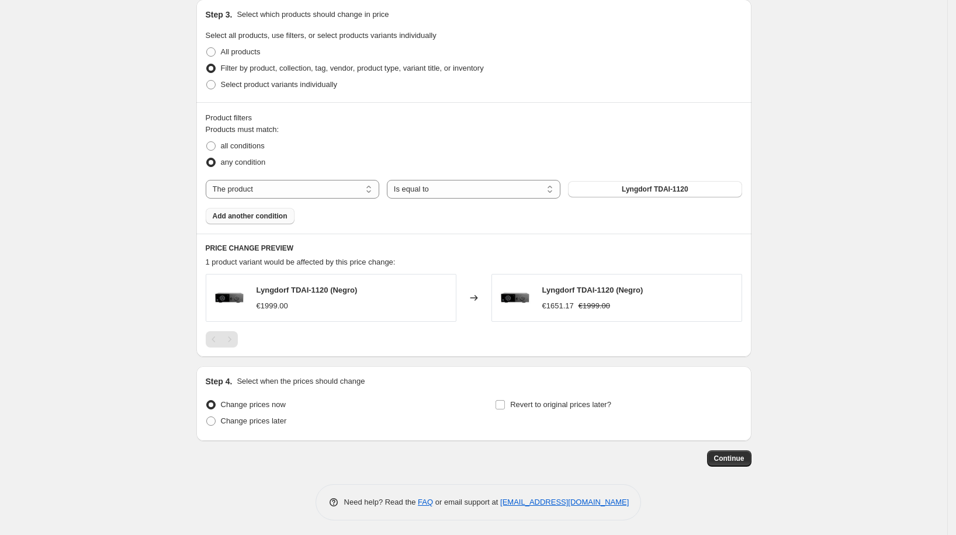
click at [525, 390] on div "Step 4. Select when the prices should change Change prices now Change prices la…" at bounding box center [474, 404] width 536 height 56
click at [527, 400] on span "Revert to original prices later?" at bounding box center [560, 404] width 101 height 9
click at [505, 400] on input "Revert to original prices later?" at bounding box center [500, 404] width 9 height 9
checkbox input "true"
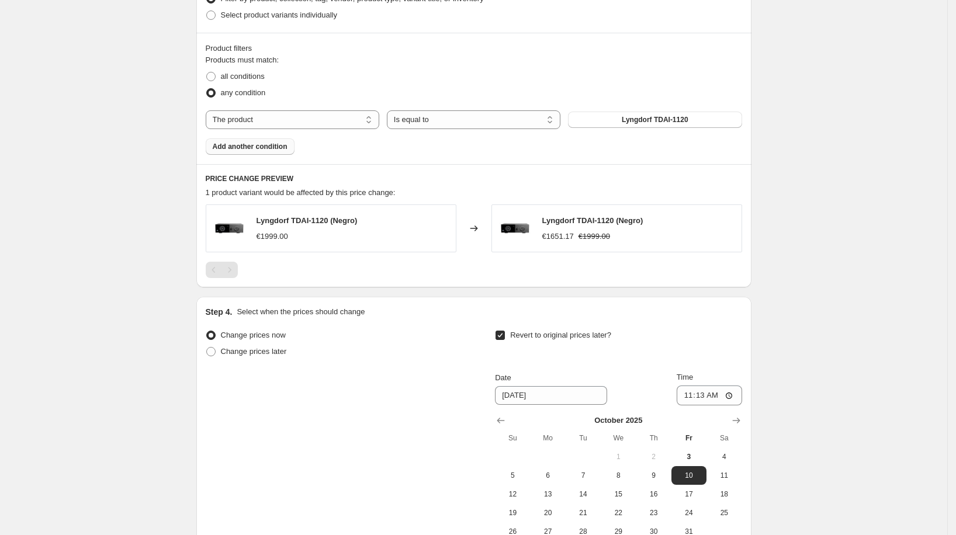
scroll to position [827, 0]
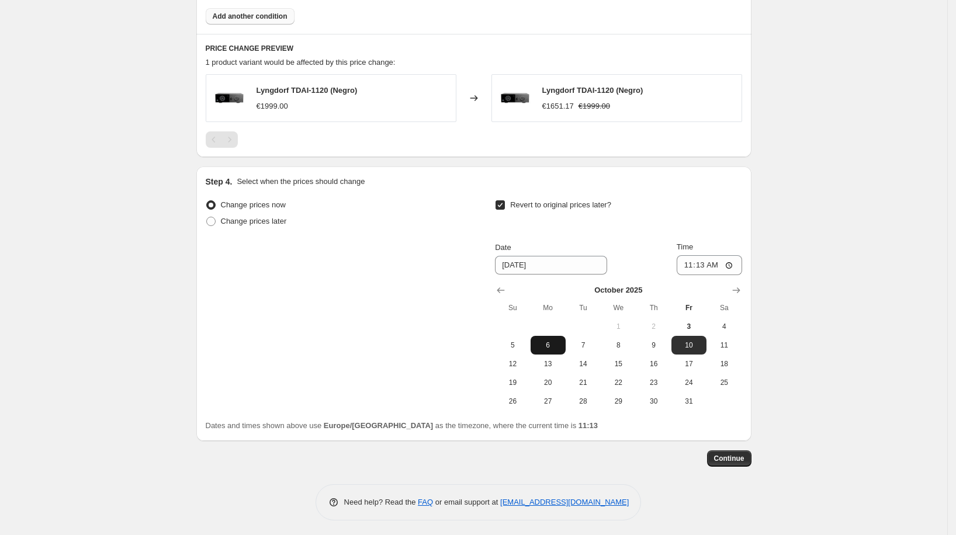
click at [552, 345] on span "6" at bounding box center [548, 345] width 26 height 9
type input "[DATE]"
click at [707, 264] on input "11:13" at bounding box center [709, 265] width 65 height 20
type input "00:00"
drag, startPoint x: 775, startPoint y: 211, endPoint x: 772, endPoint y: 226, distance: 15.5
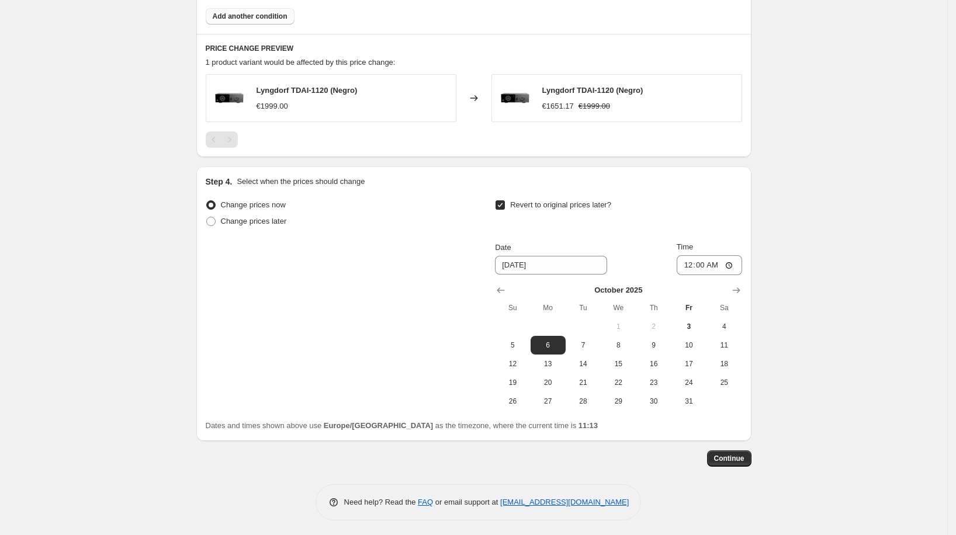
click at [721, 454] on span "Continue" at bounding box center [729, 458] width 30 height 9
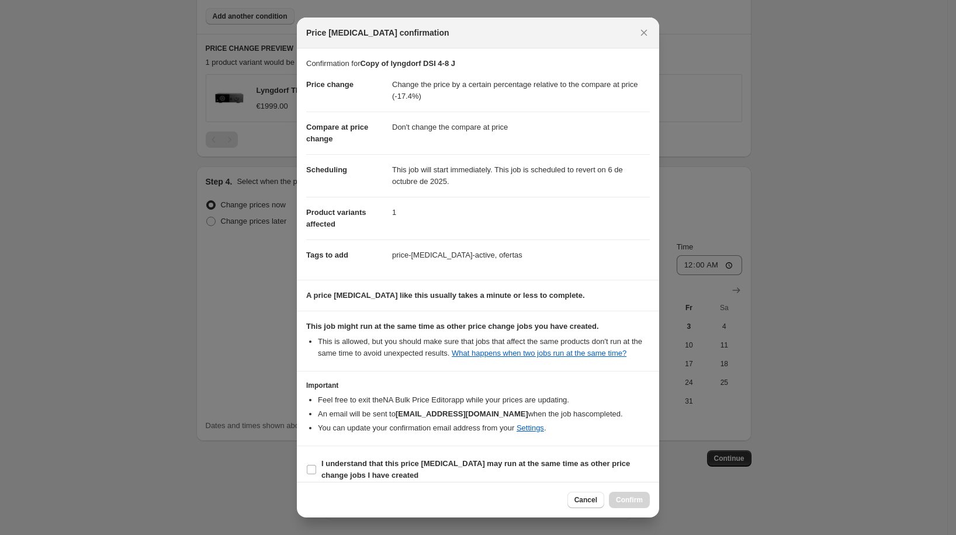
scroll to position [20, 0]
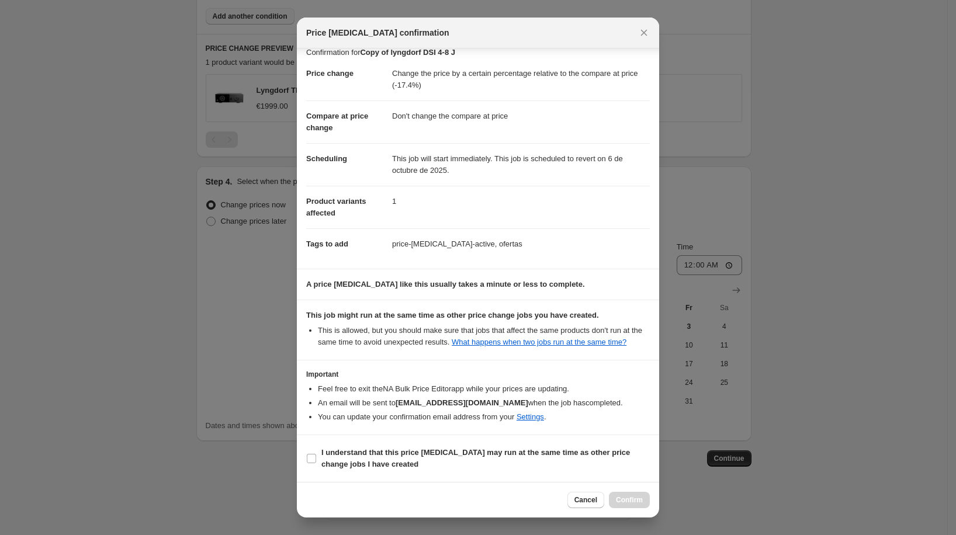
drag, startPoint x: 610, startPoint y: 459, endPoint x: 617, endPoint y: 479, distance: 21.1
click at [610, 459] on span "I understand that this price [MEDICAL_DATA] may run at the same time as other p…" at bounding box center [485, 458] width 328 height 23
click at [316, 459] on input "I understand that this price [MEDICAL_DATA] may run at the same time as other p…" at bounding box center [311, 458] width 9 height 9
checkbox input "true"
click at [627, 508] on button "Confirm" at bounding box center [629, 500] width 41 height 16
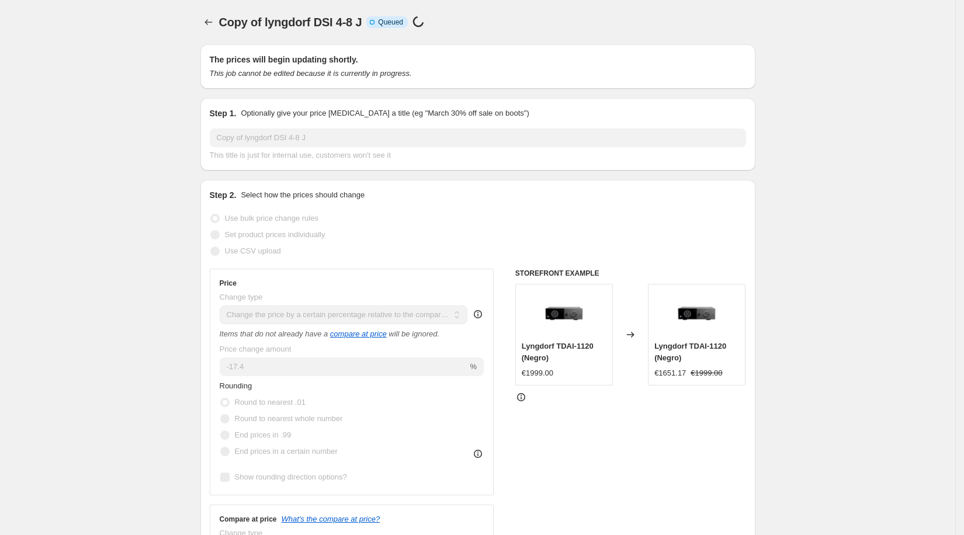
select select "pcap"
select select "no_change"
